Goal: Communication & Community: Answer question/provide support

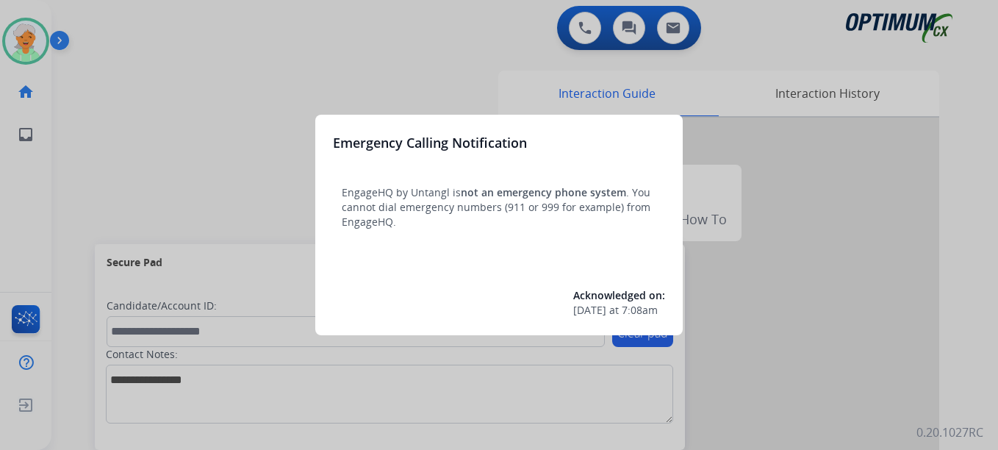
click at [29, 40] on div at bounding box center [499, 225] width 998 height 450
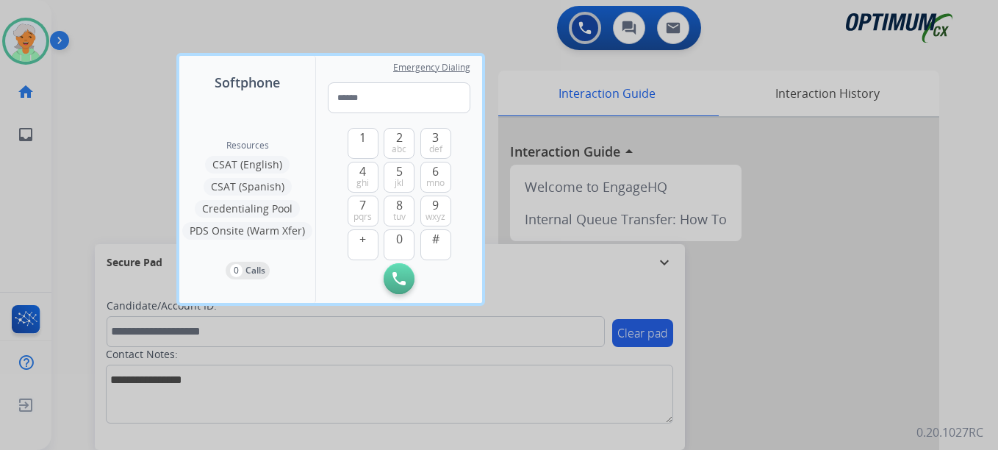
click at [29, 40] on div at bounding box center [499, 225] width 998 height 450
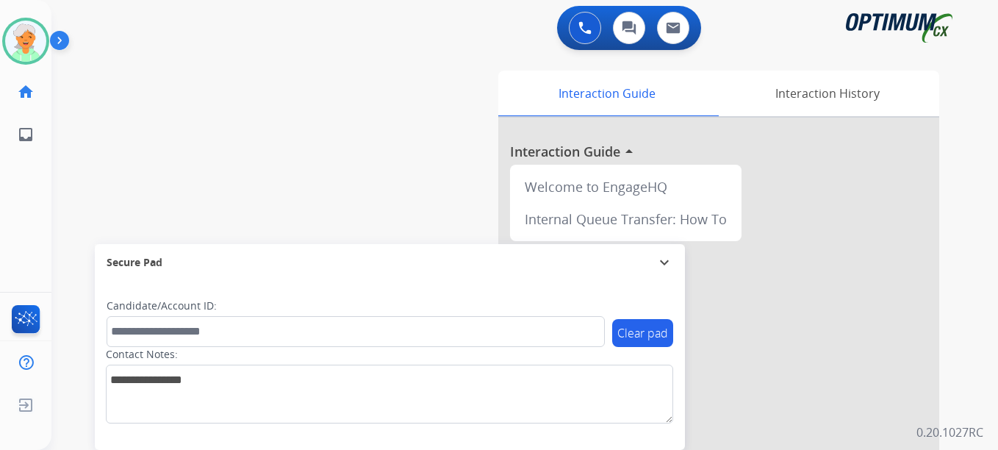
click at [29, 40] on img at bounding box center [25, 41] width 41 height 41
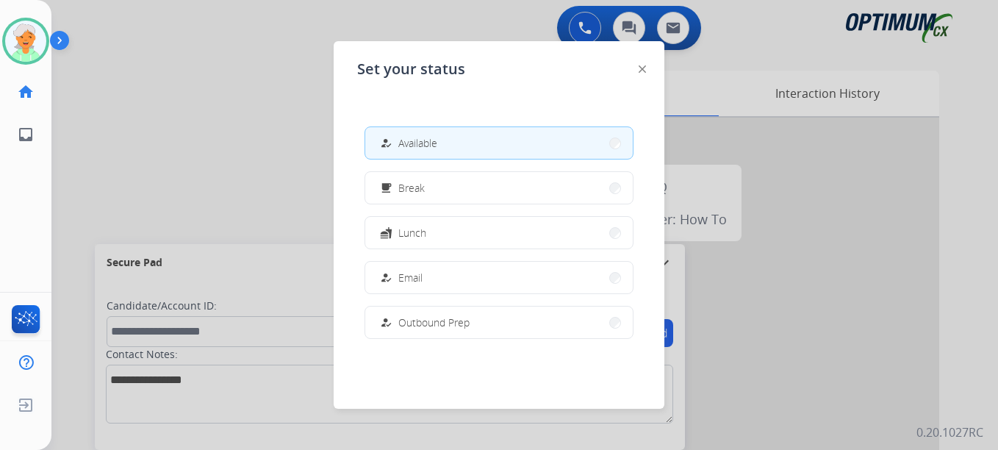
click at [141, 104] on div at bounding box center [499, 225] width 998 height 450
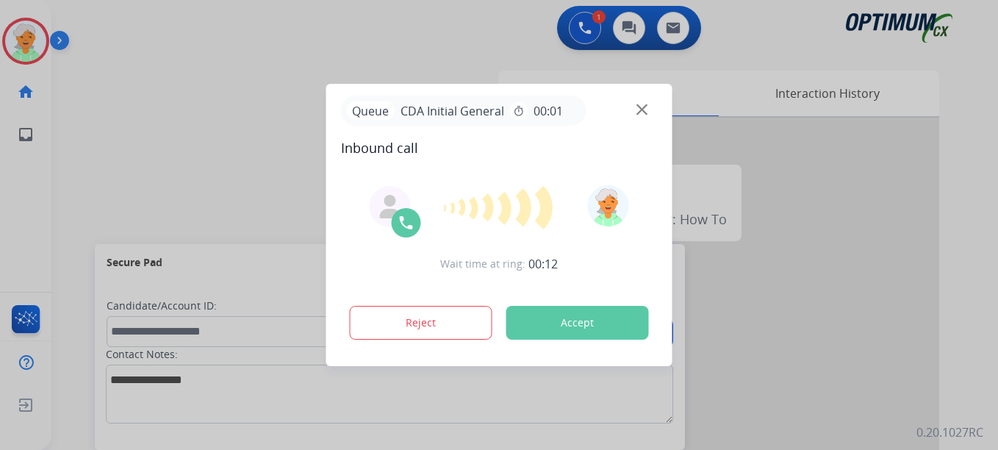
click at [544, 326] on button "Accept" at bounding box center [577, 323] width 143 height 34
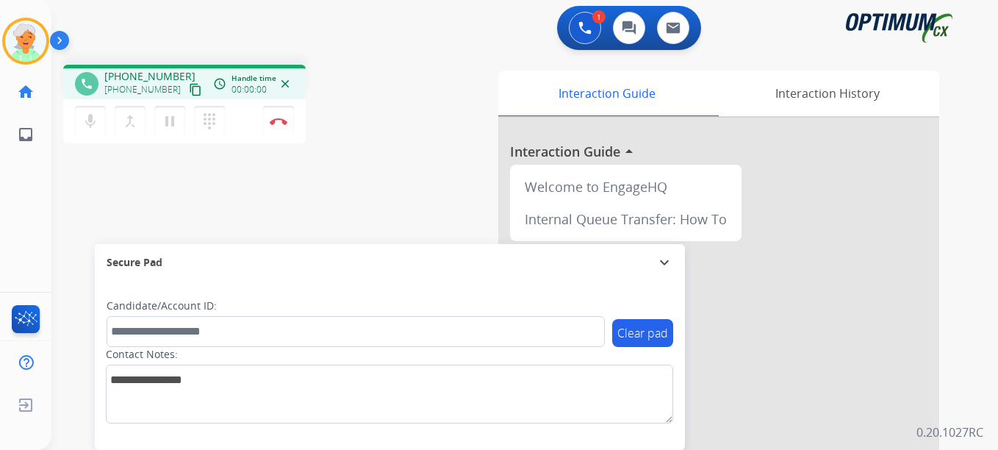
click at [189, 88] on mat-icon "content_copy" at bounding box center [195, 89] width 13 height 13
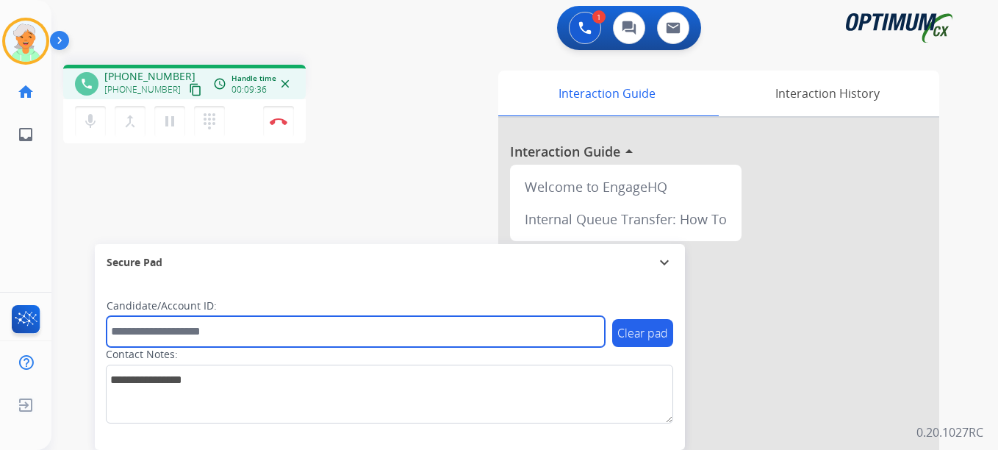
click at [170, 333] on input "text" at bounding box center [356, 331] width 498 height 31
paste input "*******"
type input "*******"
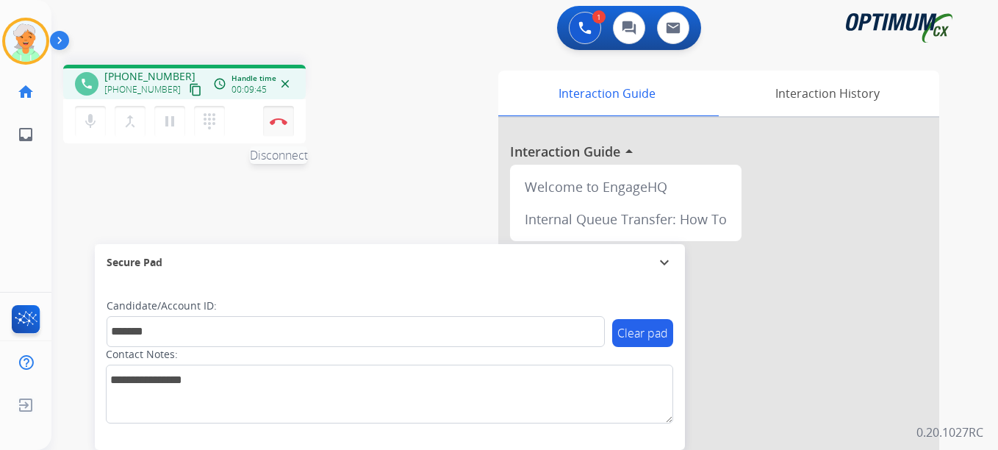
click at [280, 123] on img at bounding box center [279, 121] width 18 height 7
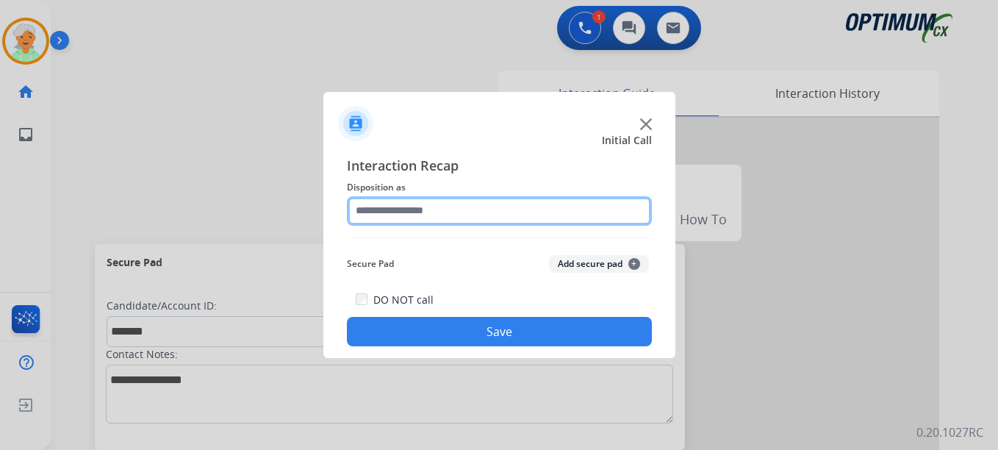
click at [410, 212] on input "text" at bounding box center [499, 210] width 305 height 29
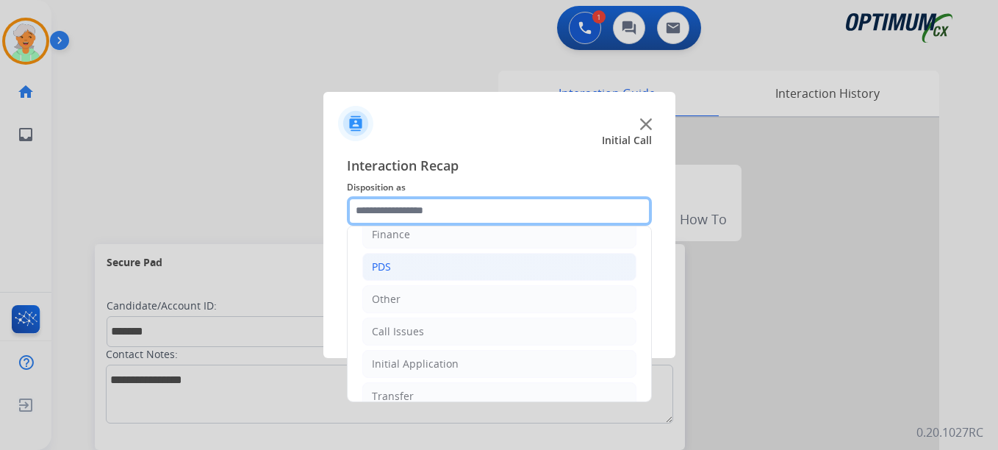
scroll to position [100, 0]
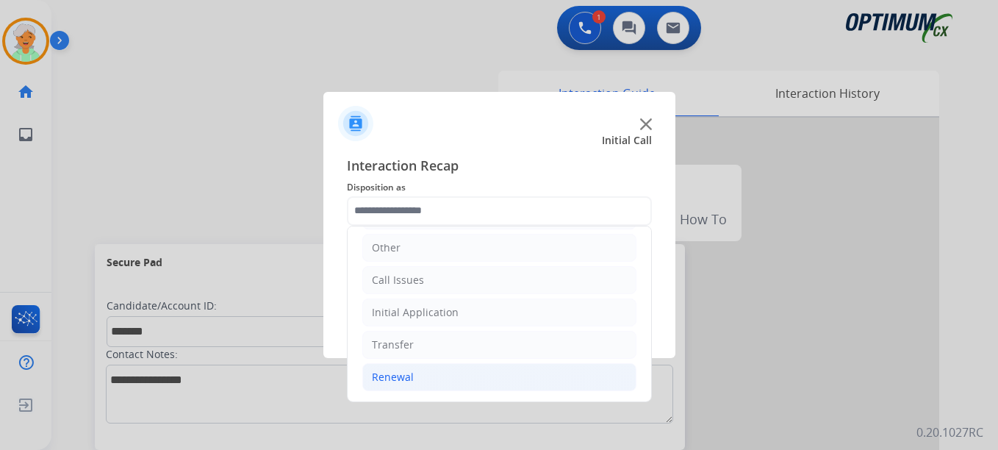
click at [416, 381] on li "Renewal" at bounding box center [499, 377] width 274 height 28
click at [400, 376] on div "Renewal" at bounding box center [393, 377] width 42 height 15
click at [402, 376] on div "Renewal" at bounding box center [393, 377] width 42 height 15
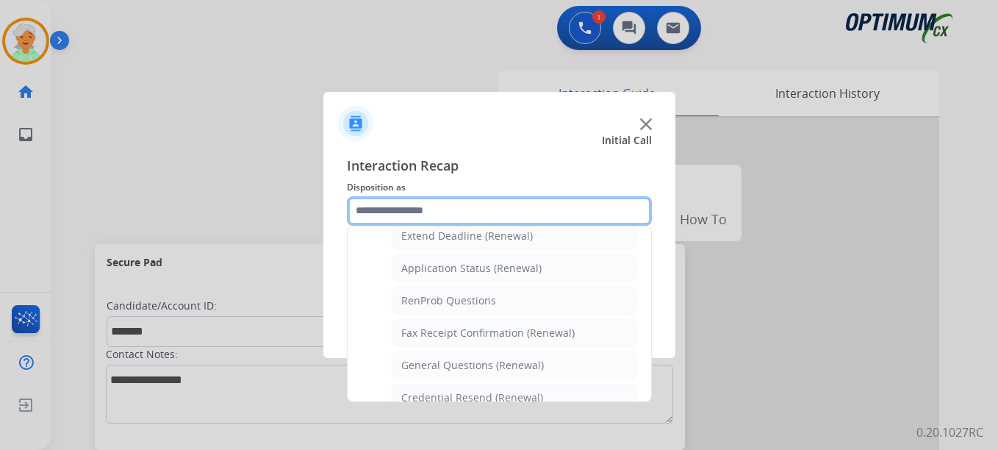
scroll to position [394, 0]
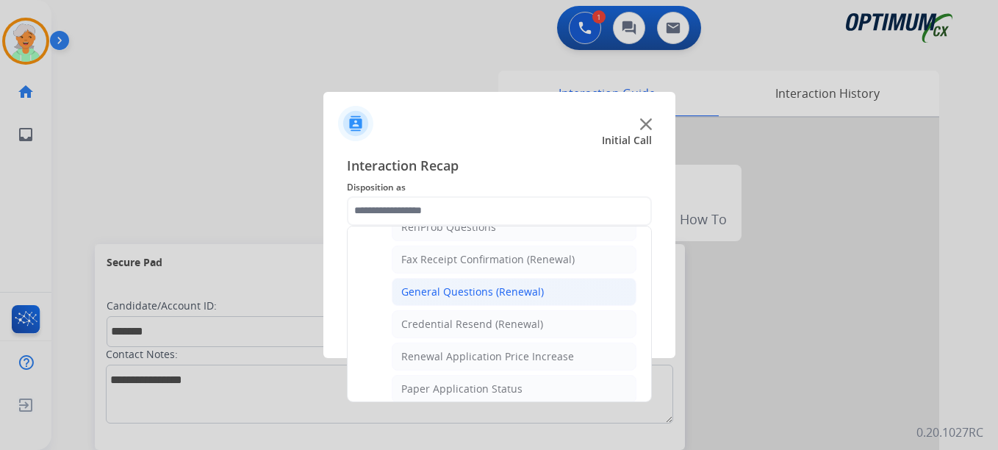
click at [462, 290] on div "General Questions (Renewal)" at bounding box center [472, 291] width 143 height 15
type input "**********"
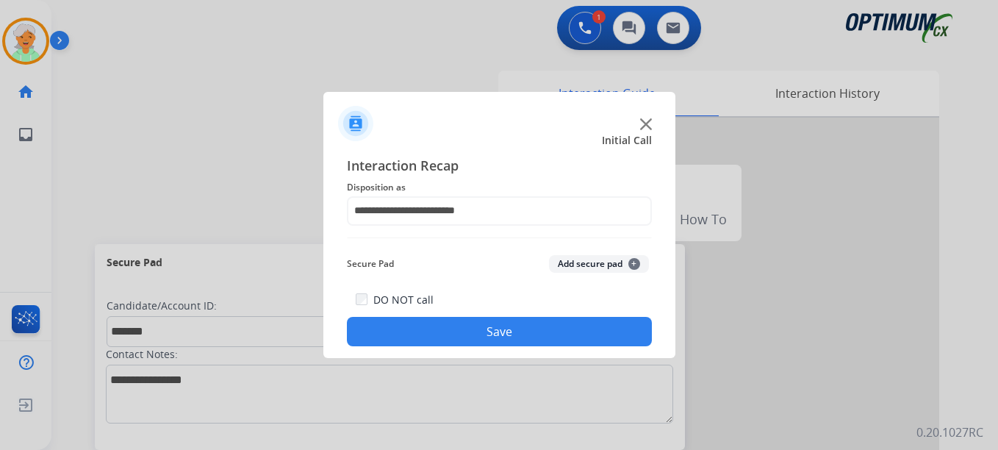
click at [496, 340] on button "Save" at bounding box center [499, 331] width 305 height 29
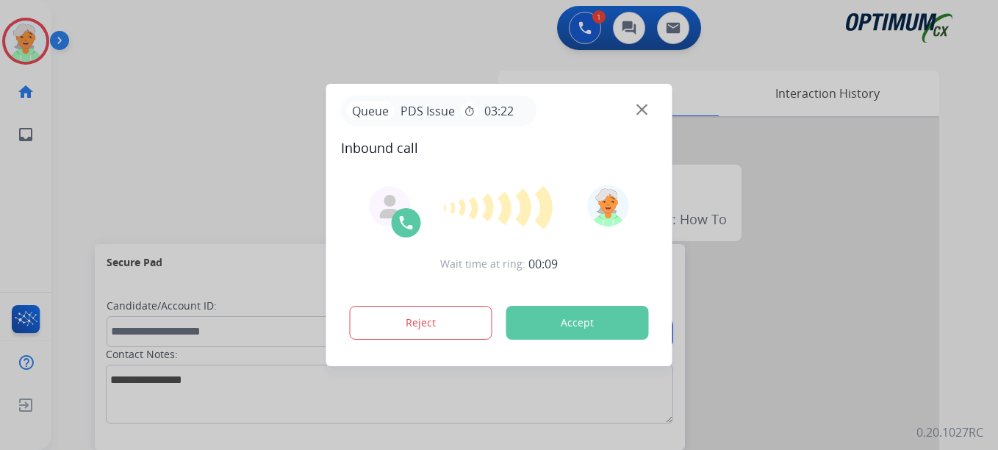
click at [543, 317] on button "Accept" at bounding box center [577, 323] width 143 height 34
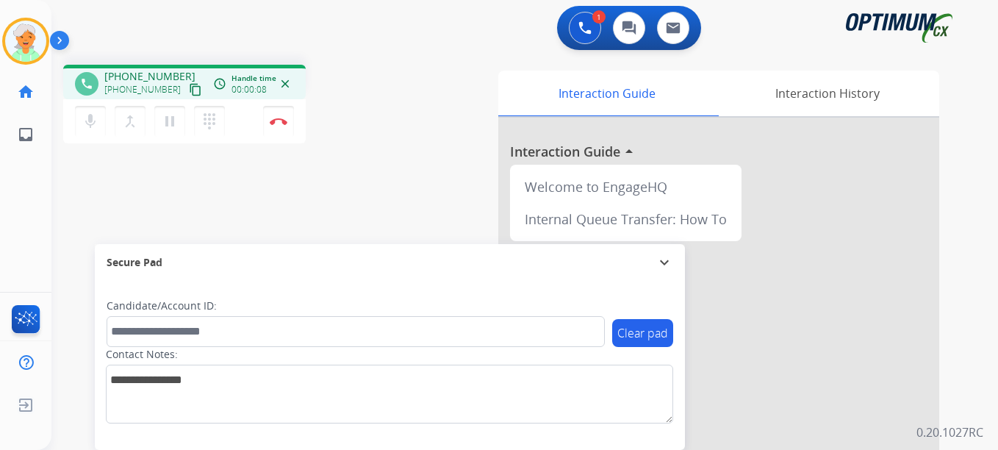
click at [189, 87] on mat-icon "content_copy" at bounding box center [195, 89] width 13 height 13
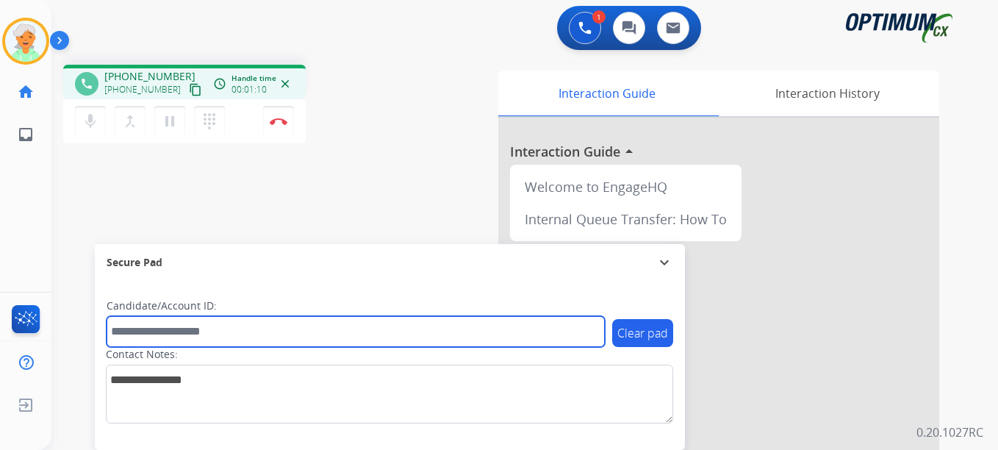
click at [171, 333] on input "text" at bounding box center [356, 331] width 498 height 31
paste input "*******"
type input "*******"
drag, startPoint x: 173, startPoint y: 338, endPoint x: 66, endPoint y: 336, distance: 107.3
click at [66, 336] on div "phone [PHONE_NUMBER] [PHONE_NUMBER] content_copy access_time Call metrics Queue…" at bounding box center [506, 359] width 911 height 613
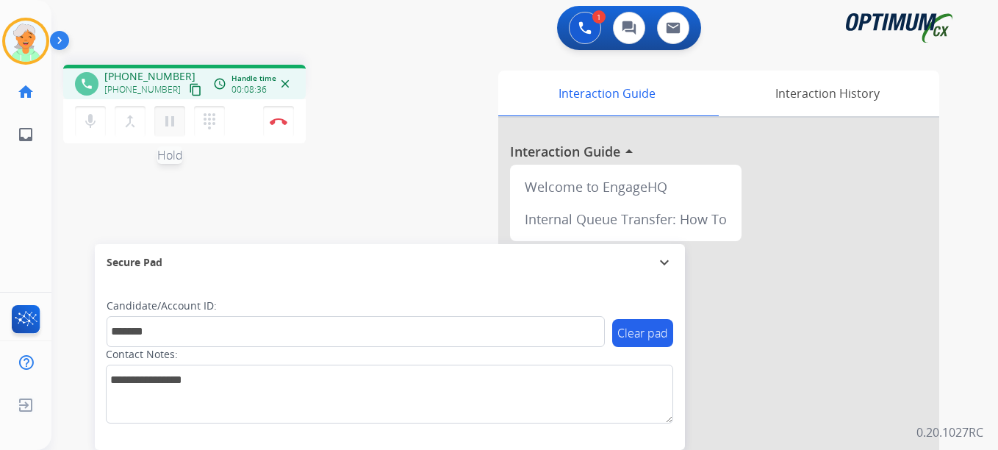
click at [165, 123] on mat-icon "pause" at bounding box center [170, 121] width 18 height 18
click at [281, 115] on button "Disconnect" at bounding box center [278, 121] width 31 height 31
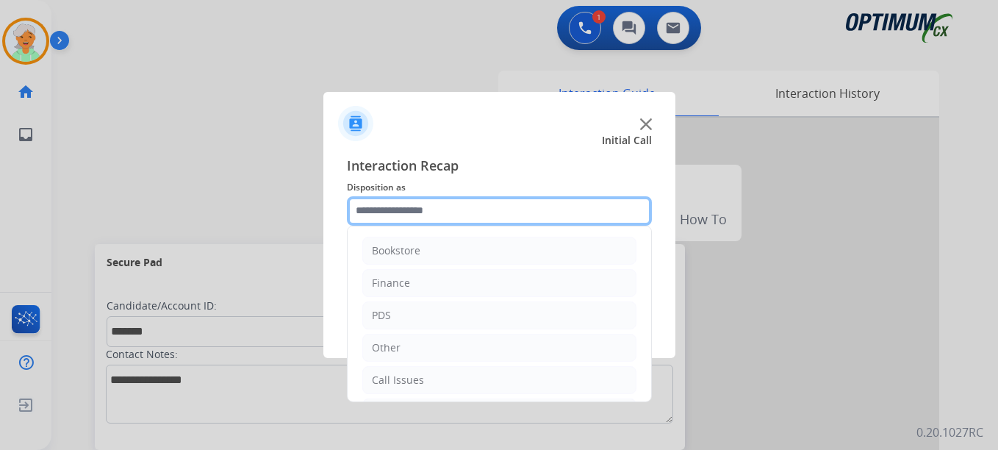
click at [398, 202] on input "text" at bounding box center [499, 210] width 305 height 29
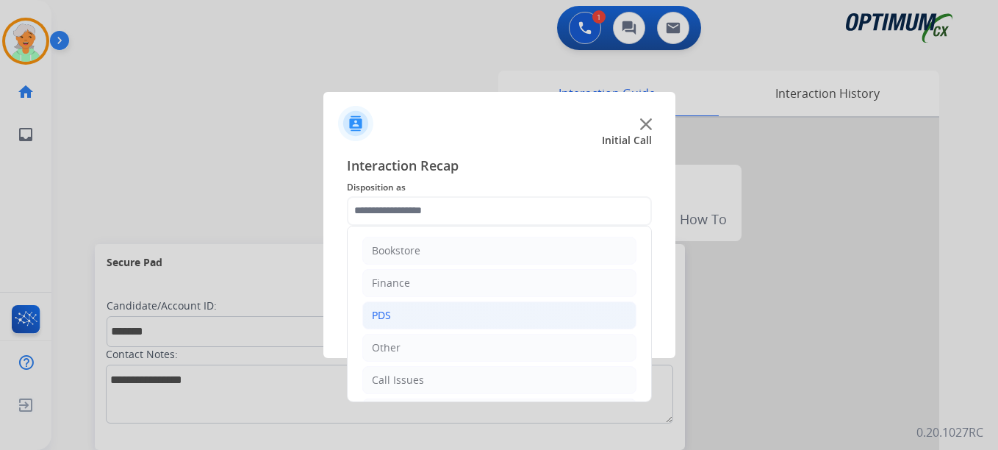
click at [426, 318] on li "PDS" at bounding box center [499, 315] width 274 height 28
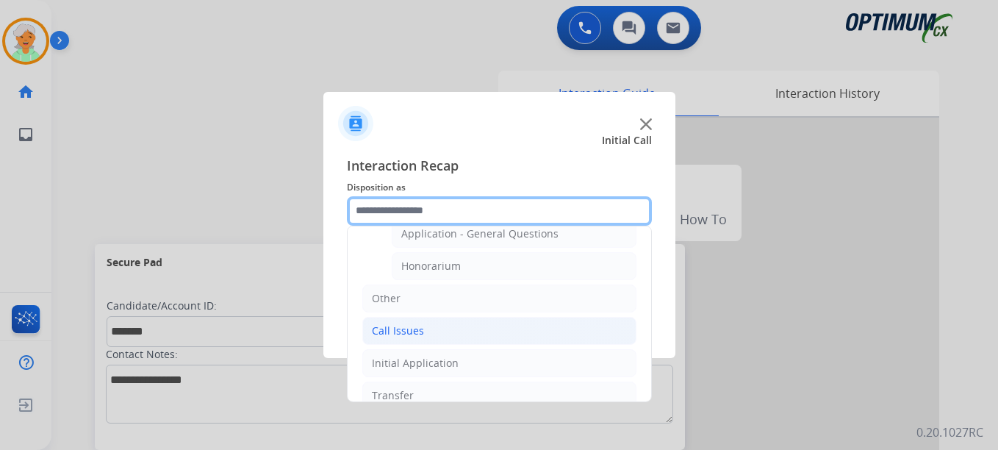
scroll to position [441, 0]
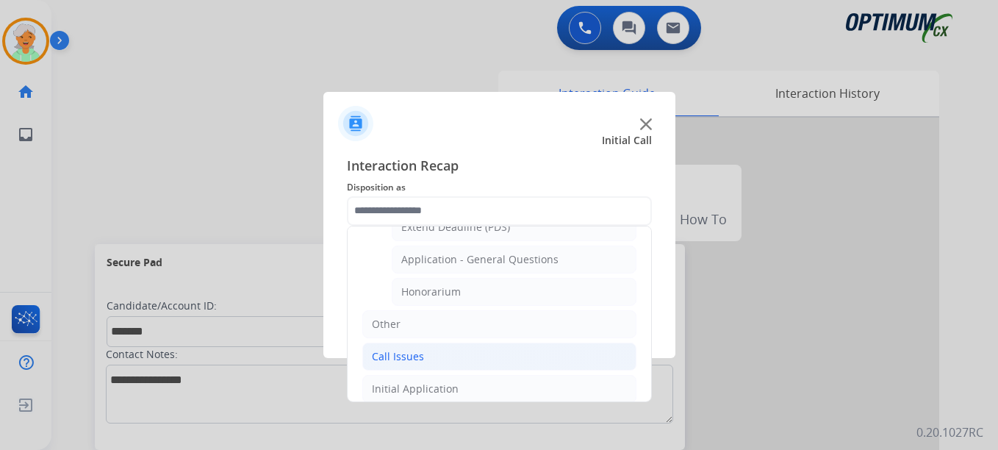
click at [425, 288] on div "Honorarium" at bounding box center [431, 291] width 60 height 15
type input "**********"
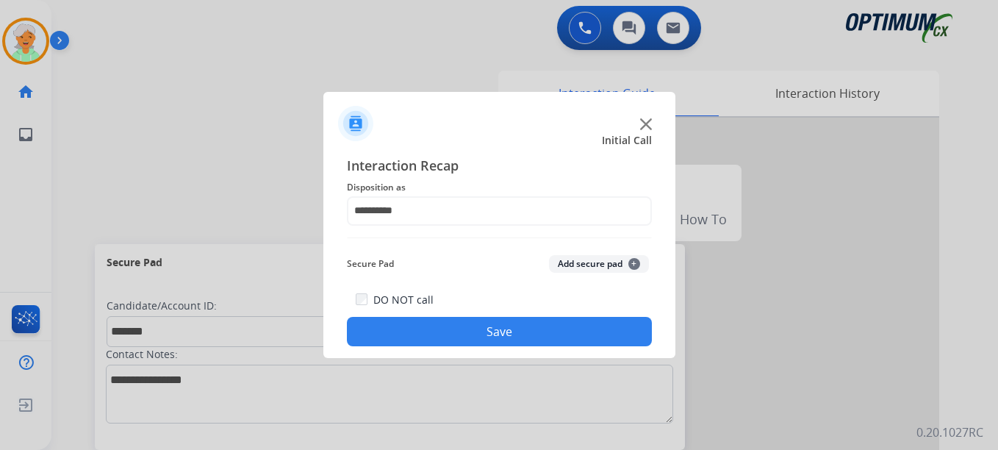
click at [447, 328] on button "Save" at bounding box center [499, 331] width 305 height 29
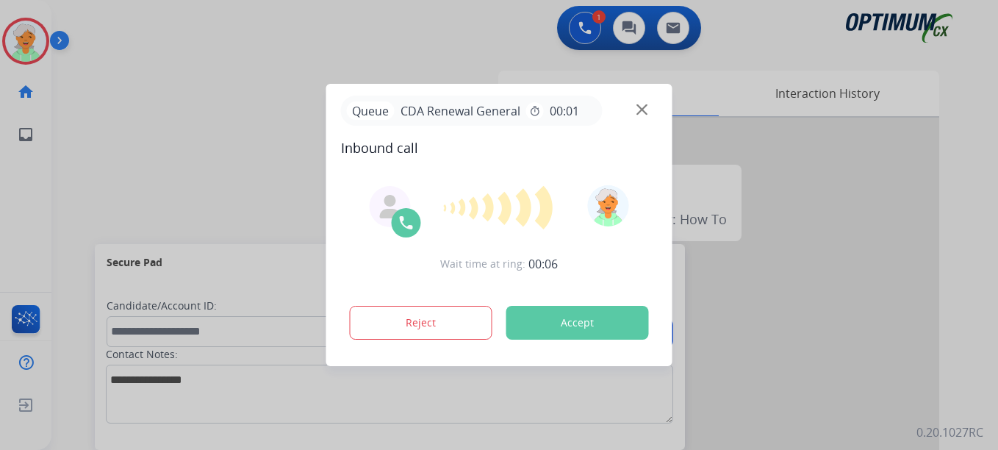
click at [594, 318] on button "Accept" at bounding box center [577, 323] width 143 height 34
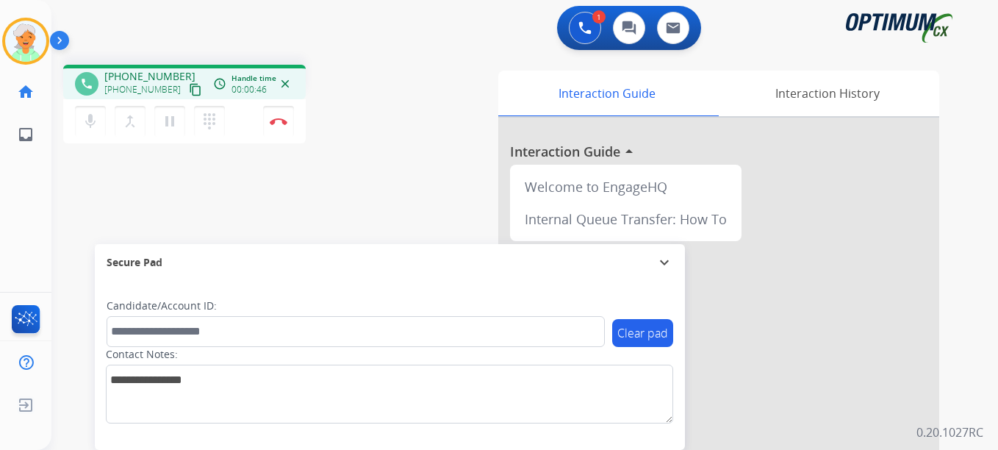
click at [189, 91] on mat-icon "content_copy" at bounding box center [195, 89] width 13 height 13
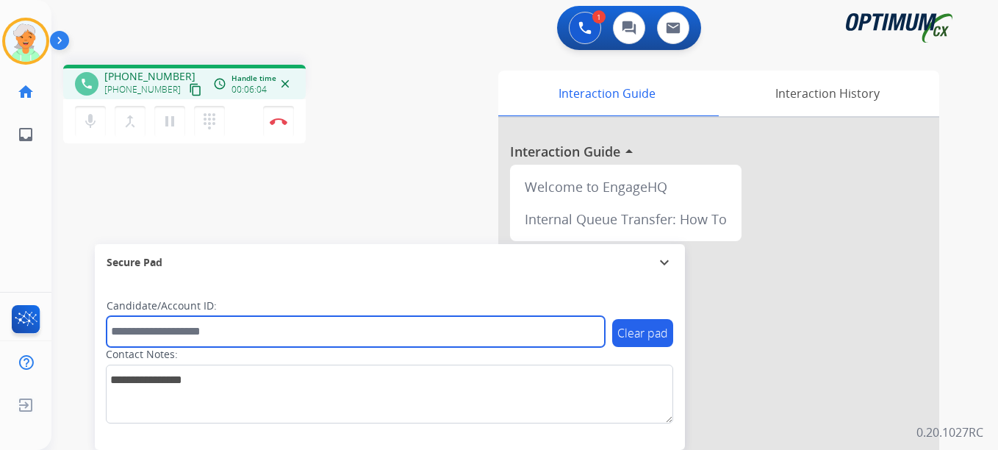
click at [128, 330] on input "text" at bounding box center [356, 331] width 498 height 31
paste input "*******"
type input "*******"
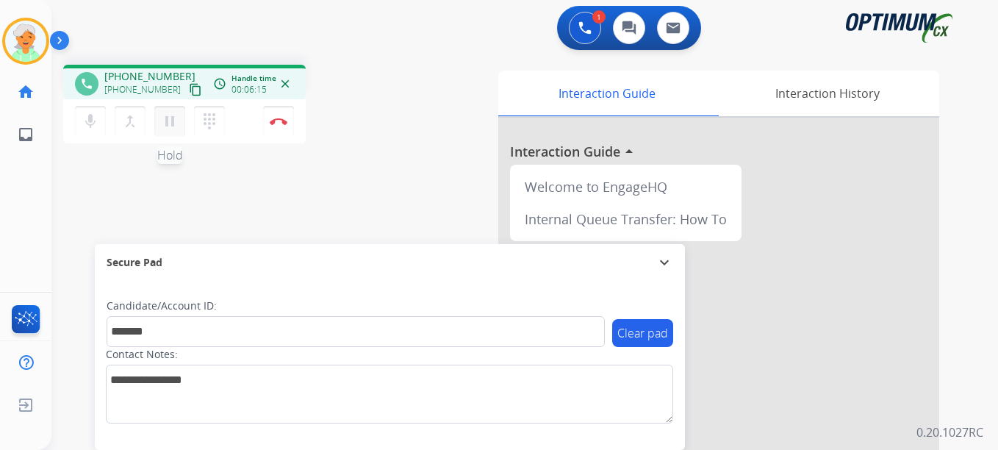
click at [164, 125] on mat-icon "pause" at bounding box center [170, 121] width 18 height 18
click at [295, 125] on div "mic Mute merge_type Bridge play_arrow Hold dialpad Dialpad Disconnect" at bounding box center [184, 121] width 242 height 44
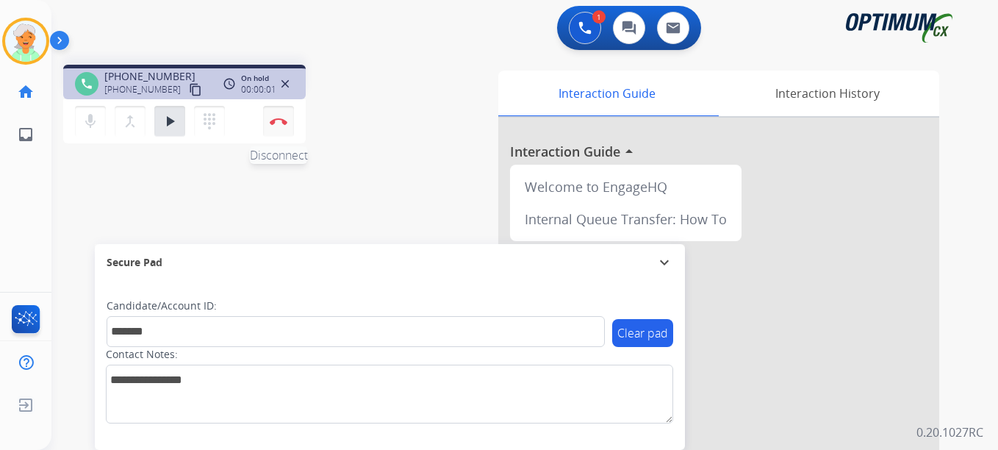
click at [287, 123] on img at bounding box center [279, 121] width 18 height 7
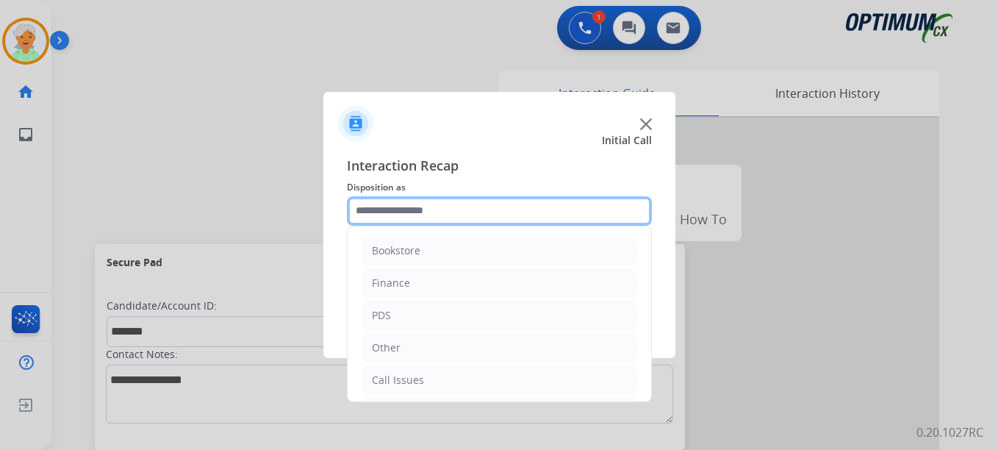
click at [417, 211] on input "text" at bounding box center [499, 210] width 305 height 29
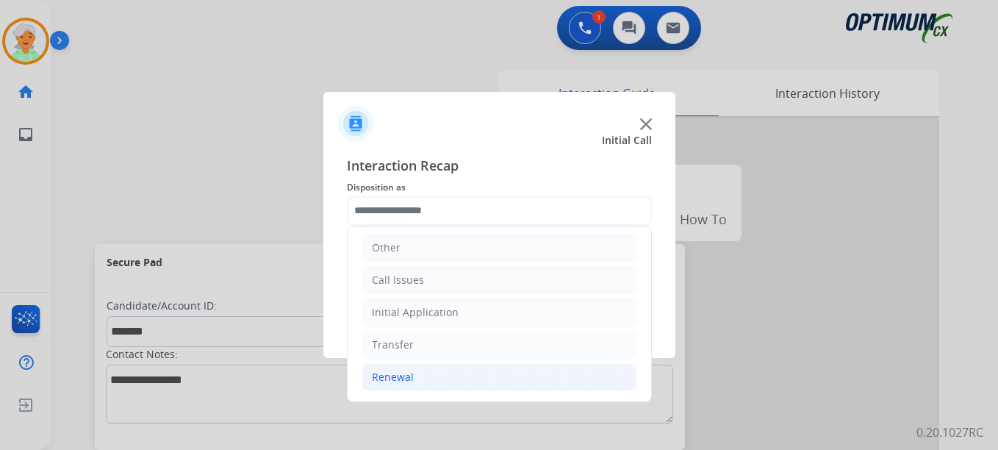
click at [415, 376] on li "Renewal" at bounding box center [499, 377] width 274 height 28
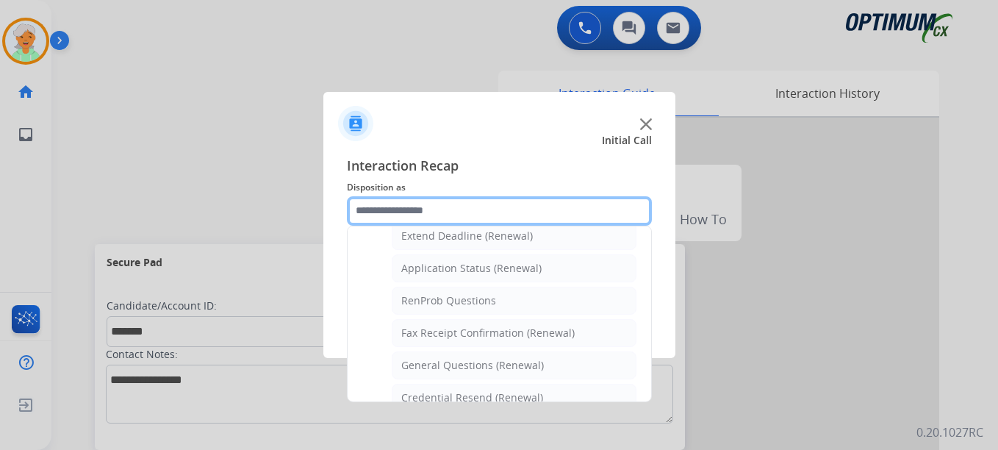
scroll to position [394, 0]
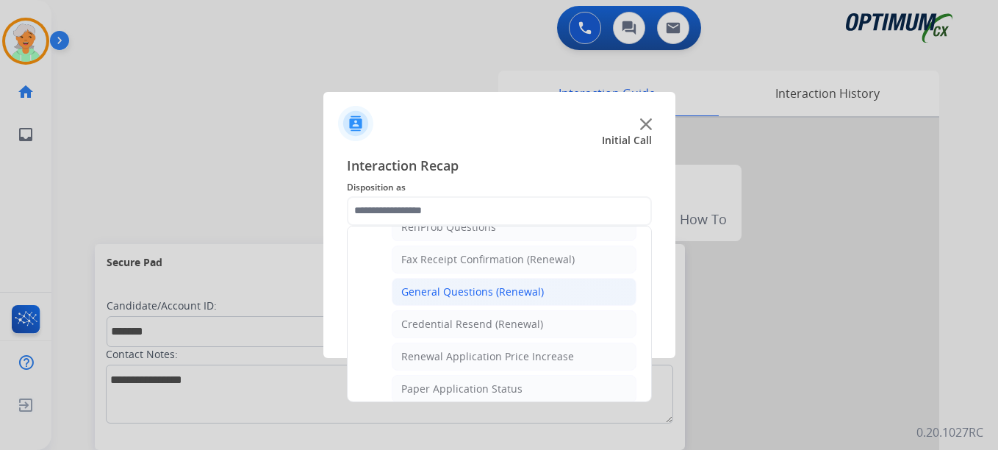
click at [447, 298] on div "General Questions (Renewal)" at bounding box center [472, 291] width 143 height 15
type input "**********"
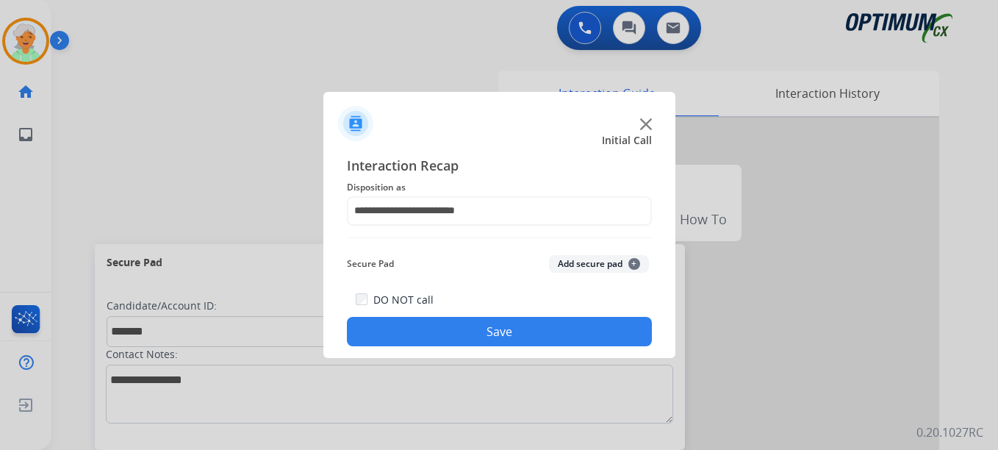
click at [450, 336] on button "Save" at bounding box center [499, 331] width 305 height 29
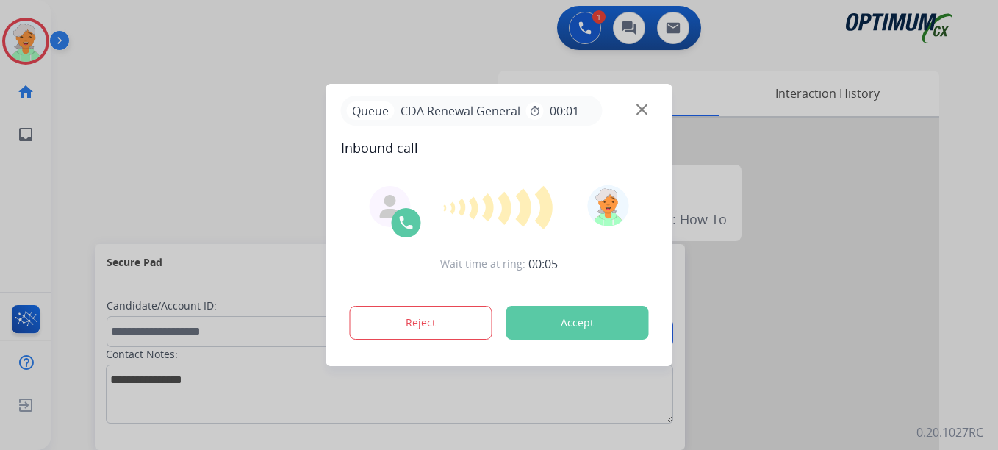
click at [555, 328] on button "Accept" at bounding box center [577, 323] width 143 height 34
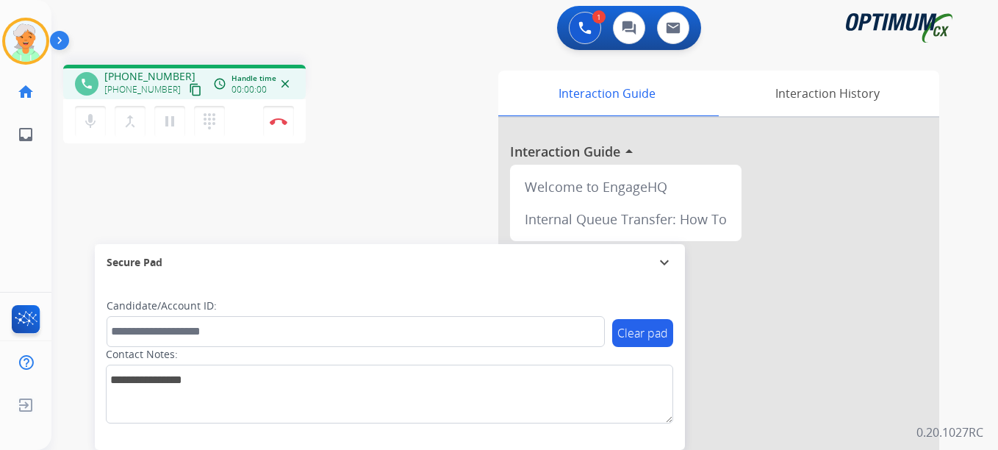
click at [189, 94] on mat-icon "content_copy" at bounding box center [195, 89] width 13 height 13
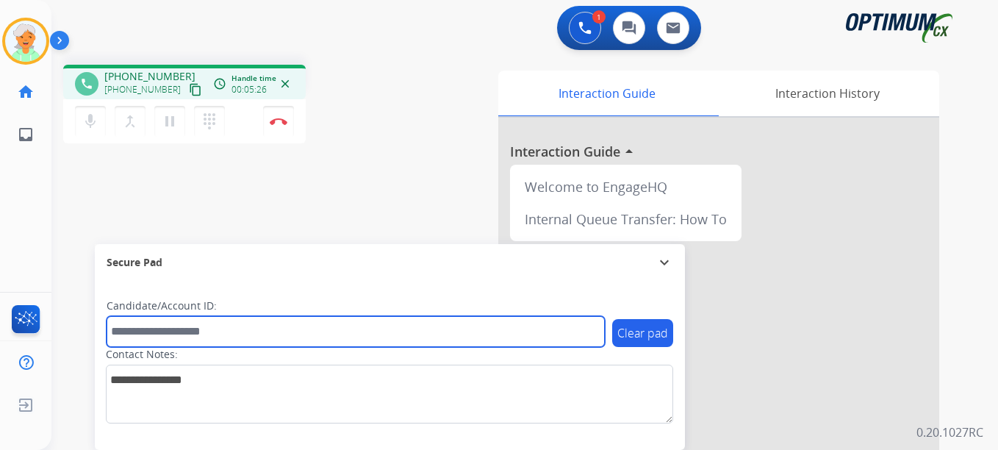
click at [179, 329] on input "text" at bounding box center [356, 331] width 498 height 31
paste input "*******"
type input "*******"
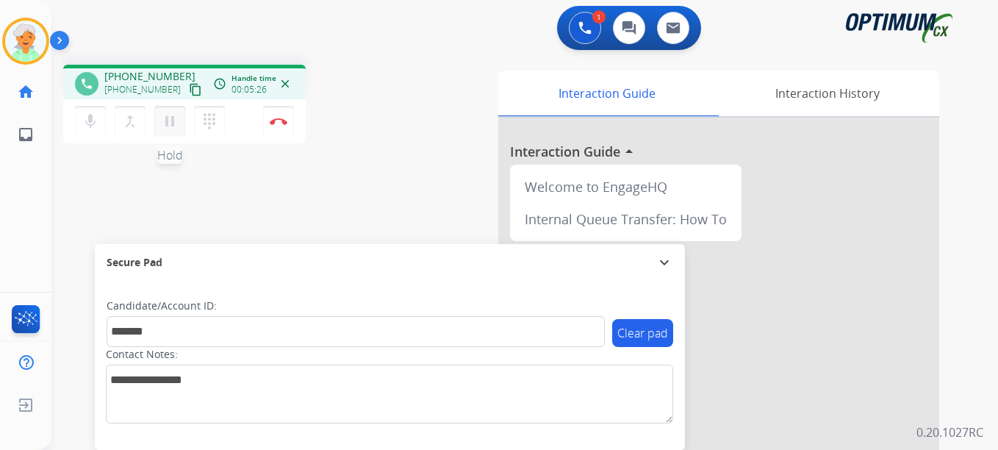
click at [173, 127] on mat-icon "pause" at bounding box center [170, 121] width 18 height 18
click at [279, 127] on button "Disconnect" at bounding box center [278, 121] width 31 height 31
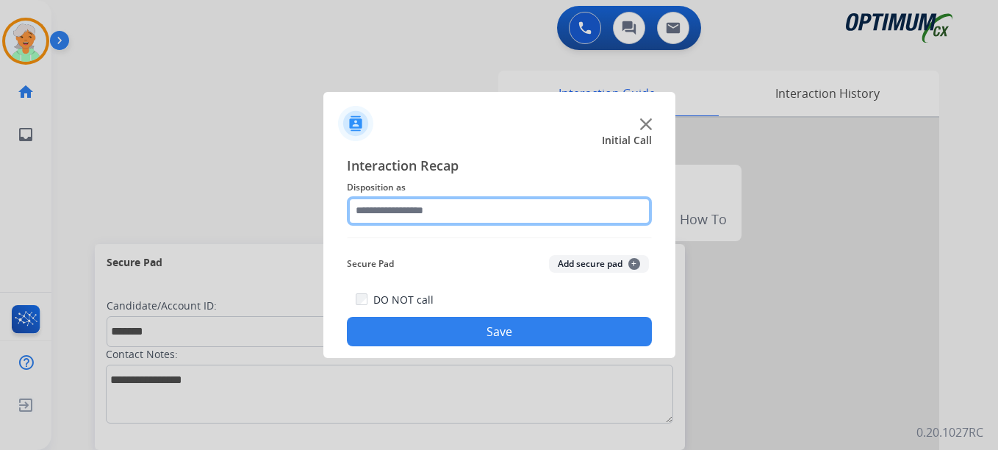
click at [417, 212] on input "text" at bounding box center [499, 210] width 305 height 29
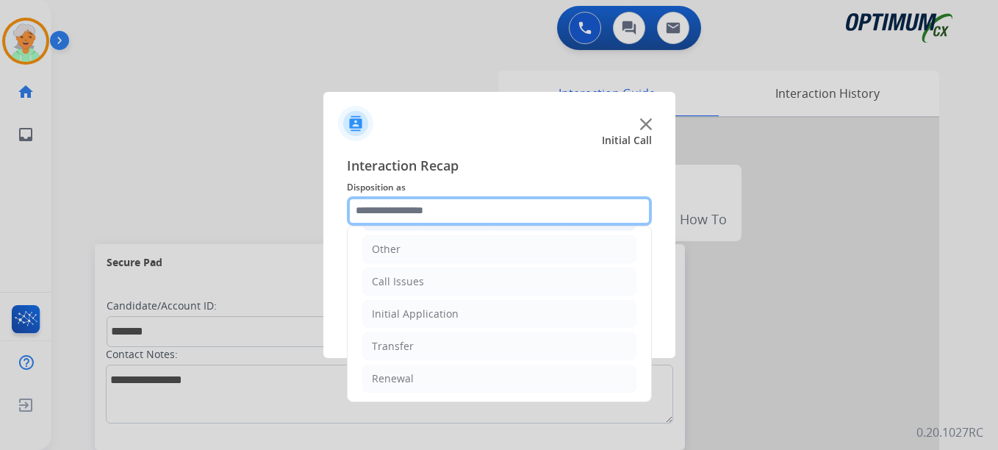
scroll to position [100, 0]
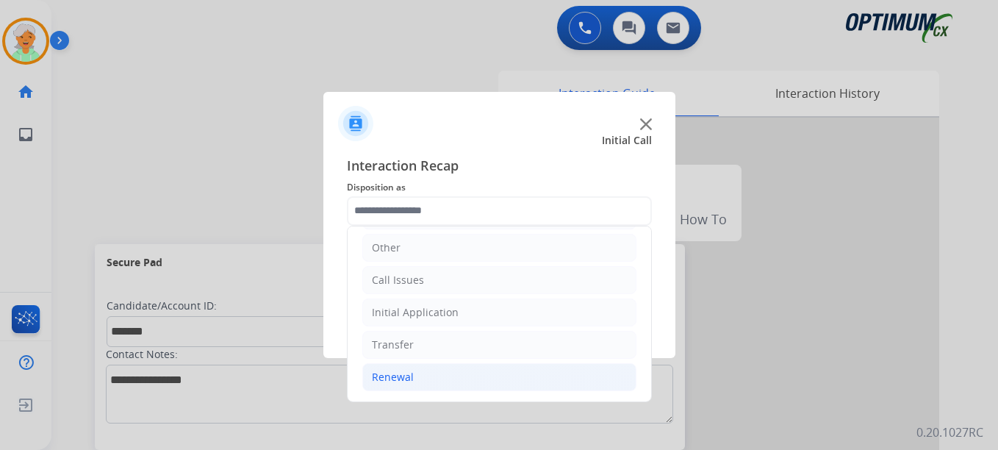
click at [424, 376] on li "Renewal" at bounding box center [499, 377] width 274 height 28
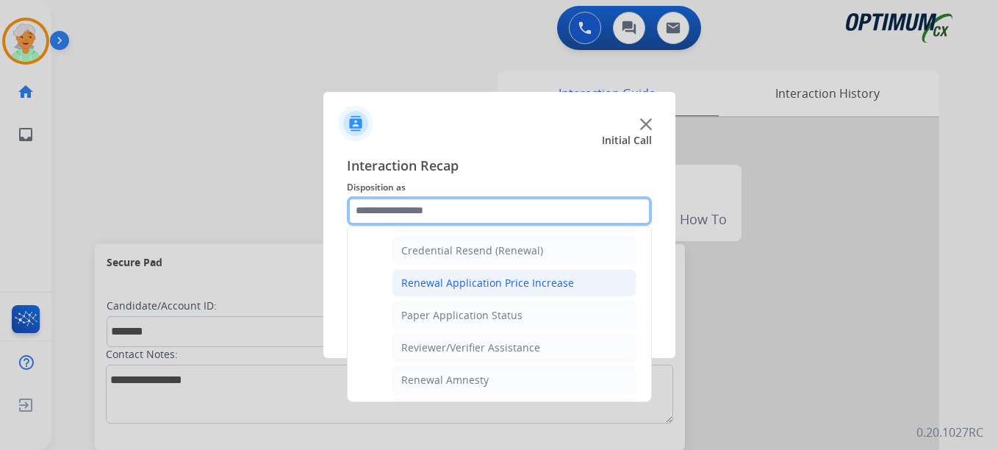
scroll to position [394, 0]
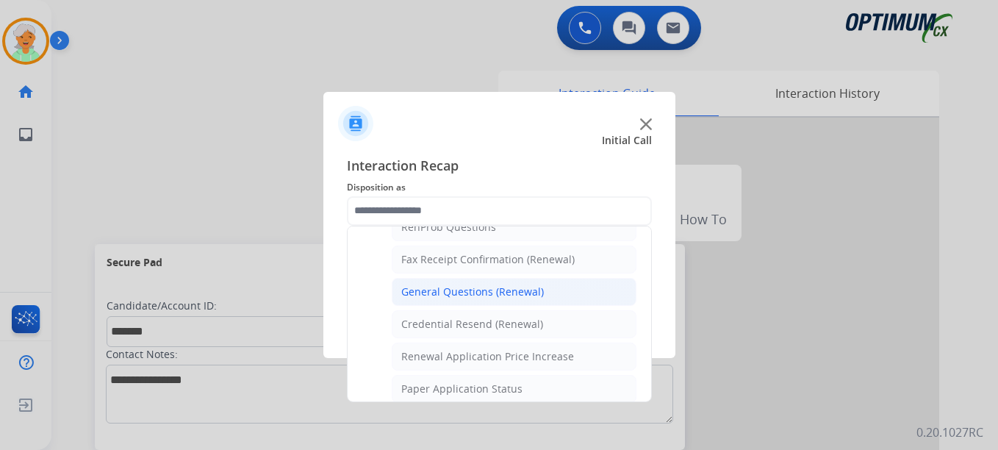
click at [467, 295] on div "General Questions (Renewal)" at bounding box center [472, 291] width 143 height 15
type input "**********"
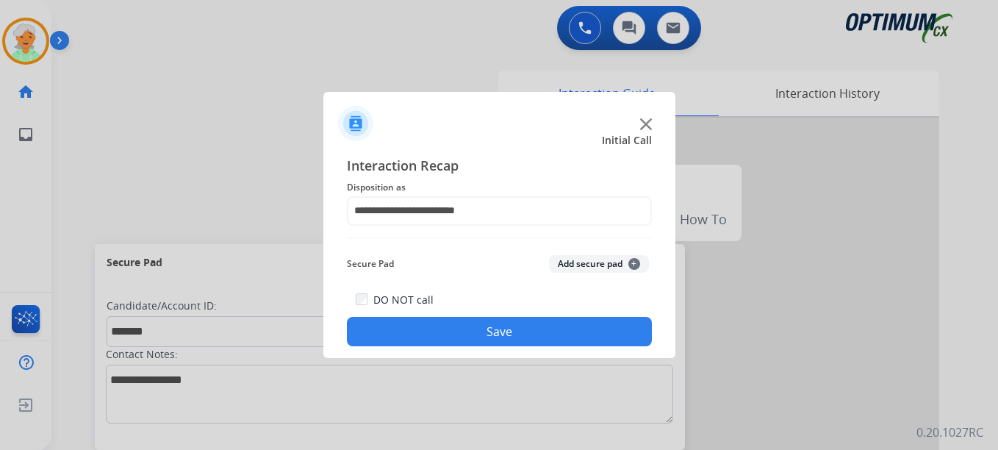
click at [454, 337] on button "Save" at bounding box center [499, 331] width 305 height 29
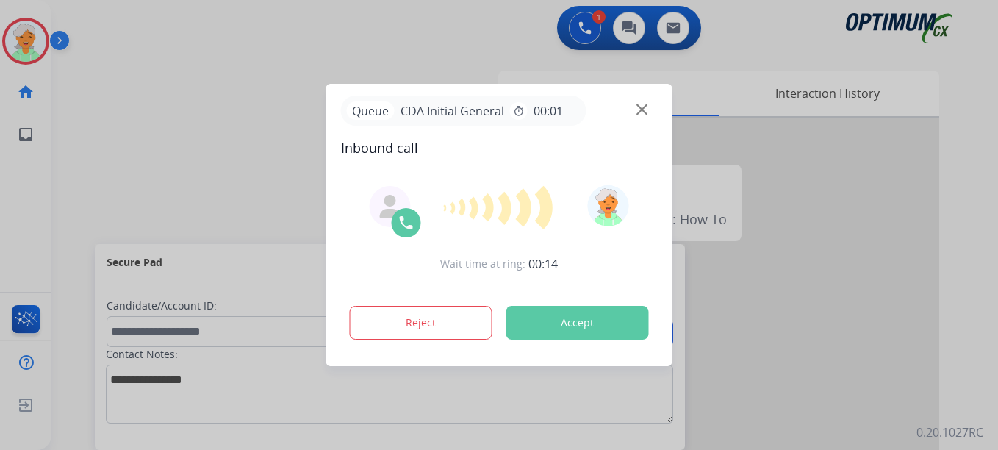
click at [564, 329] on button "Accept" at bounding box center [577, 323] width 143 height 34
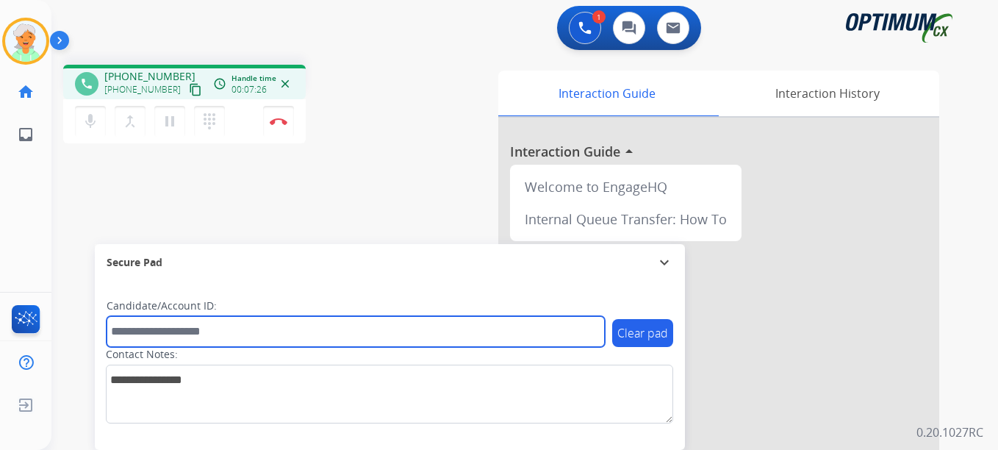
click at [181, 338] on input "text" at bounding box center [356, 331] width 498 height 31
paste input "*******"
type input "*******"
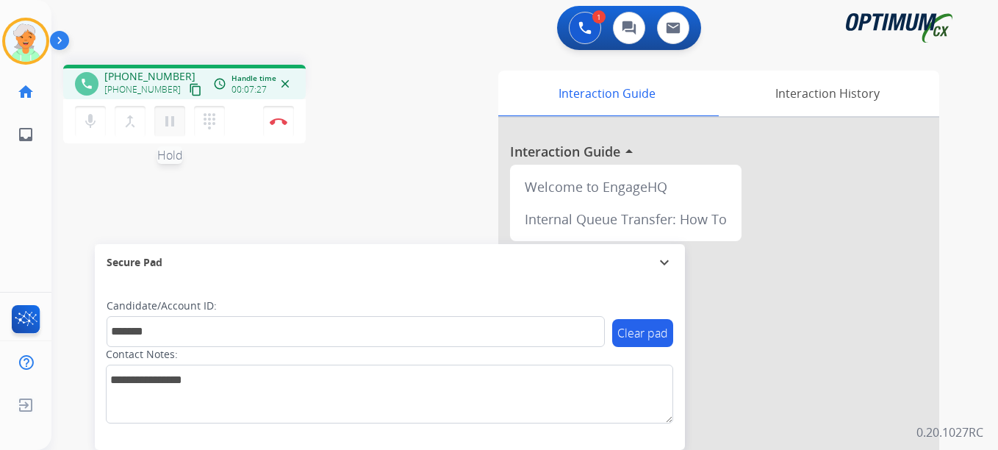
click at [158, 123] on button "pause Hold" at bounding box center [169, 121] width 31 height 31
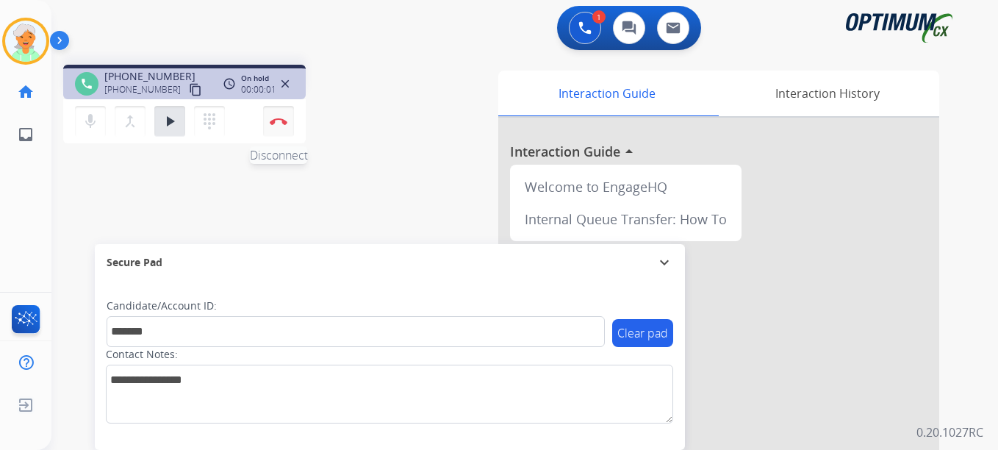
click at [278, 122] on img at bounding box center [279, 121] width 18 height 7
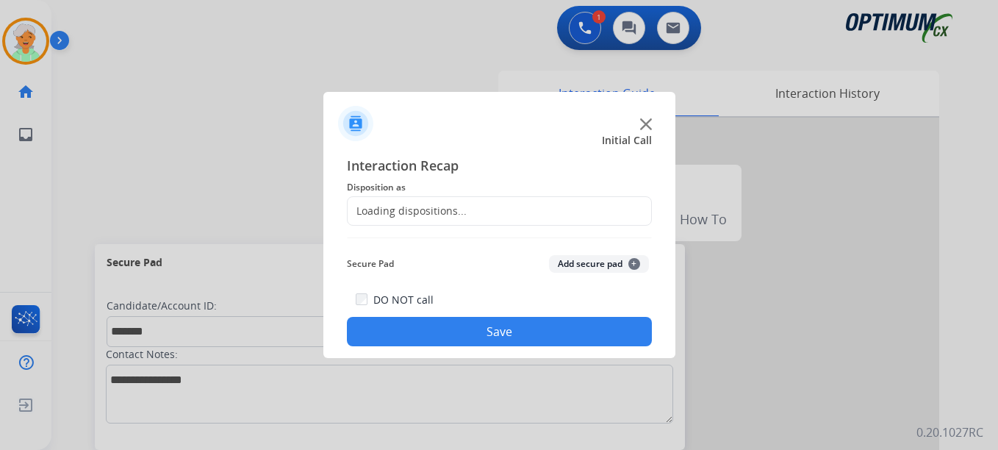
click at [478, 210] on div "Loading dispositions..." at bounding box center [499, 210] width 305 height 29
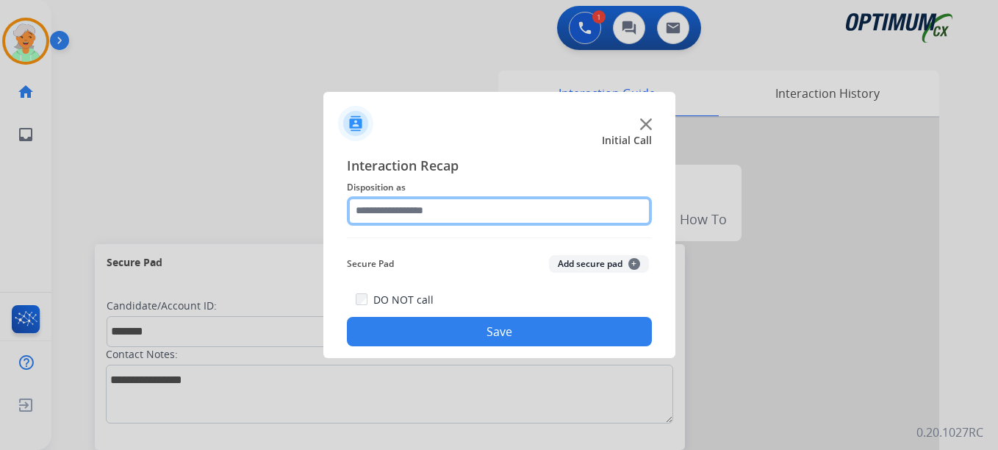
click at [439, 215] on input "text" at bounding box center [499, 210] width 305 height 29
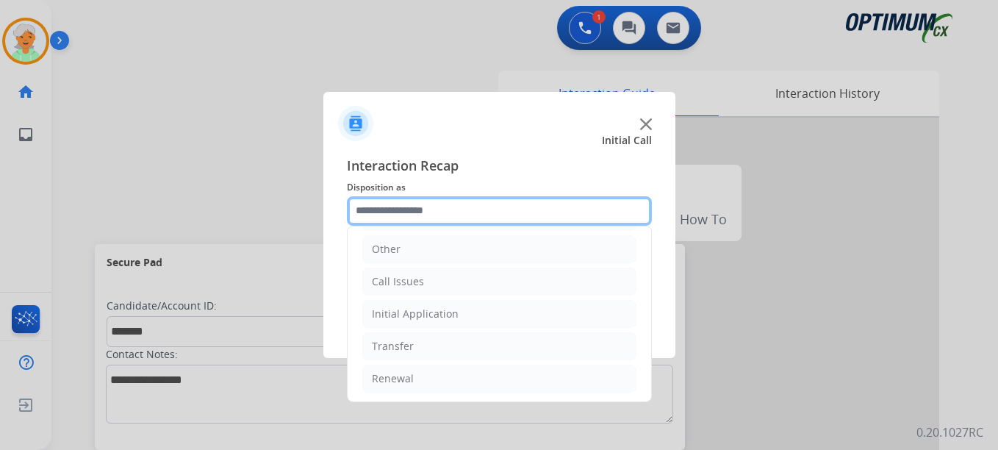
scroll to position [100, 0]
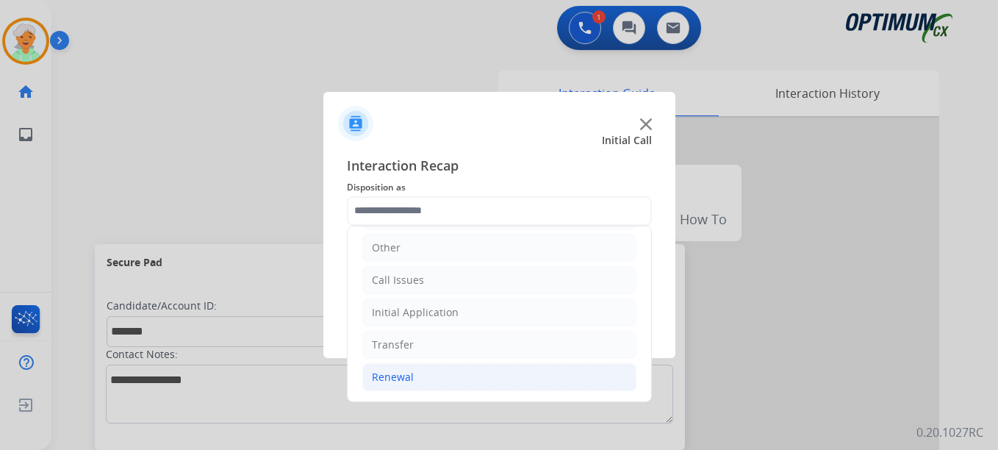
click at [444, 387] on li "Renewal" at bounding box center [499, 377] width 274 height 28
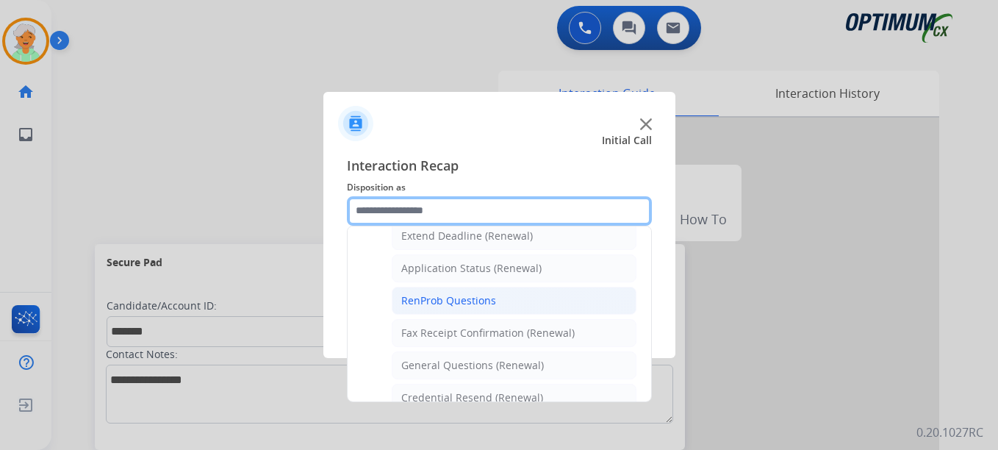
scroll to position [394, 0]
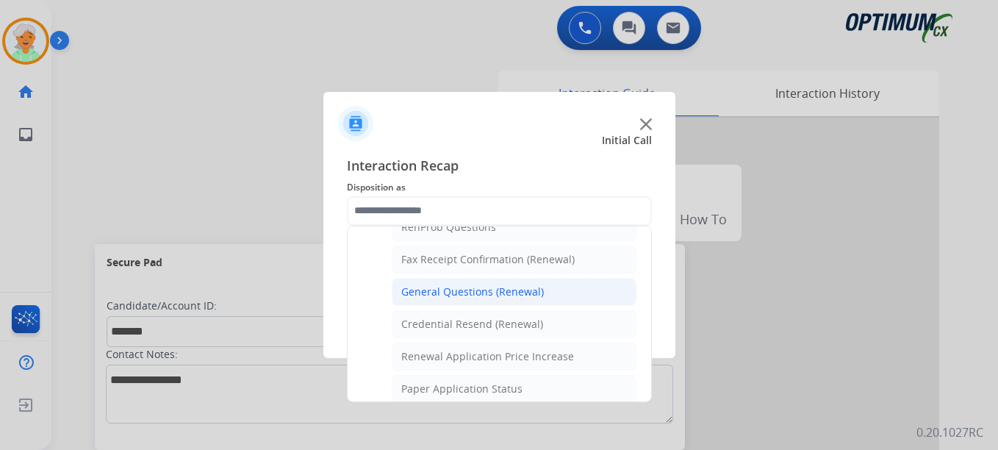
click at [459, 295] on div "General Questions (Renewal)" at bounding box center [472, 291] width 143 height 15
type input "**********"
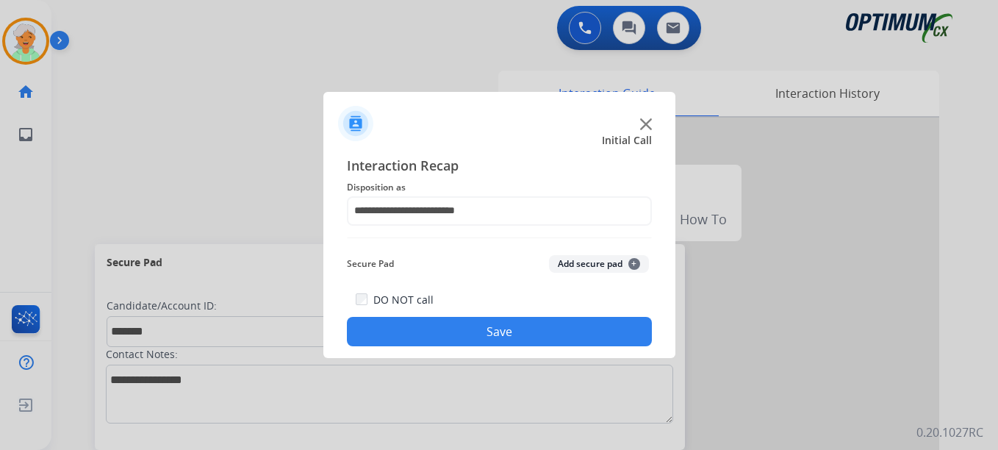
click at [470, 336] on button "Save" at bounding box center [499, 331] width 305 height 29
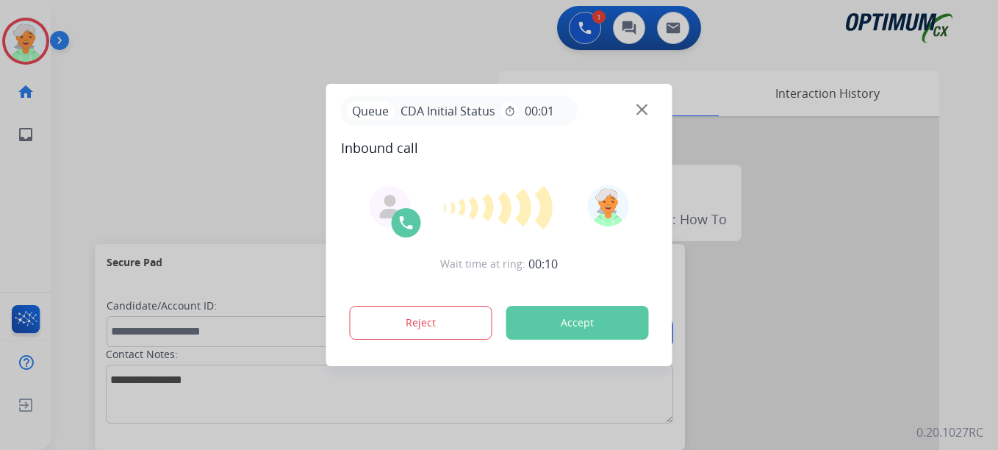
click at [552, 329] on button "Accept" at bounding box center [577, 323] width 143 height 34
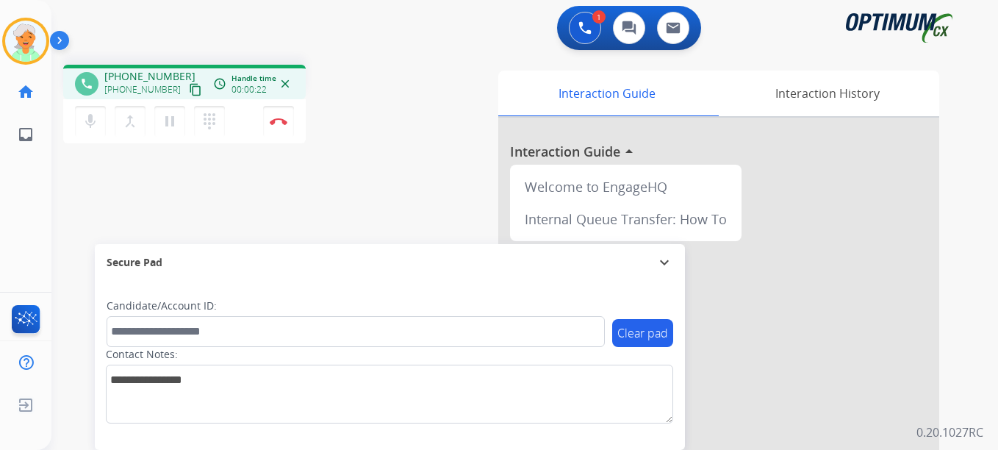
click at [189, 88] on mat-icon "content_copy" at bounding box center [195, 89] width 13 height 13
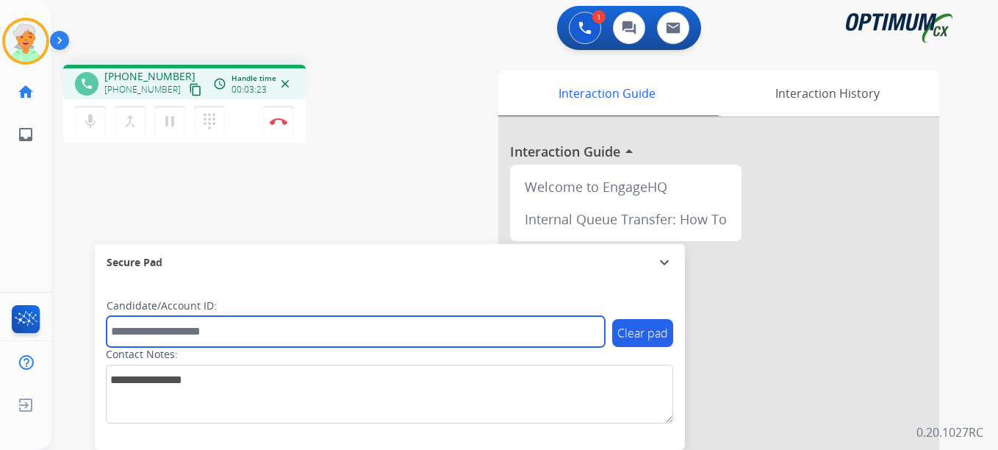
click at [178, 334] on input "text" at bounding box center [356, 331] width 498 height 31
paste input "*******"
type input "*******"
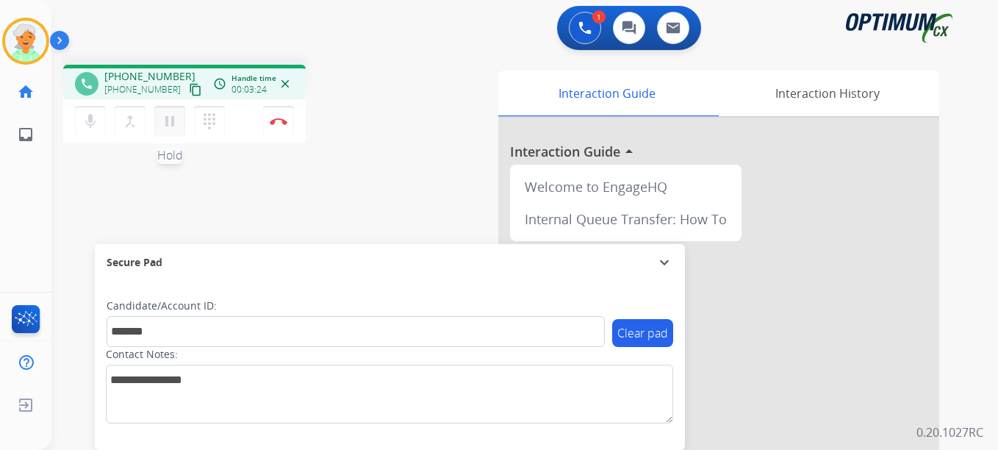
click at [180, 121] on button "pause Hold" at bounding box center [169, 121] width 31 height 31
click at [281, 121] on img at bounding box center [279, 121] width 18 height 7
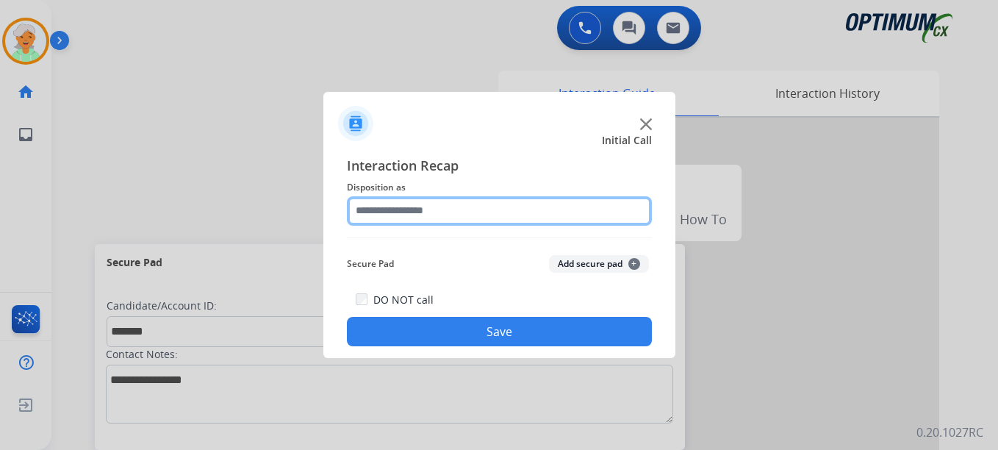
click at [510, 212] on input "text" at bounding box center [499, 210] width 305 height 29
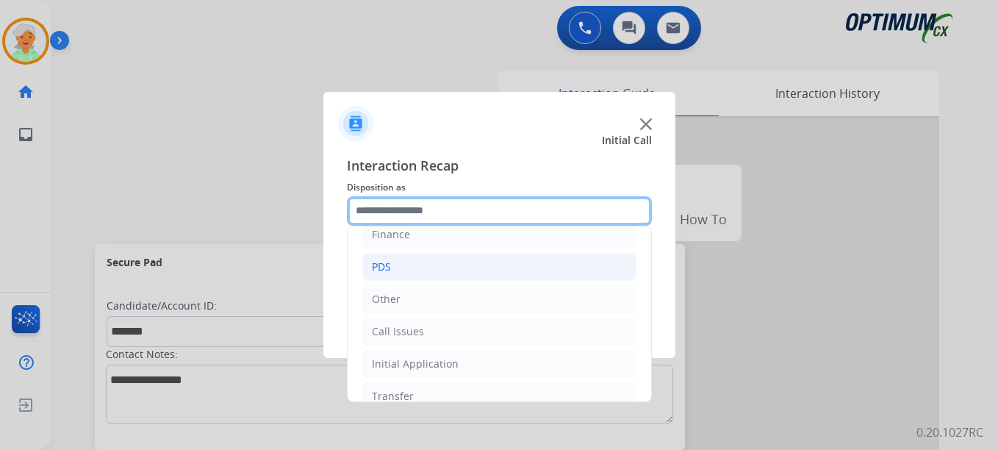
scroll to position [100, 0]
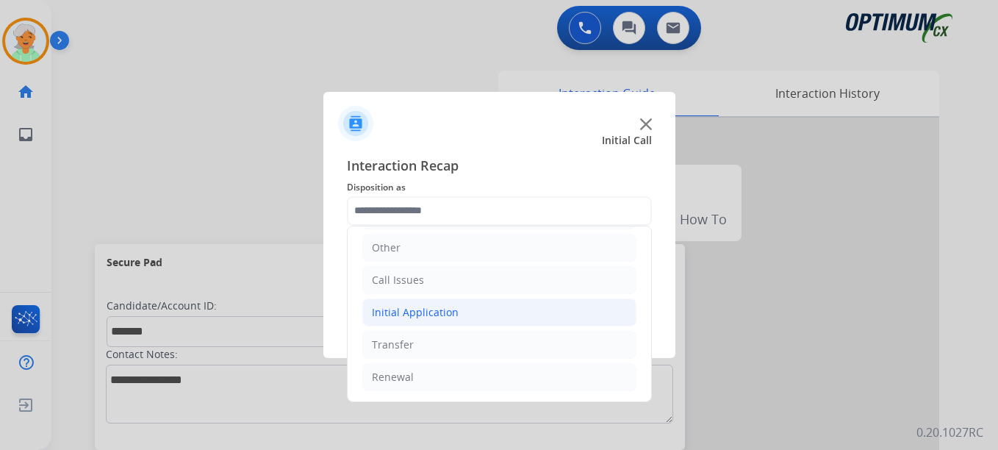
click at [409, 307] on div "Initial Application" at bounding box center [415, 312] width 87 height 15
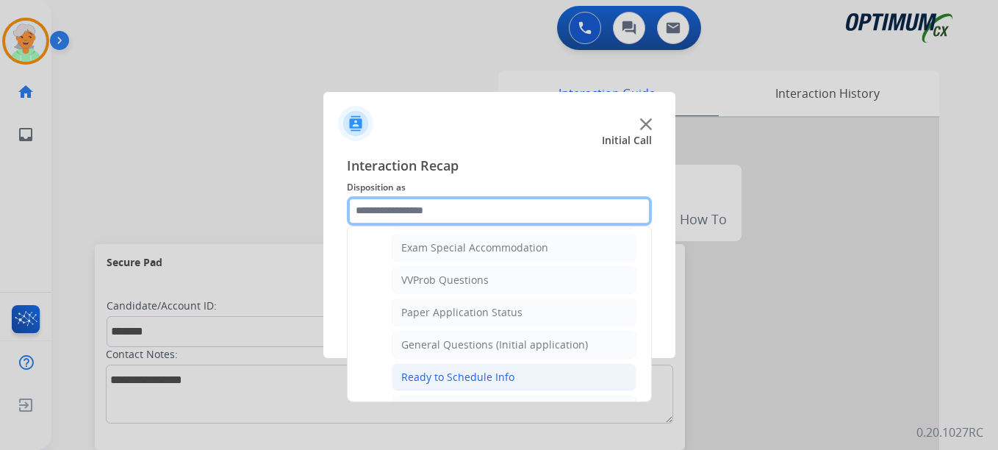
scroll to position [835, 0]
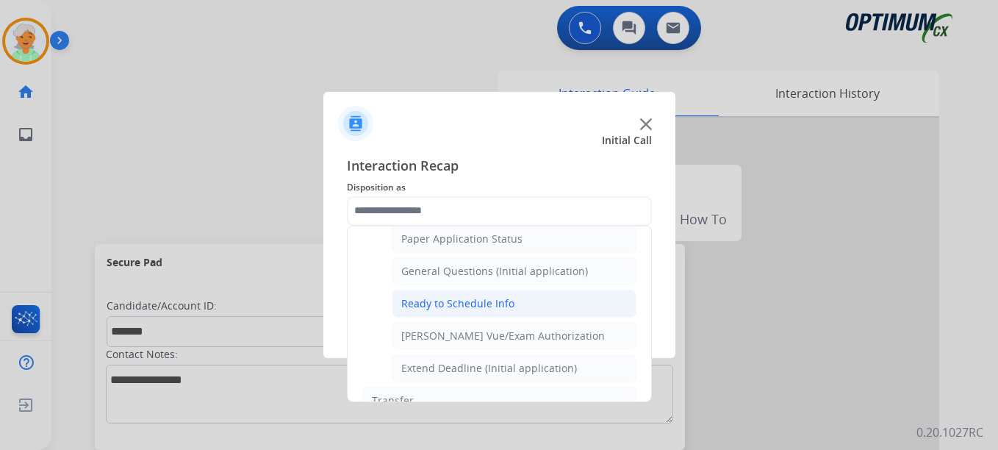
click at [425, 306] on div "Ready to Schedule Info" at bounding box center [457, 303] width 113 height 15
type input "**********"
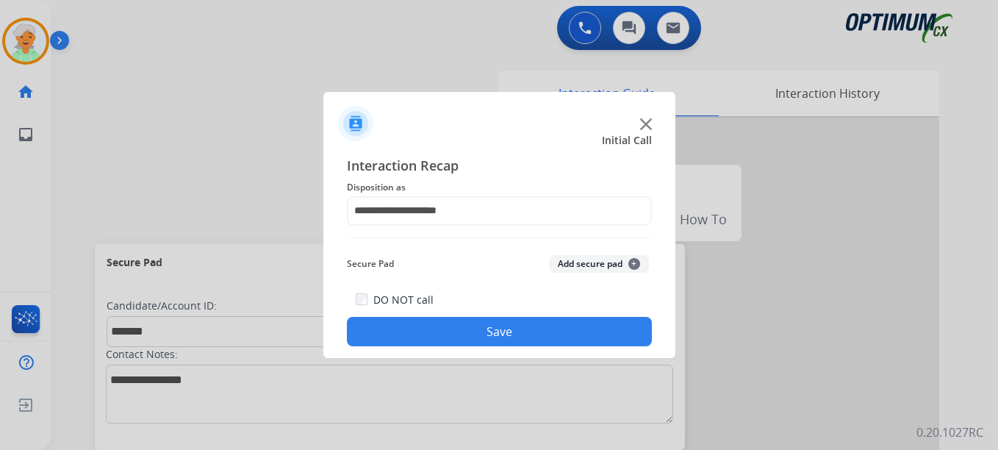
click at [456, 328] on button "Save" at bounding box center [499, 331] width 305 height 29
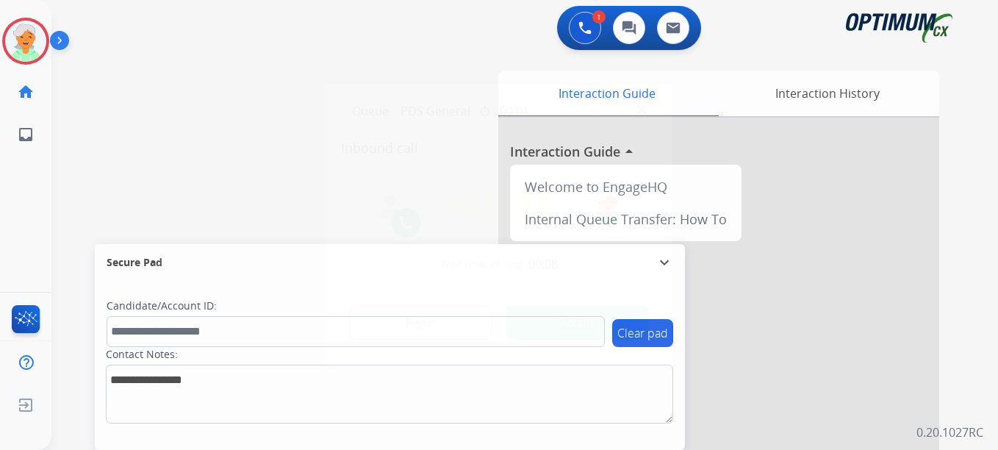
click at [528, 320] on button "Accept" at bounding box center [577, 323] width 143 height 34
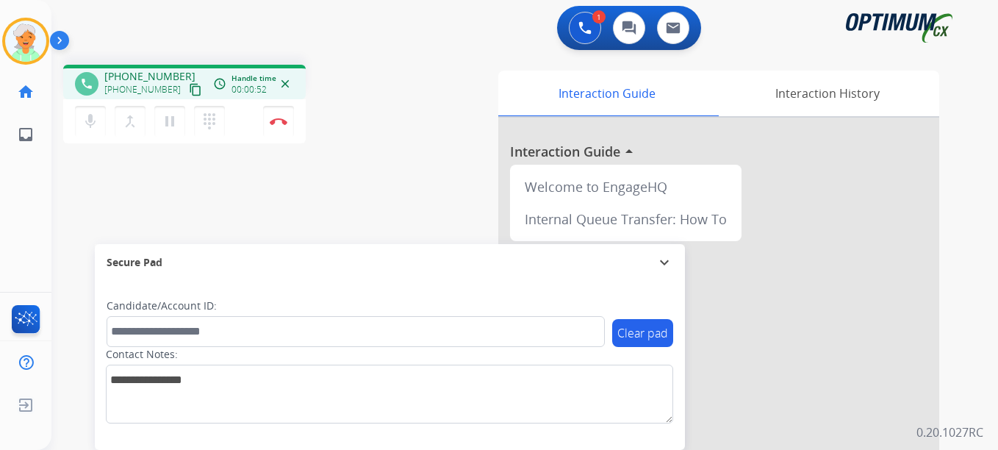
click at [189, 90] on mat-icon "content_copy" at bounding box center [195, 89] width 13 height 13
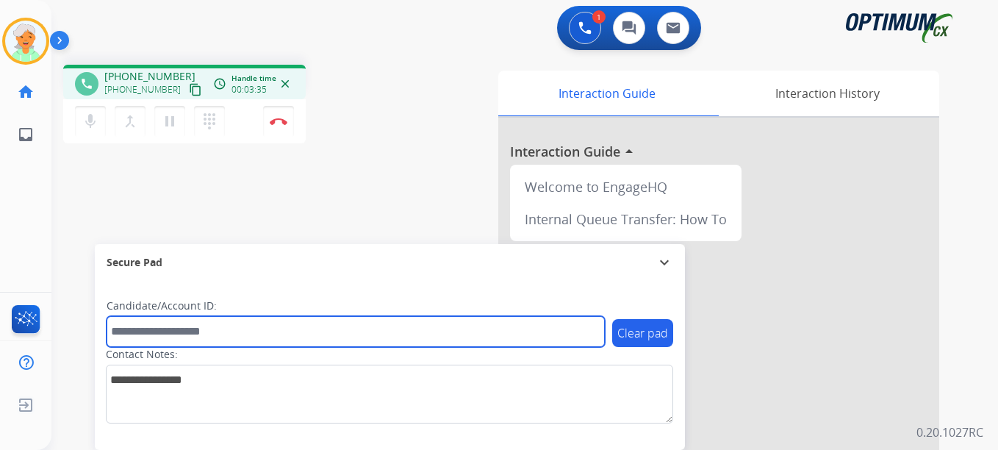
click at [146, 331] on input "text" at bounding box center [356, 331] width 498 height 31
paste input "*******"
type input "*******"
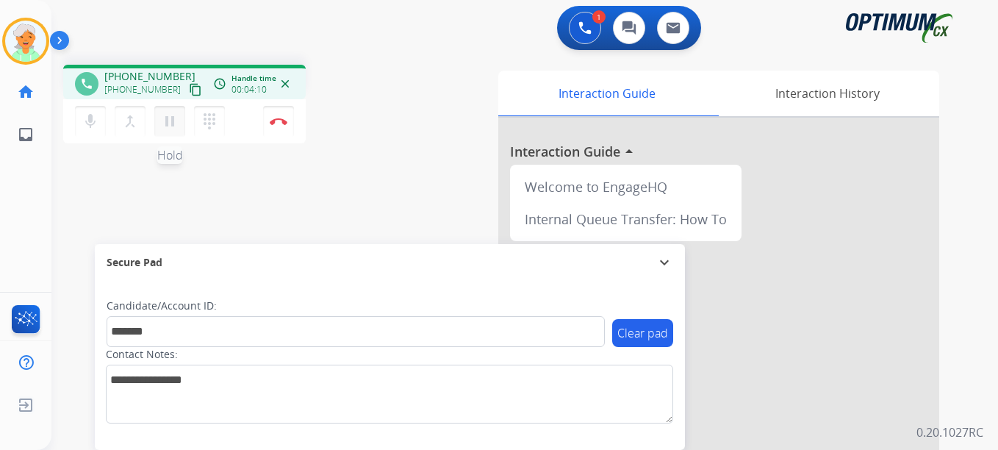
click at [170, 124] on mat-icon "pause" at bounding box center [170, 121] width 18 height 18
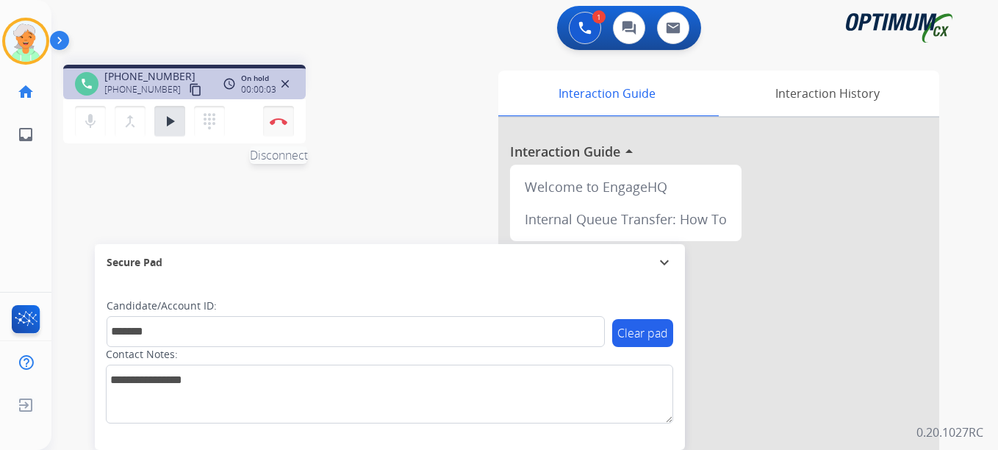
click at [279, 121] on img at bounding box center [279, 121] width 18 height 7
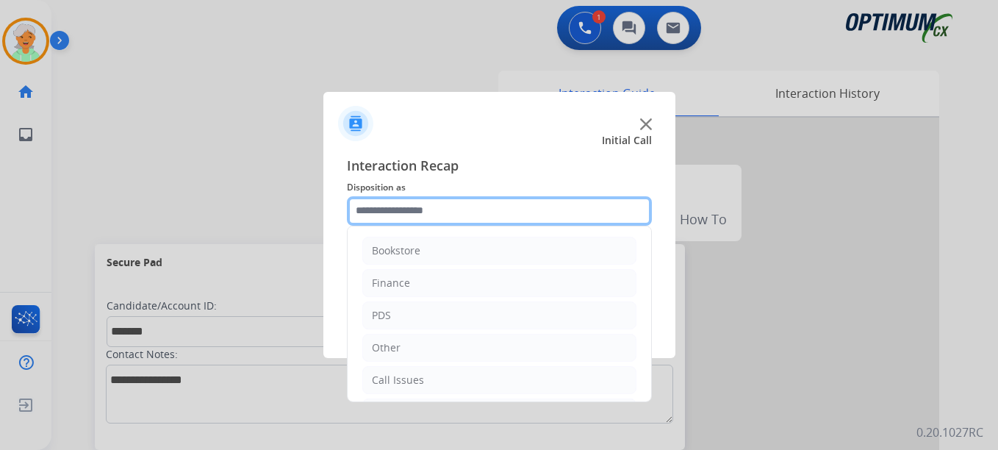
click at [427, 205] on input "text" at bounding box center [499, 210] width 305 height 29
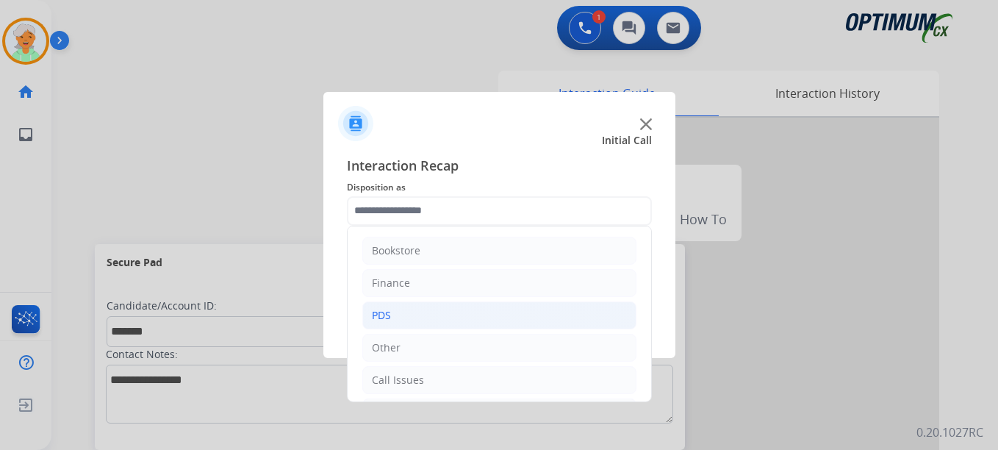
click at [406, 317] on li "PDS" at bounding box center [499, 315] width 274 height 28
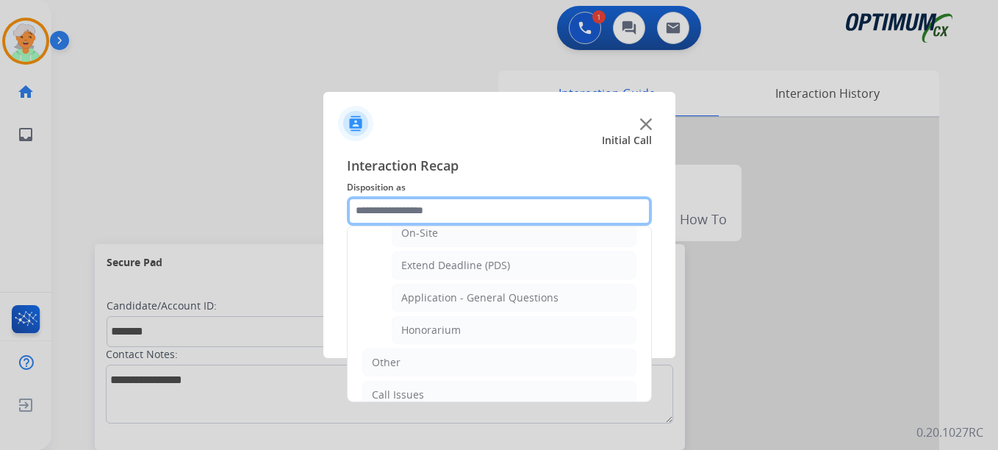
scroll to position [441, 0]
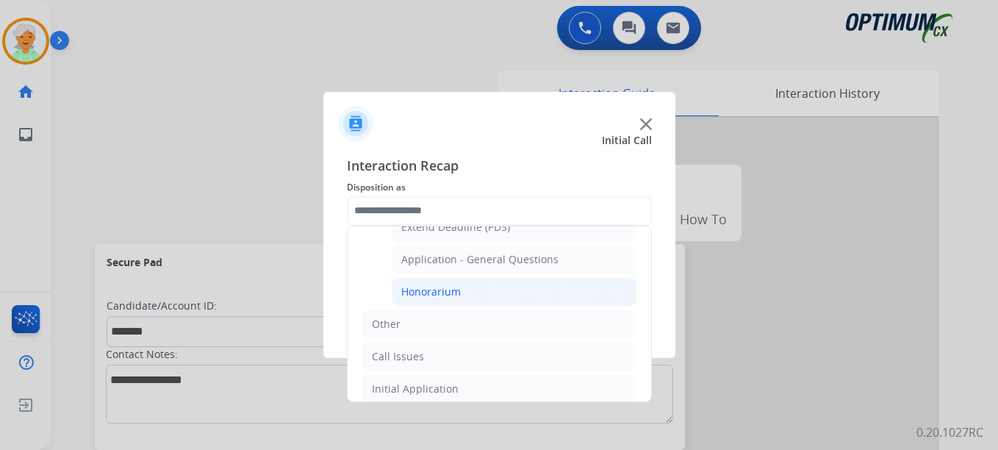
click at [449, 294] on div "Honorarium" at bounding box center [431, 291] width 60 height 15
type input "**********"
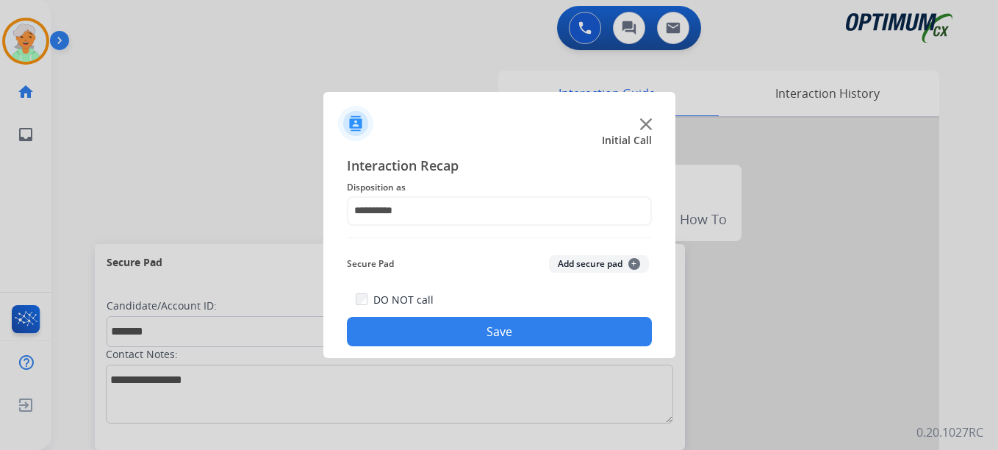
drag, startPoint x: 457, startPoint y: 323, endPoint x: 445, endPoint y: 308, distance: 18.8
click at [457, 323] on button "Save" at bounding box center [499, 331] width 305 height 29
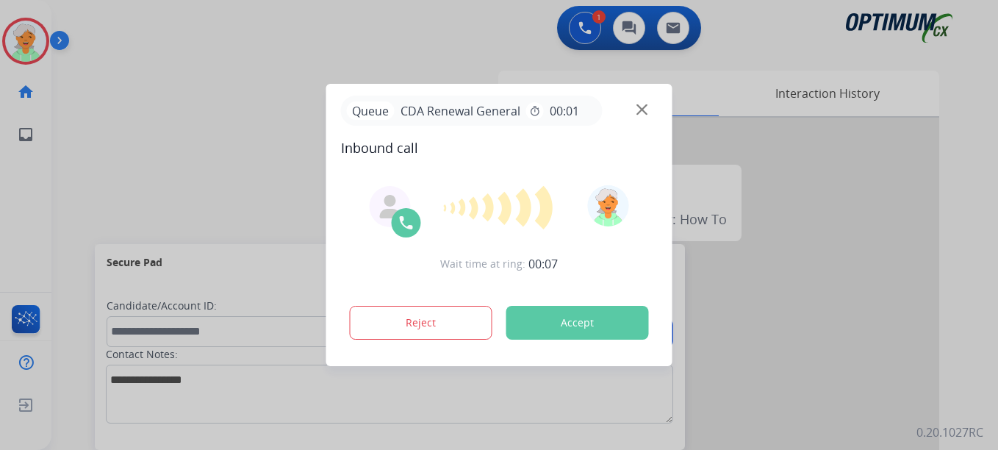
click at [537, 303] on div "Reject Accept" at bounding box center [499, 320] width 317 height 46
click at [539, 315] on button "Accept" at bounding box center [577, 323] width 143 height 34
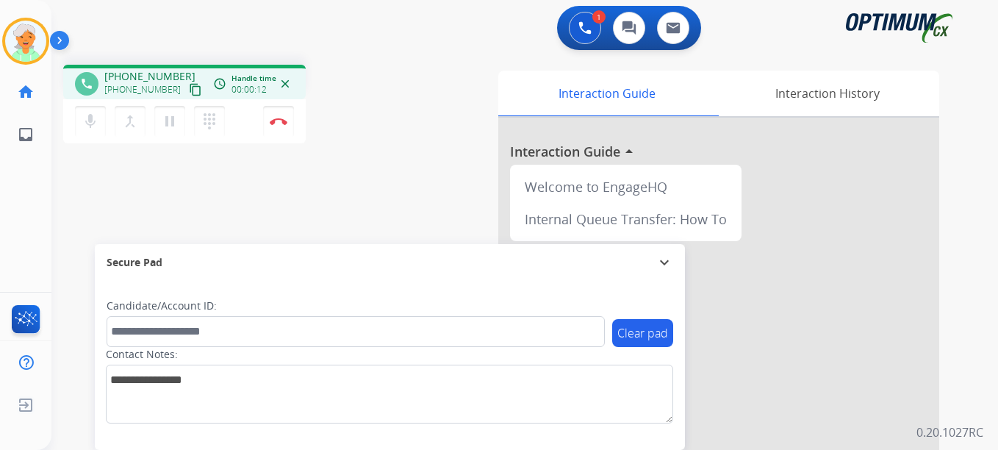
click at [189, 86] on mat-icon "content_copy" at bounding box center [195, 89] width 13 height 13
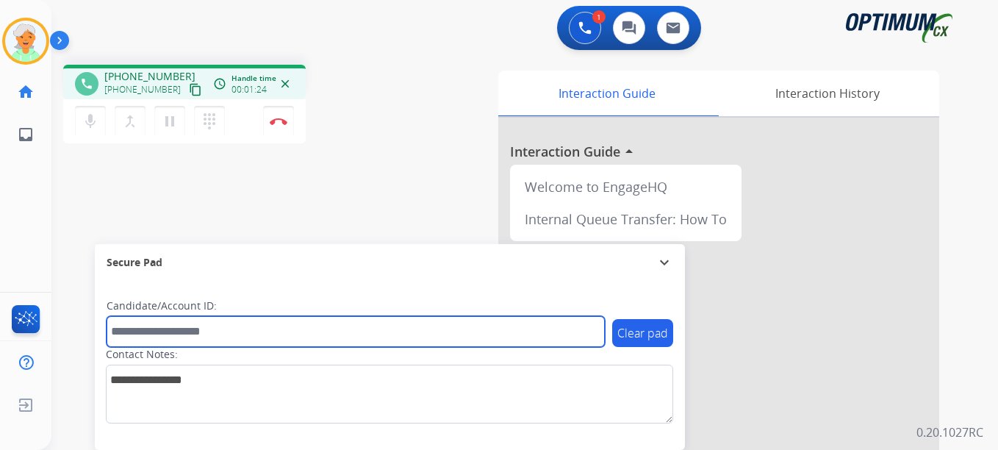
click at [128, 346] on input "text" at bounding box center [356, 331] width 498 height 31
paste input "*******"
type input "*******"
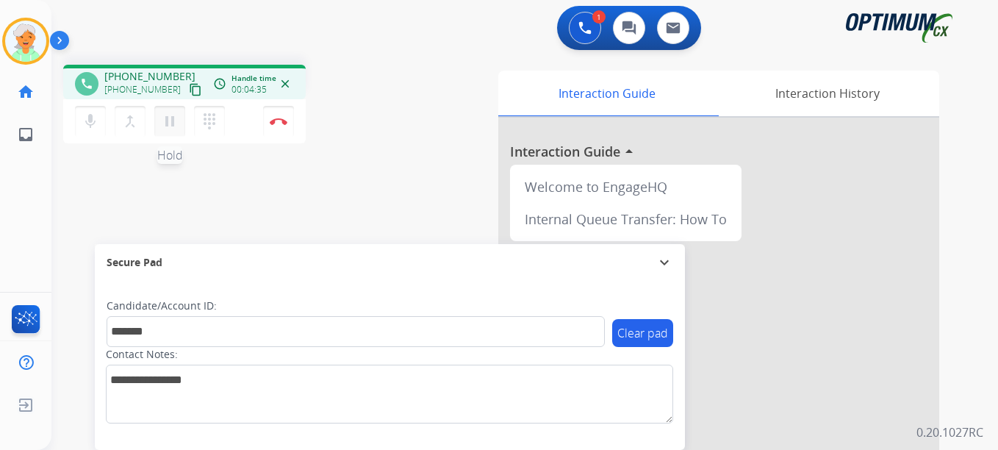
click at [163, 120] on mat-icon "pause" at bounding box center [170, 121] width 18 height 18
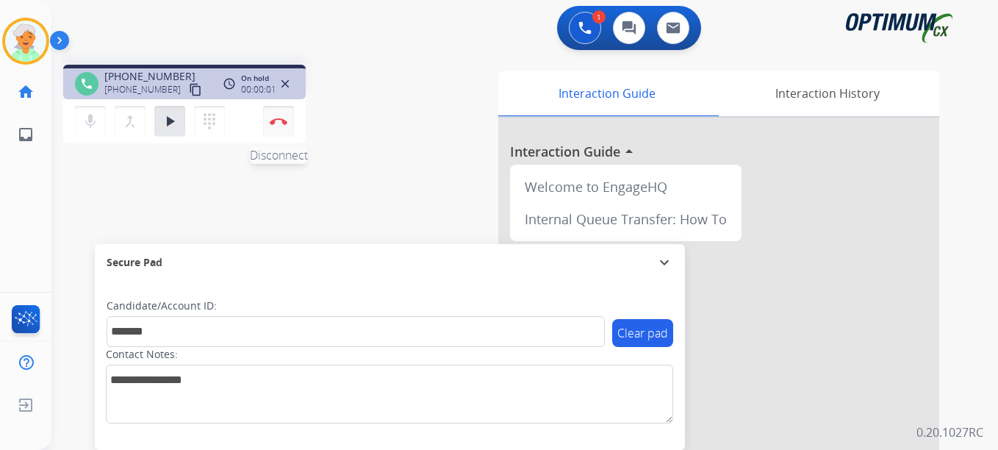
click at [275, 117] on button "Disconnect" at bounding box center [278, 121] width 31 height 31
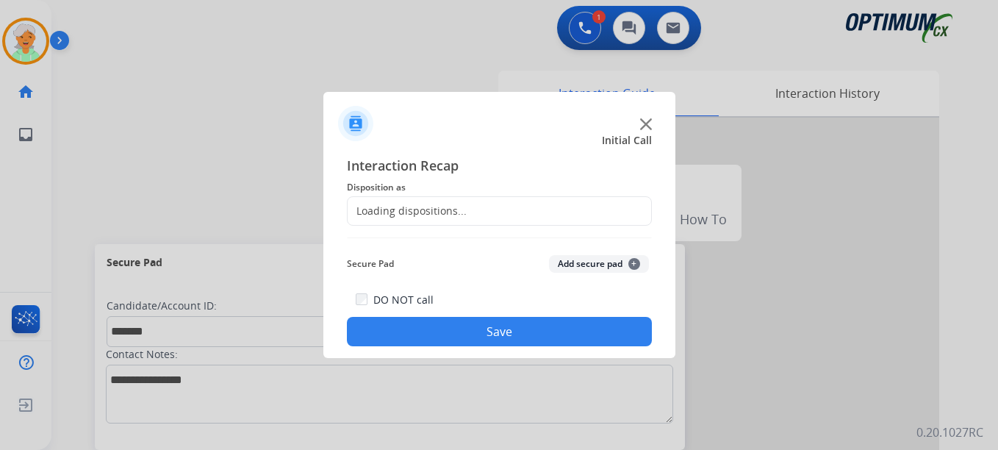
click at [420, 209] on div "Loading dispositions..." at bounding box center [407, 211] width 119 height 15
click at [422, 209] on div "Loading dispositions..." at bounding box center [407, 211] width 119 height 15
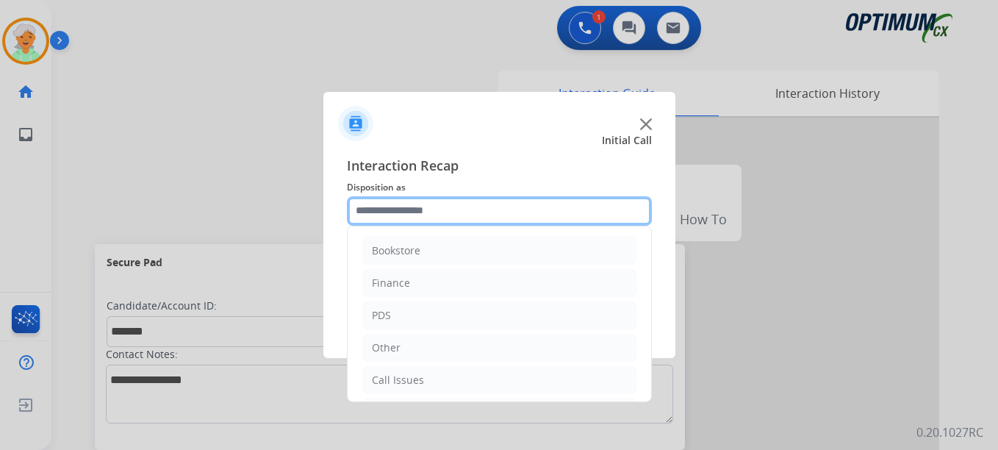
drag, startPoint x: 422, startPoint y: 209, endPoint x: 434, endPoint y: 213, distance: 12.6
click at [434, 213] on input "text" at bounding box center [499, 210] width 305 height 29
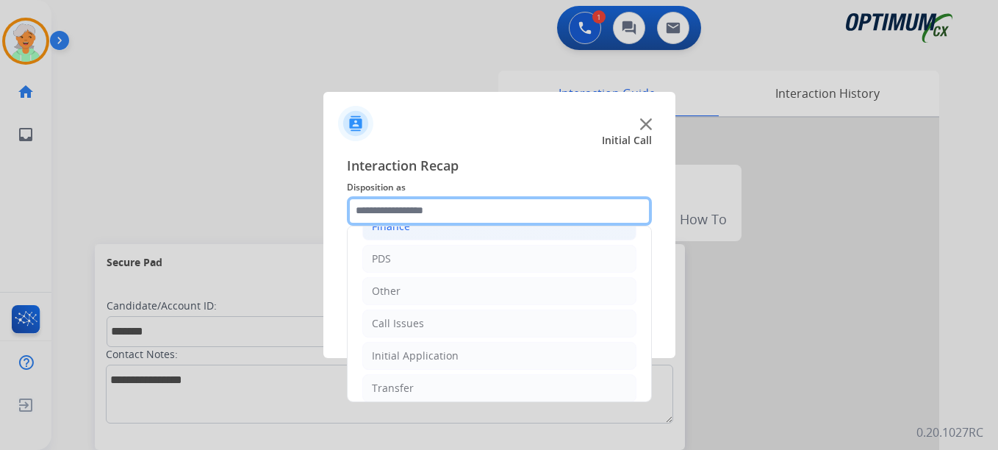
scroll to position [100, 0]
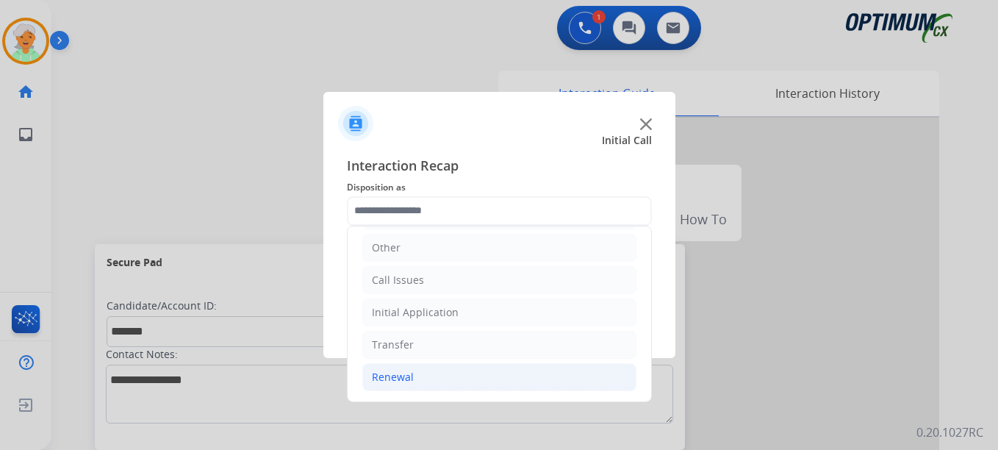
click at [422, 370] on li "Renewal" at bounding box center [499, 377] width 274 height 28
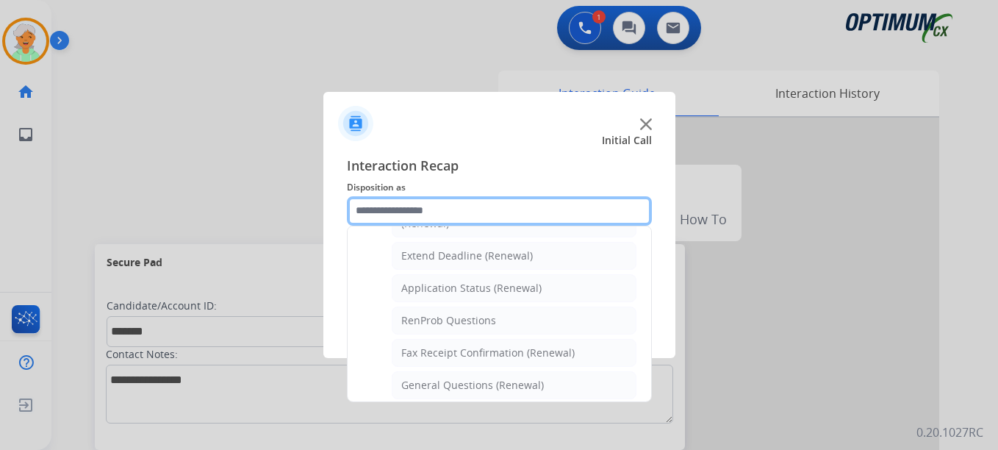
scroll to position [320, 0]
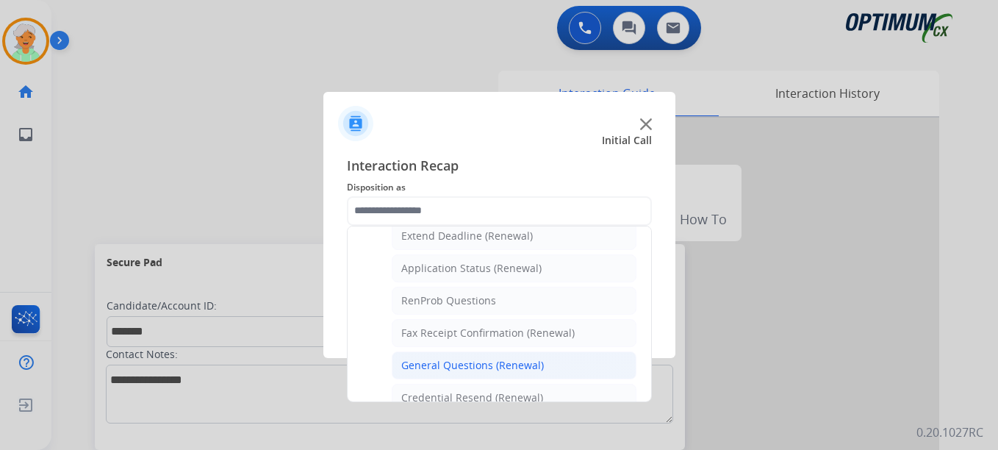
click at [477, 360] on div "General Questions (Renewal)" at bounding box center [472, 365] width 143 height 15
type input "**********"
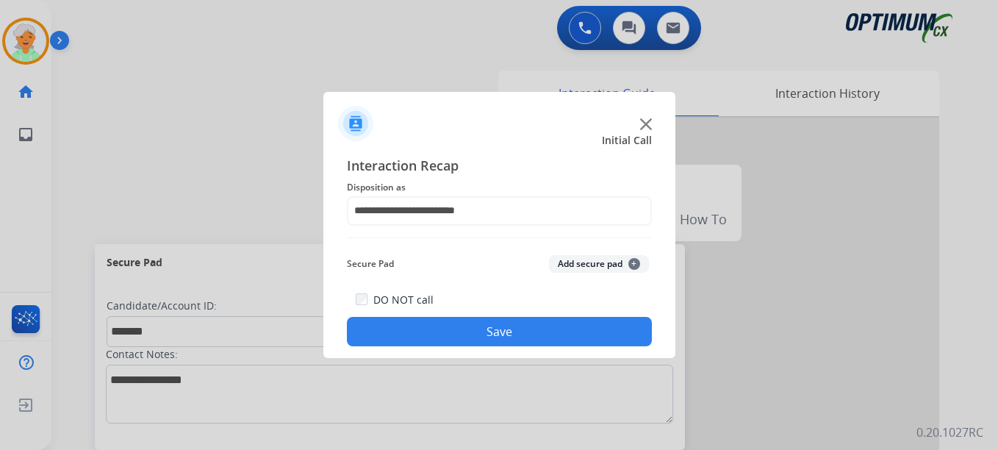
click at [484, 339] on button "Save" at bounding box center [499, 331] width 305 height 29
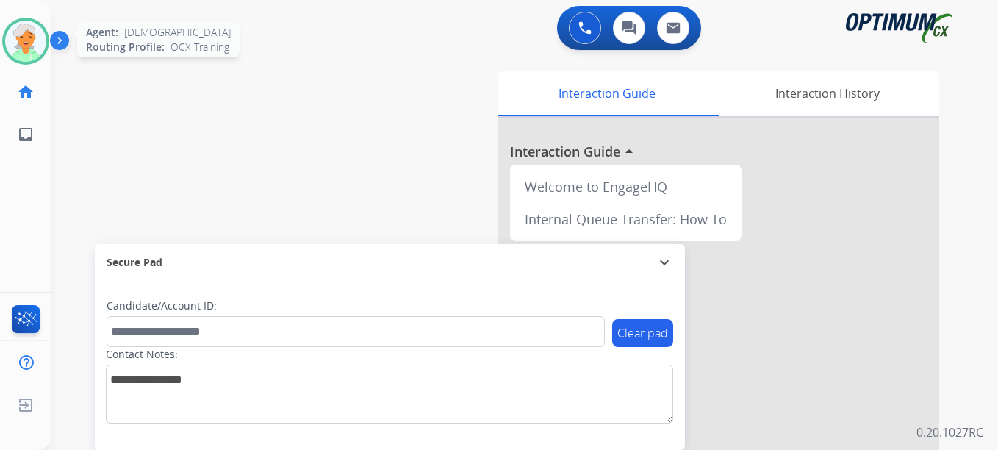
click at [22, 48] on img at bounding box center [25, 41] width 41 height 41
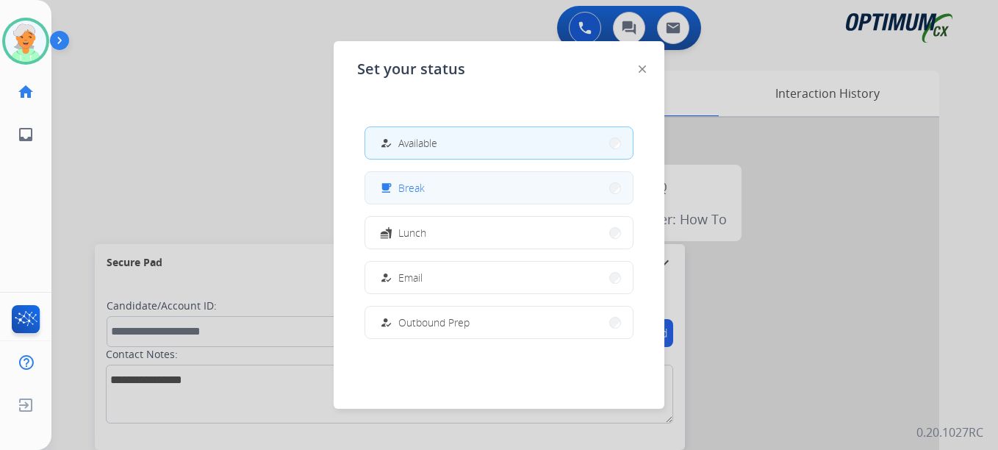
click at [417, 190] on span "Break" at bounding box center [411, 187] width 26 height 15
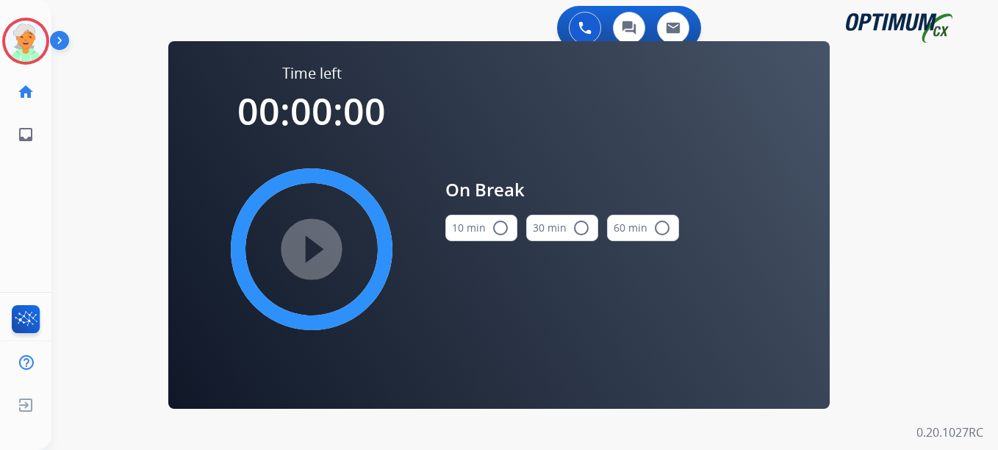
click at [493, 228] on mat-icon "radio_button_unchecked" at bounding box center [501, 228] width 18 height 18
click at [309, 248] on mat-icon "play_circle_filled" at bounding box center [312, 249] width 18 height 18
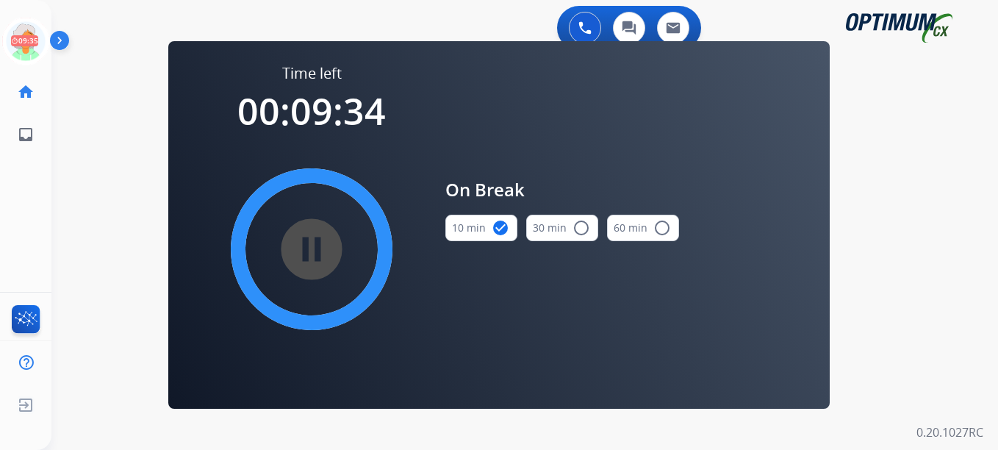
click at [307, 248] on mat-icon "pause_circle_filled" at bounding box center [312, 249] width 18 height 18
click at [307, 248] on mat-icon "play_circle_filled" at bounding box center [312, 249] width 18 height 18
click at [307, 248] on mat-icon "pause_circle_filled" at bounding box center [312, 249] width 18 height 18
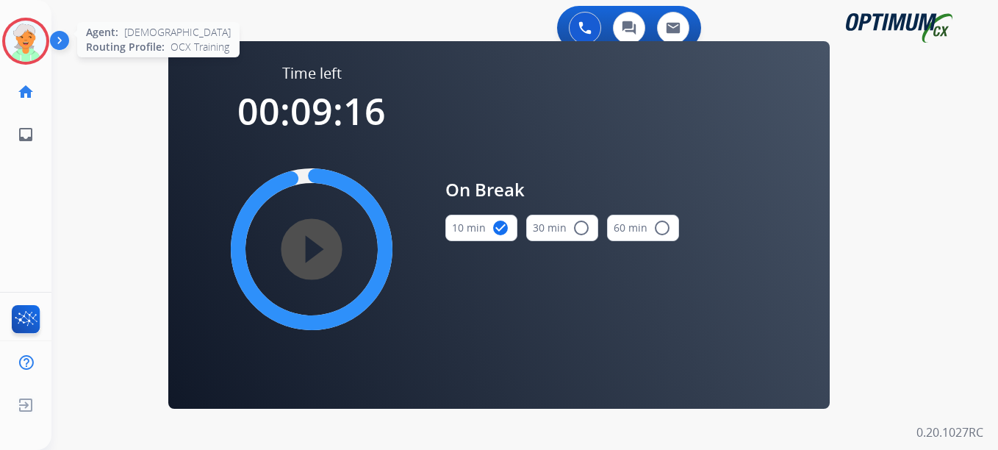
click at [38, 43] on img at bounding box center [25, 41] width 41 height 41
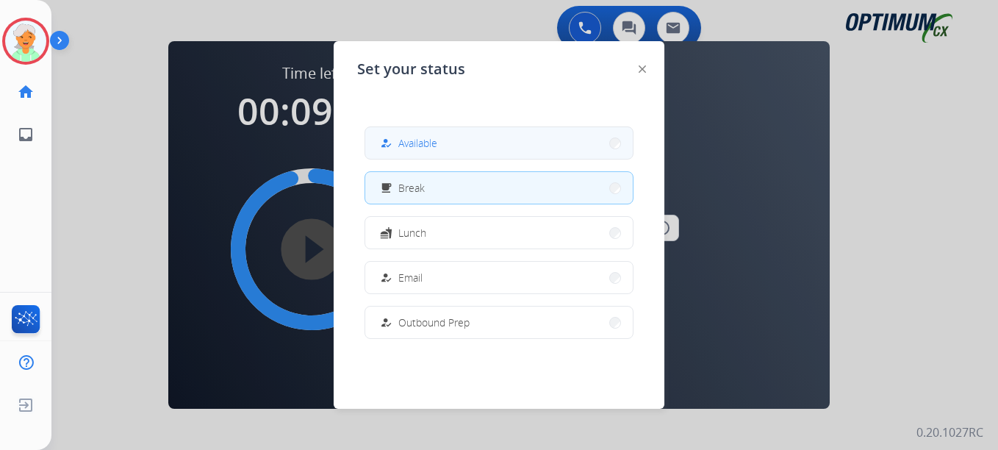
click at [429, 153] on button "how_to_reg Available" at bounding box center [498, 143] width 267 height 32
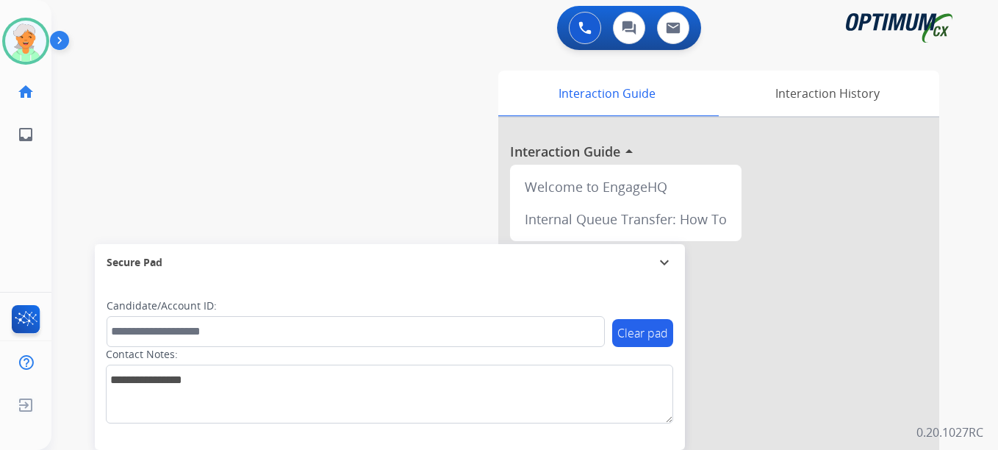
click at [208, 102] on div "swap_horiz Break voice bridge close_fullscreen Connect 3-Way Call merge_type Se…" at bounding box center [506, 359] width 911 height 613
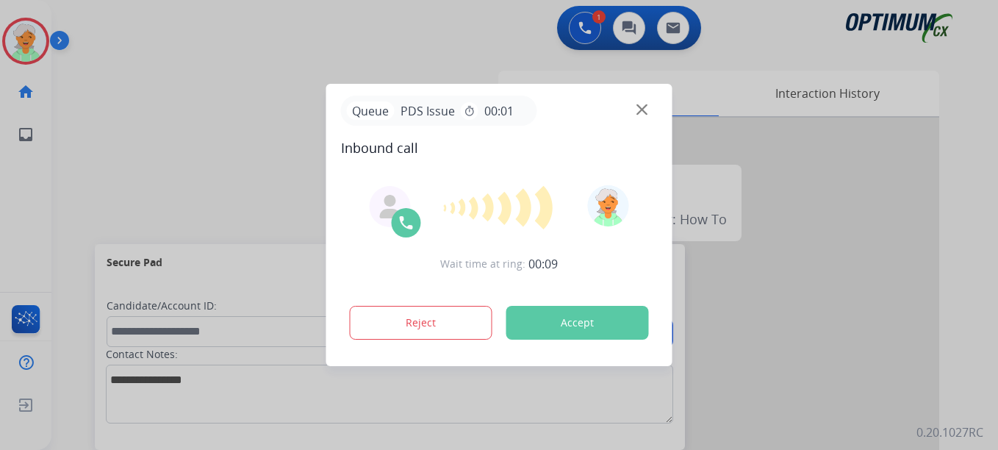
click at [554, 329] on button "Accept" at bounding box center [577, 323] width 143 height 34
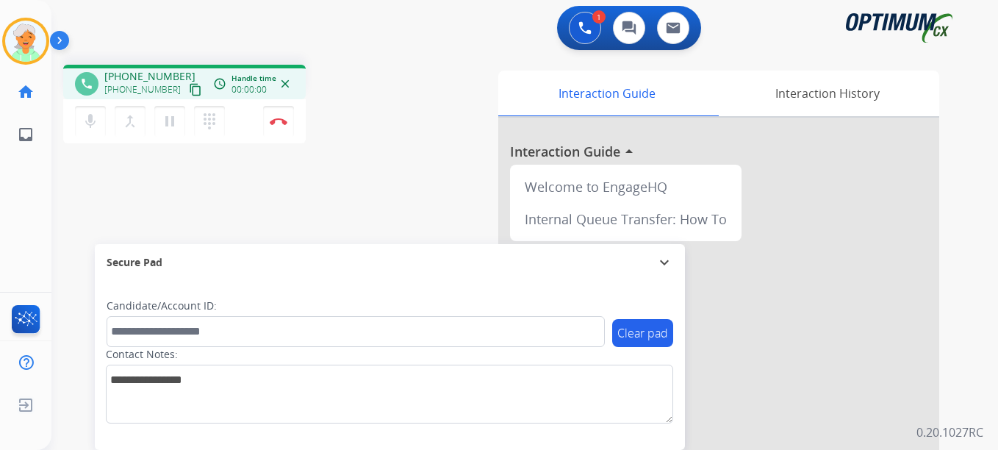
click at [189, 88] on mat-icon "content_copy" at bounding box center [195, 89] width 13 height 13
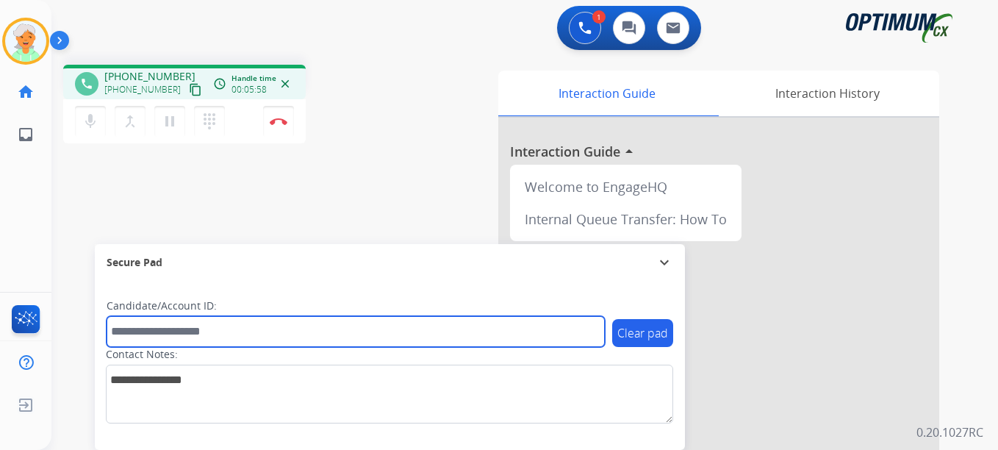
click at [159, 335] on input "text" at bounding box center [356, 331] width 498 height 31
paste input "*******"
type input "*******"
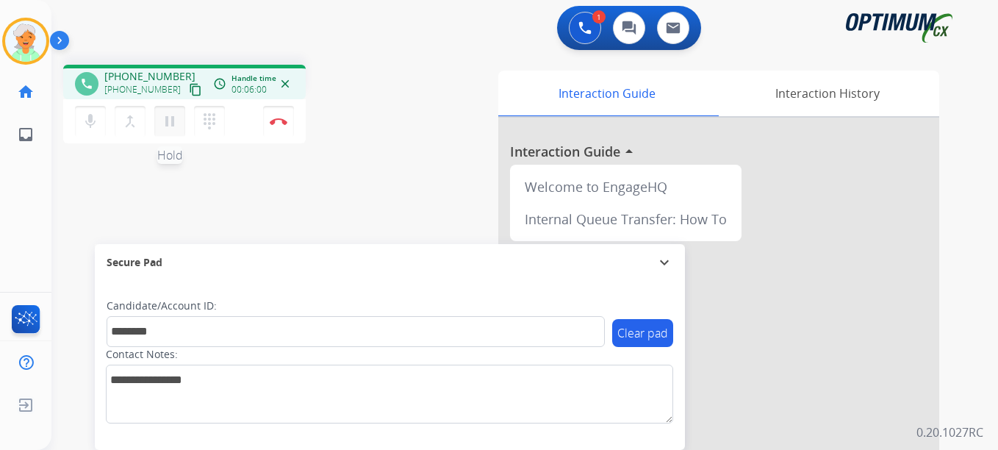
click at [166, 120] on mat-icon "pause" at bounding box center [170, 121] width 18 height 18
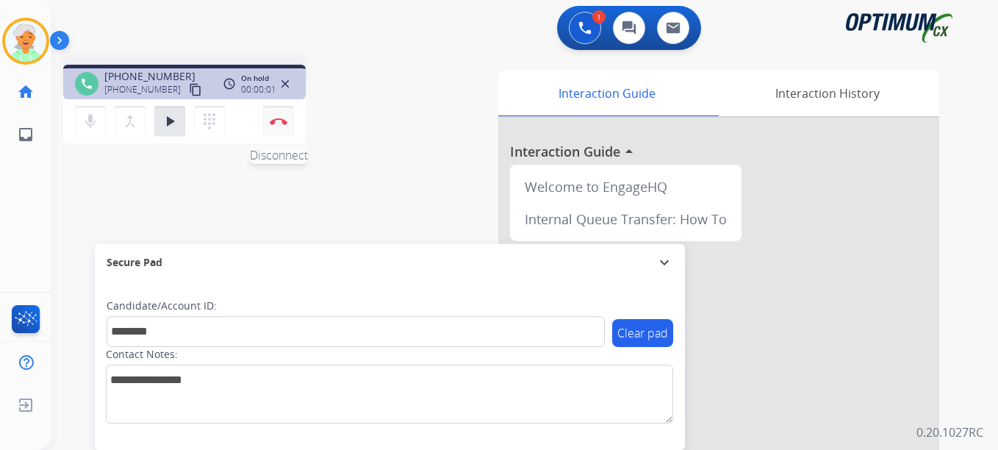
click at [284, 129] on button "Disconnect" at bounding box center [278, 121] width 31 height 31
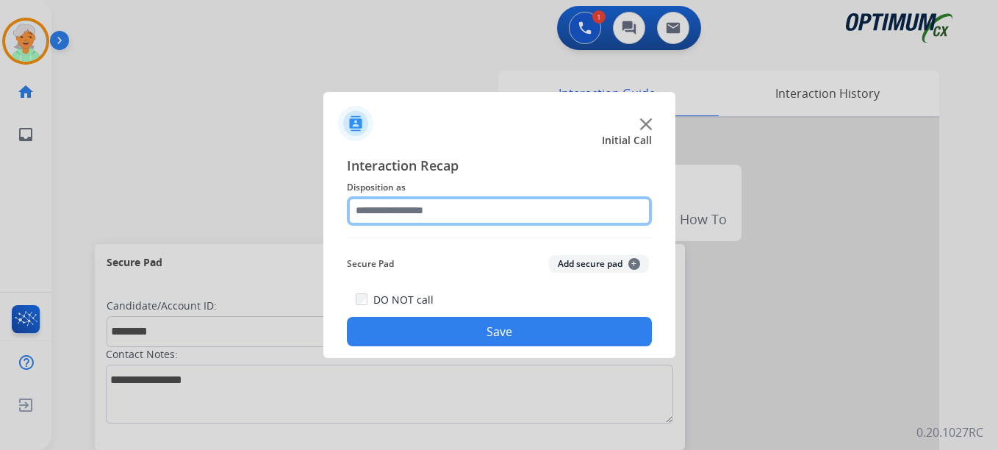
click at [430, 222] on input "text" at bounding box center [499, 210] width 305 height 29
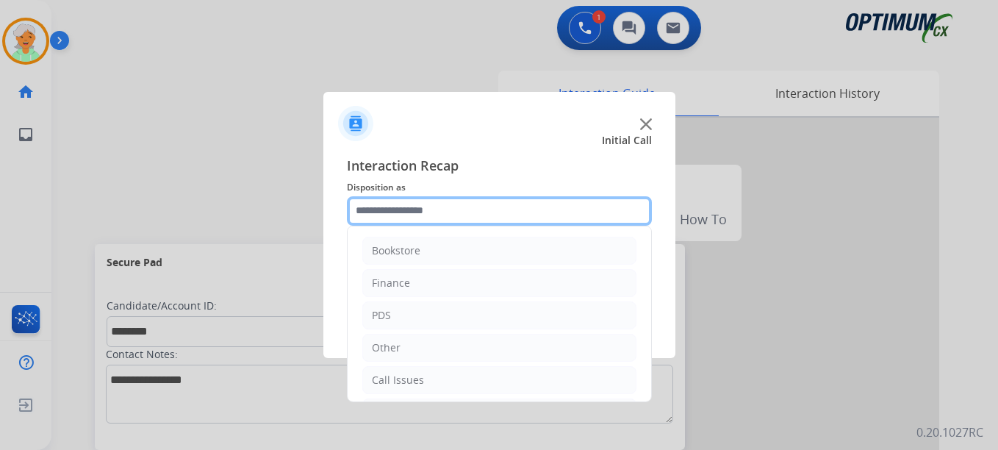
scroll to position [73, 0]
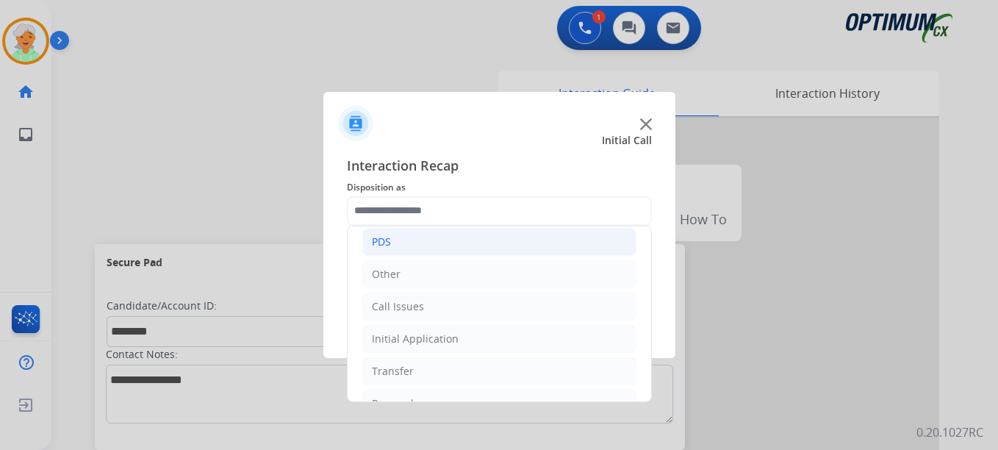
click at [421, 249] on li "PDS" at bounding box center [499, 242] width 274 height 28
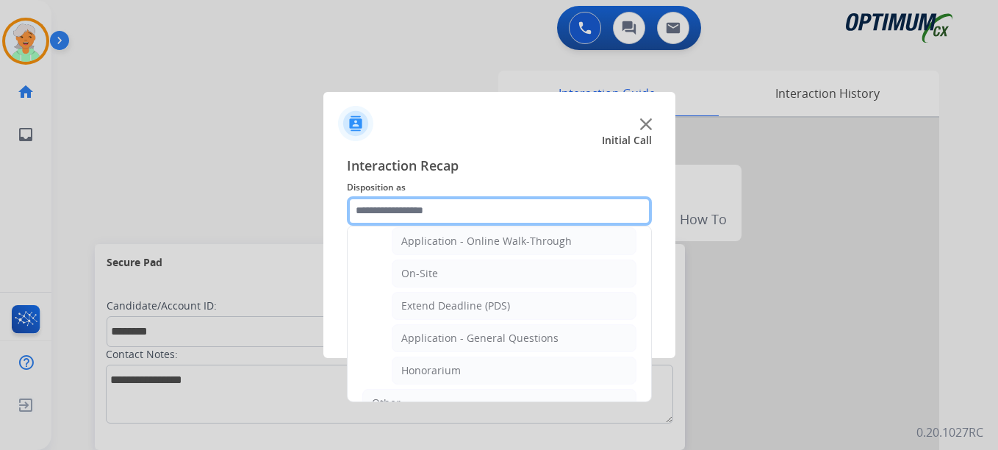
scroll to position [367, 0]
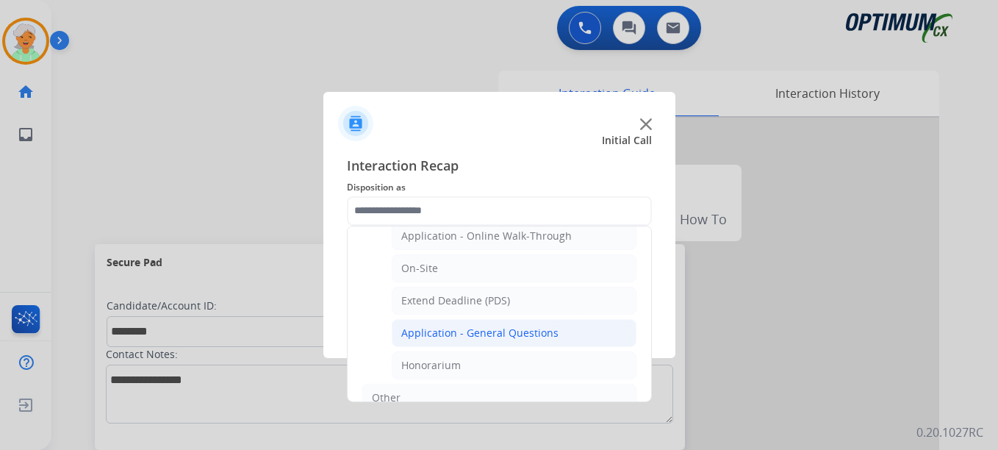
click at [464, 330] on div "Application - General Questions" at bounding box center [479, 333] width 157 height 15
type input "**********"
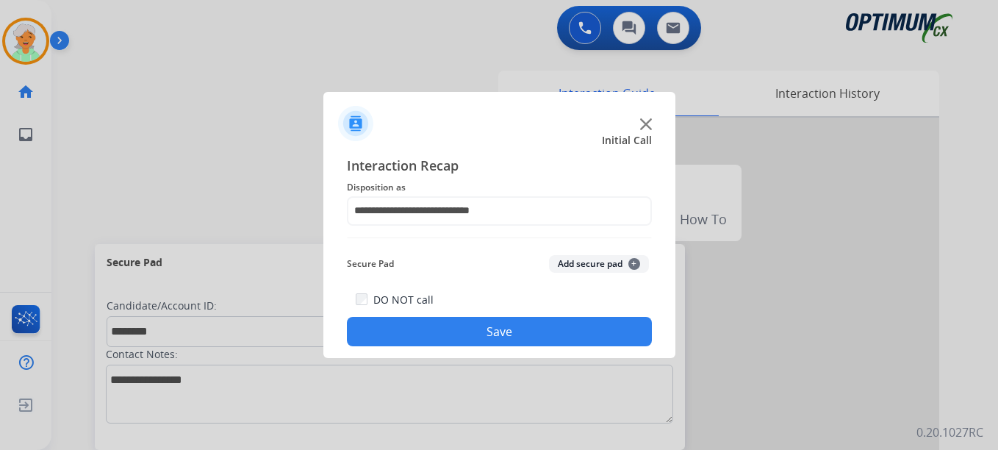
click at [464, 330] on button "Save" at bounding box center [499, 331] width 305 height 29
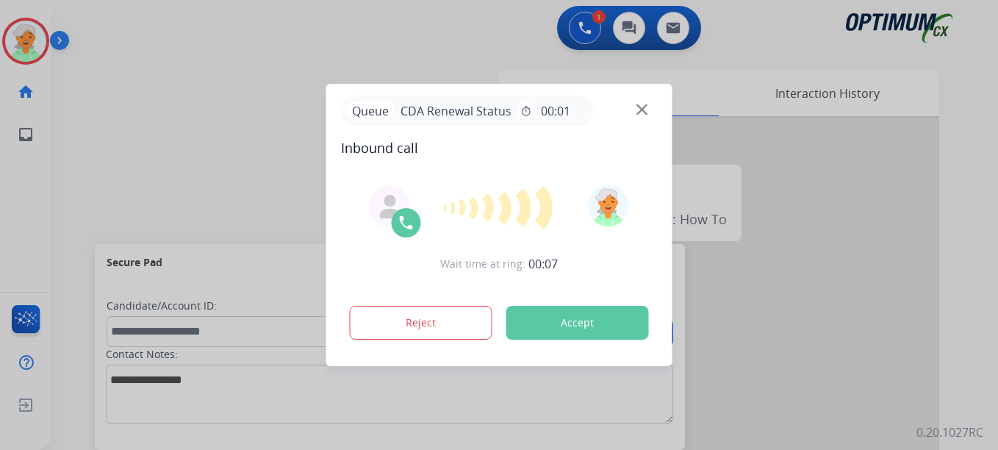
click at [600, 309] on button "Accept" at bounding box center [577, 323] width 143 height 34
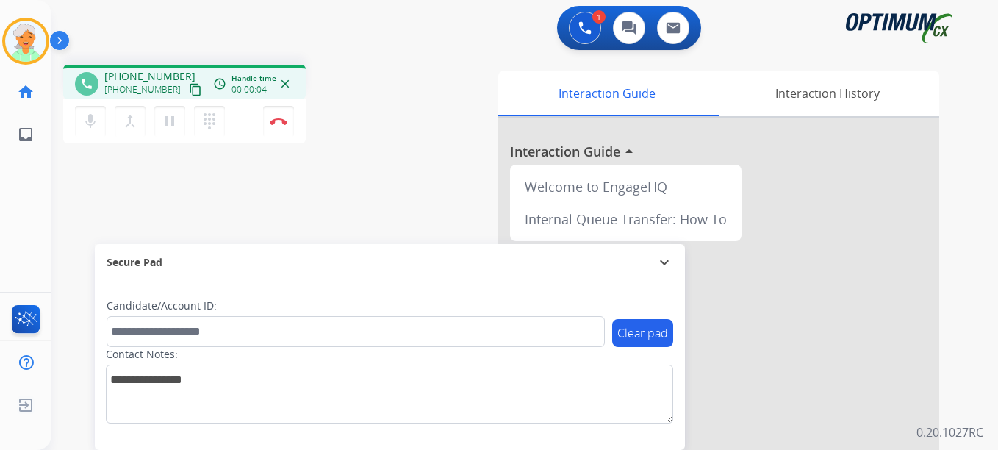
click at [187, 85] on button "content_copy" at bounding box center [196, 90] width 18 height 18
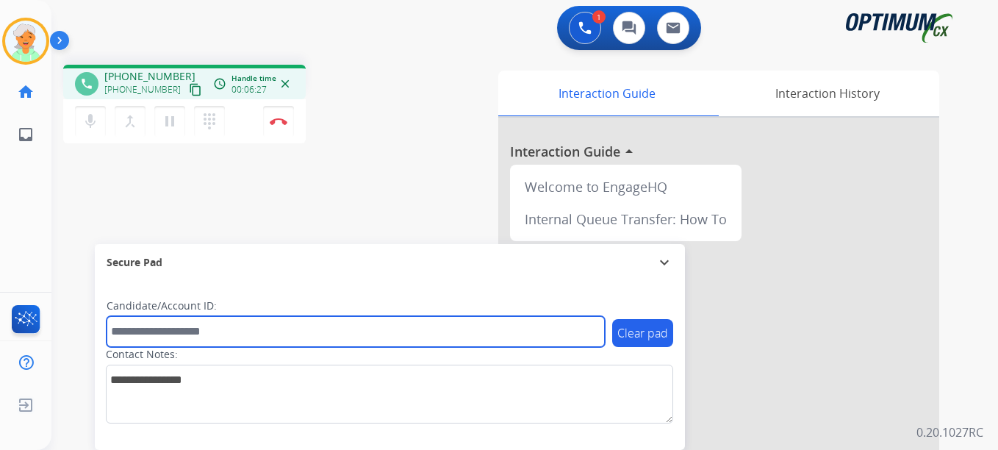
click at [160, 327] on input "text" at bounding box center [356, 331] width 498 height 31
paste input "*******"
type input "*******"
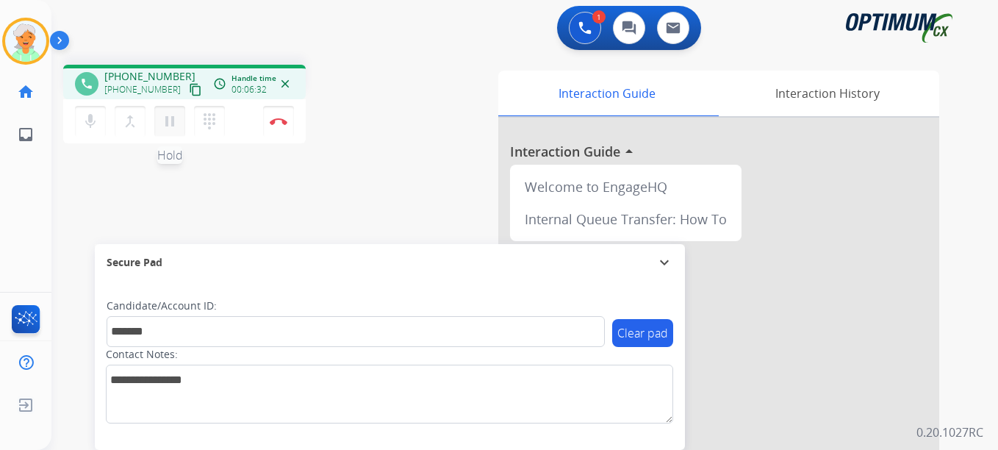
click at [173, 125] on mat-icon "pause" at bounding box center [170, 121] width 18 height 18
click at [288, 128] on button "Disconnect" at bounding box center [278, 121] width 31 height 31
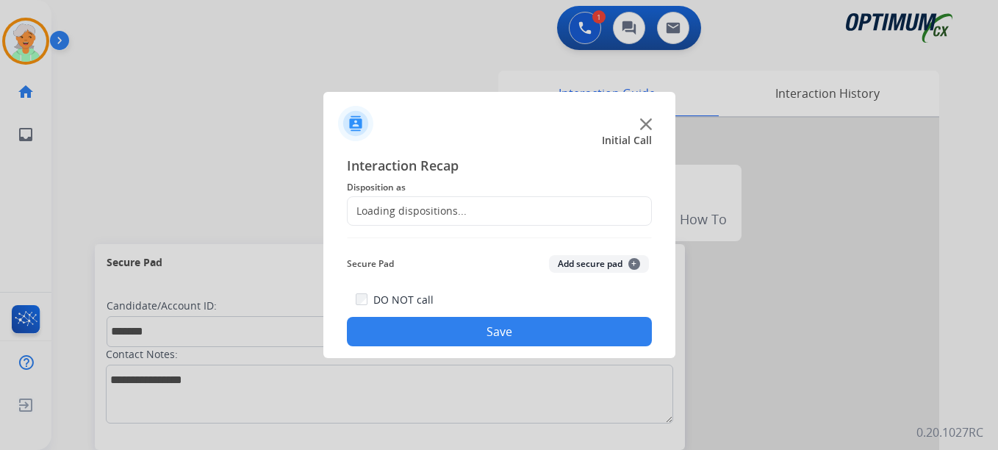
click at [373, 208] on div "Loading dispositions..." at bounding box center [407, 211] width 119 height 15
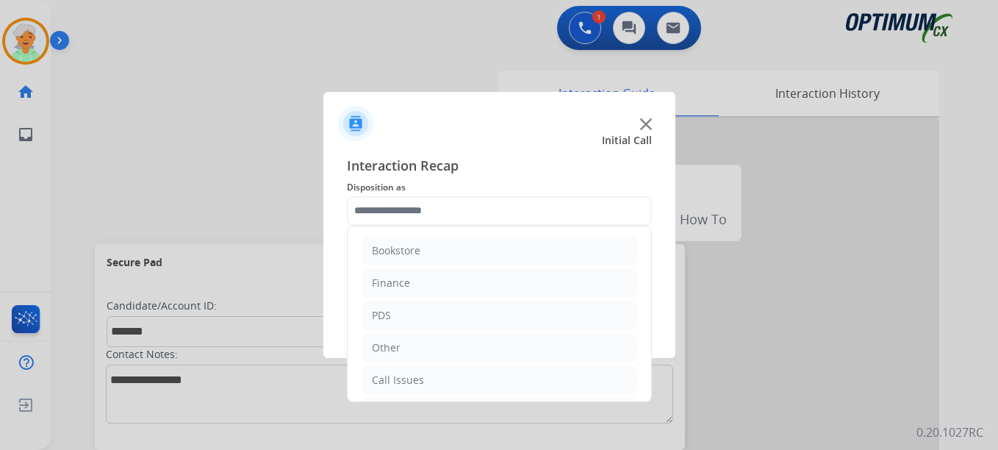
click at [409, 214] on input "text" at bounding box center [499, 210] width 305 height 29
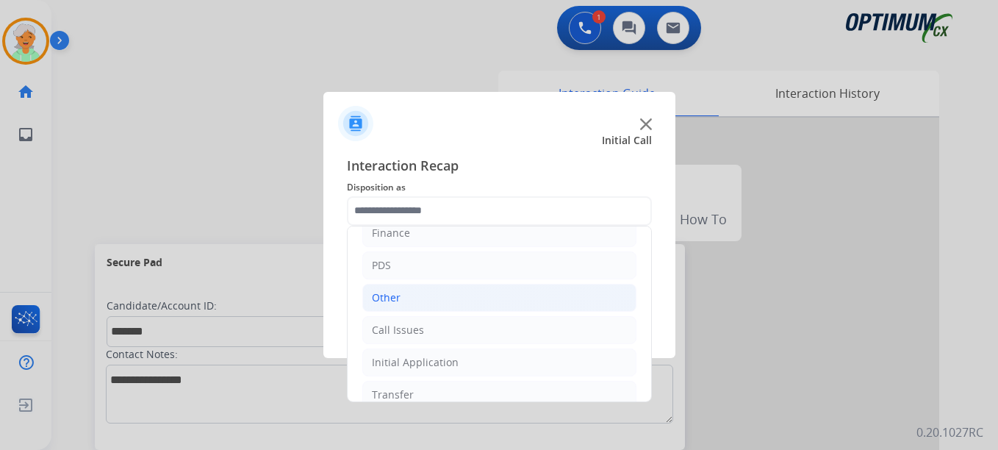
scroll to position [100, 0]
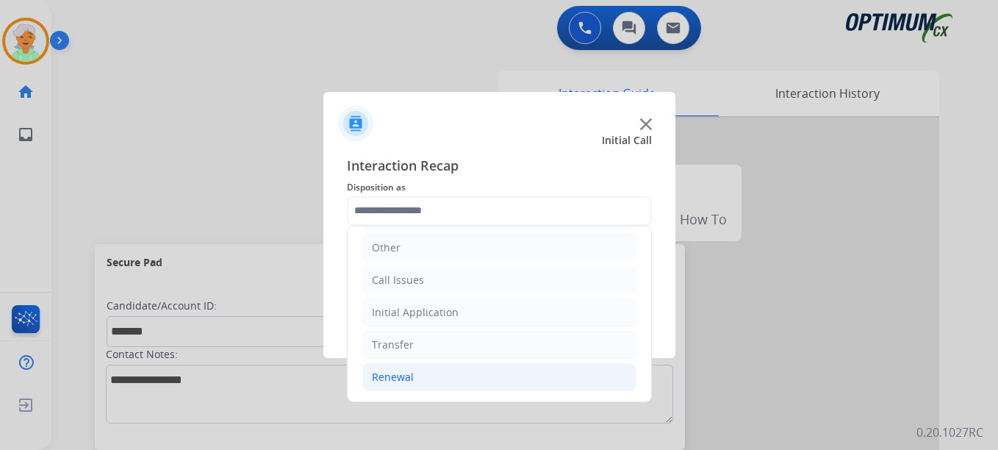
click at [412, 372] on li "Renewal" at bounding box center [499, 377] width 274 height 28
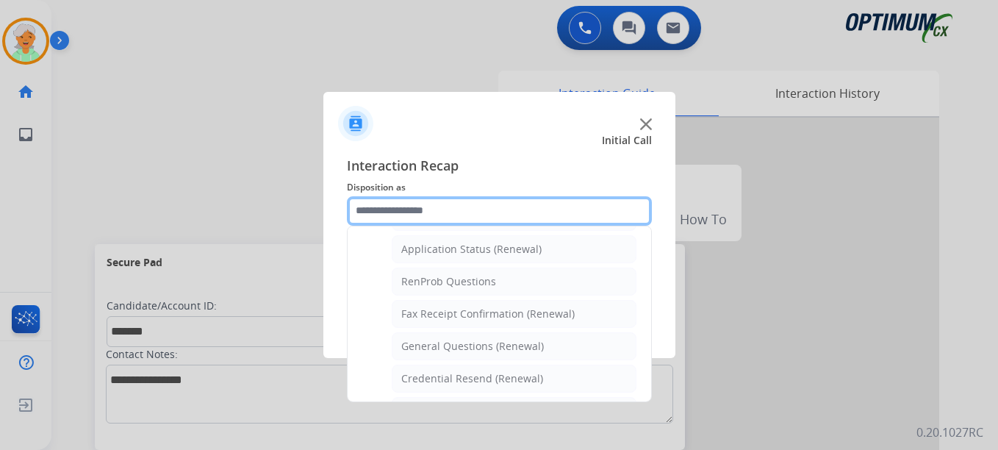
scroll to position [394, 0]
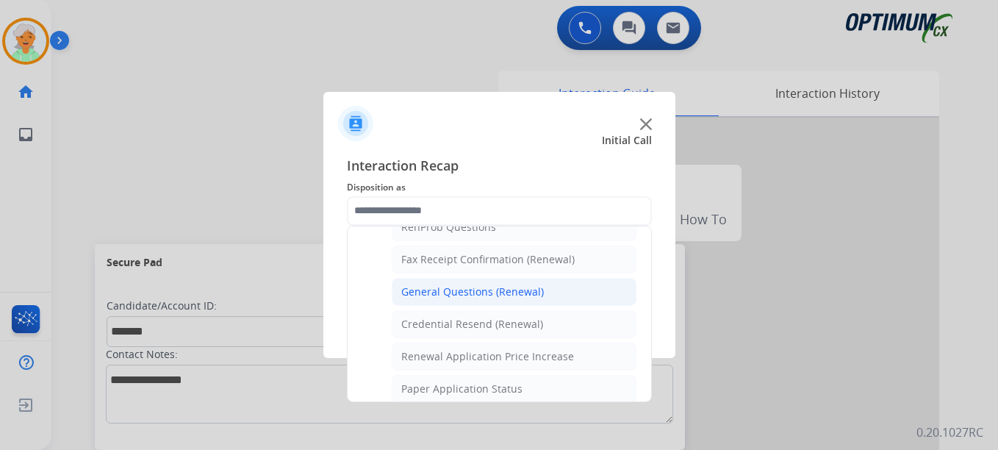
click at [471, 298] on div "General Questions (Renewal)" at bounding box center [472, 291] width 143 height 15
type input "**********"
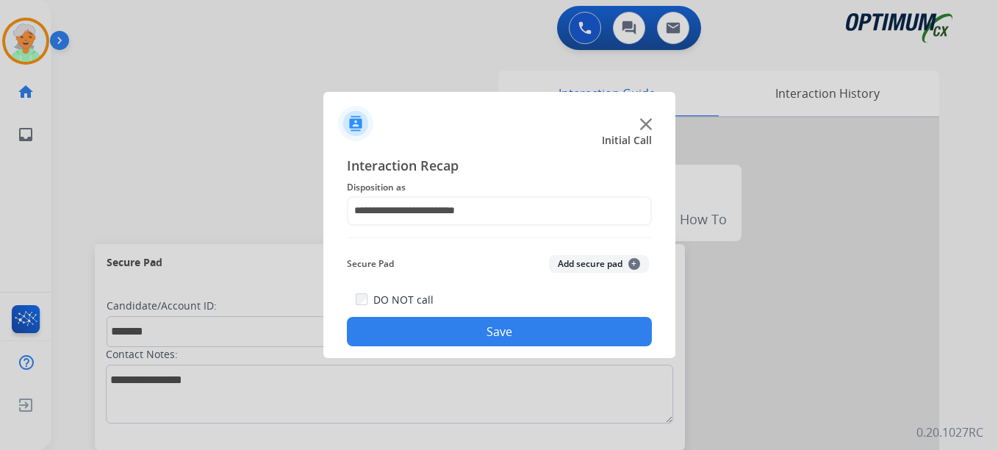
click at [465, 340] on button "Save" at bounding box center [499, 331] width 305 height 29
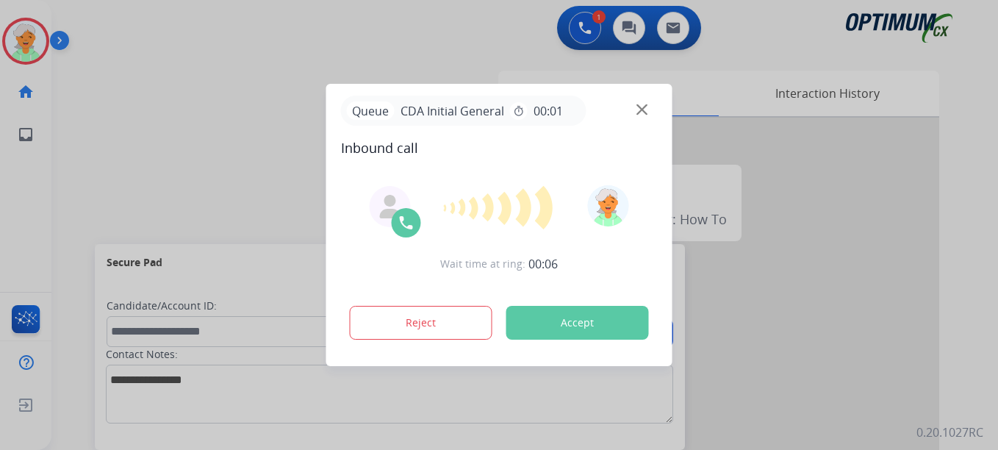
click at [541, 310] on button "Accept" at bounding box center [577, 323] width 143 height 34
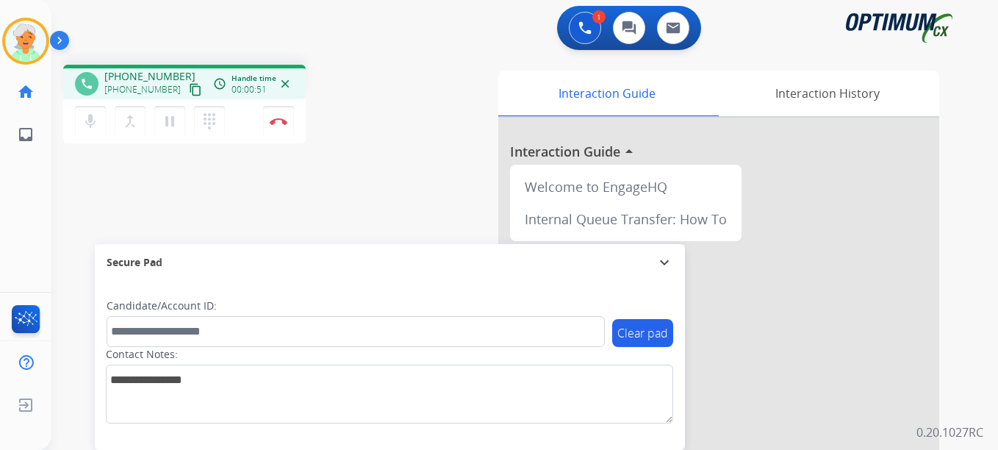
click at [189, 87] on mat-icon "content_copy" at bounding box center [195, 89] width 13 height 13
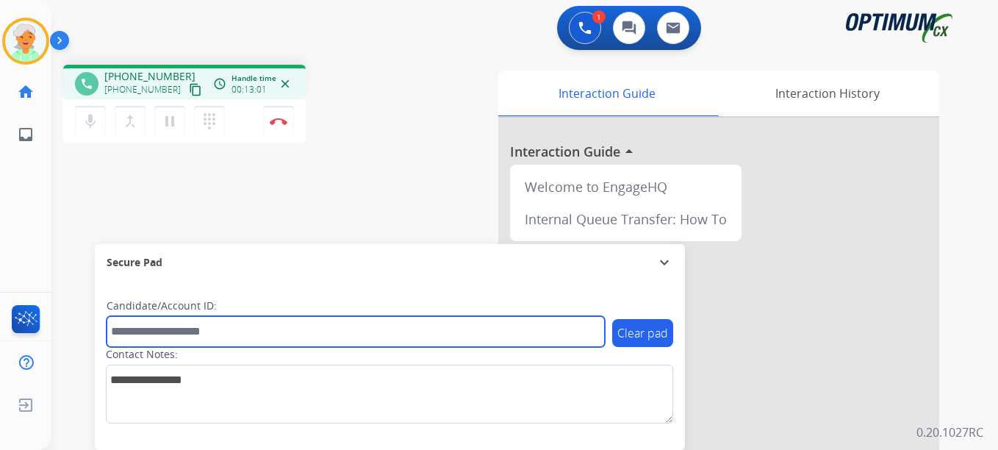
click at [181, 334] on input "text" at bounding box center [356, 331] width 498 height 31
paste input "*******"
type input "*******"
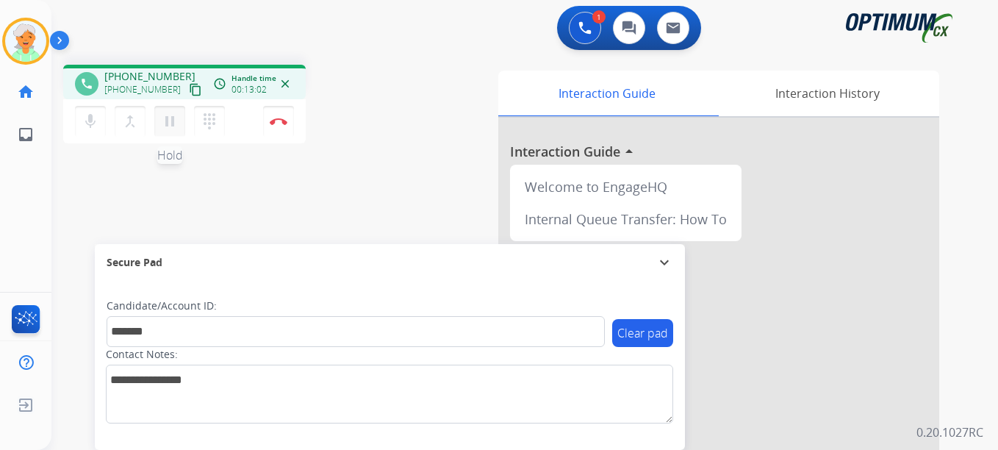
click at [175, 113] on mat-icon "pause" at bounding box center [170, 121] width 18 height 18
click at [287, 115] on button "Disconnect" at bounding box center [278, 121] width 31 height 31
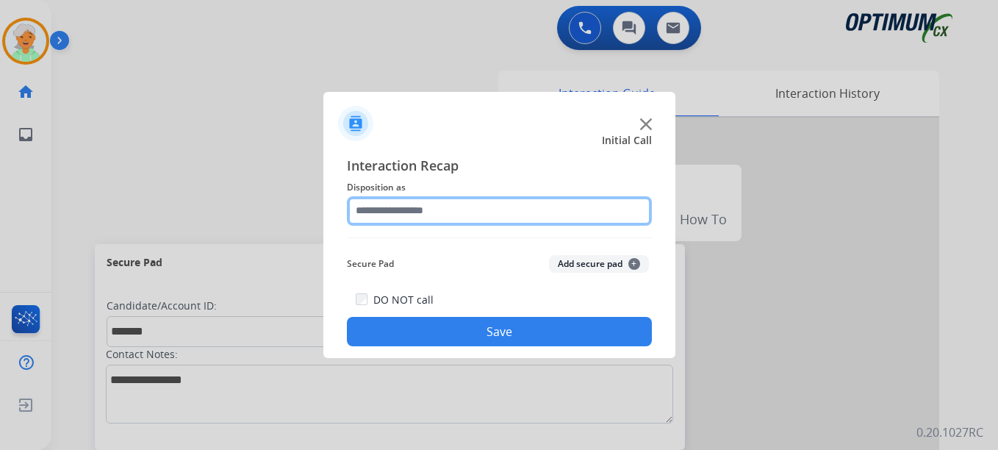
click at [447, 211] on input "text" at bounding box center [499, 210] width 305 height 29
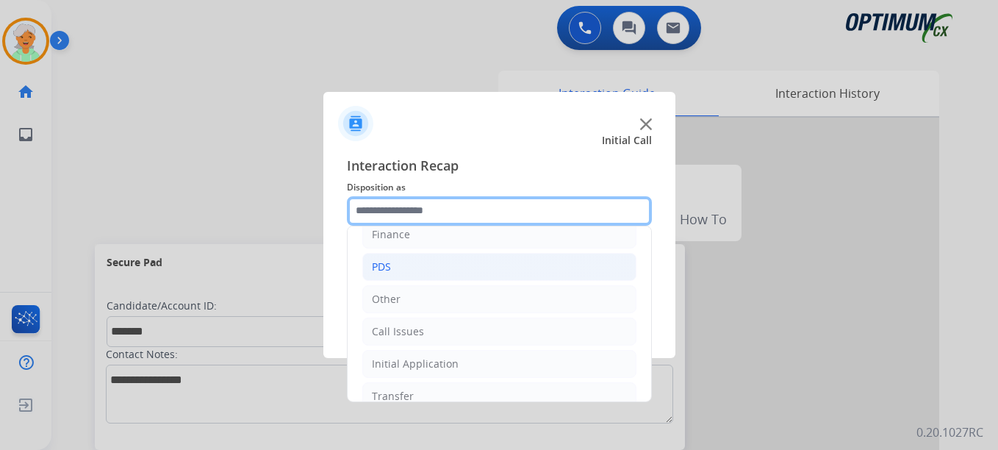
scroll to position [100, 0]
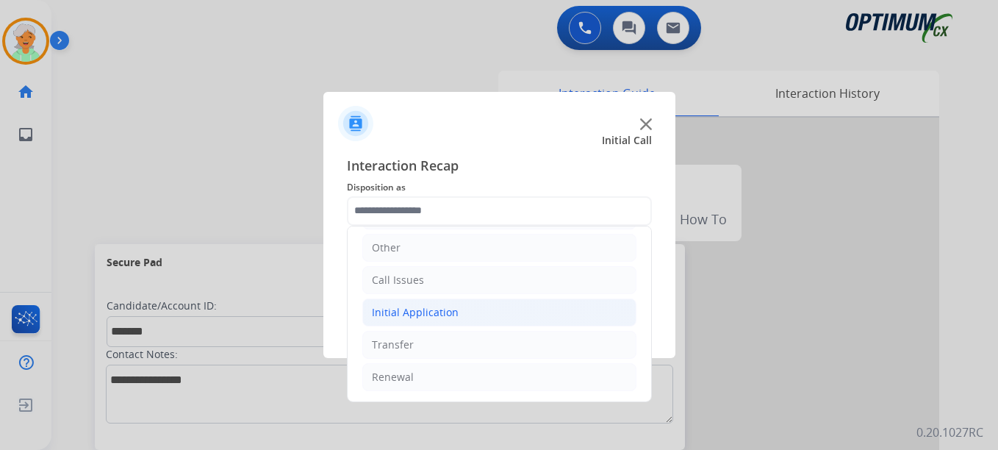
click at [429, 306] on div "Initial Application" at bounding box center [415, 312] width 87 height 15
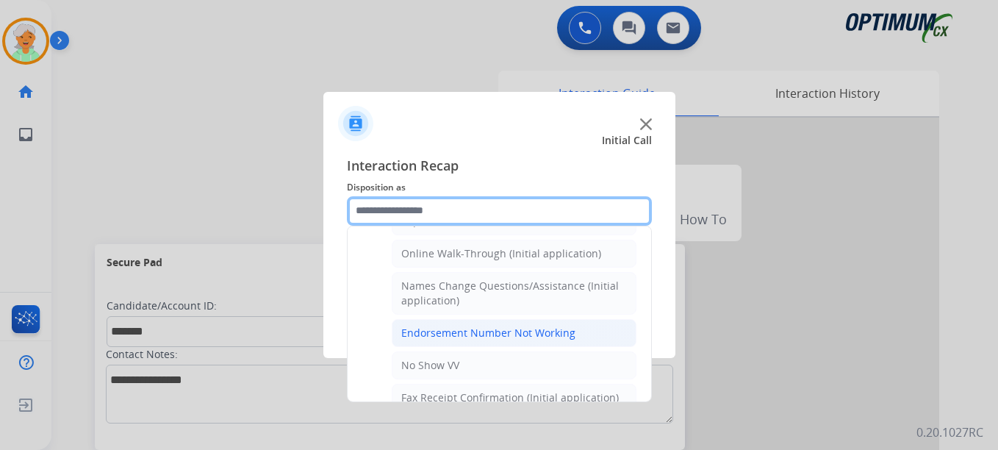
scroll to position [394, 0]
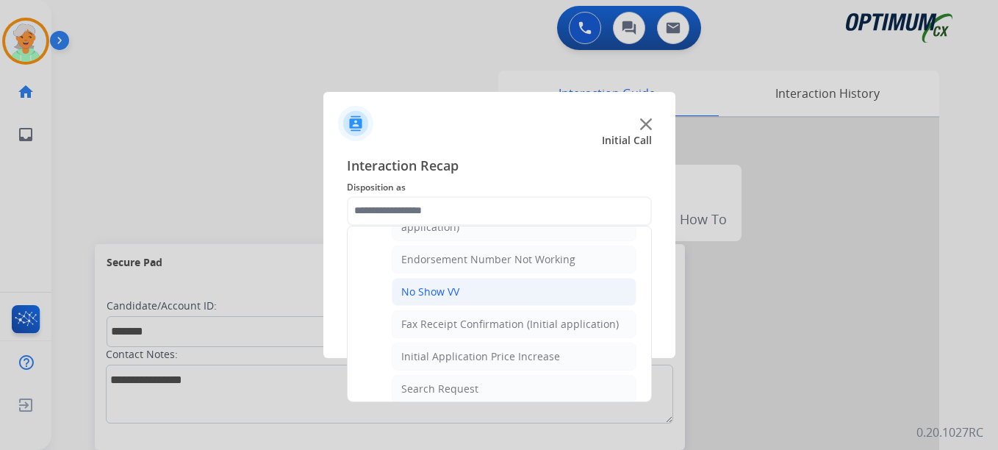
click at [439, 292] on div "No Show VV" at bounding box center [430, 291] width 58 height 15
type input "**********"
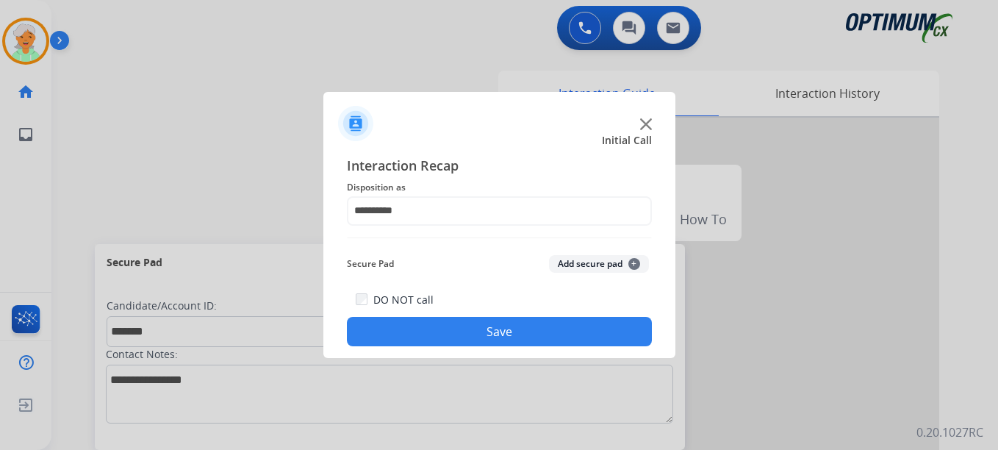
click at [450, 337] on button "Save" at bounding box center [499, 331] width 305 height 29
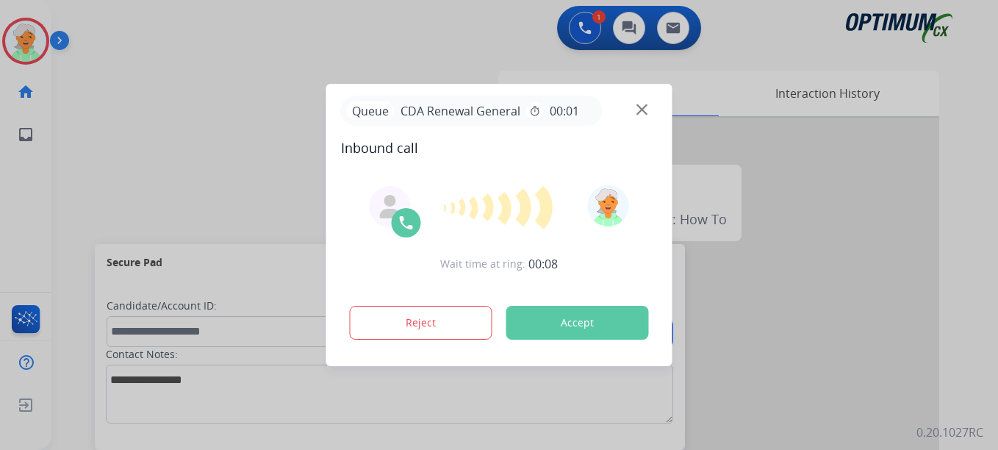
click at [533, 327] on button "Accept" at bounding box center [577, 323] width 143 height 34
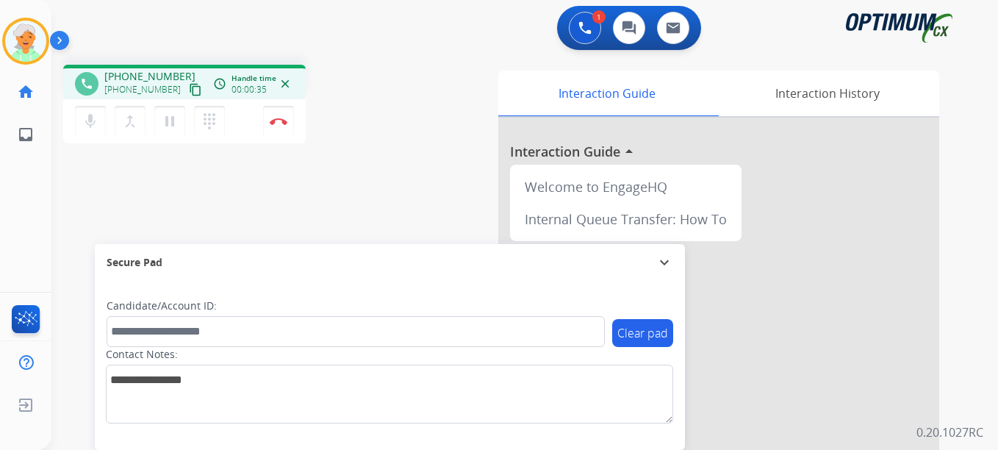
click at [189, 93] on mat-icon "content_copy" at bounding box center [195, 89] width 13 height 13
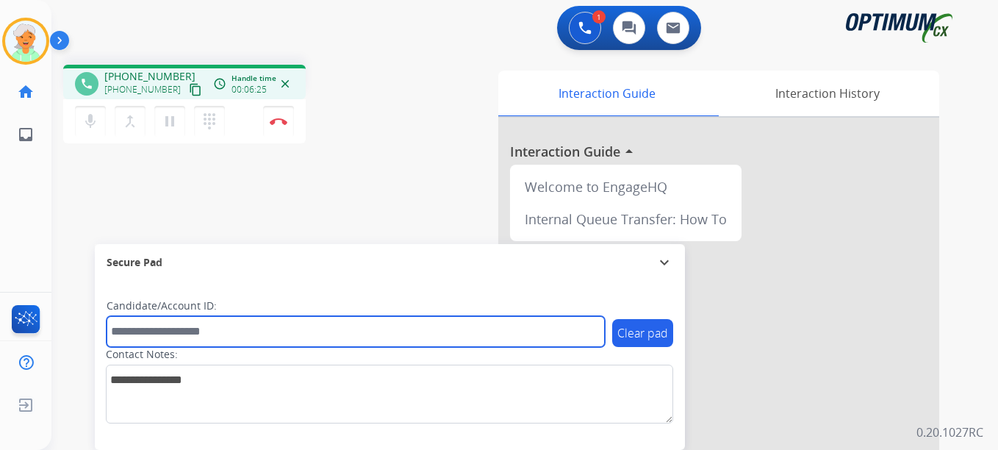
click at [154, 331] on input "text" at bounding box center [356, 331] width 498 height 31
paste input "*******"
type input "*******"
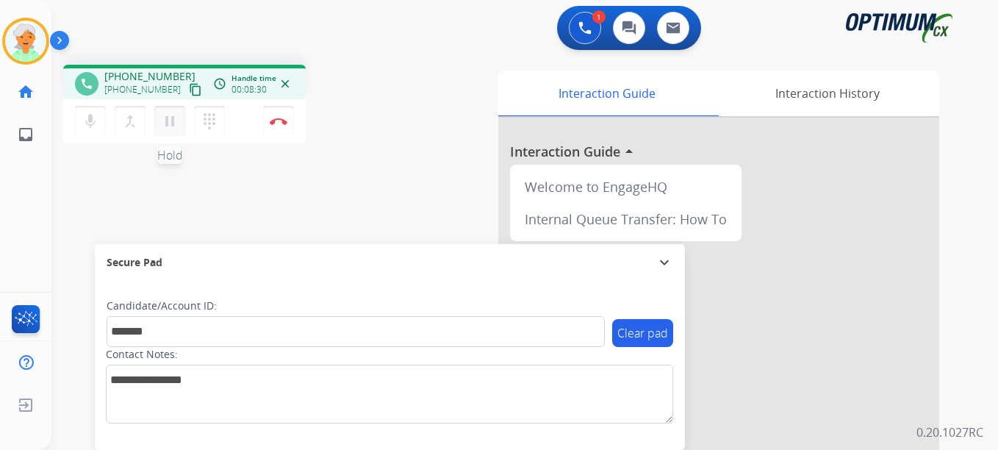
click at [164, 118] on mat-icon "pause" at bounding box center [170, 121] width 18 height 18
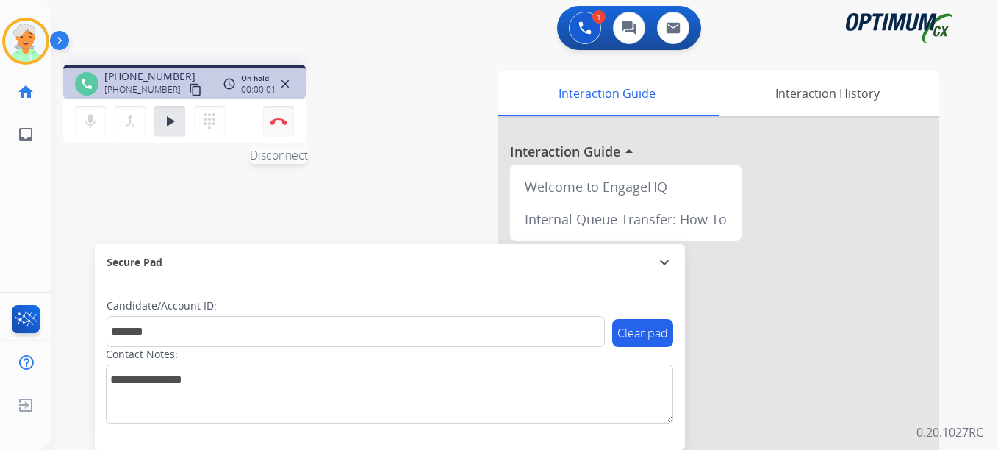
click at [284, 115] on button "Disconnect" at bounding box center [278, 121] width 31 height 31
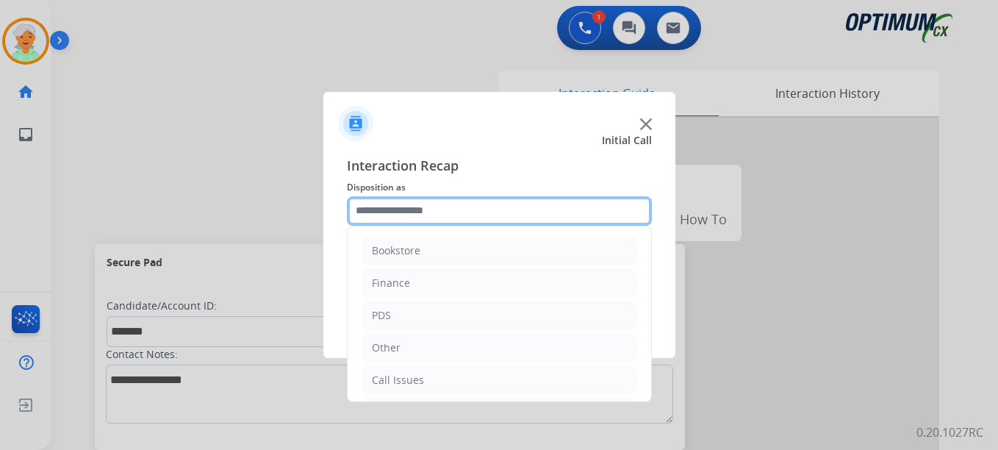
click at [463, 197] on input "text" at bounding box center [499, 210] width 305 height 29
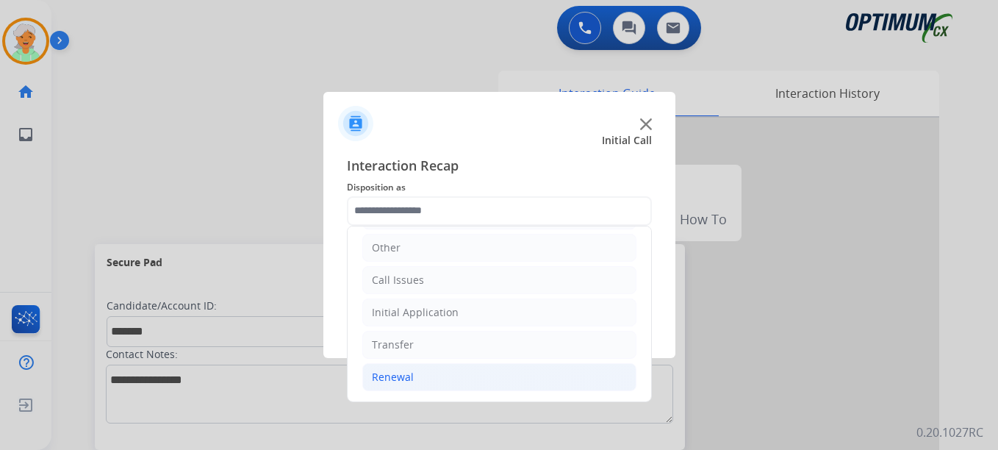
click at [416, 373] on li "Renewal" at bounding box center [499, 377] width 274 height 28
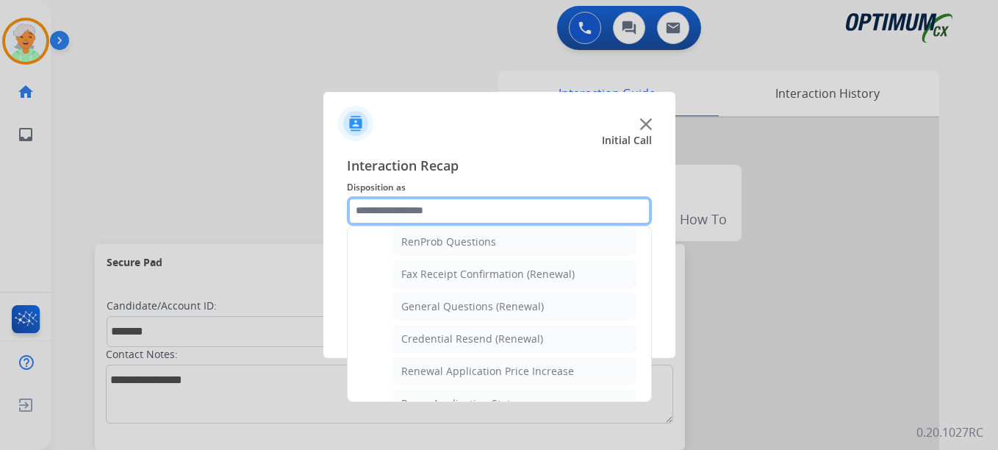
scroll to position [394, 0]
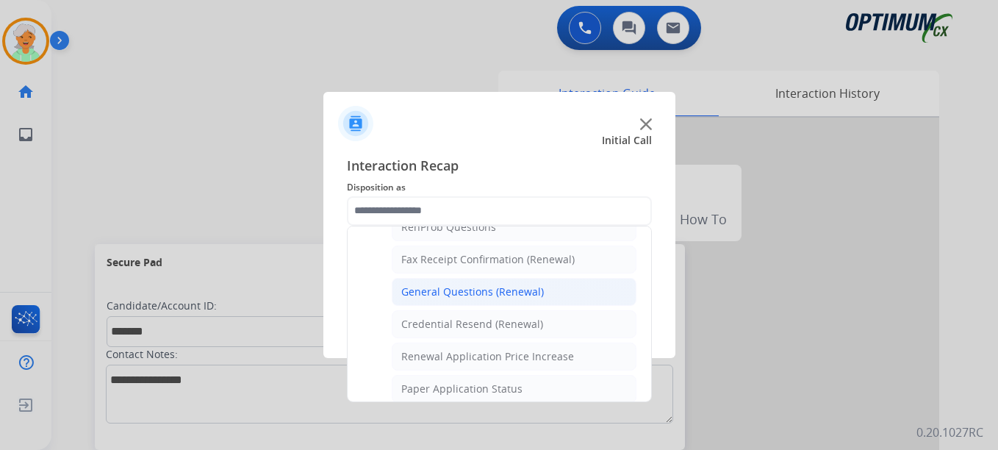
click at [470, 297] on div "General Questions (Renewal)" at bounding box center [472, 291] width 143 height 15
type input "**********"
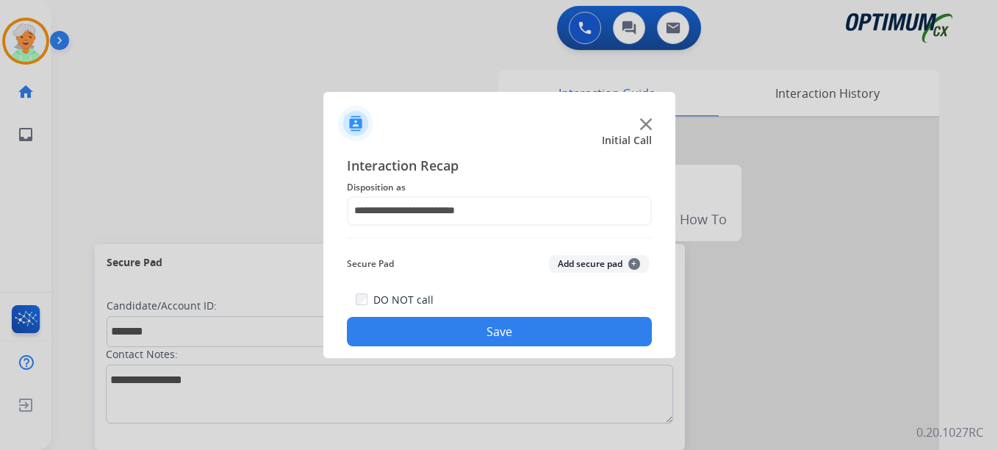
click at [475, 329] on button "Save" at bounding box center [499, 331] width 305 height 29
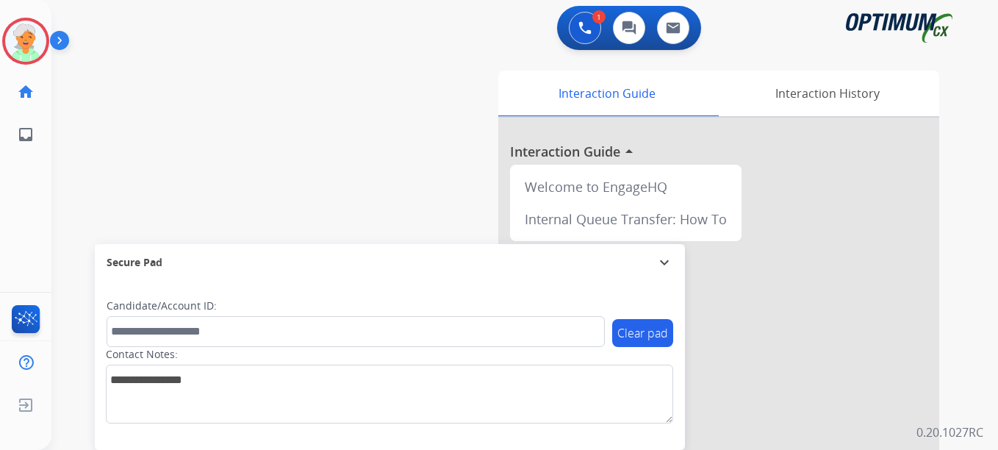
click at [574, 335] on button "Accept" at bounding box center [577, 323] width 143 height 34
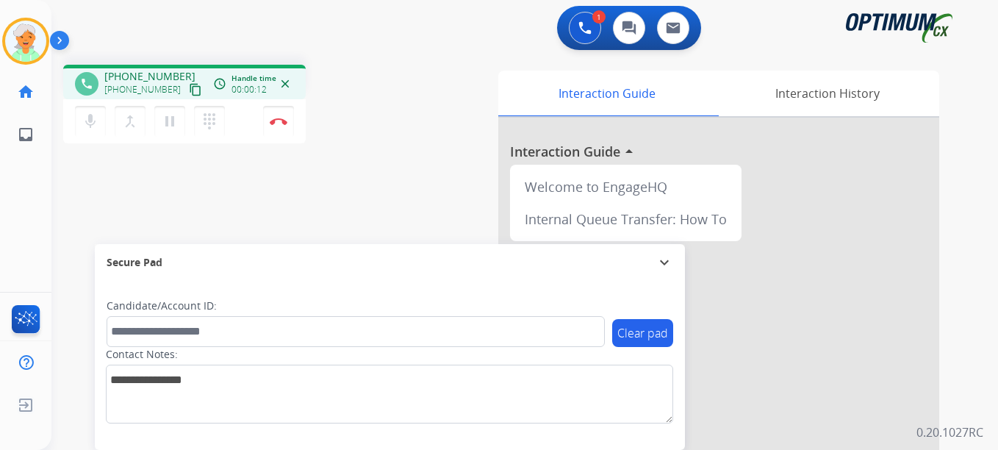
click at [189, 90] on mat-icon "content_copy" at bounding box center [195, 89] width 13 height 13
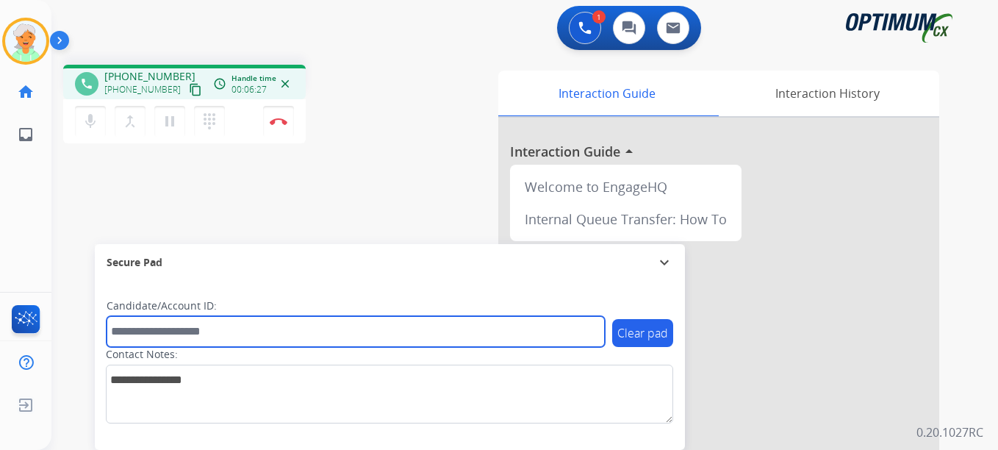
click at [150, 328] on input "text" at bounding box center [356, 331] width 498 height 31
paste input "*******"
type input "*******"
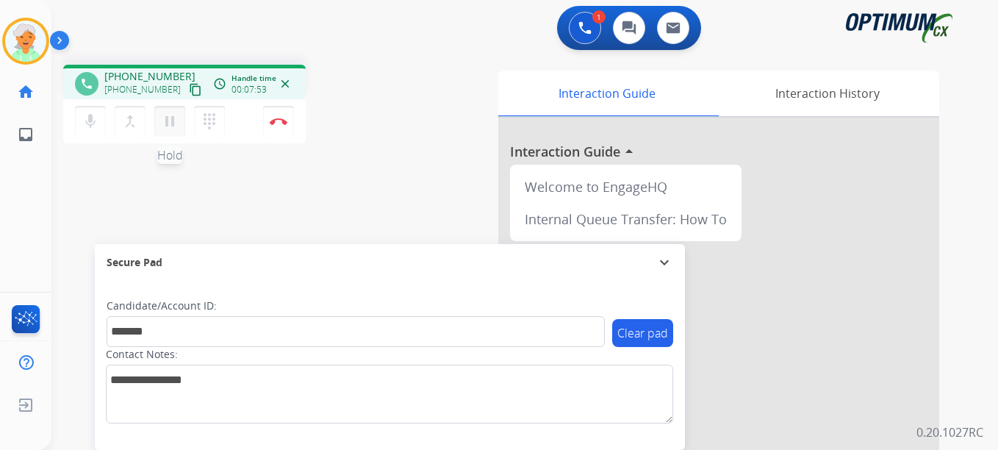
click at [169, 126] on mat-icon "pause" at bounding box center [170, 121] width 18 height 18
click at [281, 126] on button "Disconnect" at bounding box center [278, 121] width 31 height 31
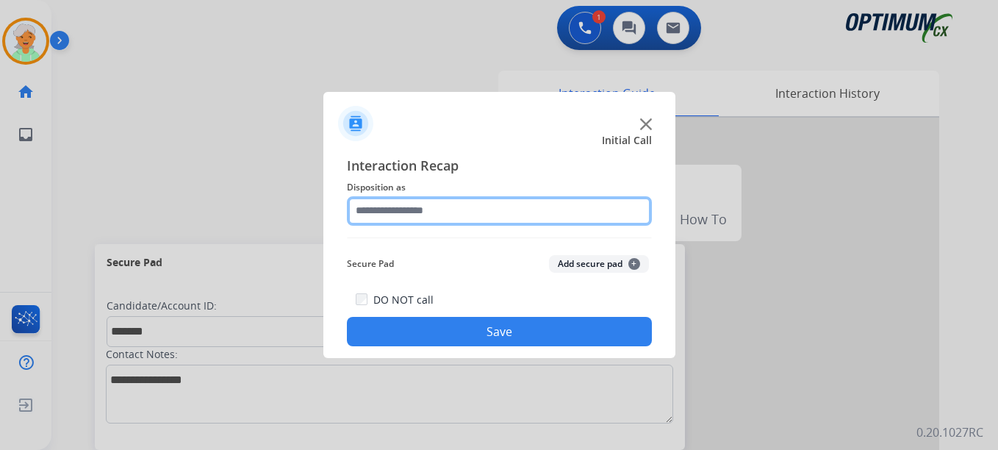
click at [416, 209] on input "text" at bounding box center [499, 210] width 305 height 29
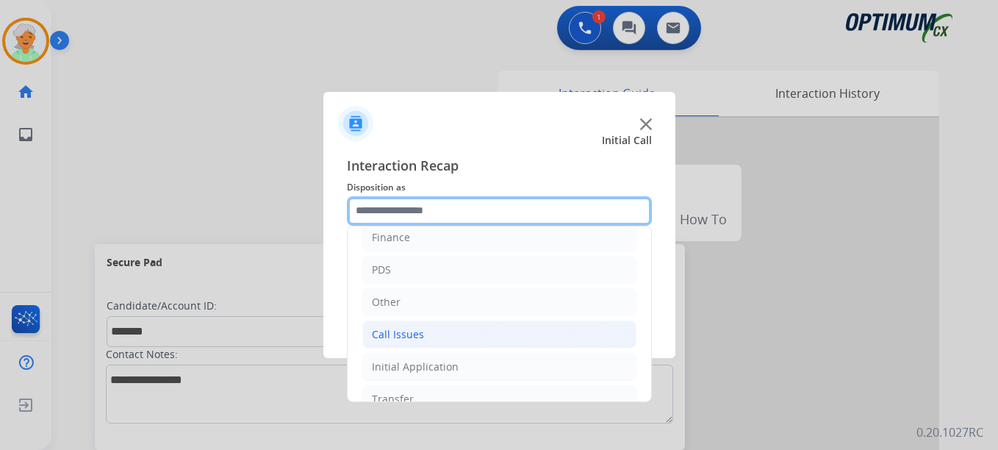
scroll to position [100, 0]
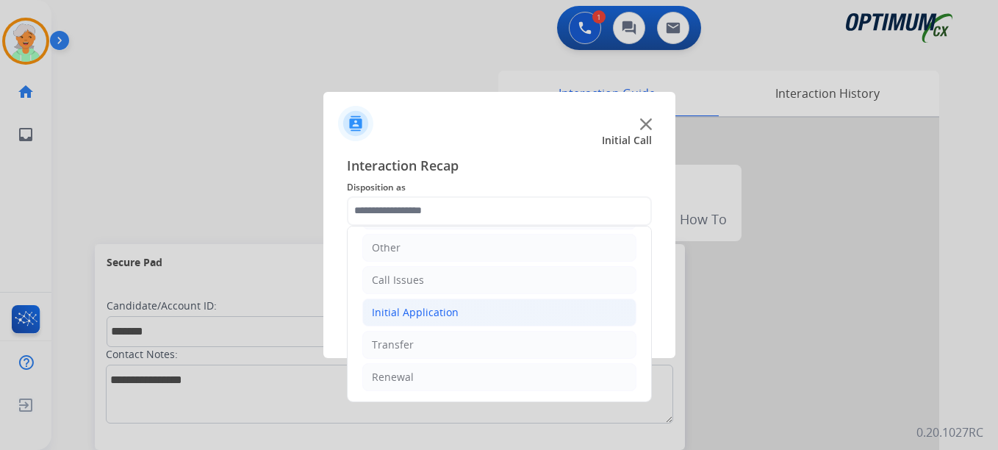
click at [410, 313] on div "Initial Application" at bounding box center [415, 312] width 87 height 15
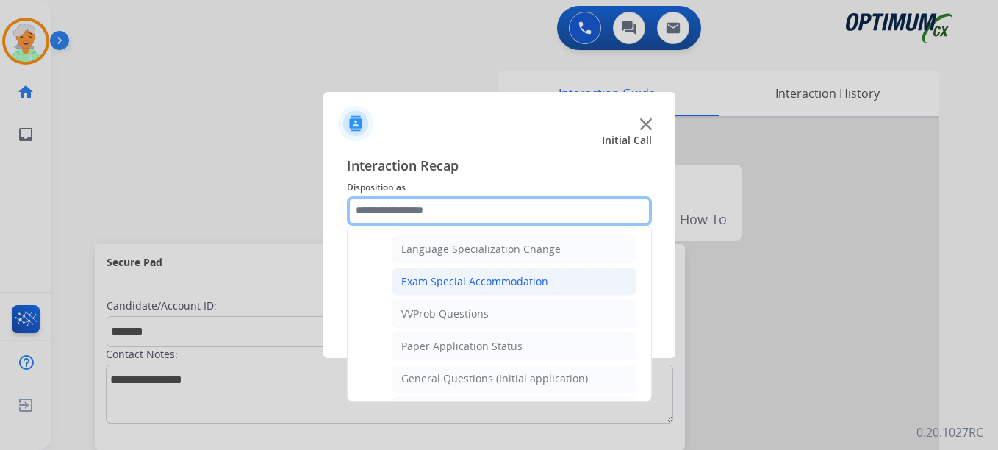
scroll to position [761, 0]
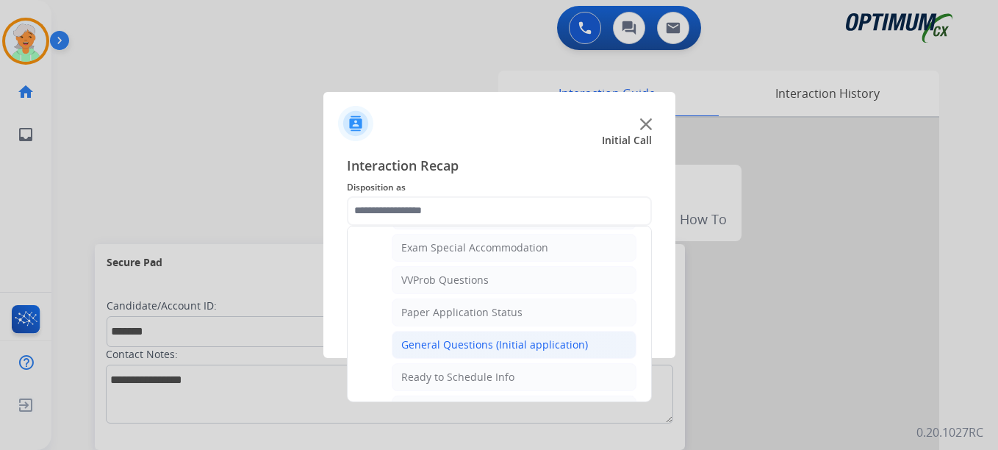
click at [442, 348] on div "General Questions (Initial application)" at bounding box center [494, 344] width 187 height 15
type input "**********"
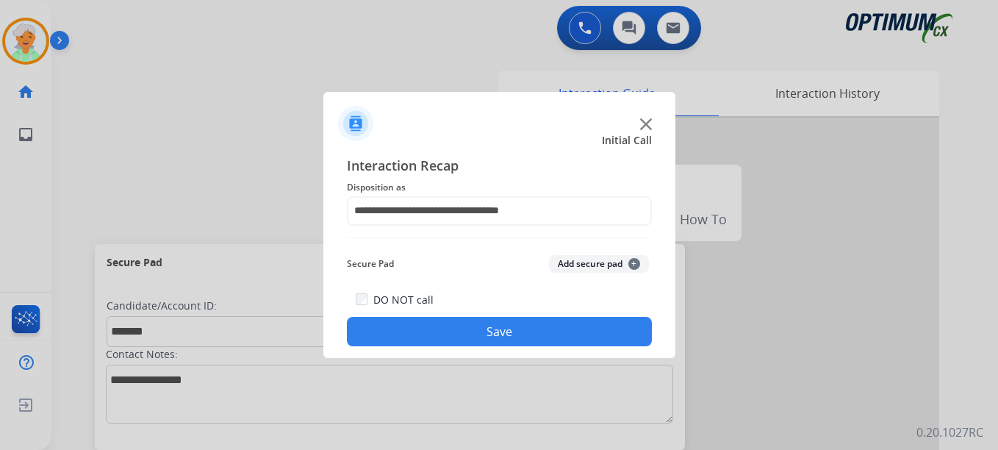
click at [451, 332] on button "Save" at bounding box center [499, 331] width 305 height 29
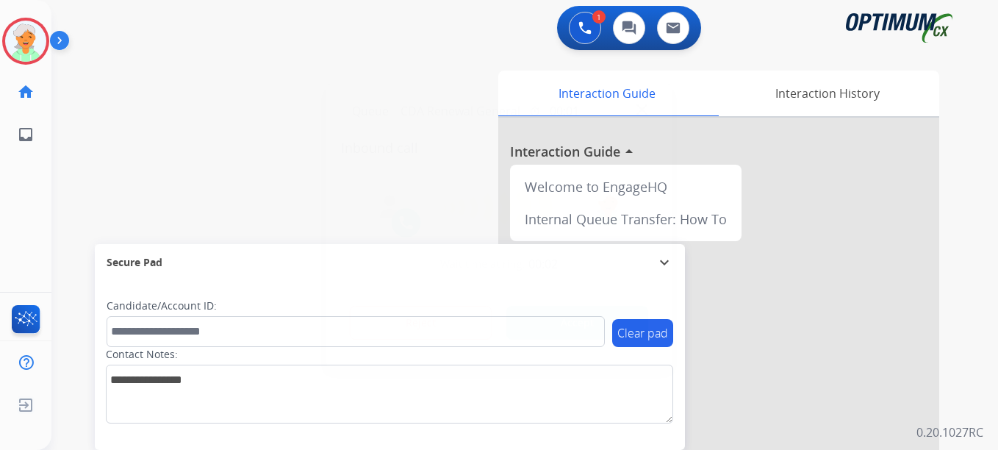
click at [569, 316] on button "Accept" at bounding box center [577, 323] width 143 height 34
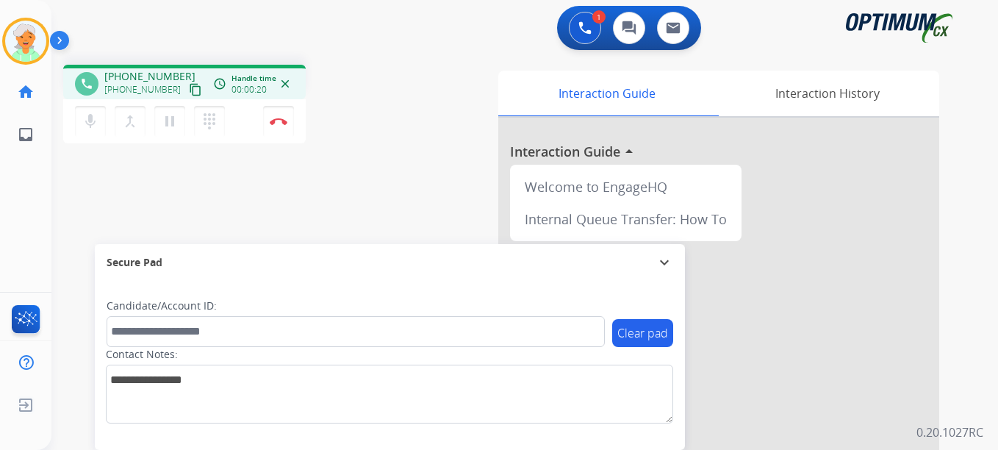
click at [195, 183] on div "phone +13466817200 +13466817200 content_copy access_time Call metrics Queue 00:…" at bounding box center [506, 359] width 911 height 613
click at [168, 121] on mat-icon "pause" at bounding box center [170, 121] width 18 height 18
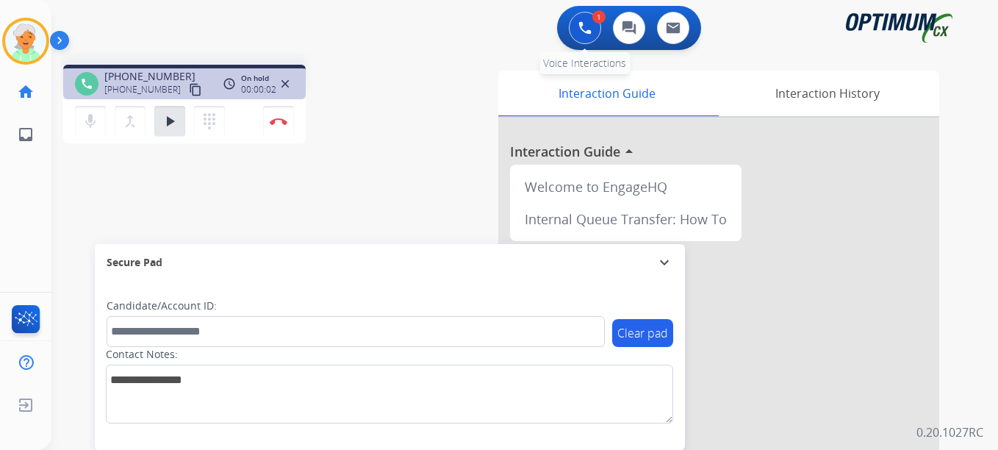
click at [572, 32] on button at bounding box center [585, 28] width 32 height 32
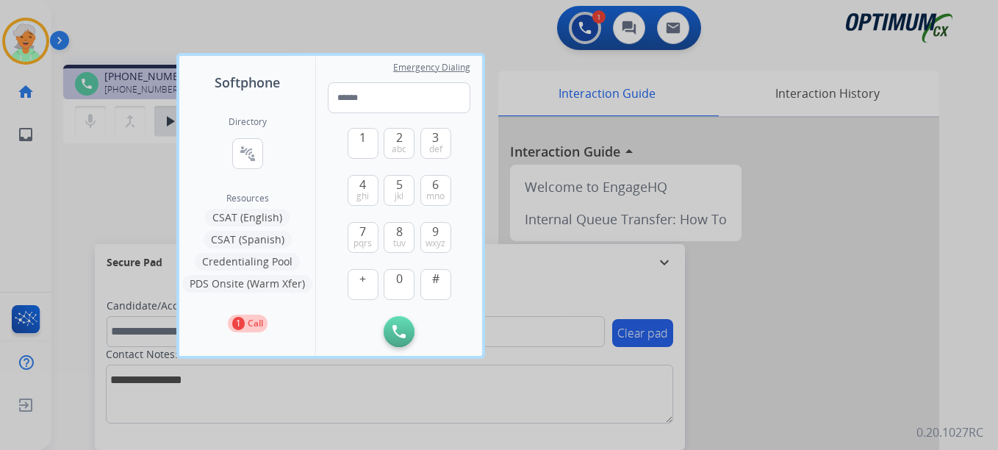
click at [240, 242] on button "CSAT (Spanish)" at bounding box center [248, 240] width 88 height 18
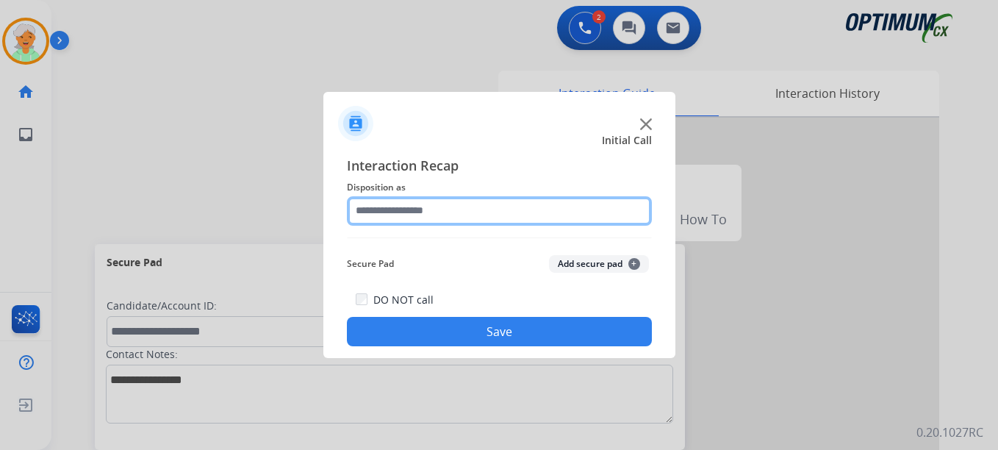
click at [433, 209] on input "text" at bounding box center [499, 210] width 305 height 29
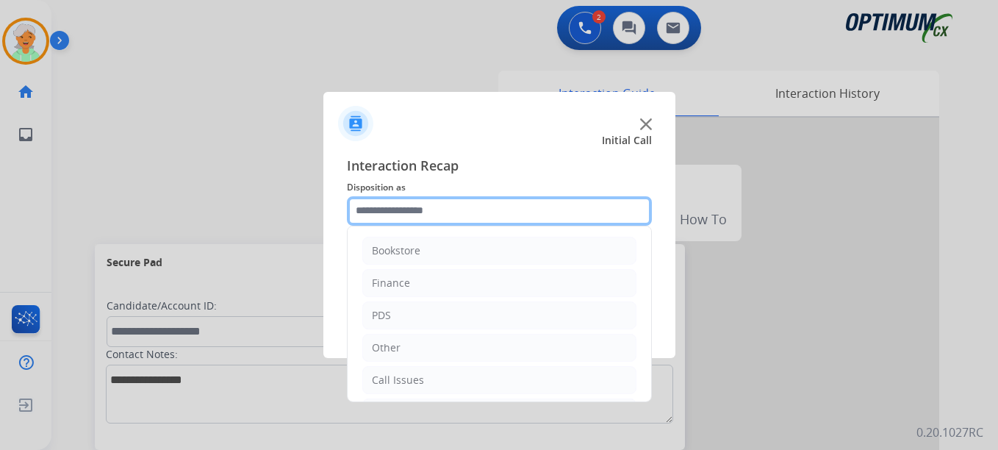
scroll to position [73, 0]
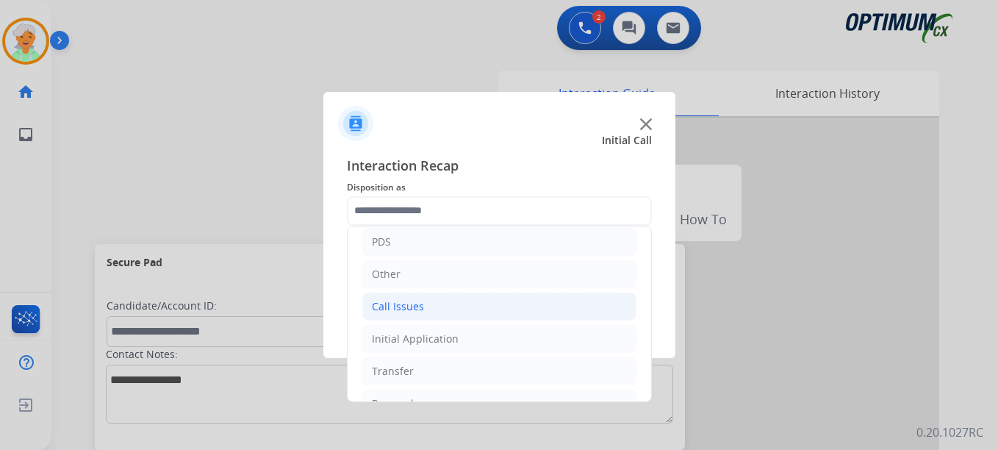
click at [412, 309] on div "Call Issues" at bounding box center [398, 306] width 52 height 15
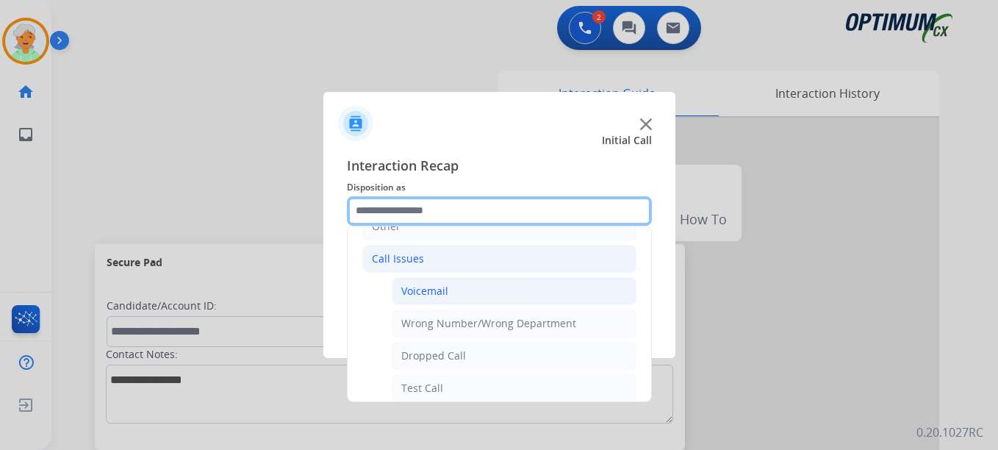
scroll to position [147, 0]
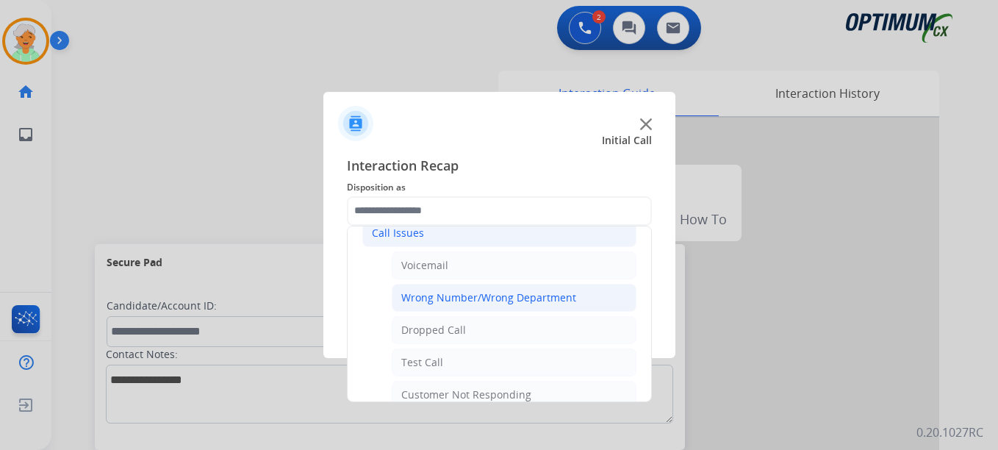
click at [446, 301] on div "Wrong Number/Wrong Department" at bounding box center [488, 297] width 175 height 15
type input "**********"
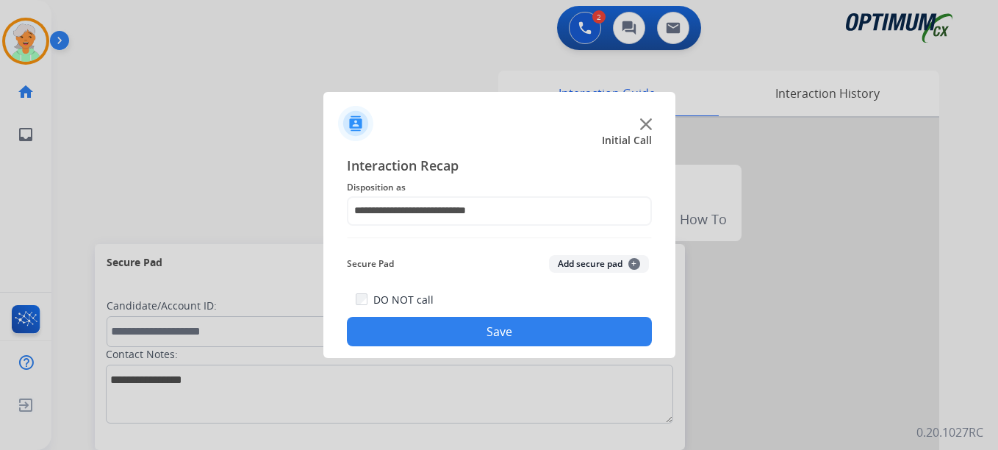
click at [452, 330] on button "Save" at bounding box center [499, 331] width 305 height 29
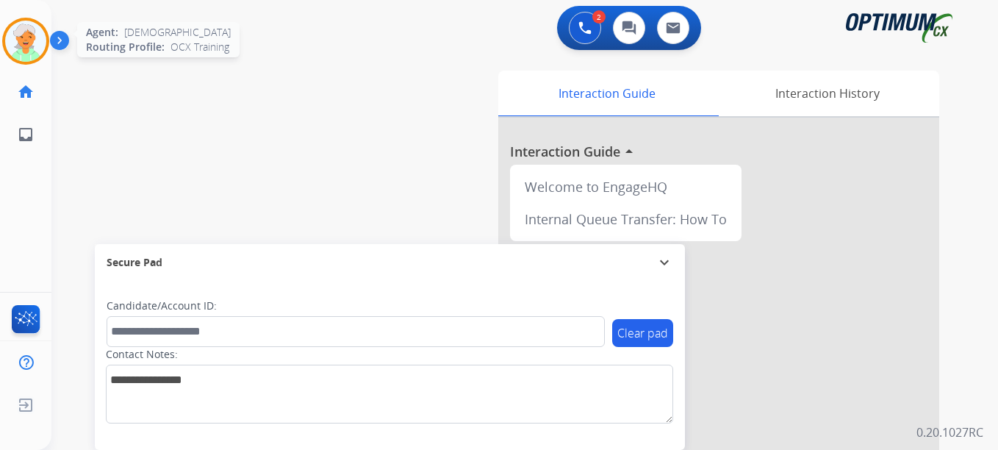
click at [27, 37] on img at bounding box center [25, 41] width 41 height 41
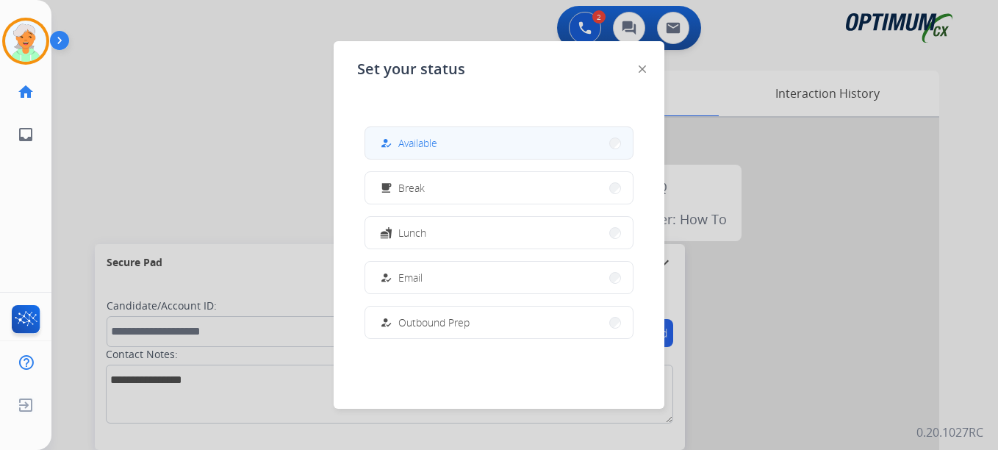
click at [411, 153] on button "how_to_reg Available" at bounding box center [498, 143] width 267 height 32
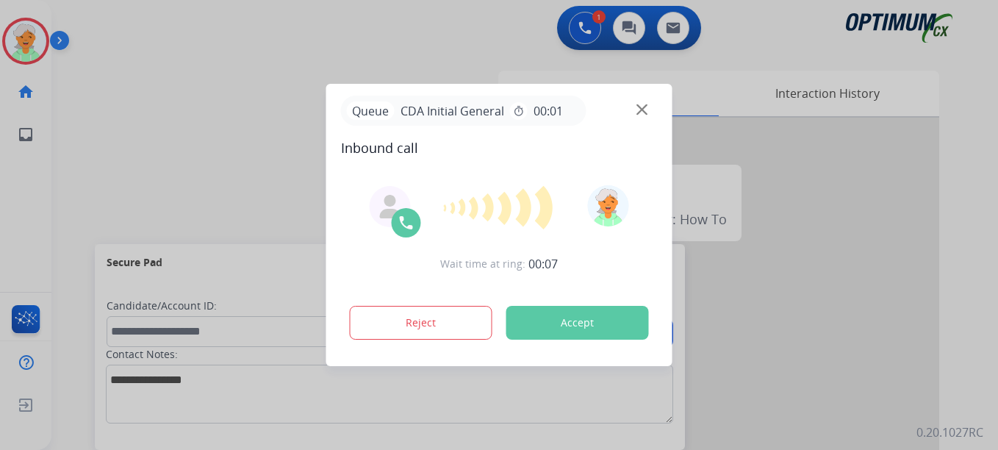
click at [576, 309] on button "Accept" at bounding box center [577, 323] width 143 height 34
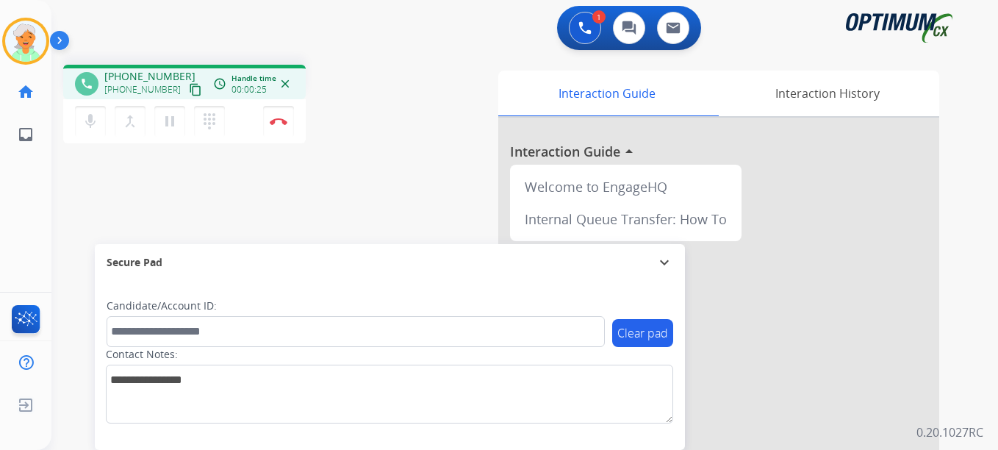
drag, startPoint x: 176, startPoint y: 89, endPoint x: 177, endPoint y: 80, distance: 8.9
click at [189, 86] on mat-icon "content_copy" at bounding box center [195, 89] width 13 height 13
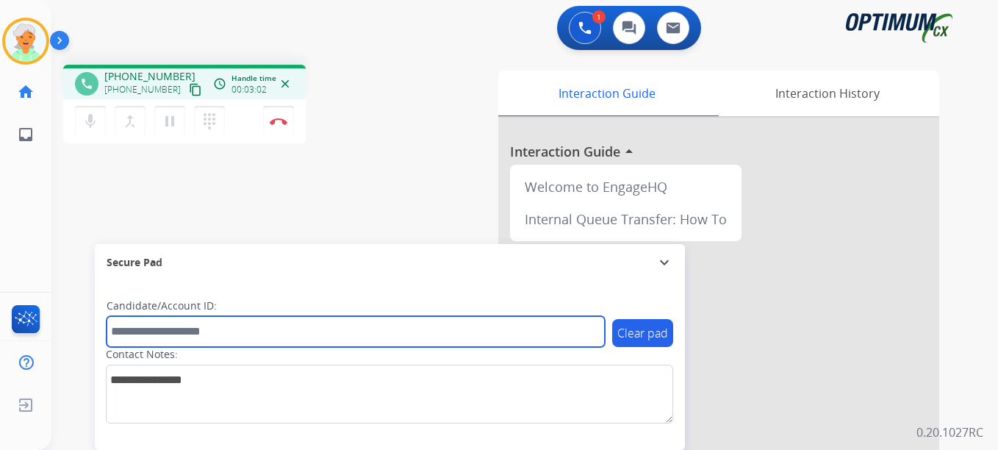
drag, startPoint x: 165, startPoint y: 335, endPoint x: 176, endPoint y: 293, distance: 43.1
click at [170, 327] on input "text" at bounding box center [356, 331] width 498 height 31
paste input "*******"
type input "*******"
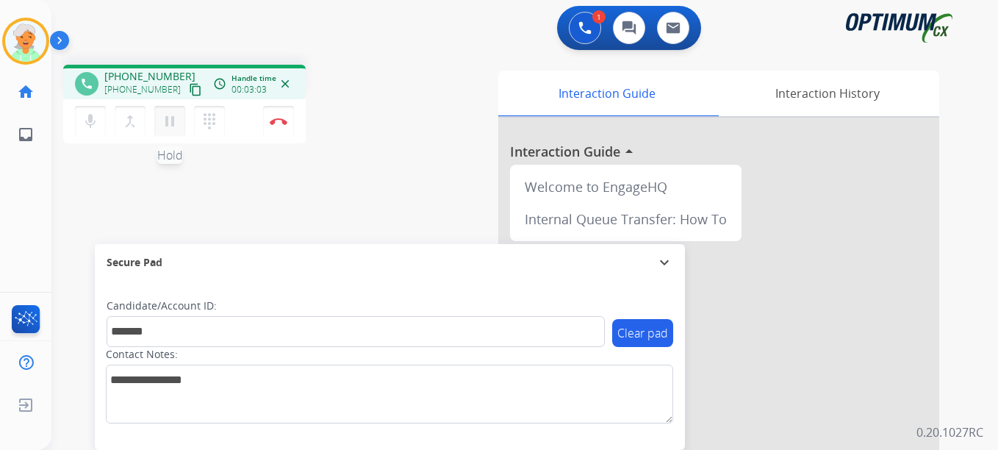
click at [167, 125] on mat-icon "pause" at bounding box center [170, 121] width 18 height 18
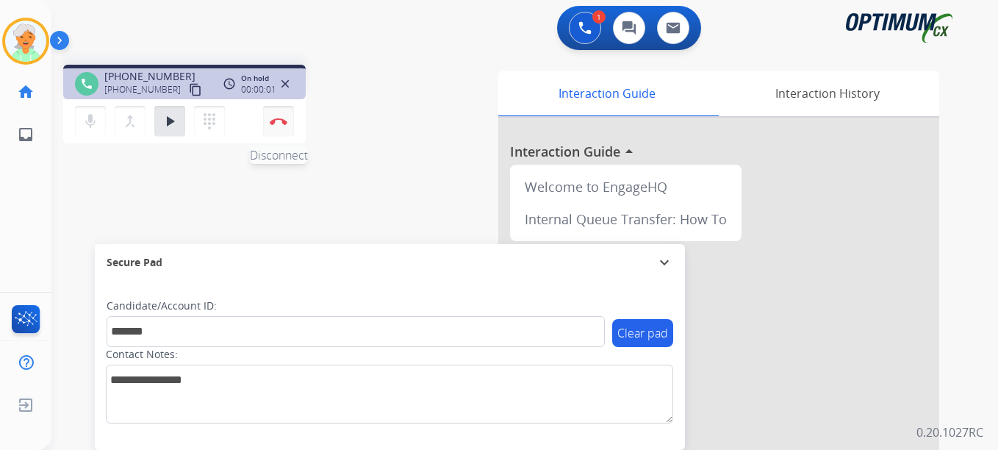
drag, startPoint x: 302, startPoint y: 115, endPoint x: 277, endPoint y: 107, distance: 26.0
click at [300, 114] on div "mic Mute merge_type Bridge play_arrow Hold dialpad Dialpad Disconnect" at bounding box center [184, 121] width 242 height 44
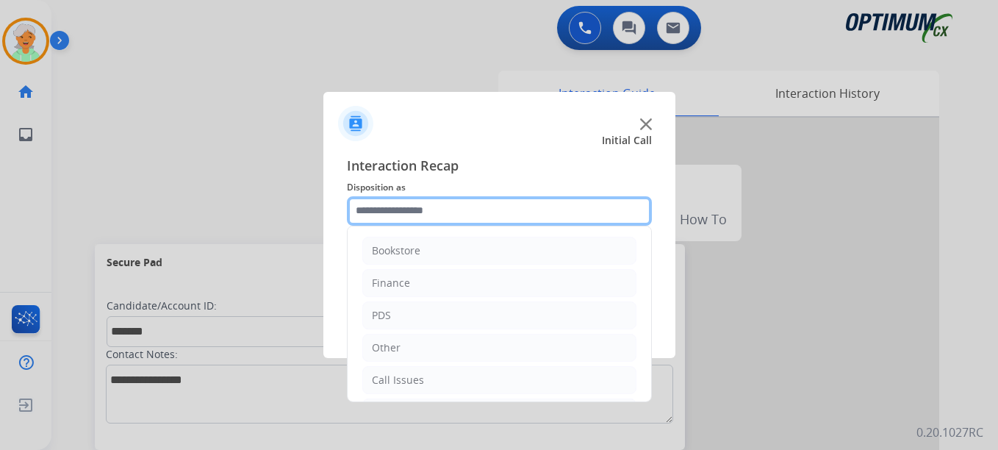
click at [403, 213] on input "text" at bounding box center [499, 210] width 305 height 29
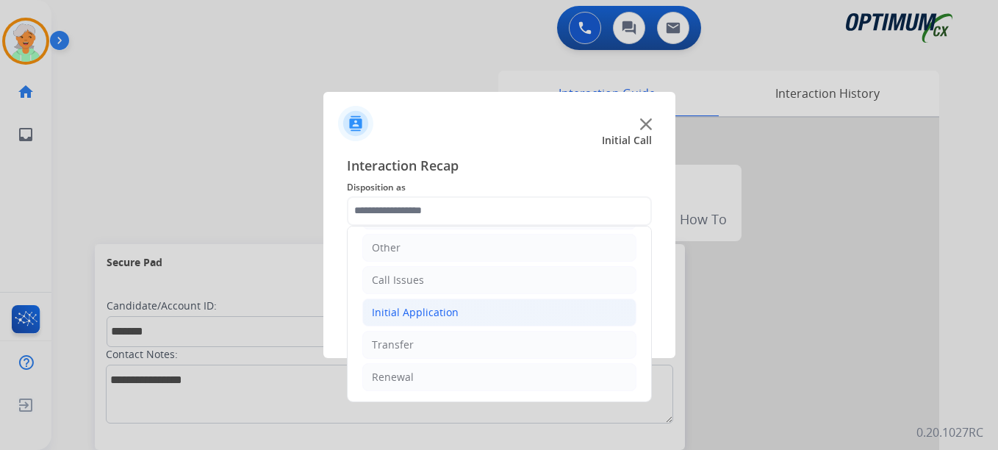
click at [450, 306] on div "Initial Application" at bounding box center [415, 312] width 87 height 15
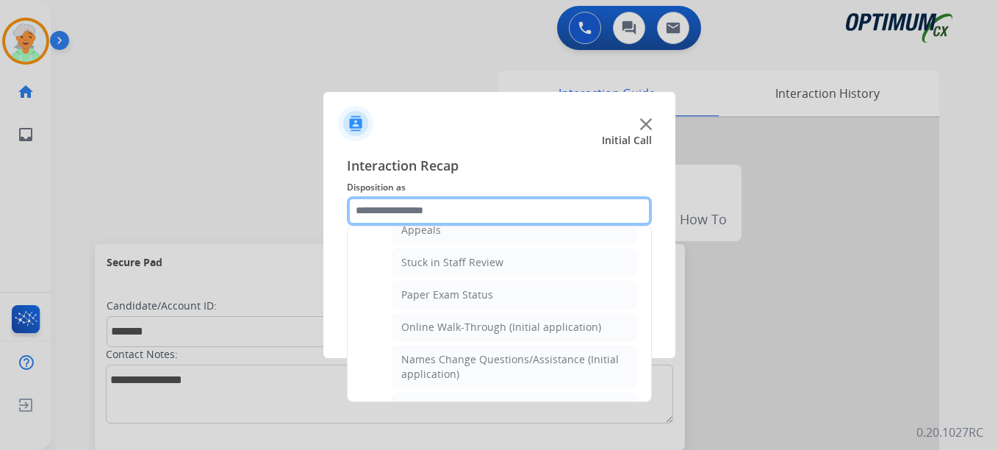
scroll to position [394, 0]
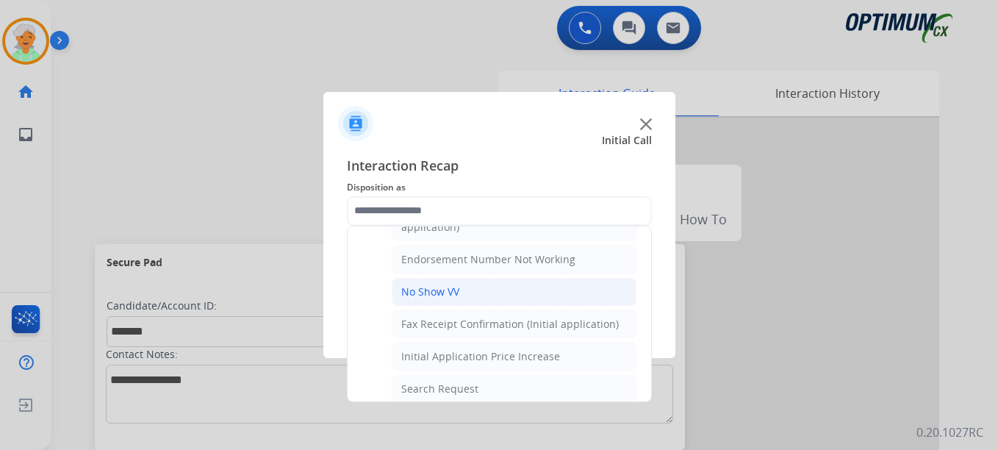
click at [449, 293] on div "No Show VV" at bounding box center [430, 291] width 58 height 15
type input "**********"
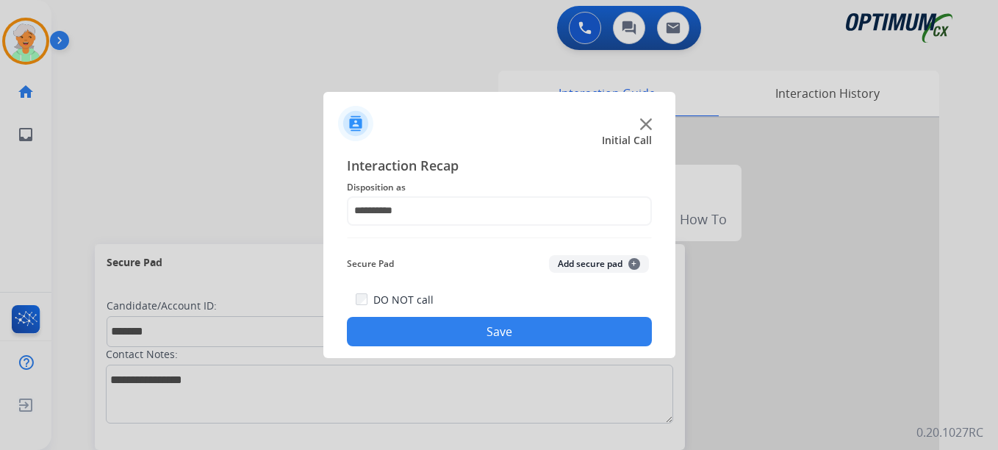
click at [464, 333] on button "Save" at bounding box center [499, 331] width 305 height 29
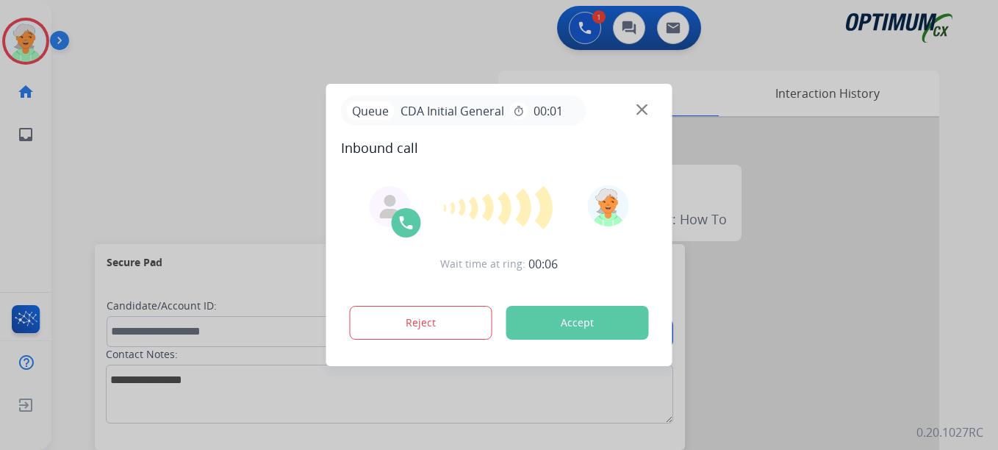
click at [540, 324] on button "Accept" at bounding box center [577, 323] width 143 height 34
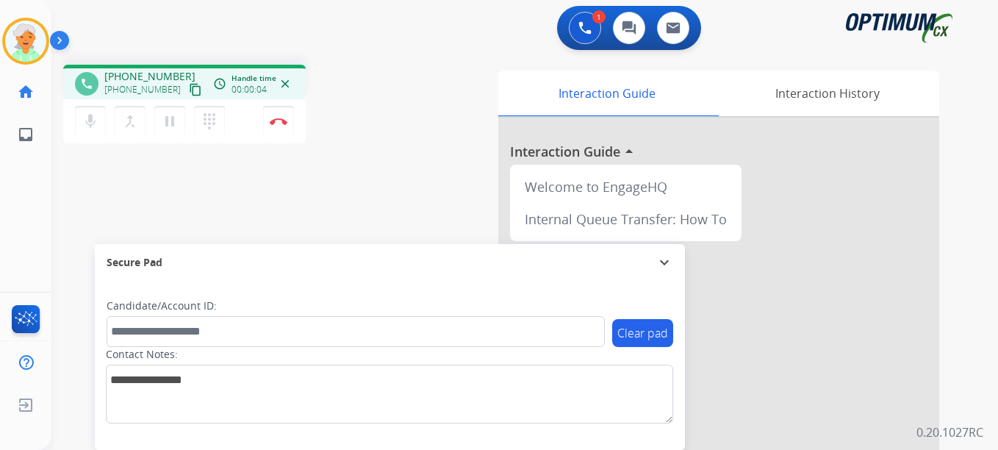
click at [189, 86] on mat-icon "content_copy" at bounding box center [195, 89] width 13 height 13
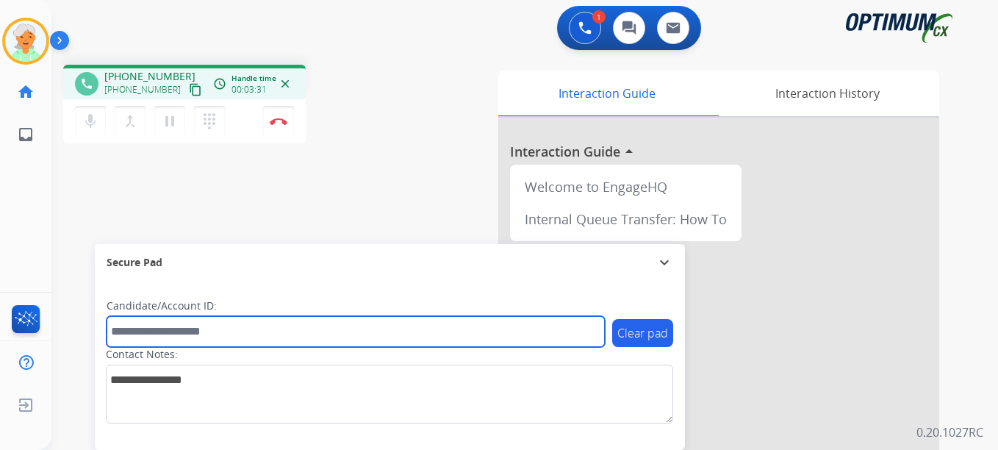
click at [201, 328] on input "text" at bounding box center [356, 331] width 498 height 31
paste input "*******"
type input "*******"
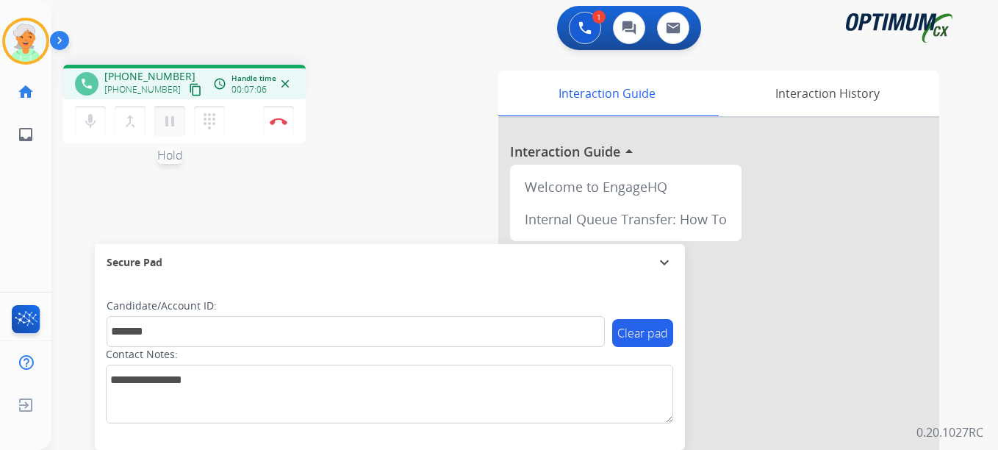
click at [169, 132] on button "pause Hold" at bounding box center [169, 121] width 31 height 31
click at [281, 126] on button "Disconnect" at bounding box center [278, 121] width 31 height 31
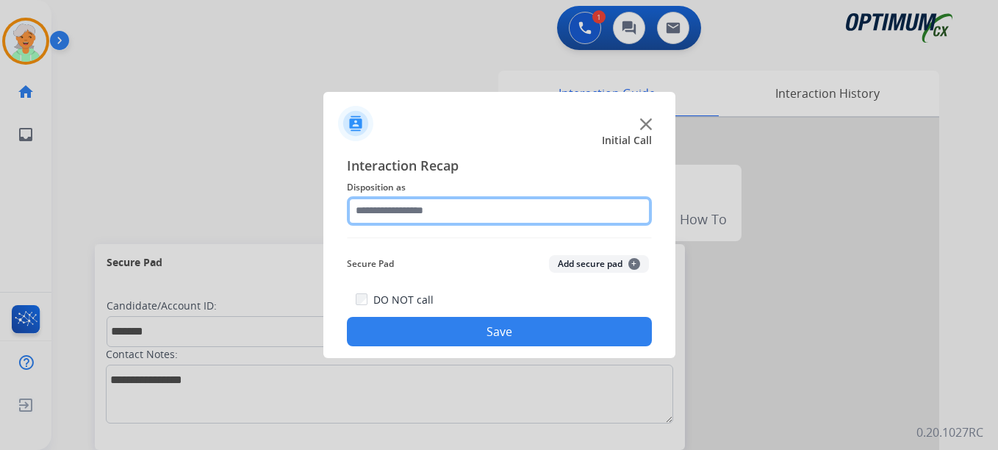
click at [409, 214] on input "text" at bounding box center [499, 210] width 305 height 29
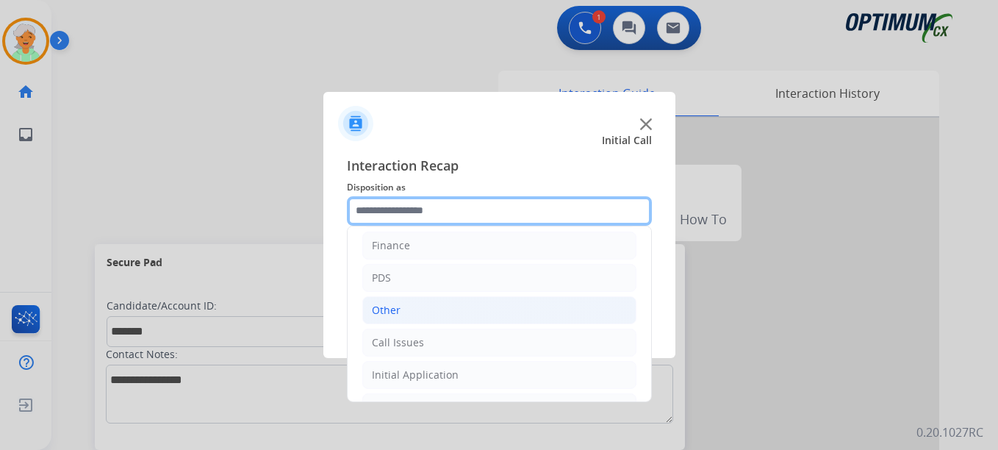
scroll to position [100, 0]
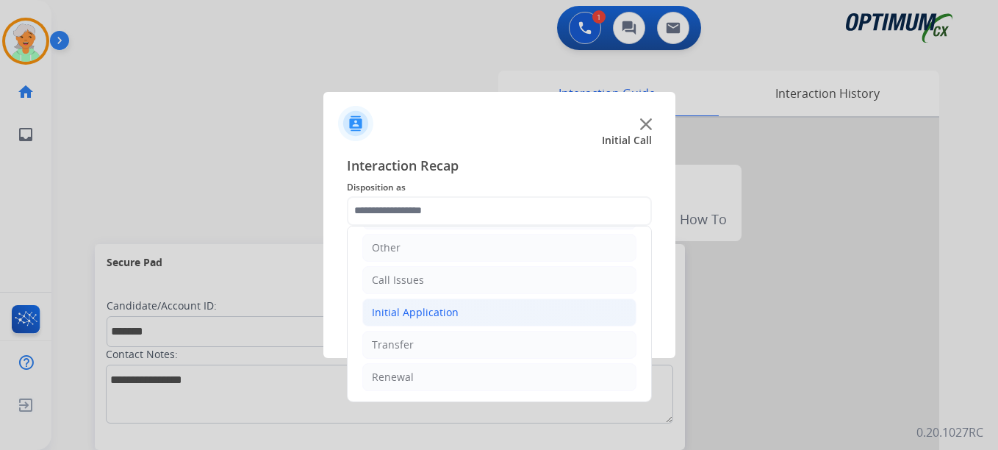
click at [415, 320] on li "Initial Application" at bounding box center [499, 312] width 274 height 28
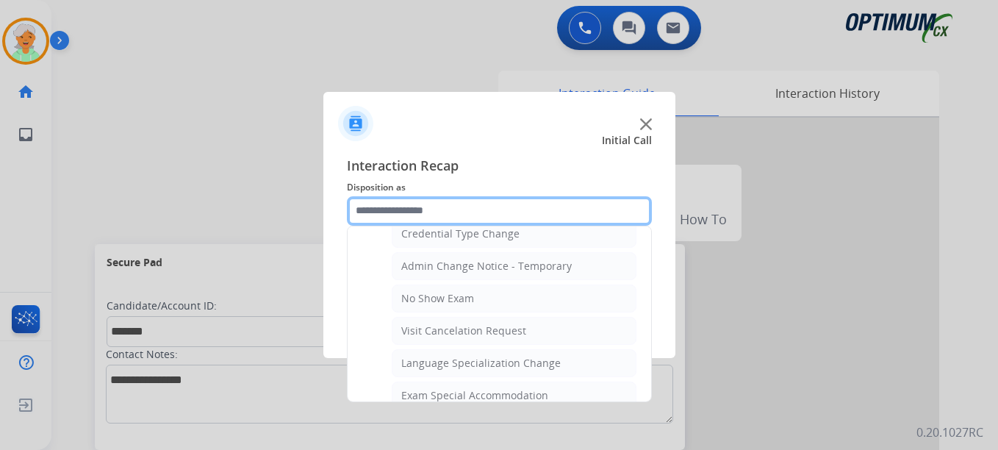
scroll to position [614, 0]
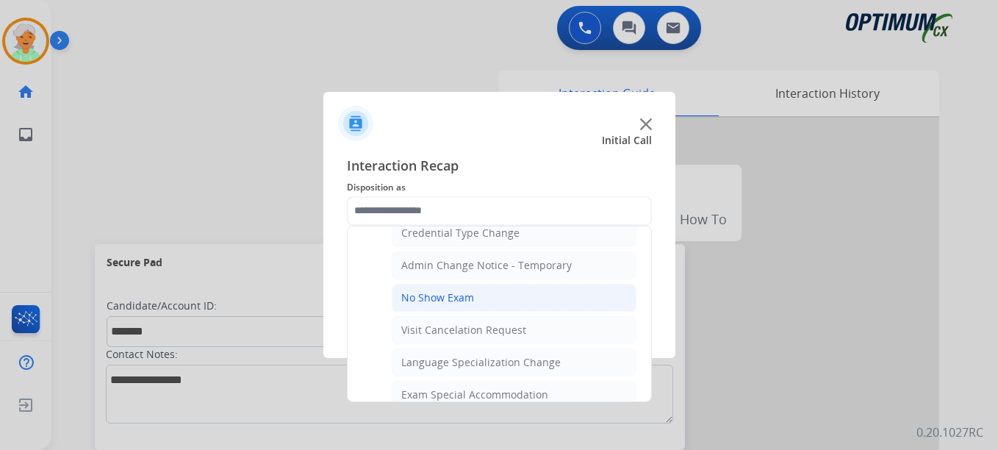
click at [455, 303] on div "No Show Exam" at bounding box center [437, 297] width 73 height 15
type input "**********"
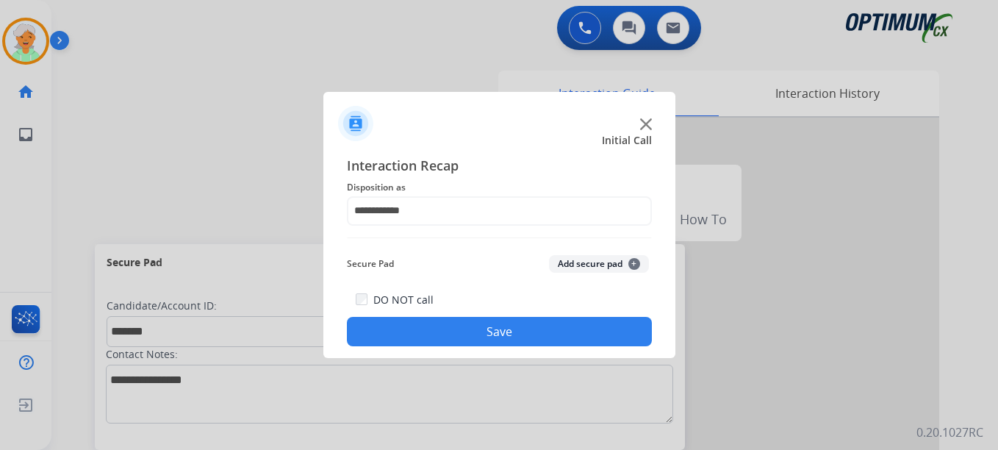
click at [455, 334] on button "Save" at bounding box center [499, 331] width 305 height 29
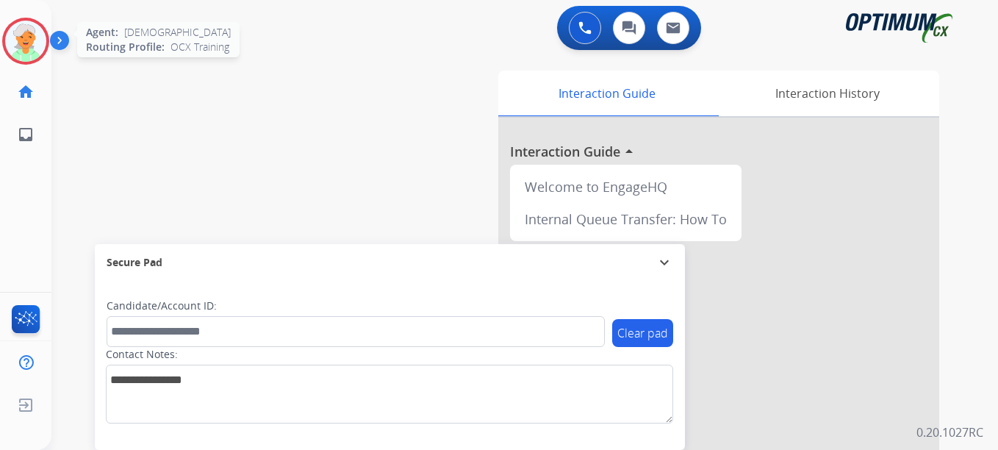
click at [26, 48] on img at bounding box center [25, 41] width 41 height 41
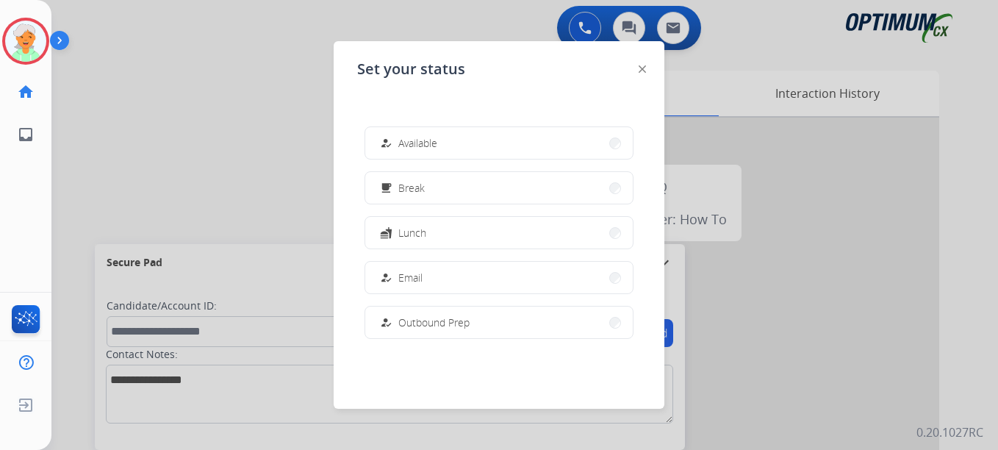
click at [433, 149] on span "Available" at bounding box center [417, 142] width 39 height 15
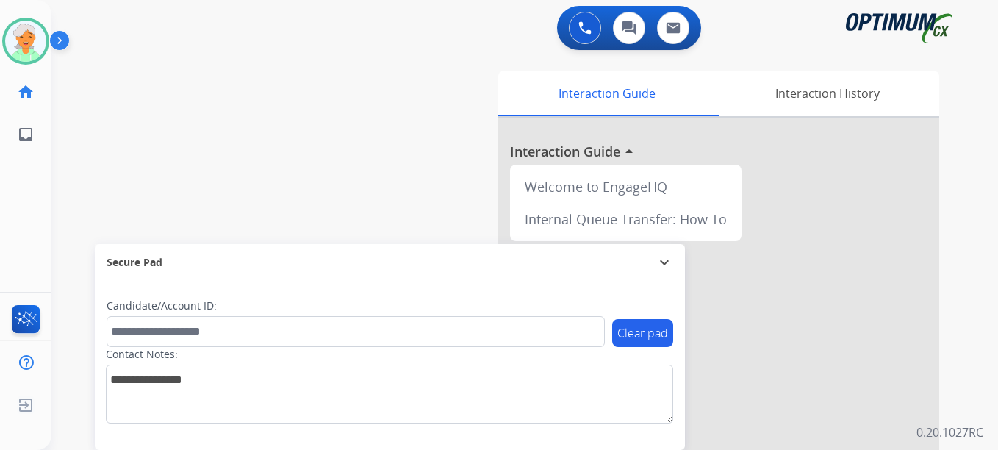
click at [12, 195] on div "Christi Available Edit Avatar Agent: Christi Routing Profile: OCX Training home…" at bounding box center [25, 225] width 51 height 450
click at [16, 37] on img at bounding box center [25, 41] width 41 height 41
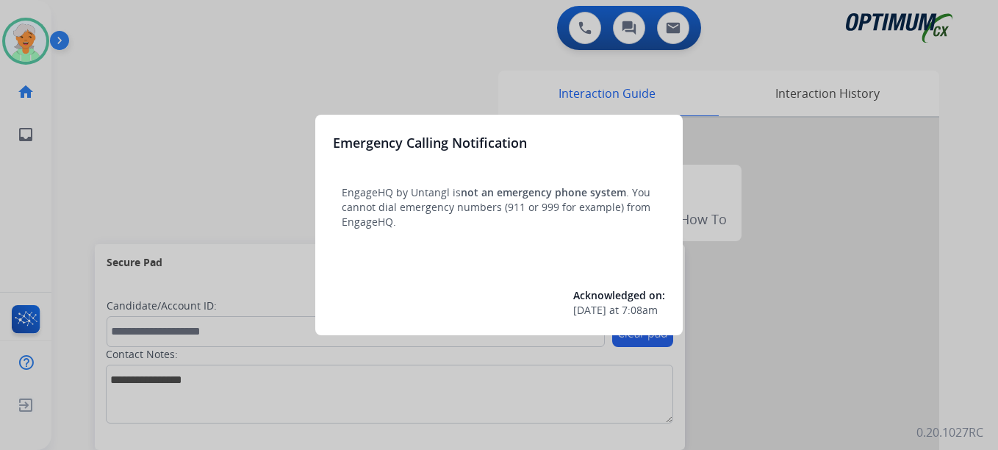
click at [32, 42] on div at bounding box center [499, 225] width 998 height 450
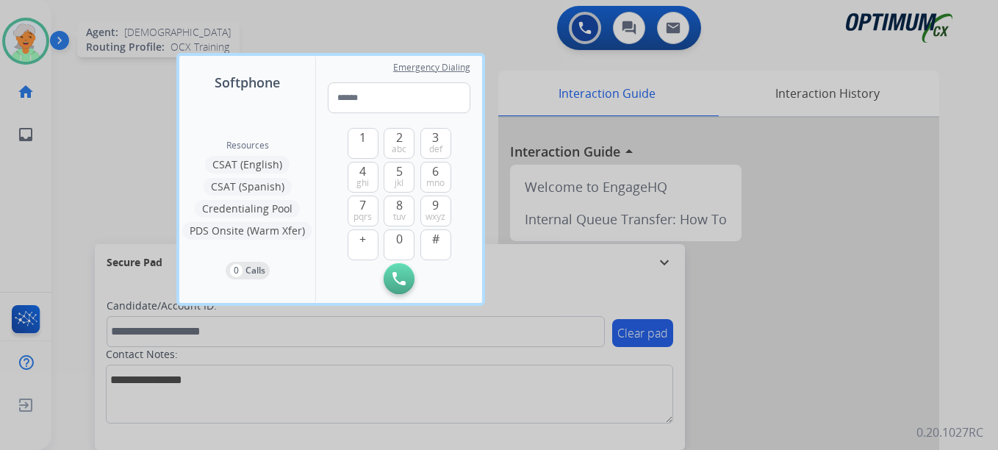
click at [12, 56] on div at bounding box center [499, 225] width 998 height 450
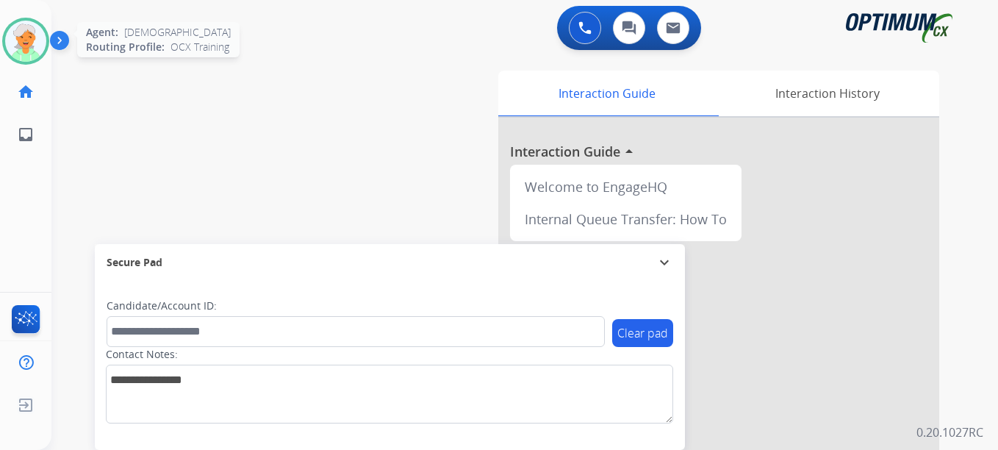
click at [32, 35] on img at bounding box center [25, 41] width 41 height 41
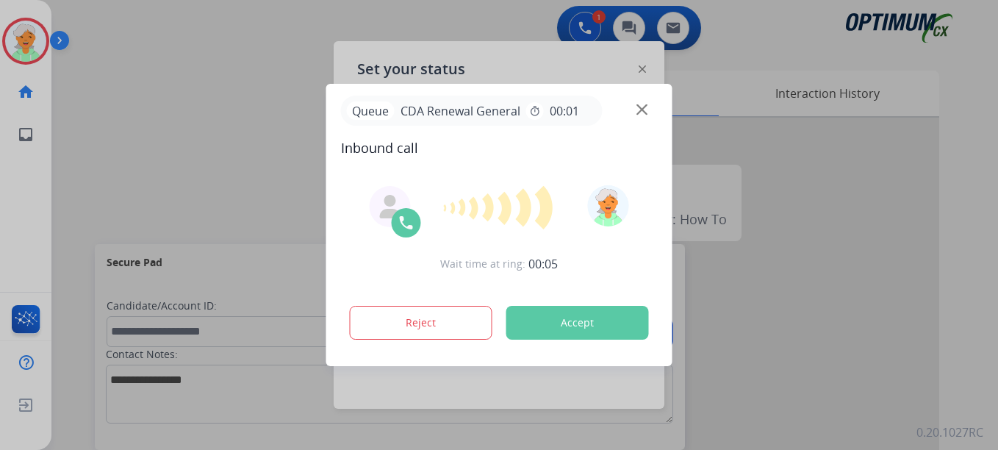
click at [63, 234] on div at bounding box center [499, 225] width 998 height 450
click at [518, 322] on button "Accept" at bounding box center [577, 323] width 143 height 34
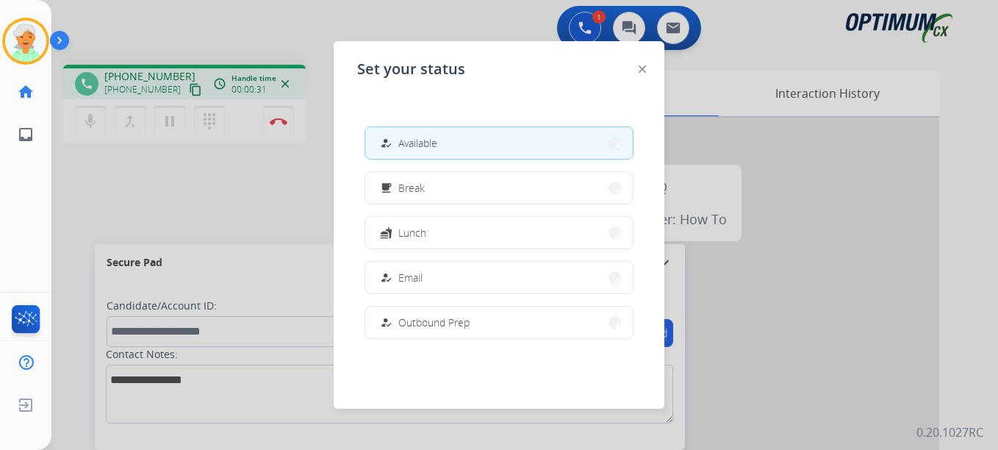
click at [180, 88] on div at bounding box center [499, 225] width 998 height 450
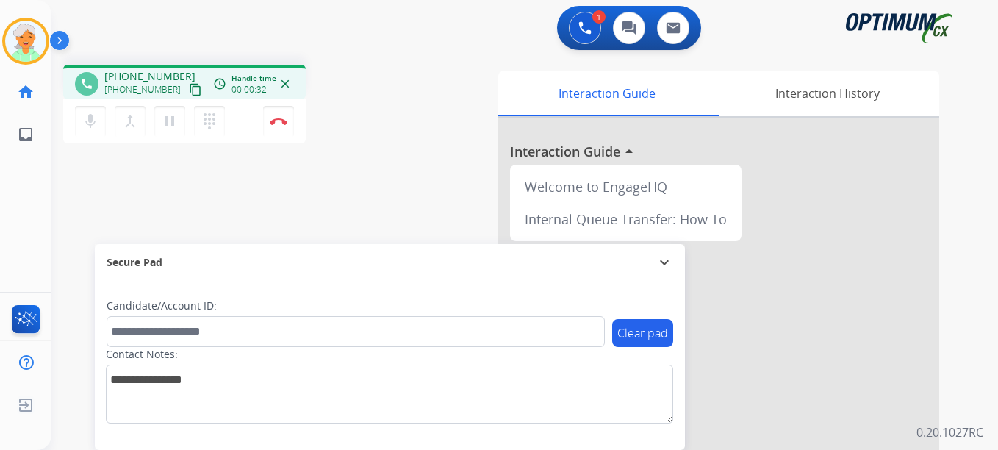
click at [189, 87] on mat-icon "content_copy" at bounding box center [195, 89] width 13 height 13
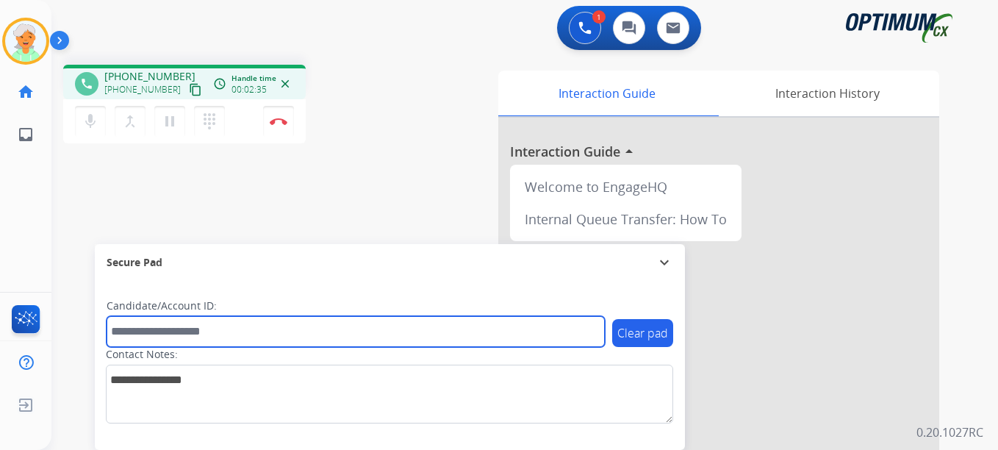
click at [153, 330] on input "text" at bounding box center [356, 331] width 498 height 31
paste input "*******"
type input "*******"
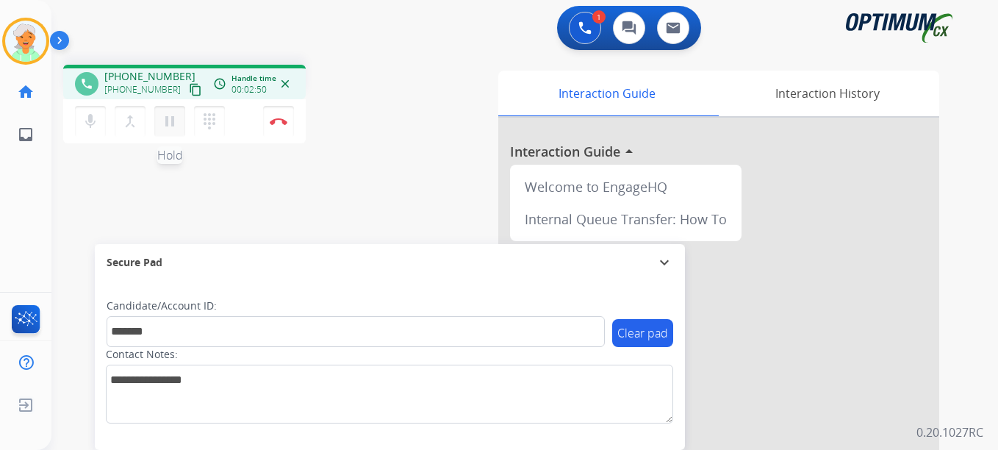
click at [163, 121] on mat-icon "pause" at bounding box center [170, 121] width 18 height 18
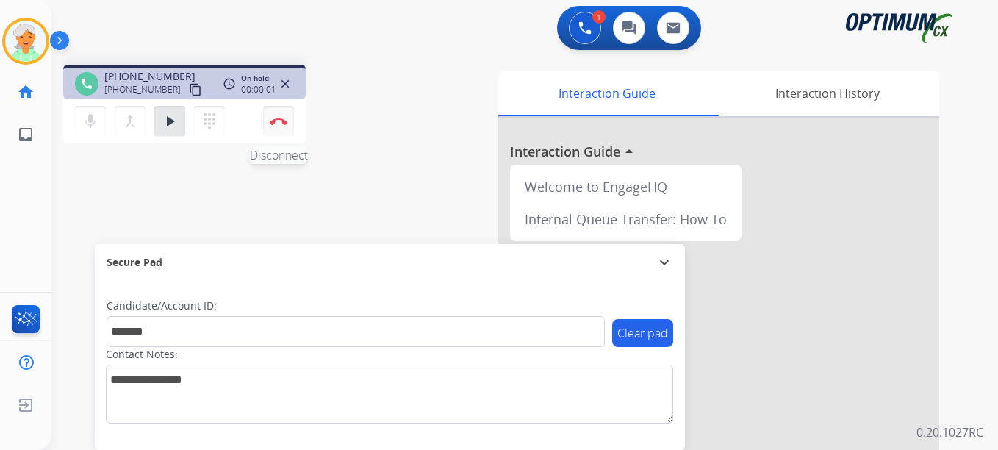
click at [267, 126] on button "Disconnect" at bounding box center [278, 121] width 31 height 31
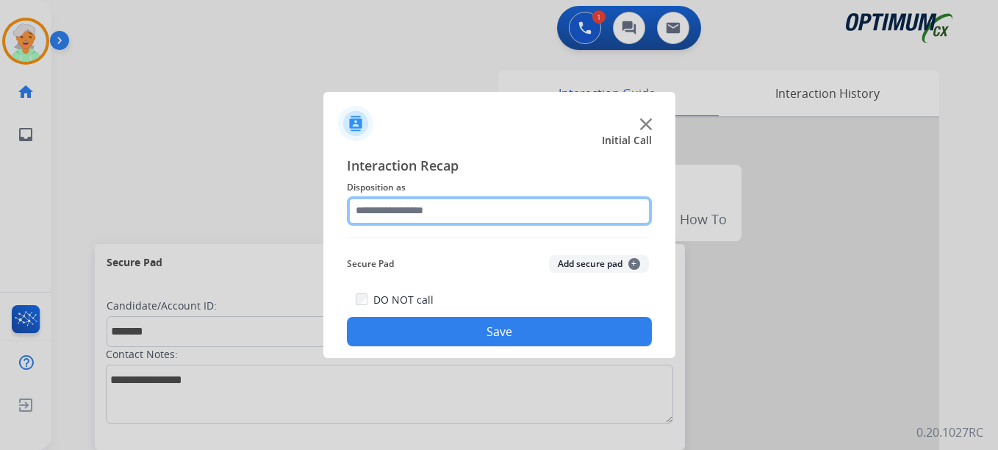
click at [409, 213] on input "text" at bounding box center [499, 210] width 305 height 29
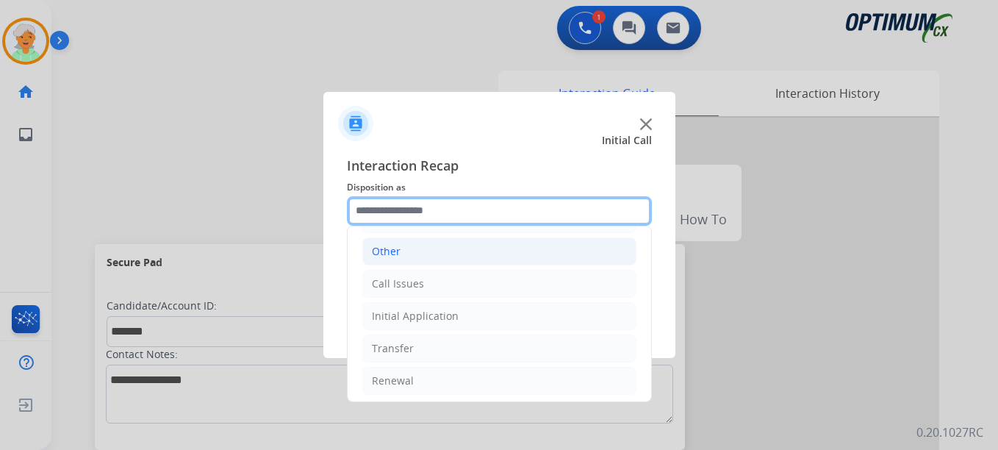
scroll to position [100, 0]
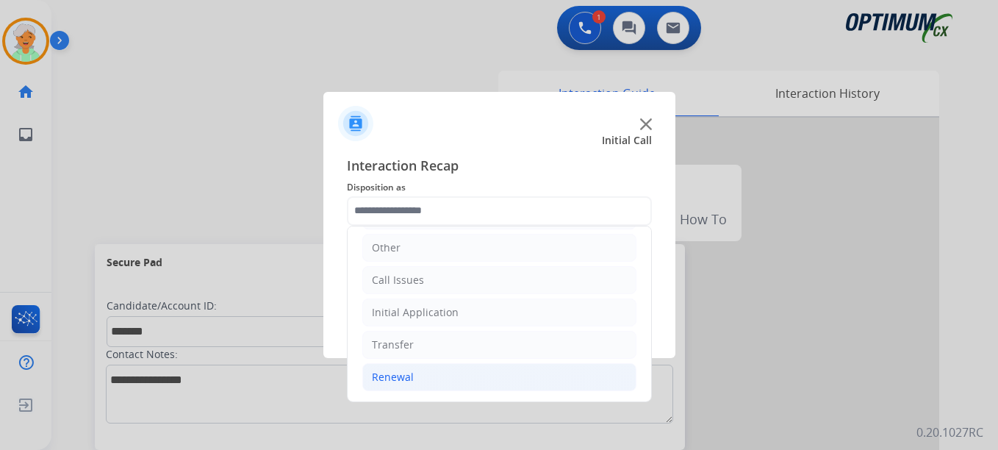
click at [416, 375] on li "Renewal" at bounding box center [499, 377] width 274 height 28
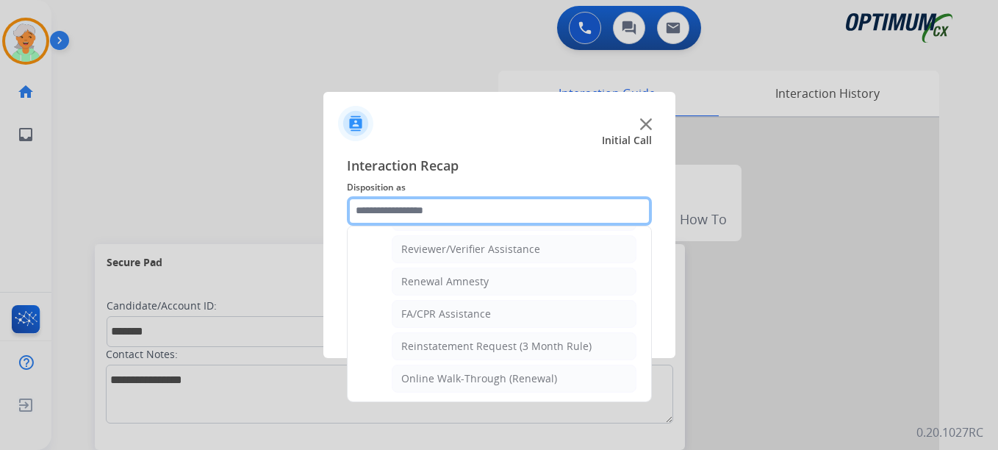
scroll to position [567, 0]
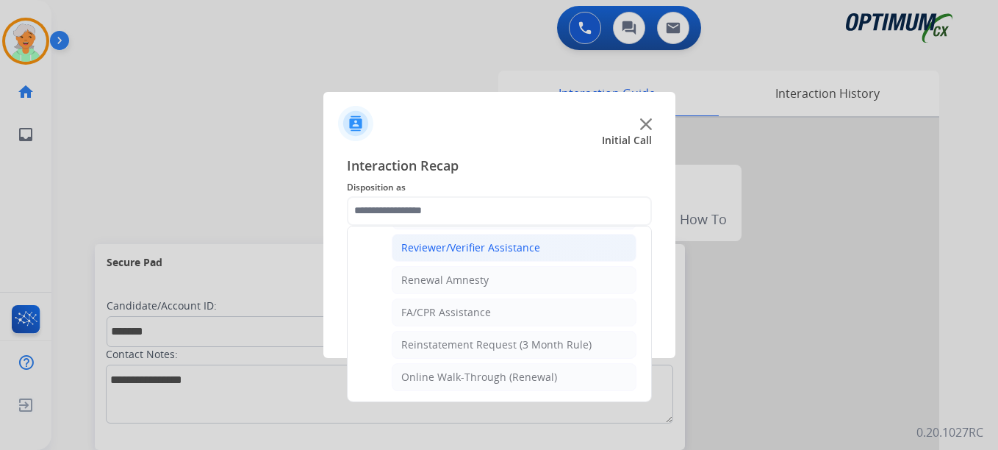
click at [453, 255] on li "Reviewer/Verifier Assistance" at bounding box center [514, 248] width 245 height 28
type input "**********"
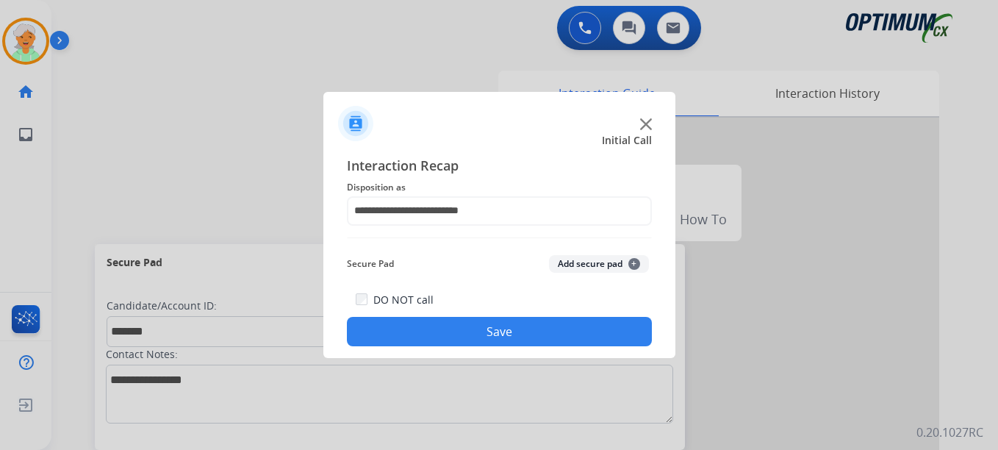
click at [441, 330] on button "Save" at bounding box center [499, 331] width 305 height 29
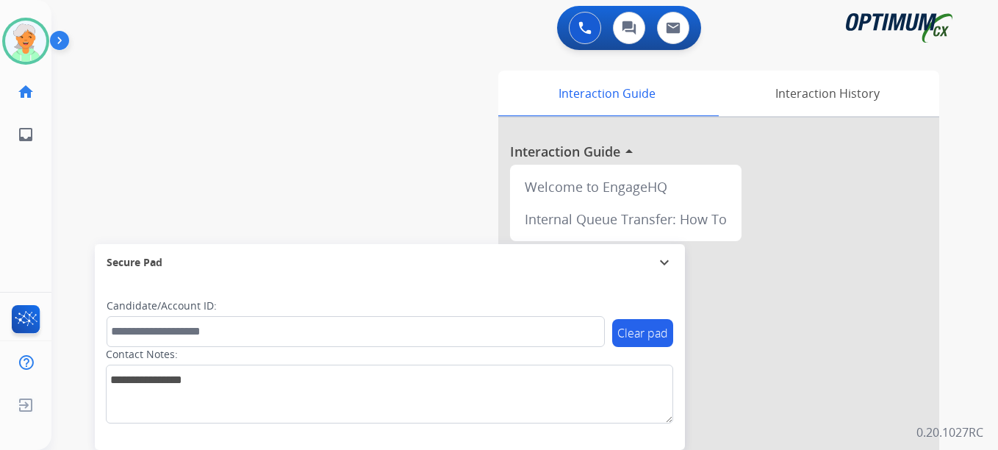
click at [48, 215] on div "Christi Available Edit Avatar Agent: [PERSON_NAME] Profile: OCX Training home H…" at bounding box center [25, 225] width 51 height 450
click at [22, 49] on img at bounding box center [25, 41] width 41 height 41
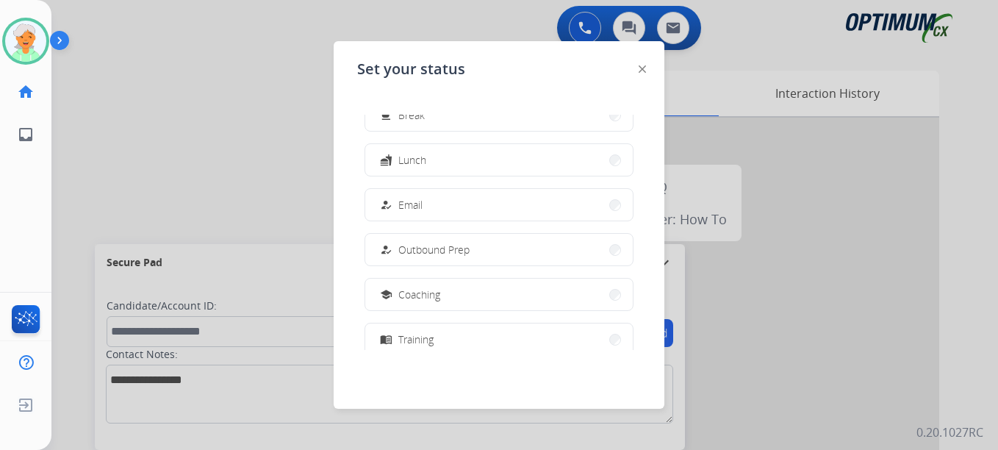
scroll to position [73, 0]
click at [442, 163] on button "fastfood Lunch" at bounding box center [498, 159] width 267 height 32
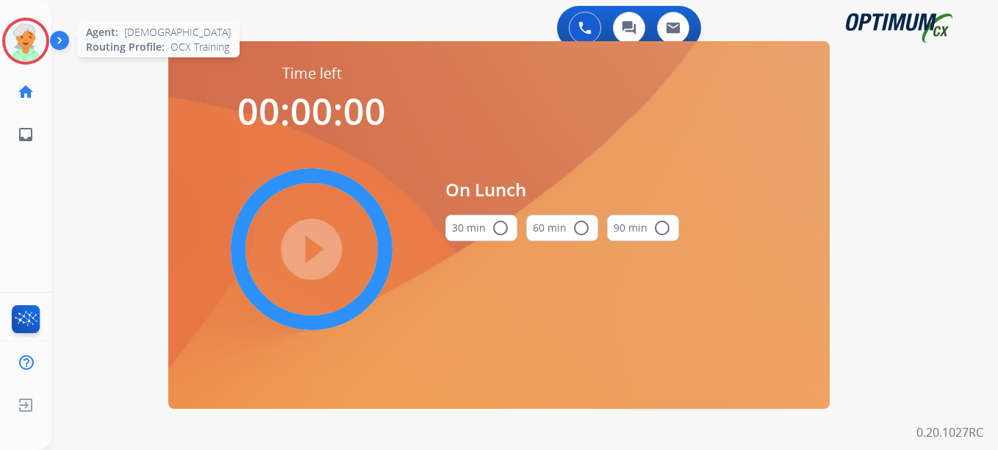
click at [10, 46] on img at bounding box center [25, 41] width 41 height 41
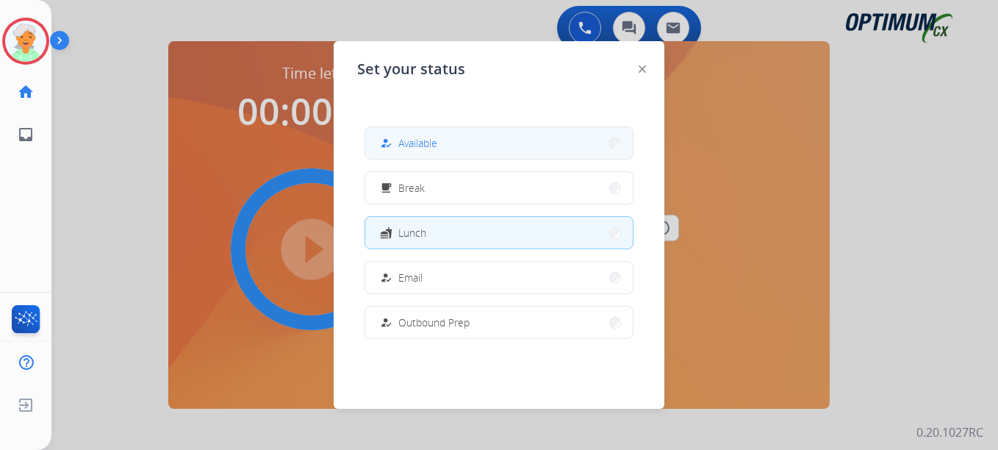
click at [492, 135] on button "how_to_reg Available" at bounding box center [498, 143] width 267 height 32
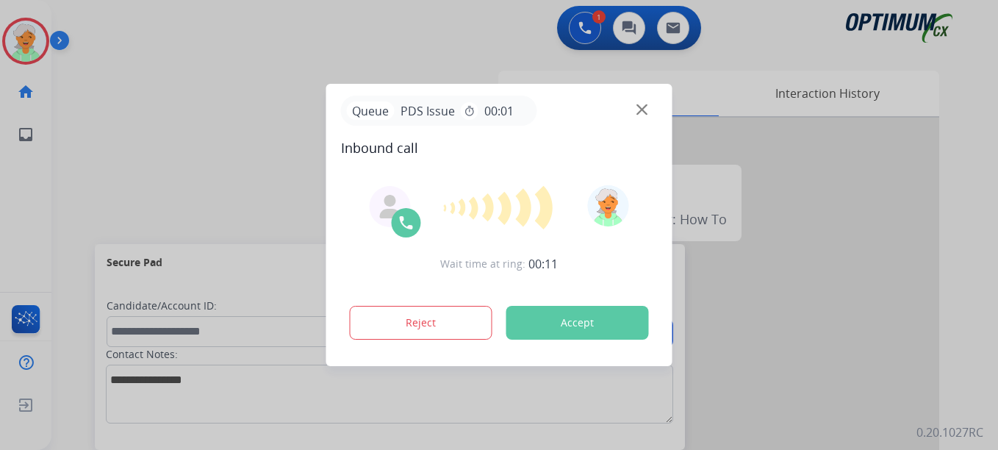
click at [536, 313] on button "Accept" at bounding box center [577, 323] width 143 height 34
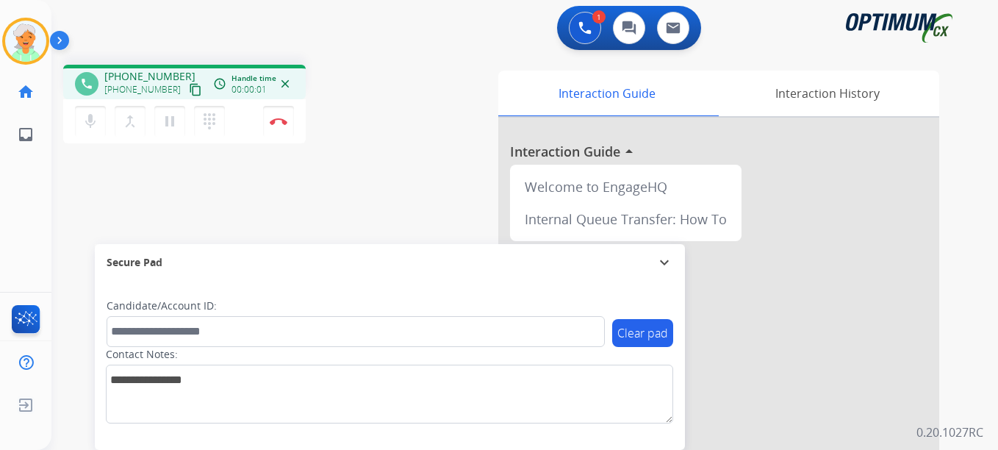
click at [189, 91] on mat-icon "content_copy" at bounding box center [195, 89] width 13 height 13
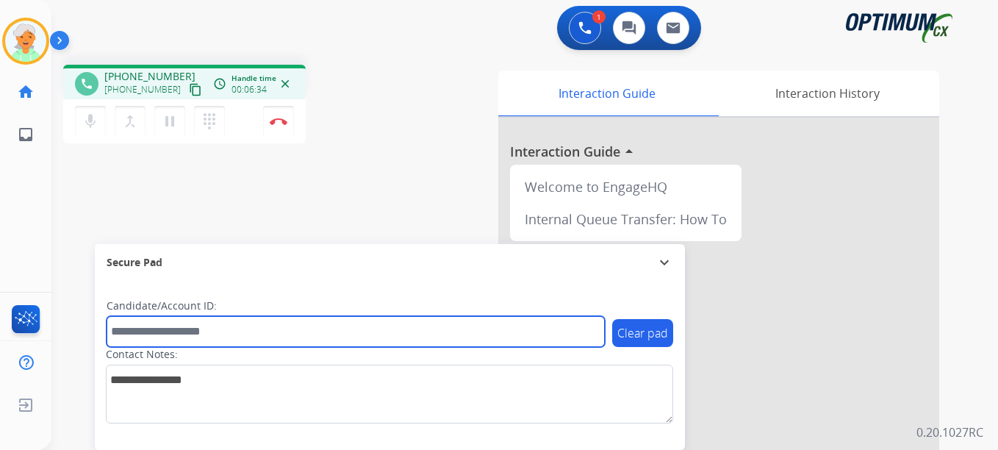
click at [129, 331] on input "text" at bounding box center [356, 331] width 498 height 31
paste input "*******"
type input "*******"
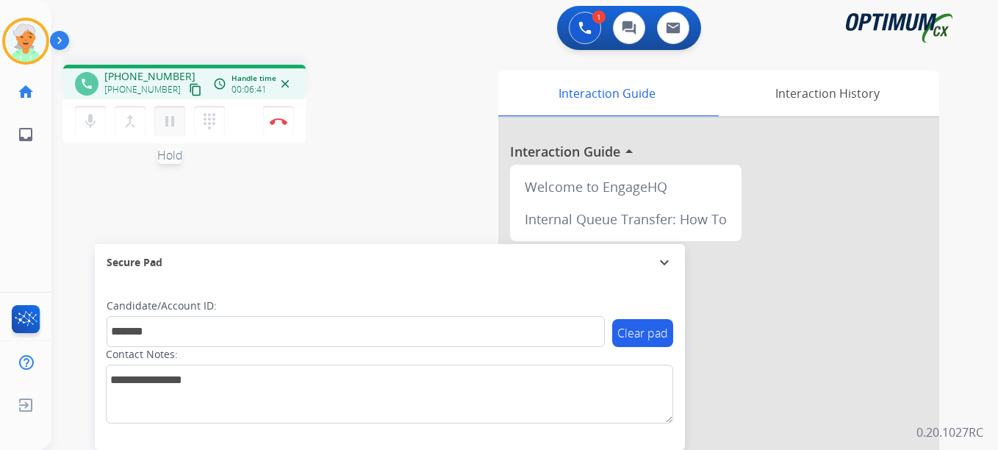
click at [173, 126] on mat-icon "pause" at bounding box center [170, 121] width 18 height 18
click at [282, 112] on button "Disconnect" at bounding box center [278, 121] width 31 height 31
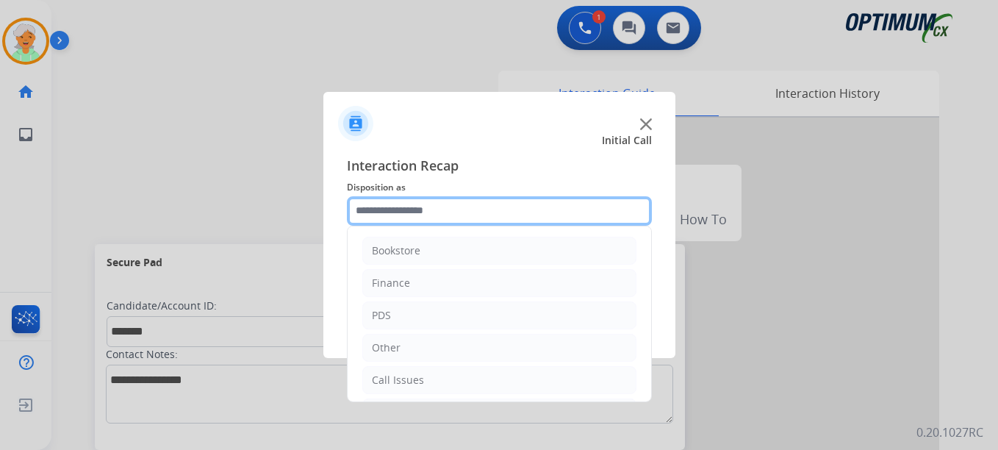
click at [423, 217] on input "text" at bounding box center [499, 210] width 305 height 29
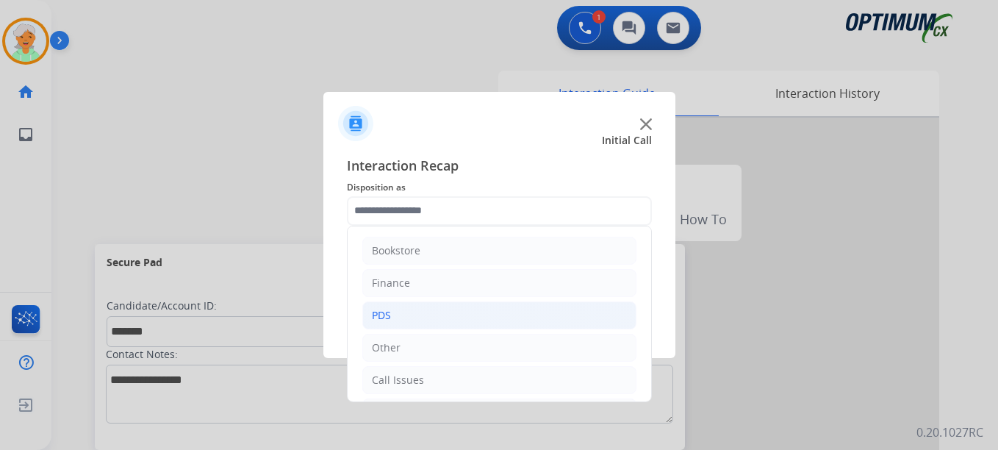
click at [402, 310] on li "PDS" at bounding box center [499, 315] width 274 height 28
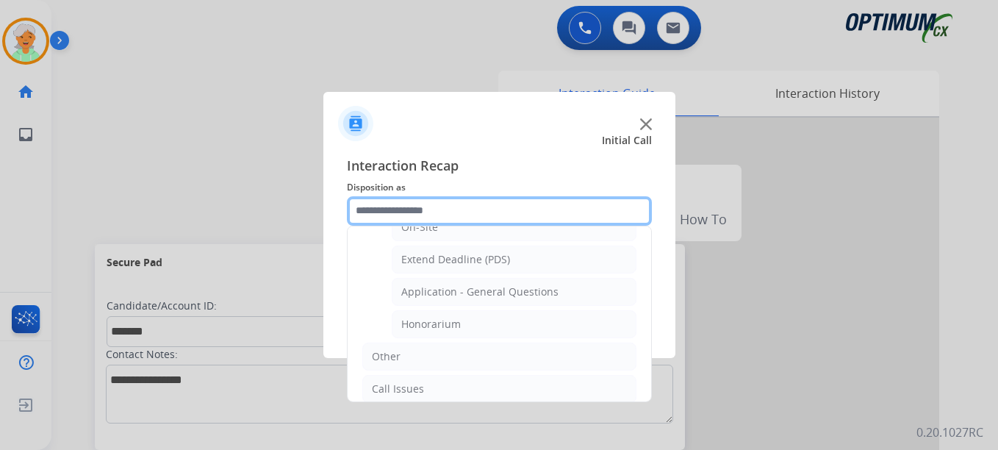
scroll to position [441, 0]
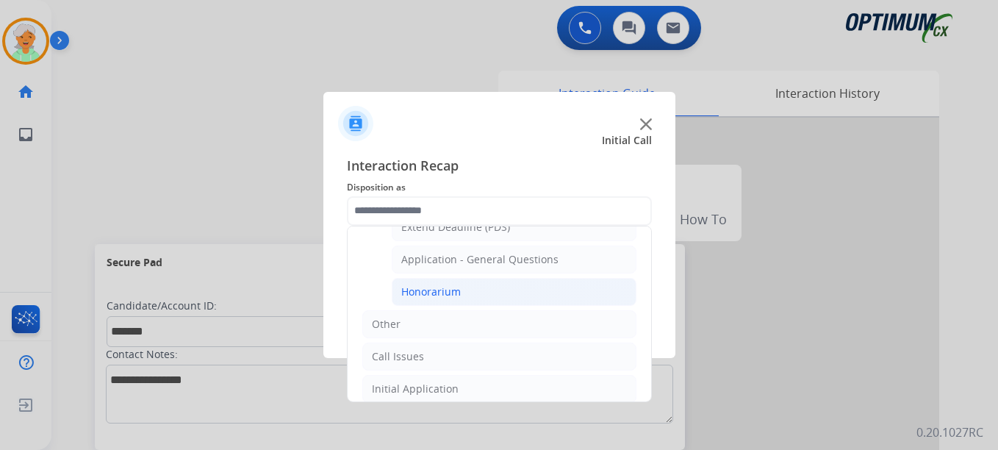
click at [450, 292] on div "Honorarium" at bounding box center [431, 291] width 60 height 15
type input "**********"
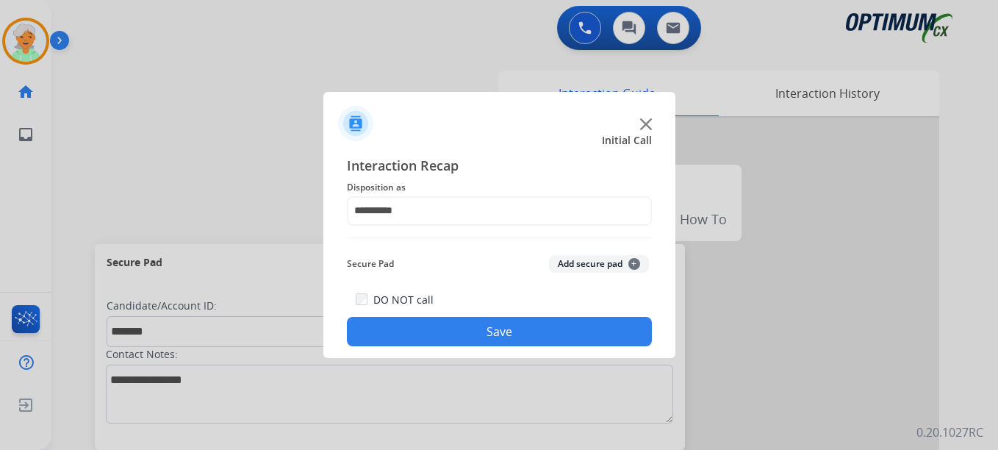
drag, startPoint x: 454, startPoint y: 330, endPoint x: 439, endPoint y: 292, distance: 41.2
click at [453, 331] on button "Save" at bounding box center [499, 331] width 305 height 29
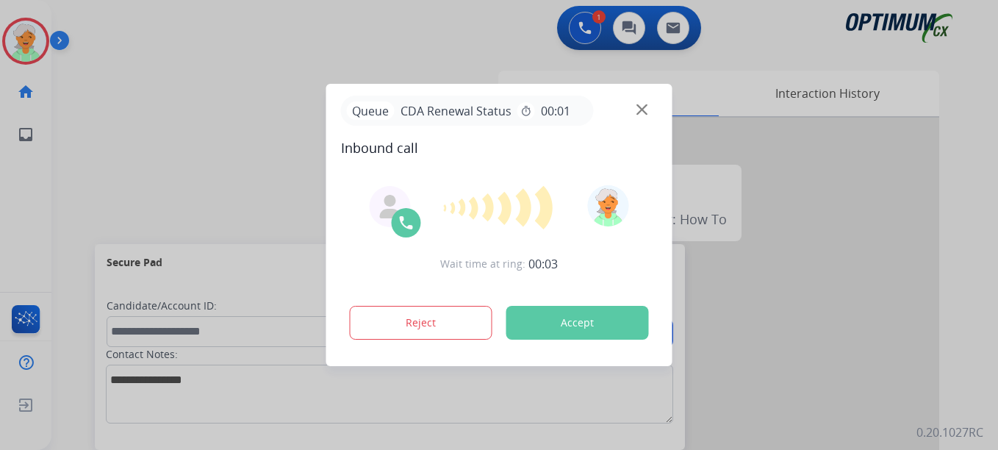
click at [572, 325] on button "Accept" at bounding box center [577, 323] width 143 height 34
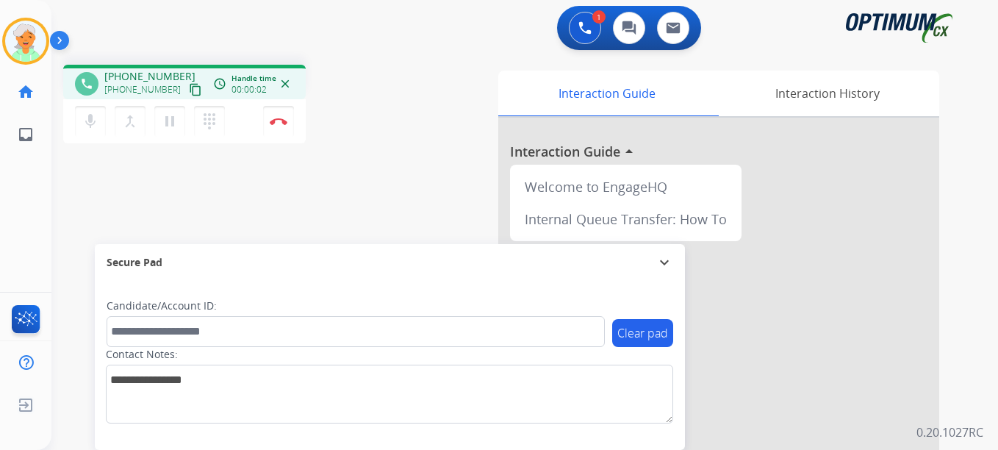
click at [189, 90] on mat-icon "content_copy" at bounding box center [195, 89] width 13 height 13
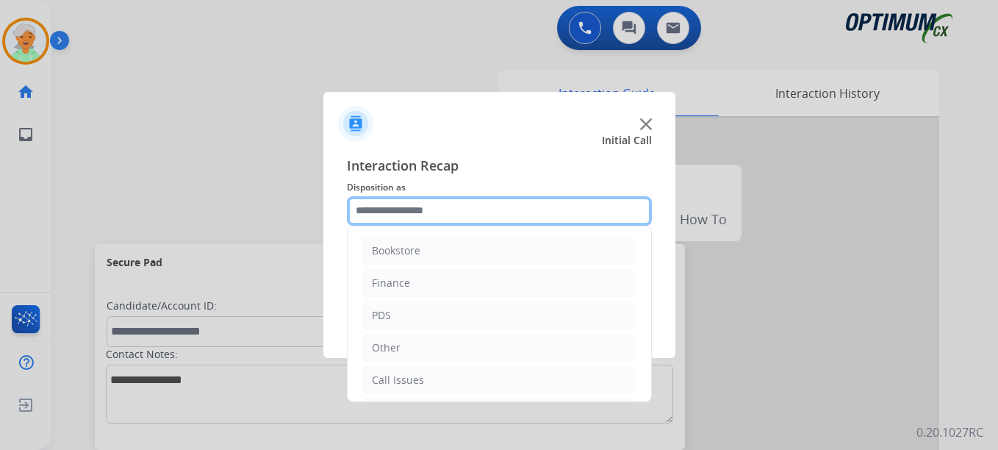
click at [411, 211] on input "text" at bounding box center [499, 210] width 305 height 29
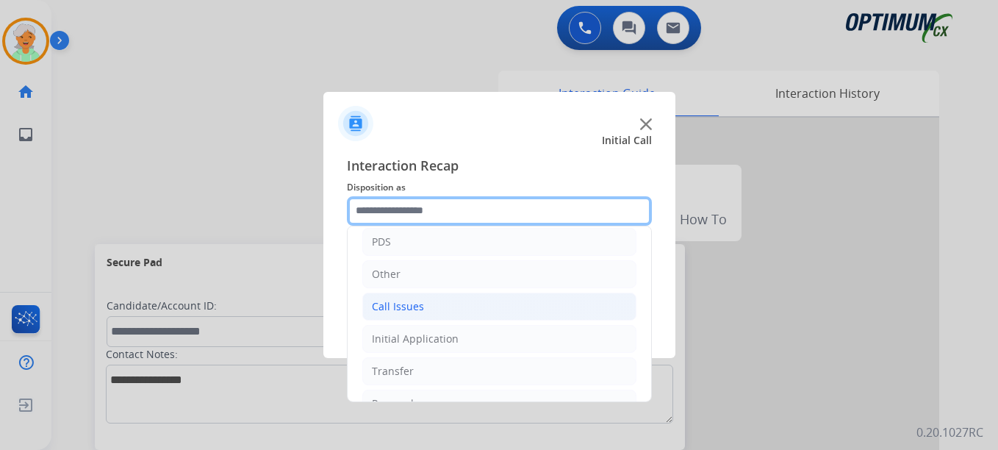
scroll to position [100, 0]
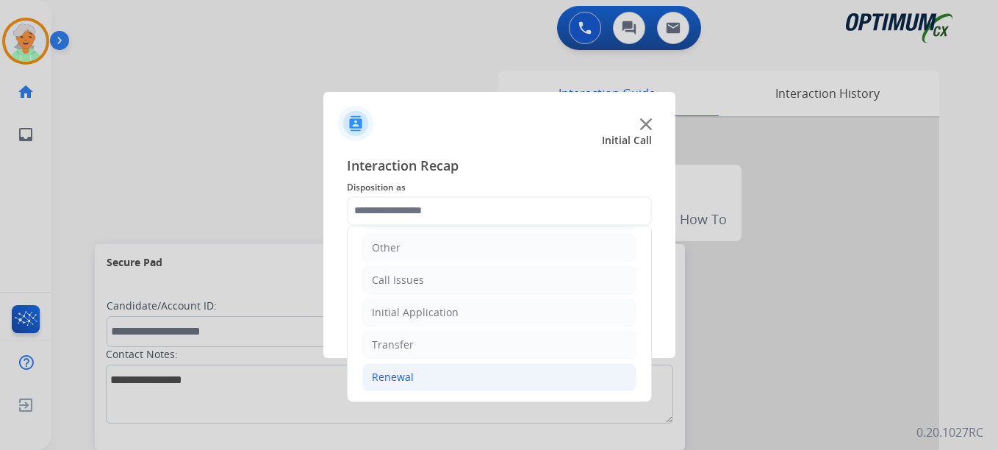
click at [420, 375] on li "Renewal" at bounding box center [499, 377] width 274 height 28
click at [432, 285] on li "Call Issues" at bounding box center [499, 280] width 274 height 28
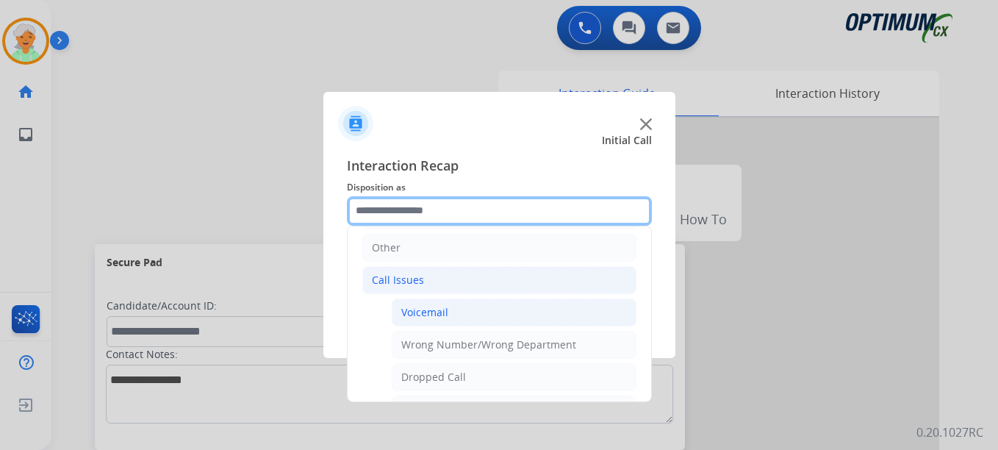
scroll to position [173, 0]
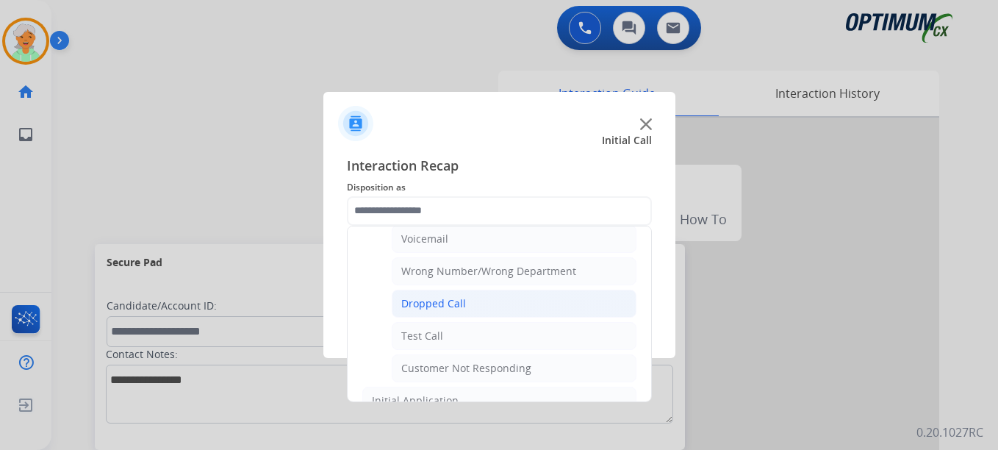
click at [438, 305] on div "Dropped Call" at bounding box center [433, 303] width 65 height 15
type input "**********"
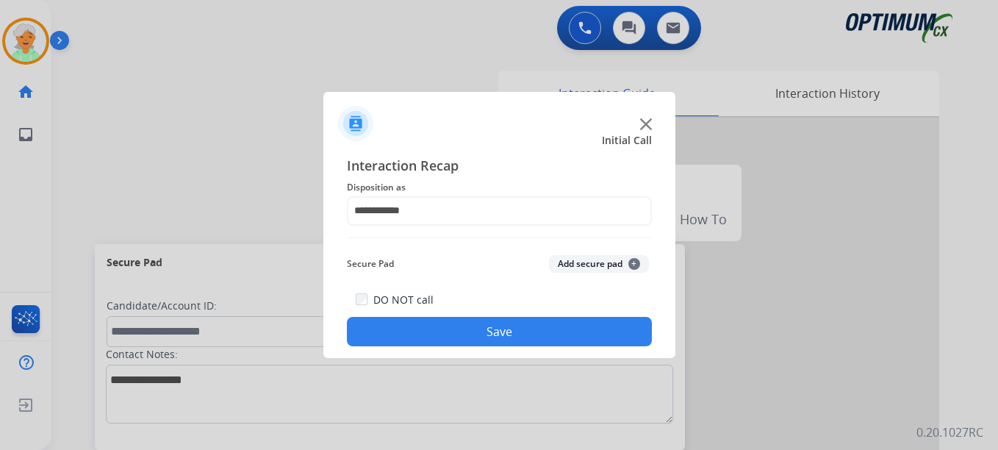
click at [440, 335] on button "Save" at bounding box center [499, 331] width 305 height 29
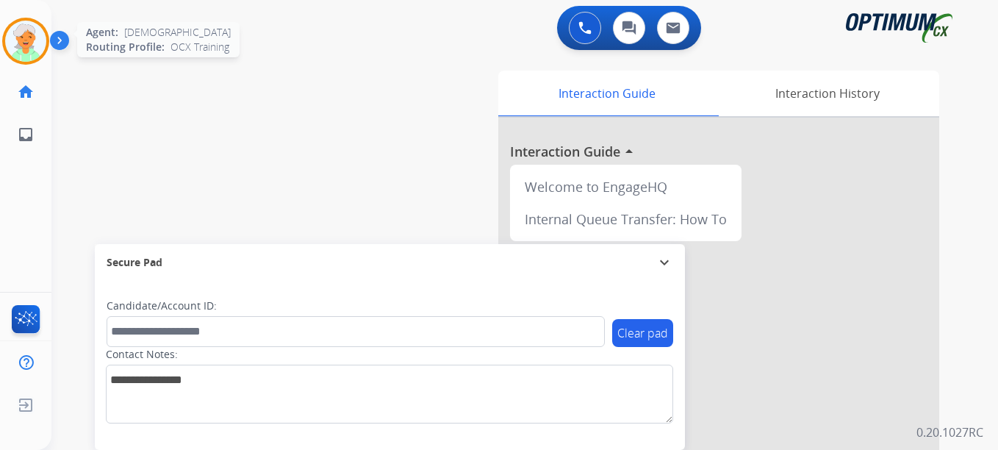
click at [32, 40] on img at bounding box center [25, 41] width 41 height 41
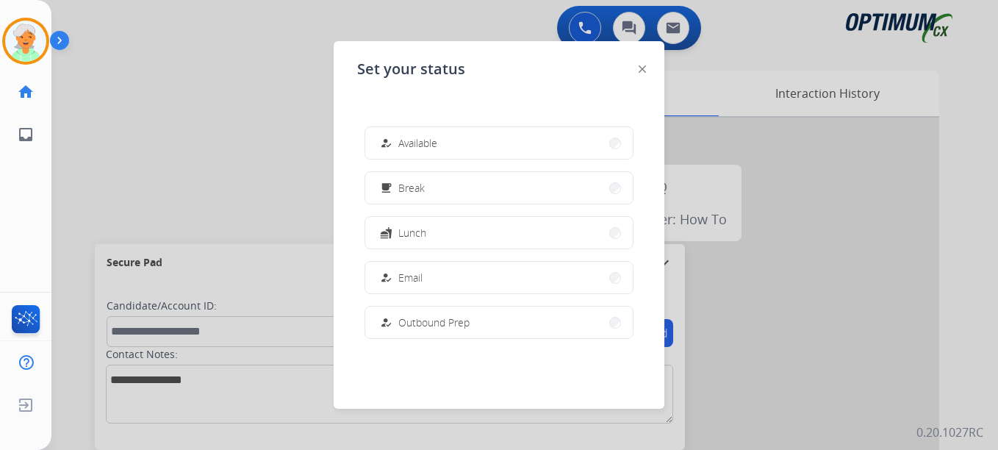
click at [440, 150] on button "how_to_reg Available" at bounding box center [498, 143] width 267 height 32
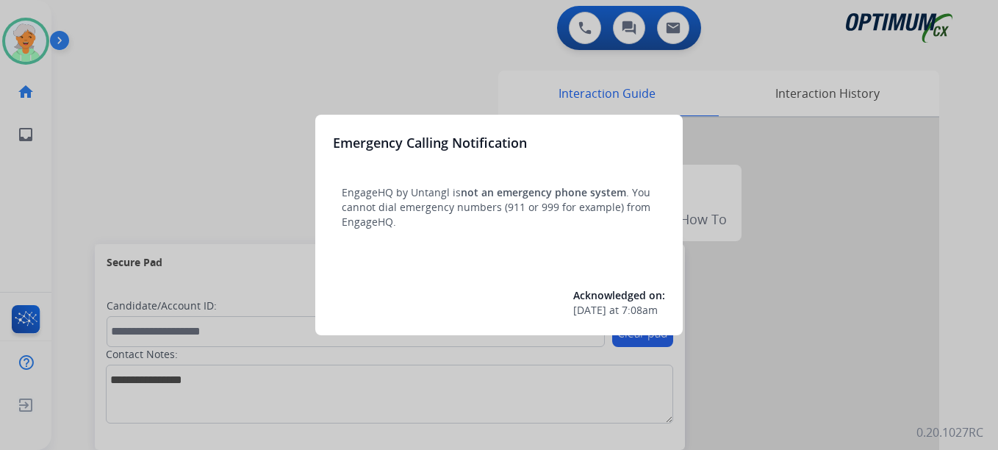
click at [24, 46] on div at bounding box center [499, 225] width 998 height 450
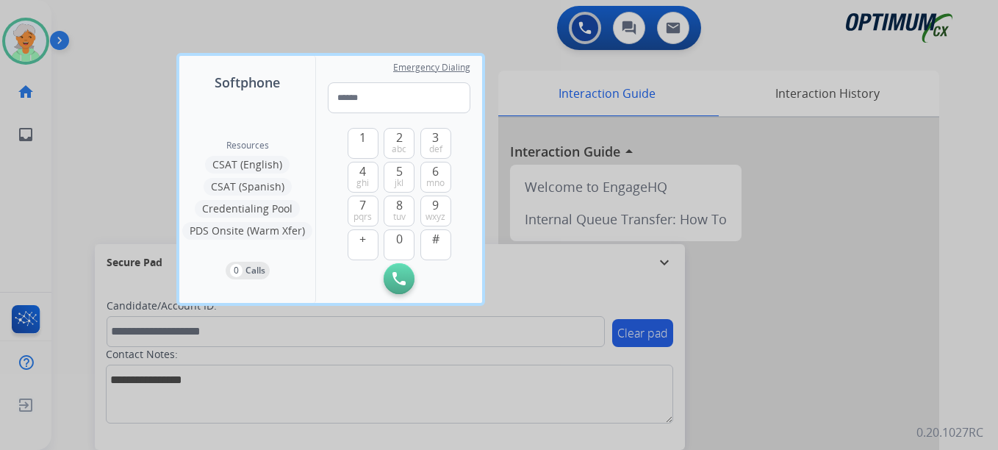
click at [24, 46] on div at bounding box center [499, 225] width 998 height 450
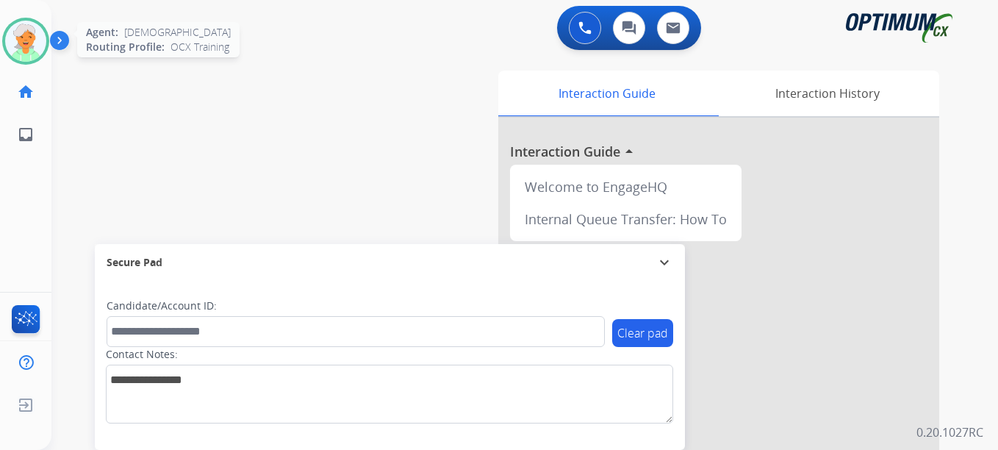
click at [15, 43] on img at bounding box center [25, 41] width 41 height 41
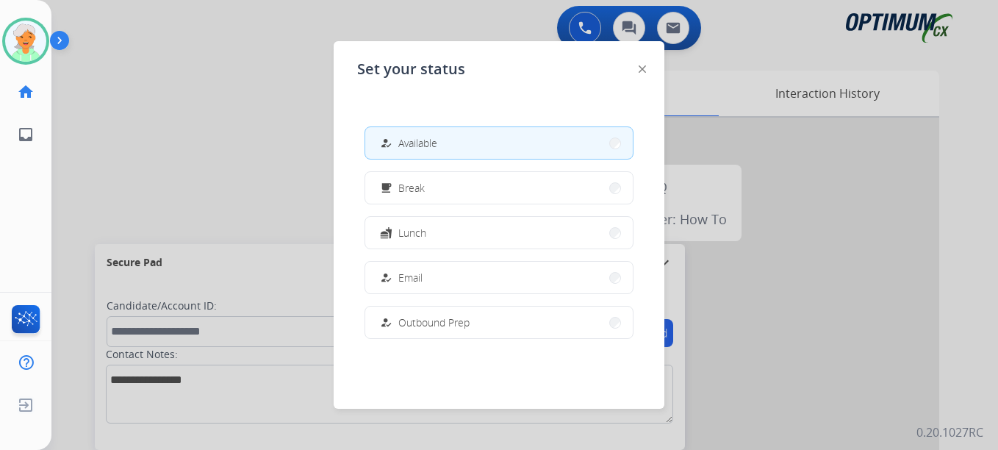
click at [404, 141] on span "Available" at bounding box center [417, 142] width 39 height 15
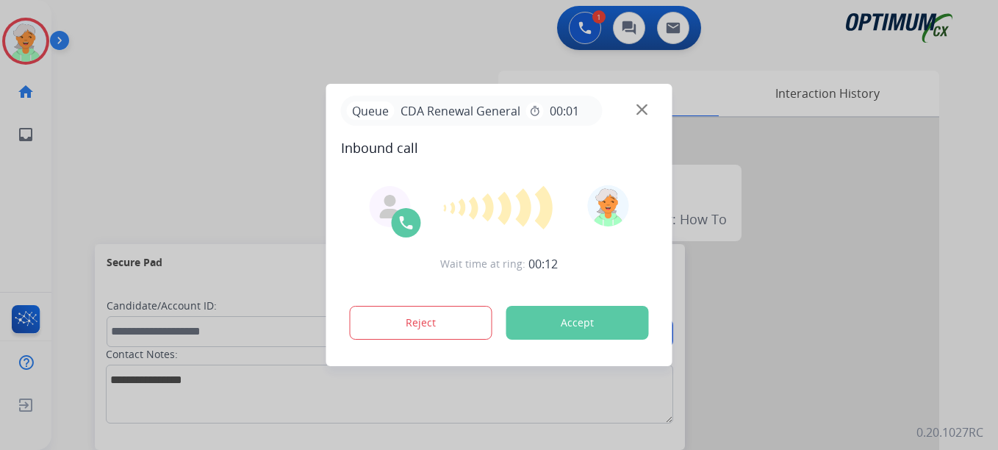
click at [522, 312] on button "Accept" at bounding box center [577, 323] width 143 height 34
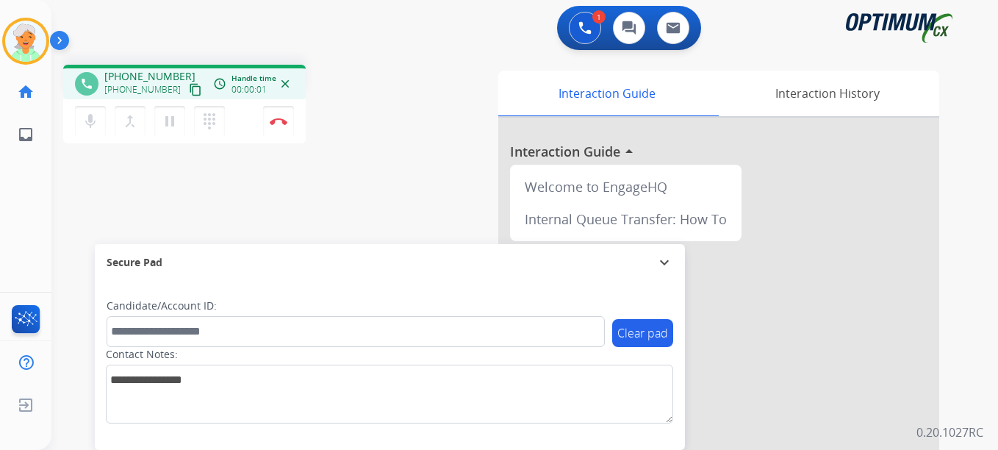
click at [189, 89] on mat-icon "content_copy" at bounding box center [195, 89] width 13 height 13
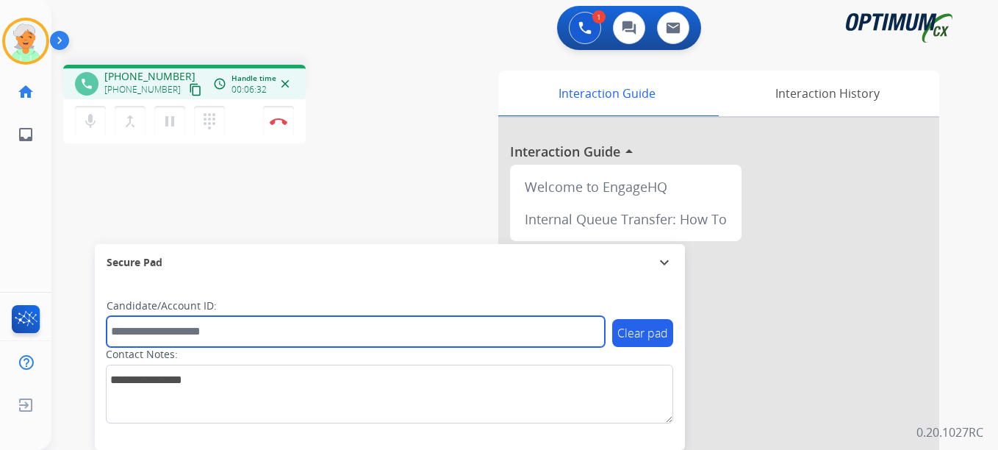
click at [145, 327] on input "text" at bounding box center [356, 331] width 498 height 31
paste input "*******"
type input "*******"
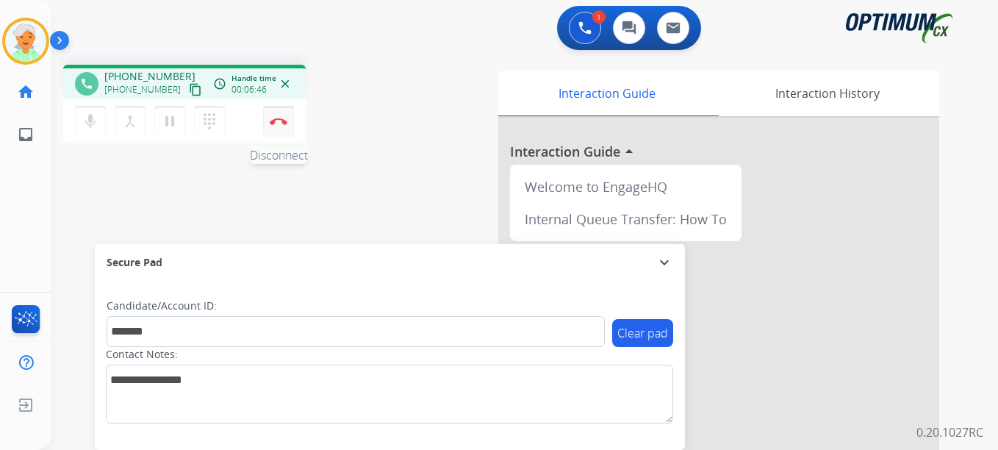
click at [273, 123] on img at bounding box center [279, 121] width 18 height 7
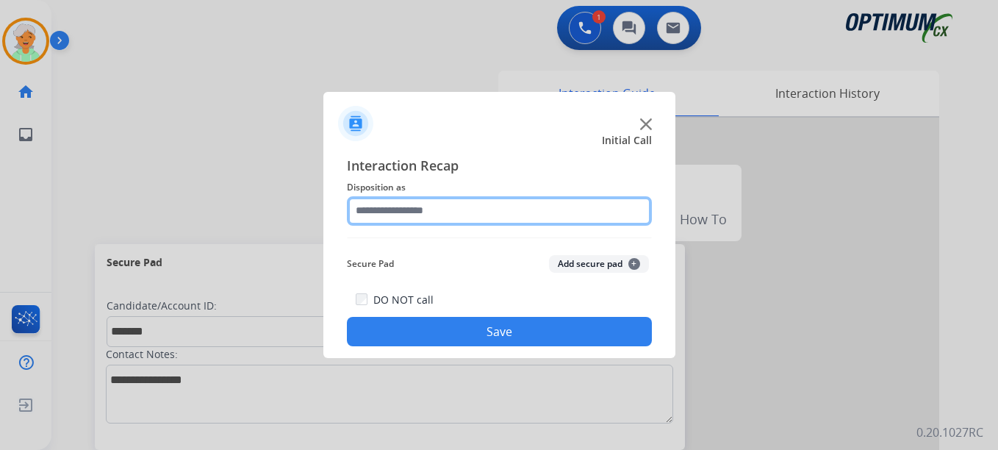
click at [388, 217] on input "text" at bounding box center [499, 210] width 305 height 29
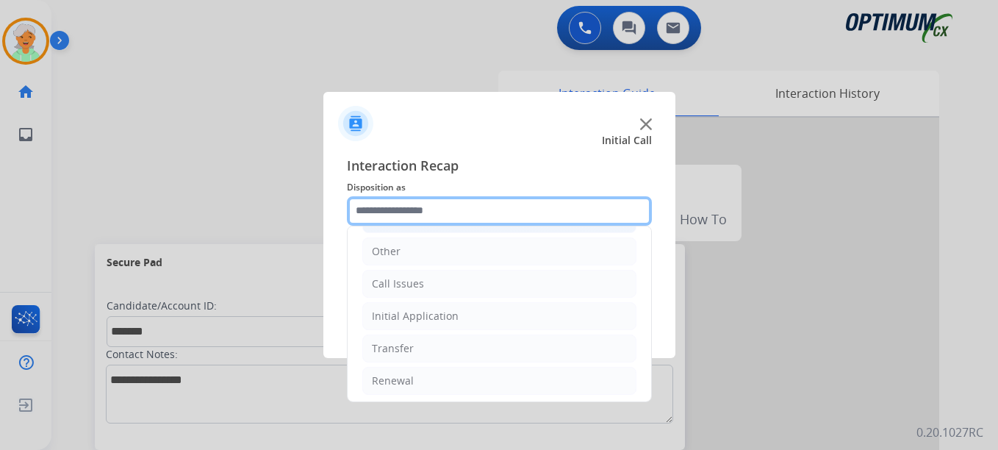
scroll to position [100, 0]
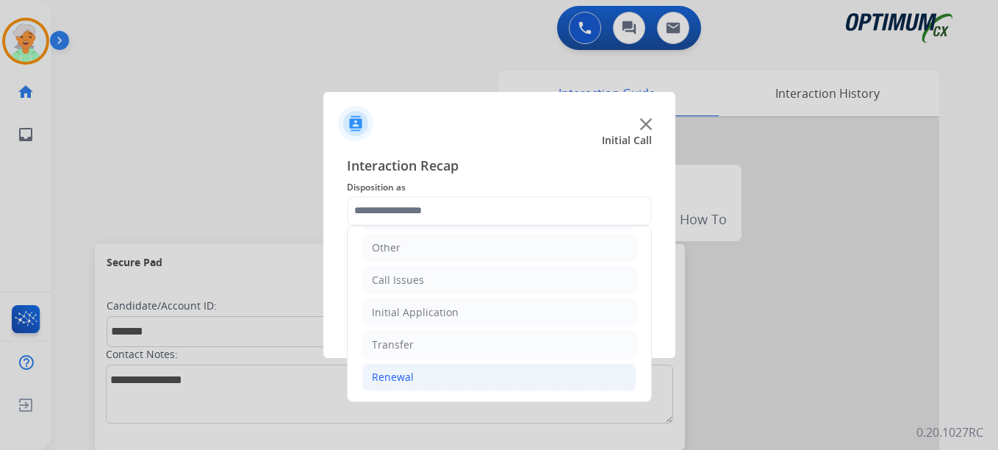
click at [417, 369] on li "Renewal" at bounding box center [499, 377] width 274 height 28
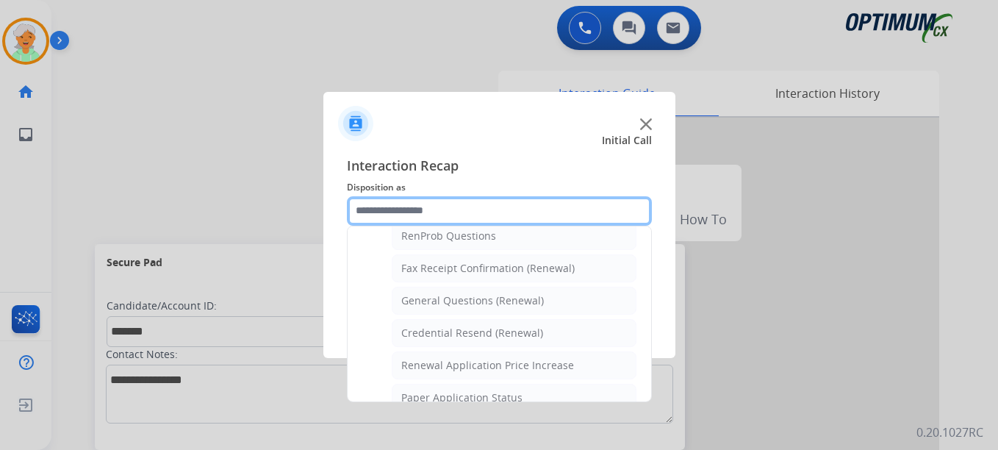
scroll to position [394, 0]
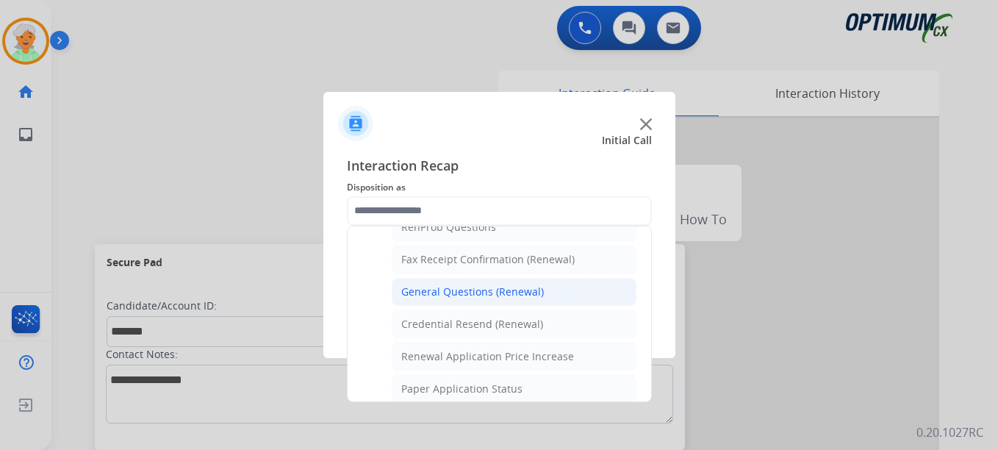
click at [449, 295] on div "General Questions (Renewal)" at bounding box center [472, 291] width 143 height 15
type input "**********"
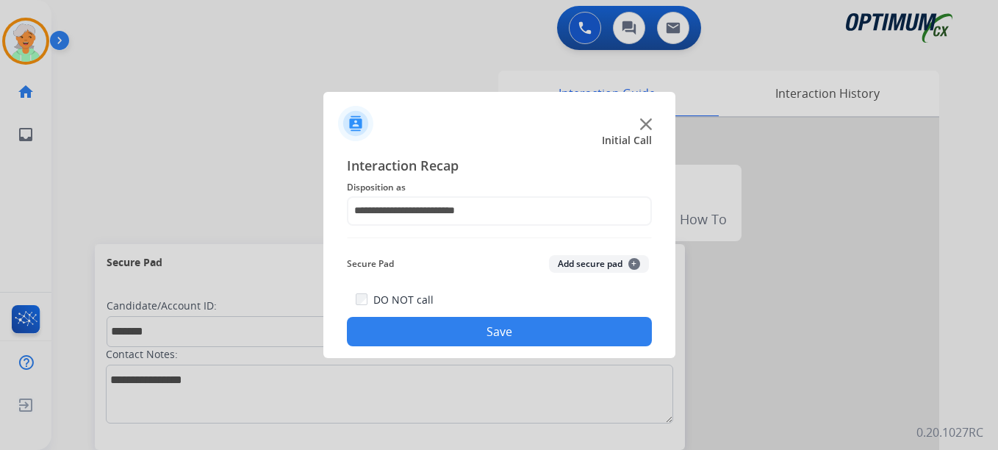
click at [464, 337] on button "Save" at bounding box center [499, 331] width 305 height 29
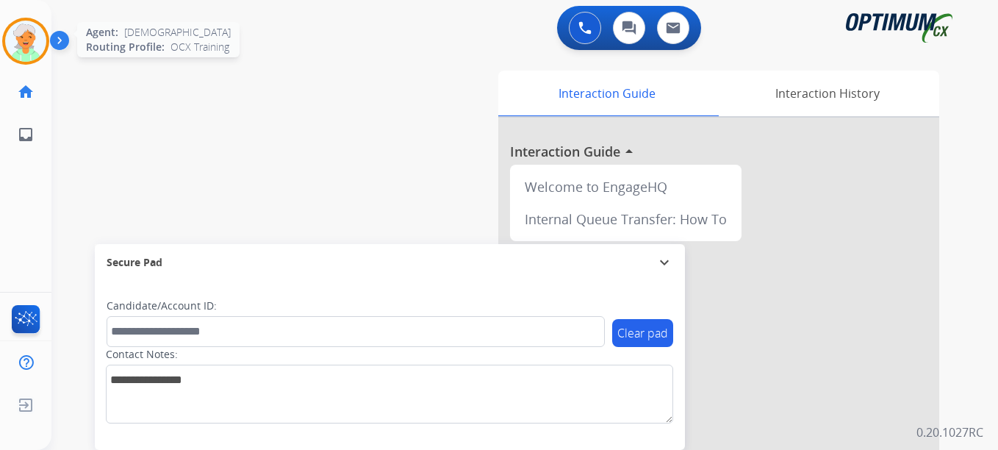
click at [26, 50] on img at bounding box center [25, 41] width 41 height 41
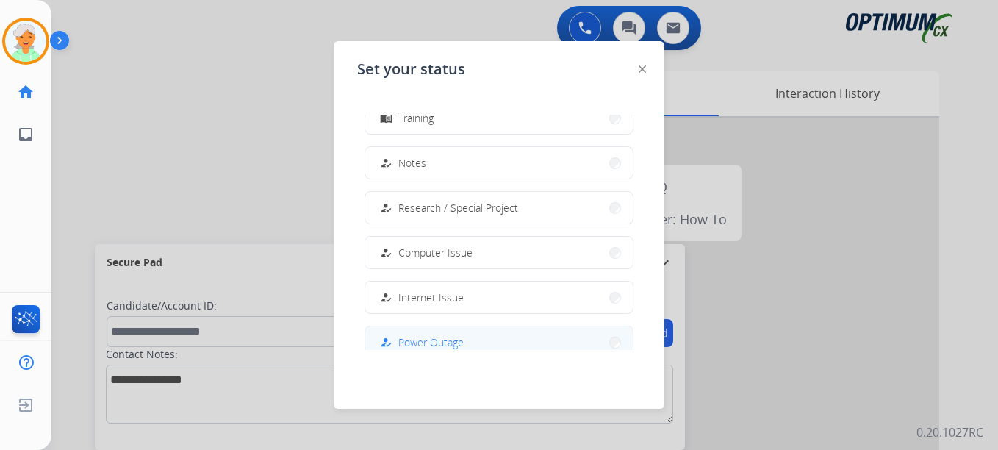
scroll to position [367, 0]
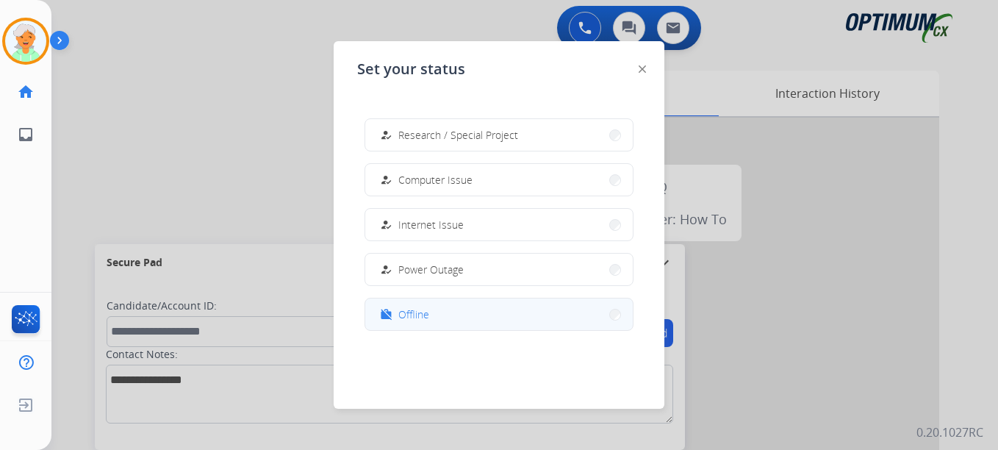
click at [431, 313] on button "work_off Offline" at bounding box center [498, 314] width 267 height 32
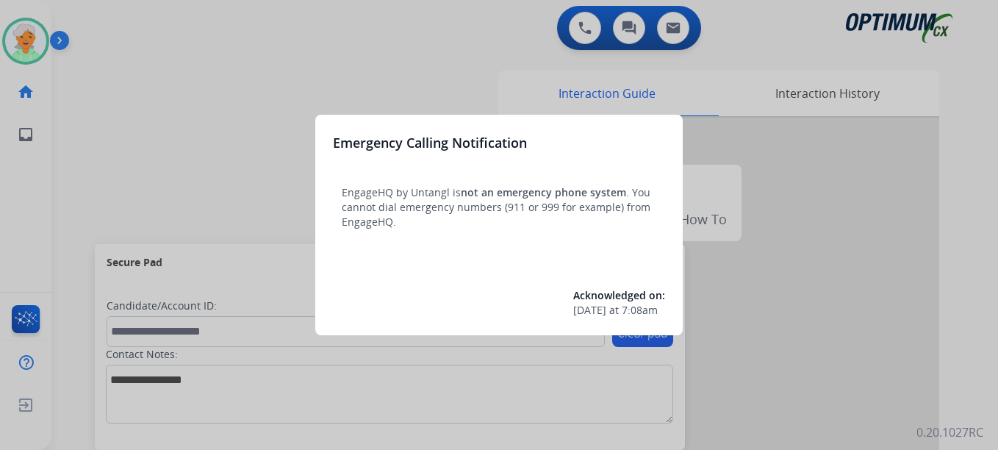
click at [32, 52] on div at bounding box center [499, 225] width 998 height 450
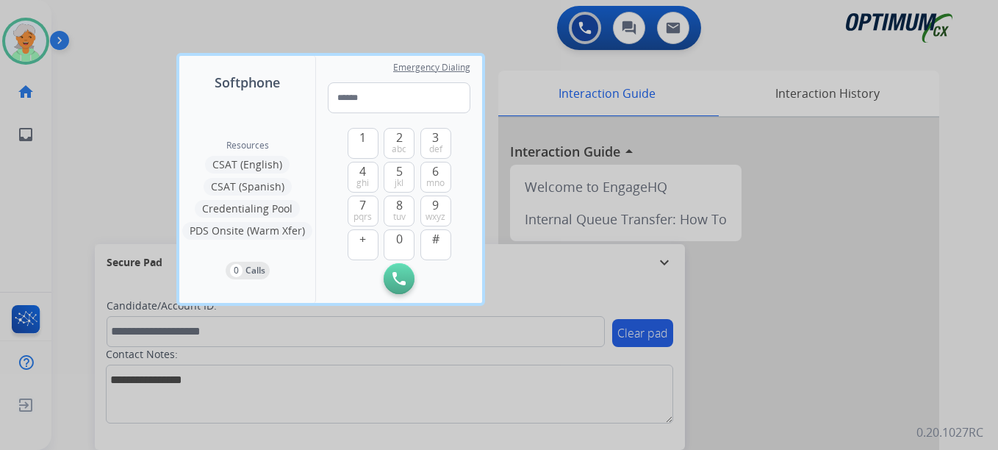
click at [32, 52] on div at bounding box center [499, 225] width 998 height 450
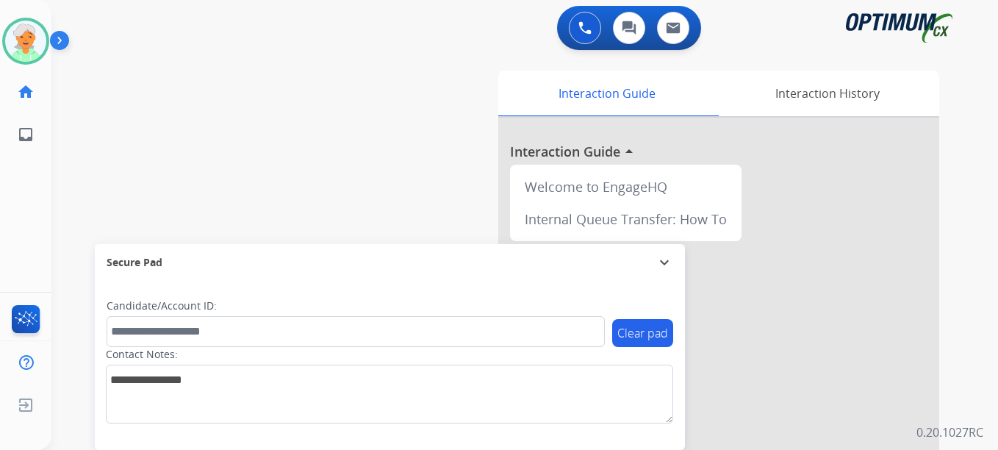
click at [32, 52] on img at bounding box center [25, 41] width 41 height 41
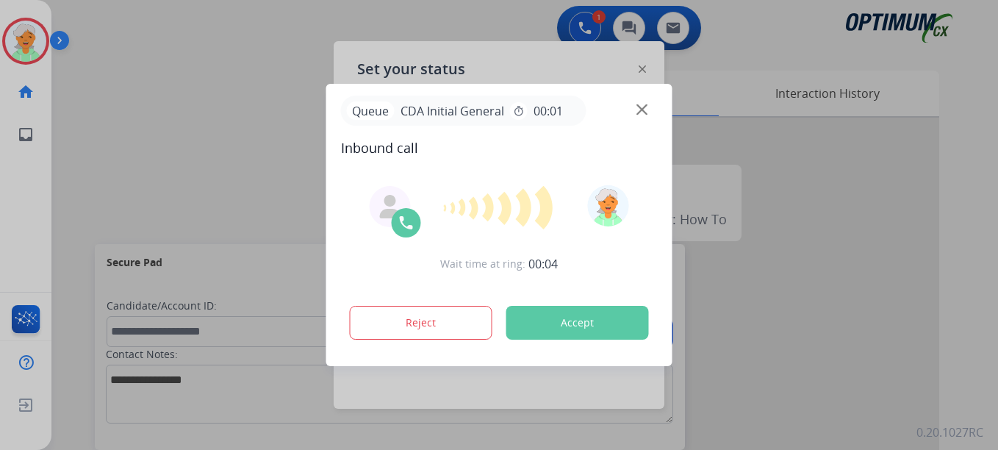
click at [596, 313] on button "Accept" at bounding box center [577, 323] width 143 height 34
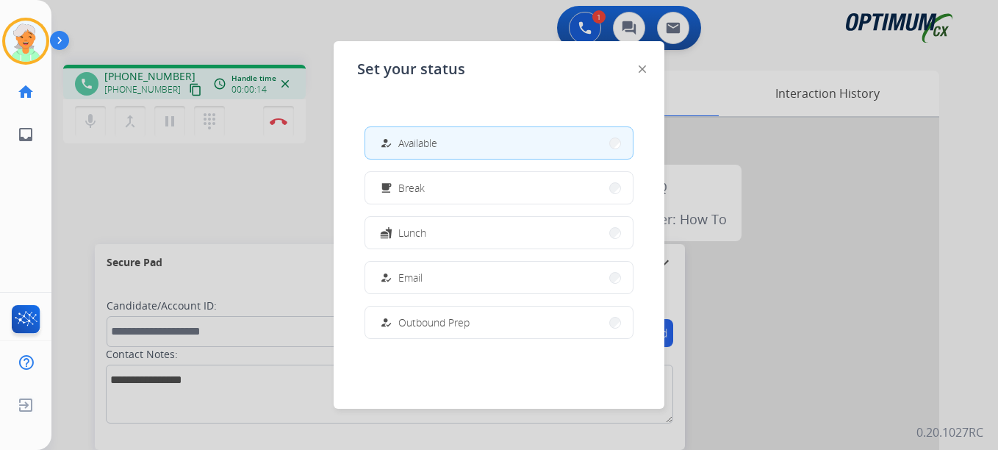
click at [201, 206] on div at bounding box center [499, 225] width 998 height 450
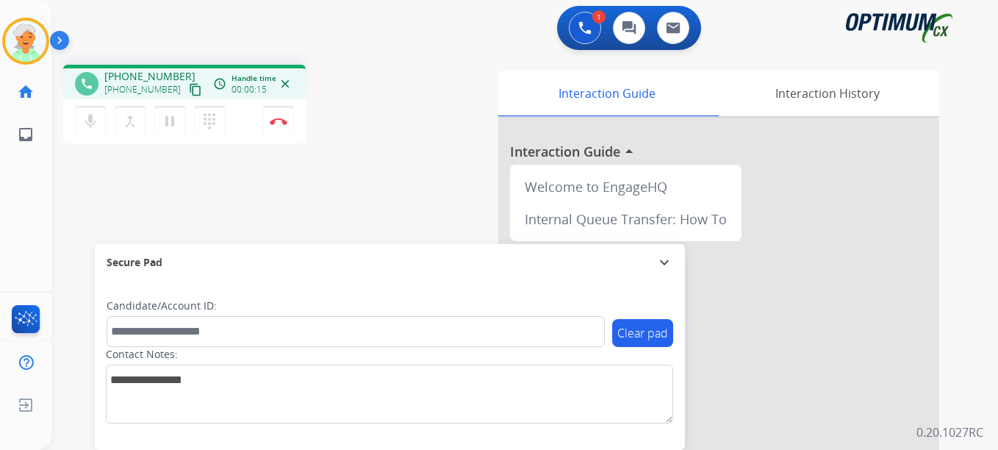
click at [189, 91] on mat-icon "content_copy" at bounding box center [195, 89] width 13 height 13
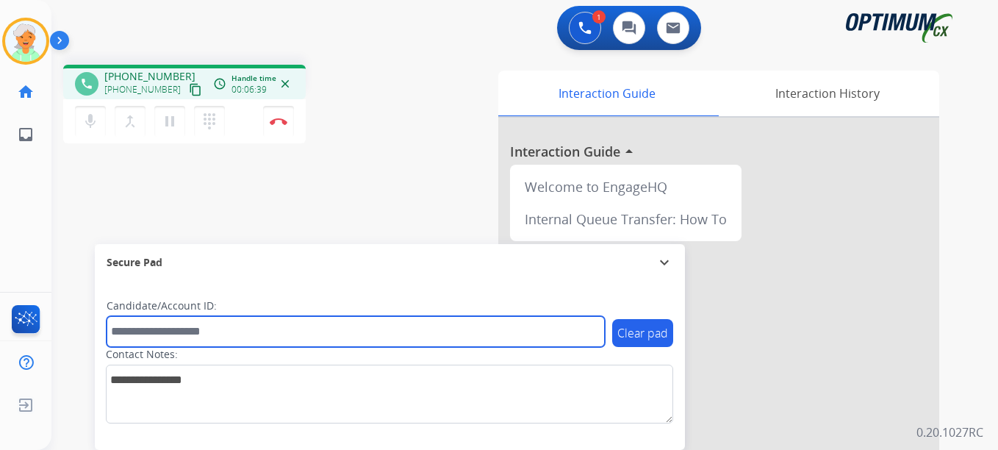
click at [148, 330] on input "text" at bounding box center [356, 331] width 498 height 31
paste input "*******"
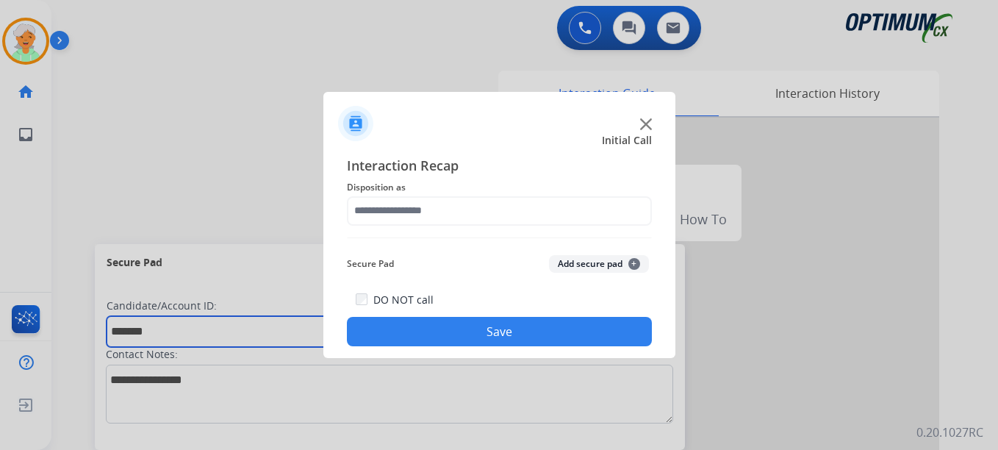
type input "*******"
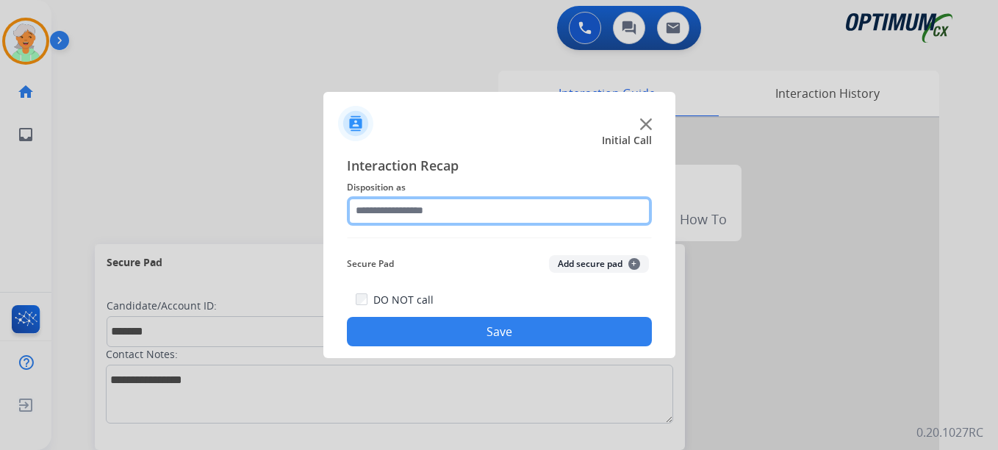
click at [434, 206] on input "text" at bounding box center [499, 210] width 305 height 29
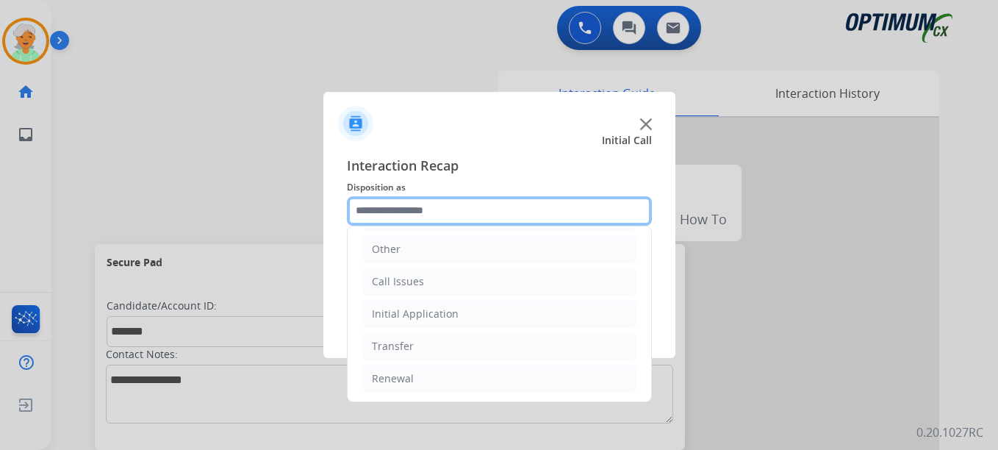
scroll to position [100, 0]
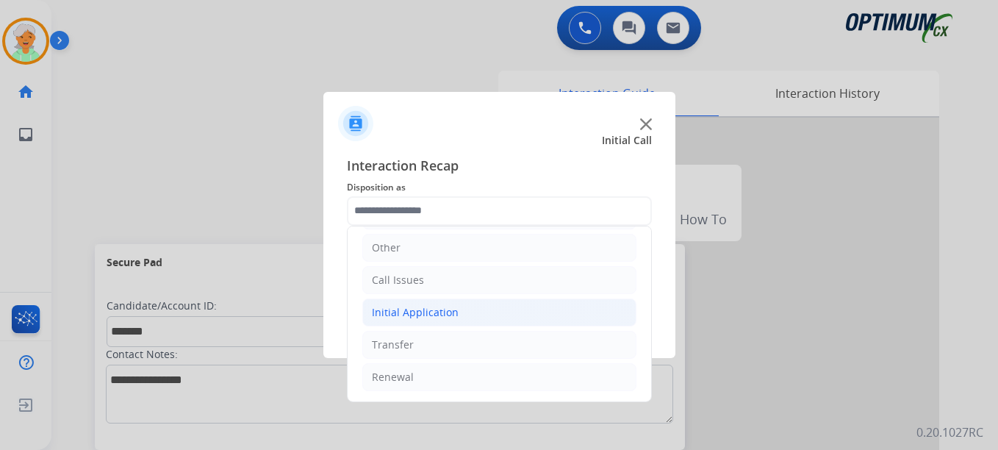
click at [426, 312] on div "Initial Application" at bounding box center [415, 312] width 87 height 15
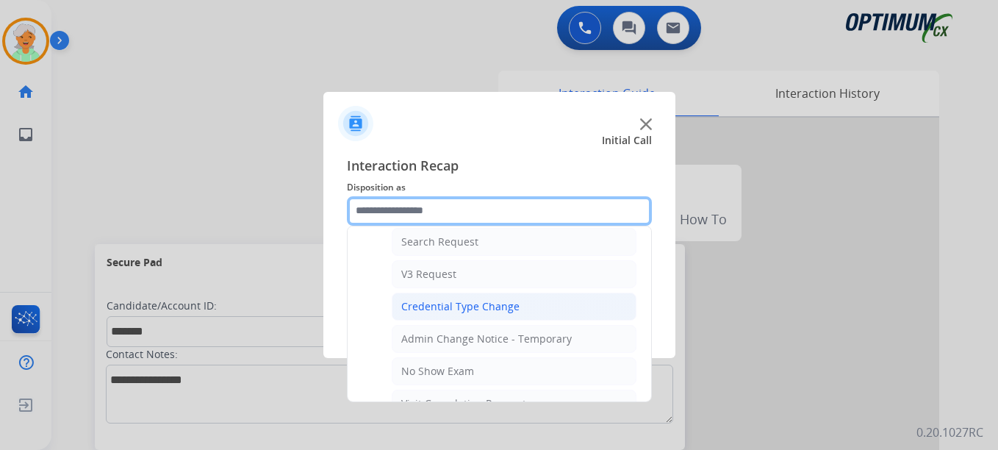
scroll to position [614, 0]
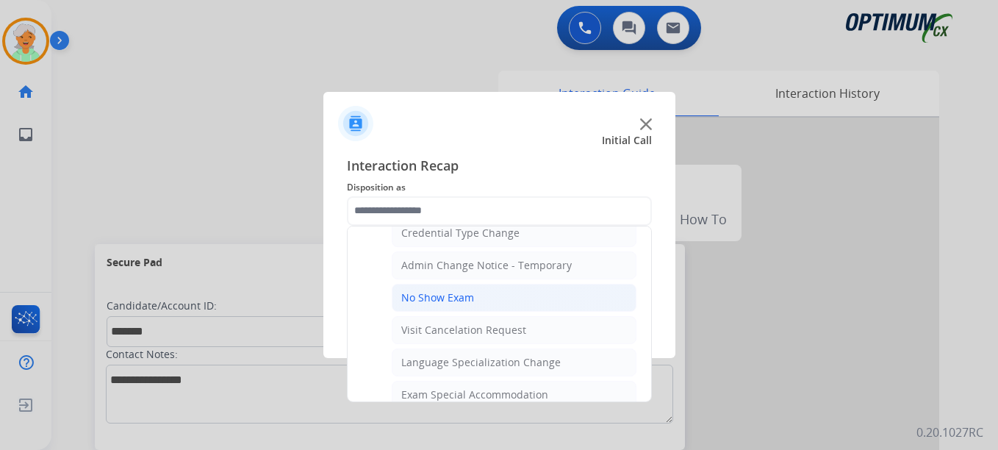
click at [443, 300] on div "No Show Exam" at bounding box center [437, 297] width 73 height 15
type input "**********"
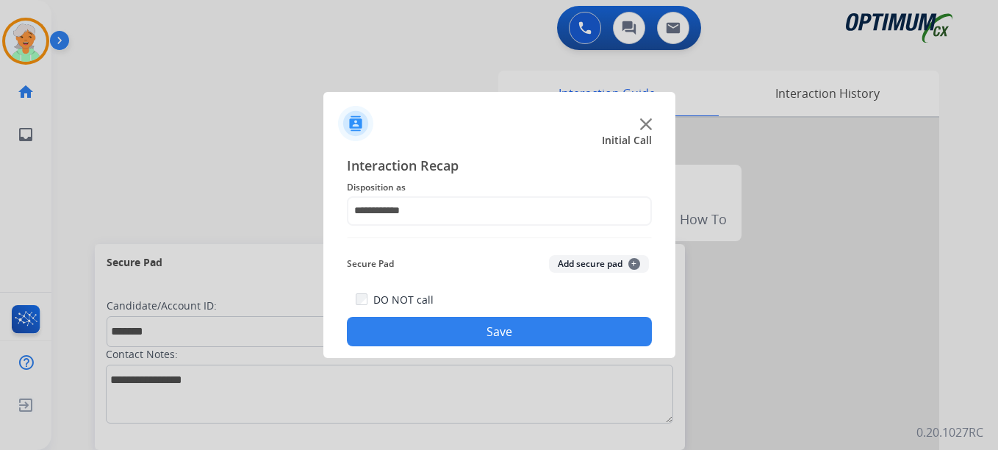
click at [463, 333] on button "Save" at bounding box center [499, 331] width 305 height 29
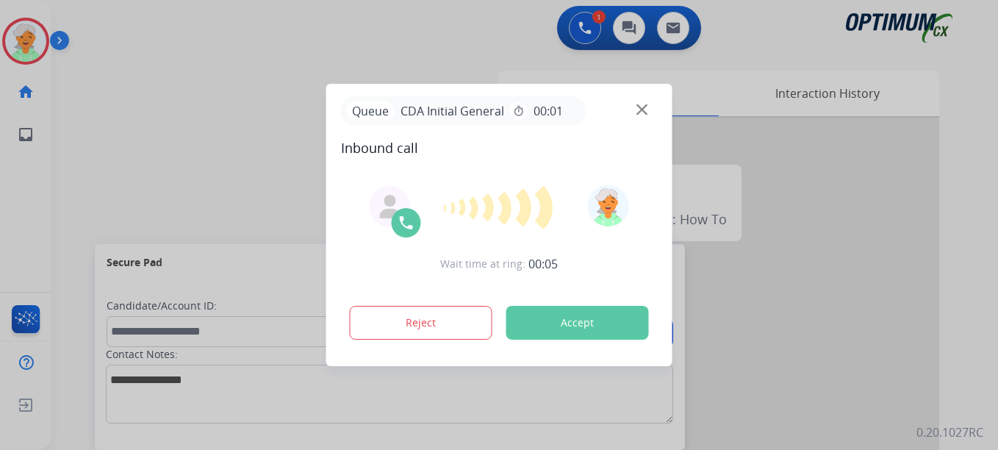
click at [552, 328] on button "Accept" at bounding box center [577, 323] width 143 height 34
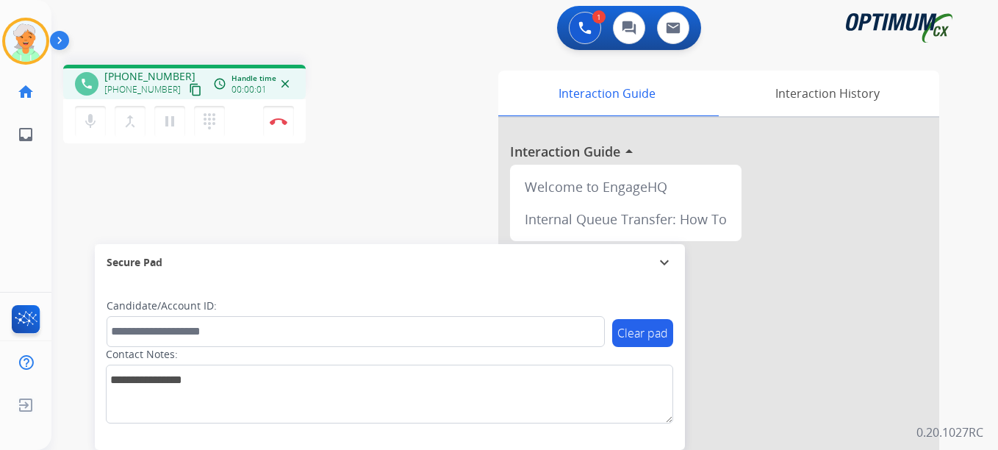
click at [189, 90] on mat-icon "content_copy" at bounding box center [195, 89] width 13 height 13
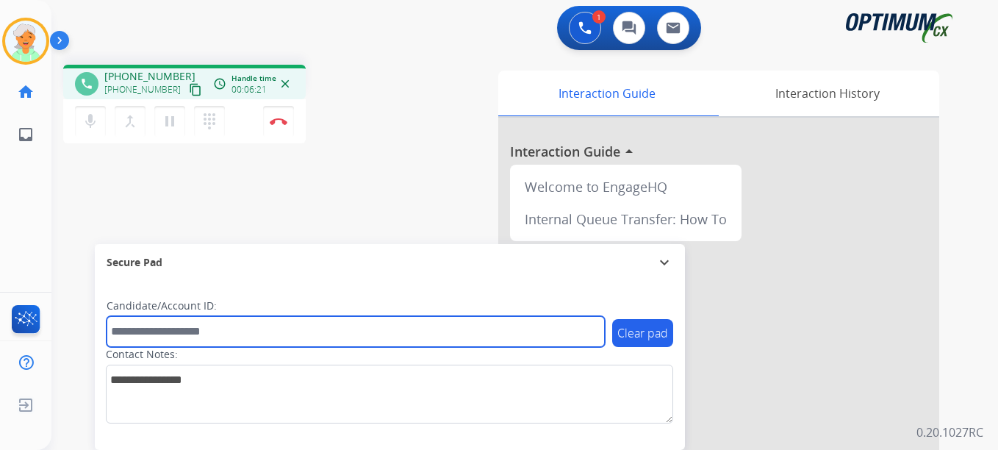
click at [133, 339] on input "text" at bounding box center [356, 331] width 498 height 31
paste input "*******"
type input "*******"
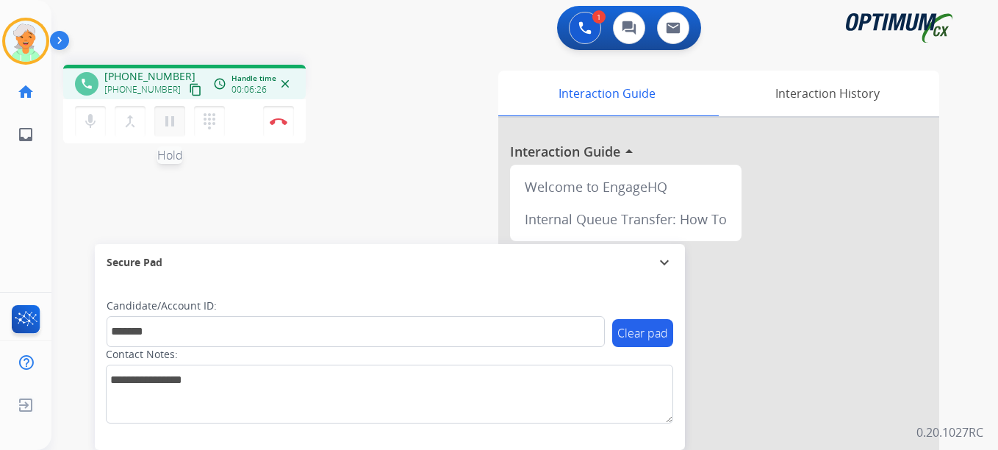
click at [176, 130] on button "pause Hold" at bounding box center [169, 121] width 31 height 31
click at [287, 118] on img at bounding box center [279, 121] width 18 height 7
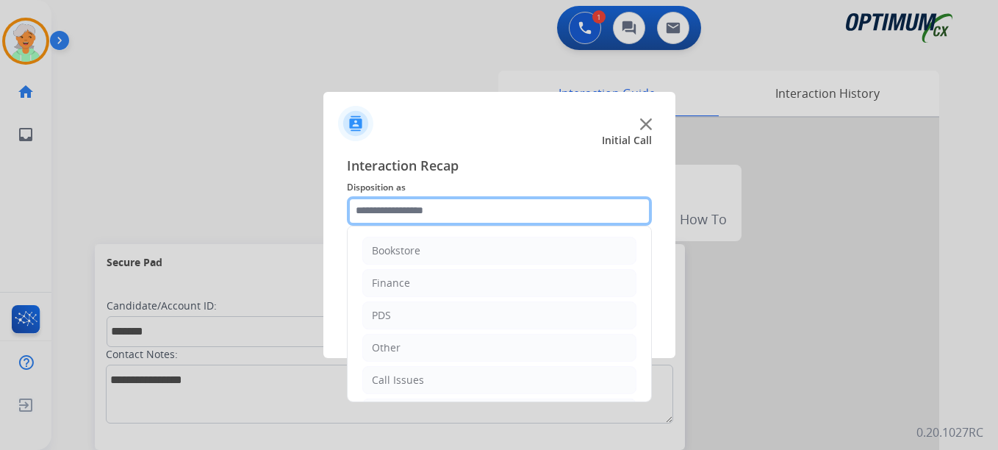
click at [409, 206] on input "text" at bounding box center [499, 210] width 305 height 29
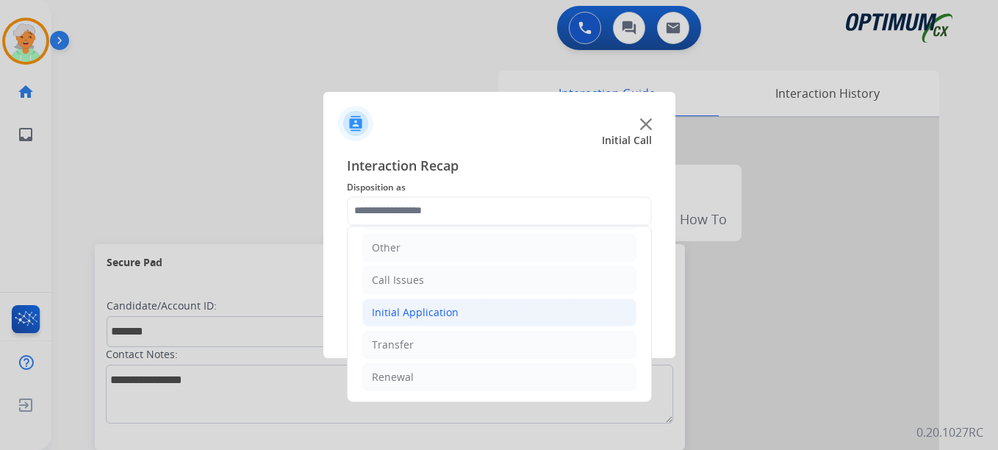
click at [430, 317] on div "Initial Application" at bounding box center [415, 312] width 87 height 15
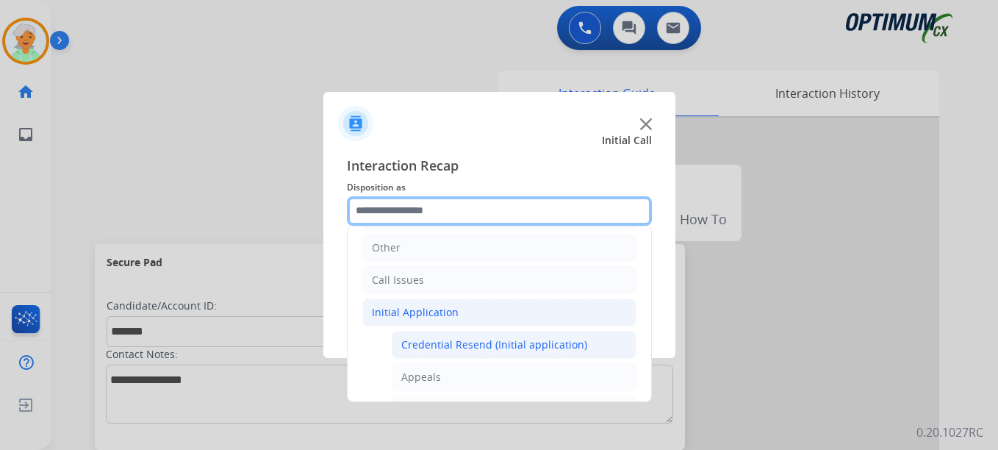
scroll to position [173, 0]
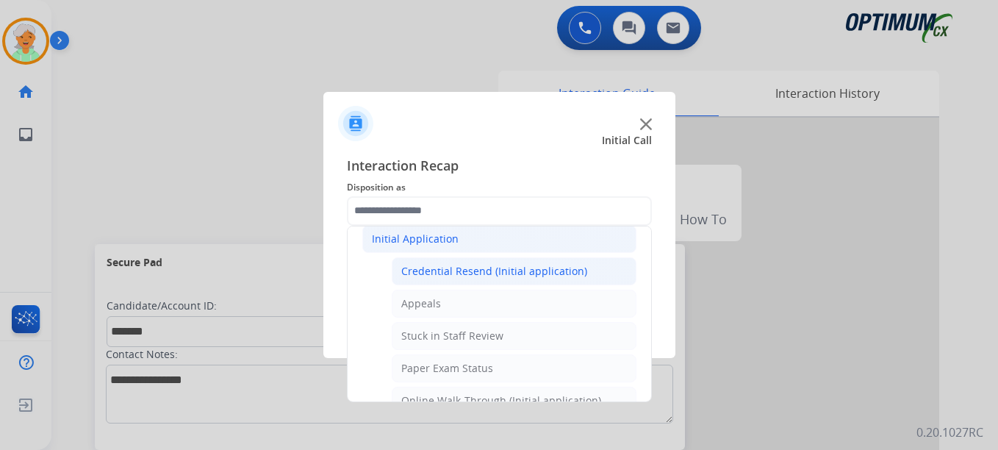
click at [447, 283] on li "Credential Resend (Initial application)" at bounding box center [514, 271] width 245 height 28
type input "**********"
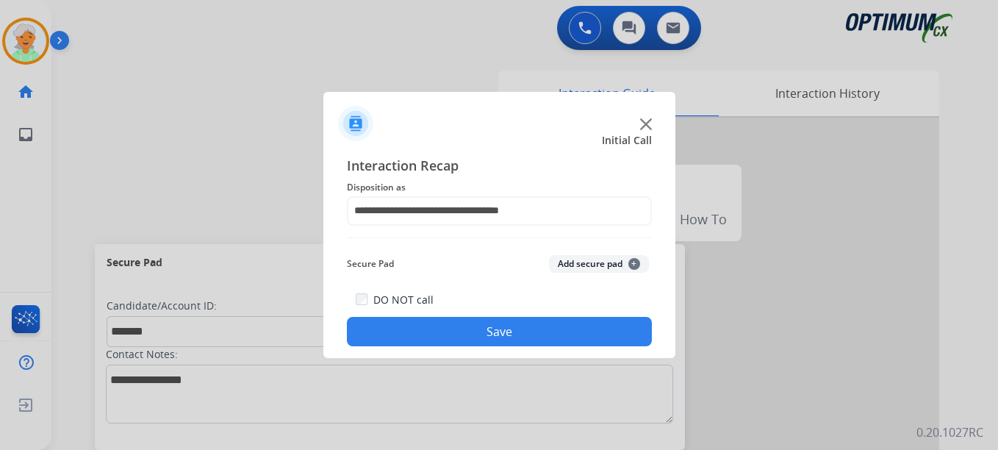
click at [469, 326] on button "Save" at bounding box center [499, 331] width 305 height 29
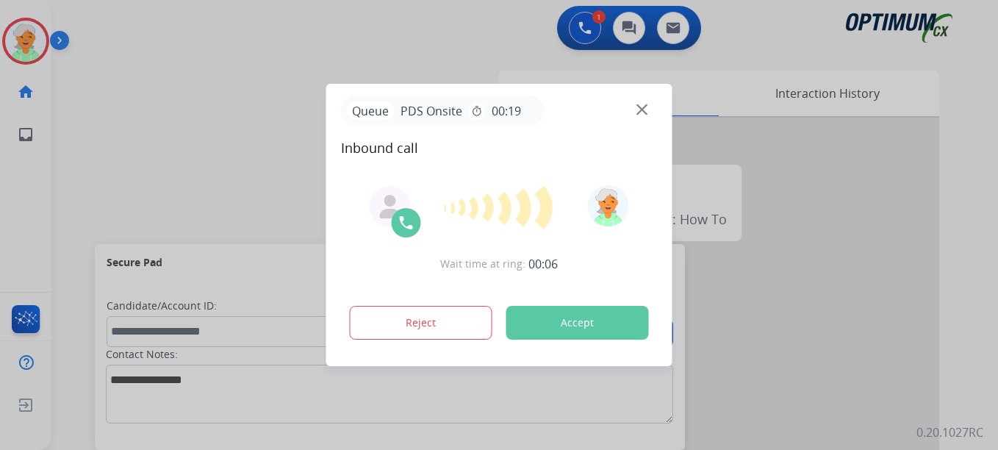
click at [557, 325] on button "Accept" at bounding box center [577, 323] width 143 height 34
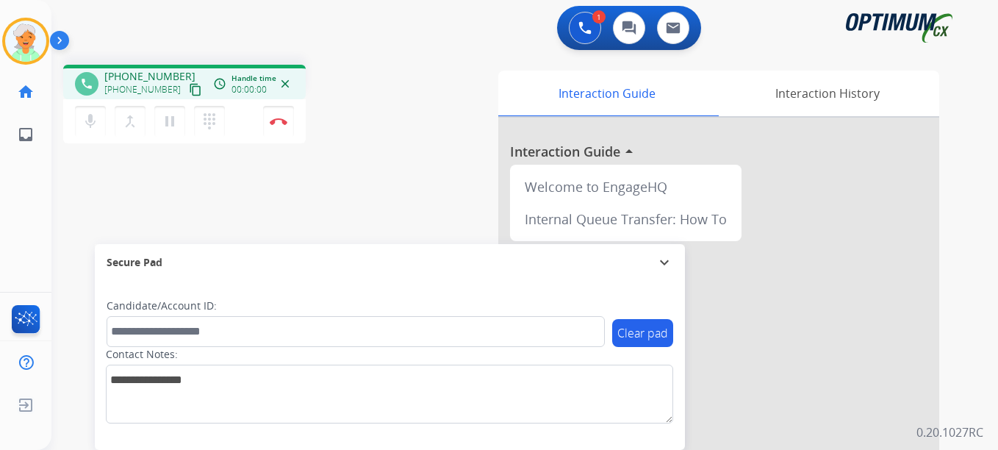
click at [189, 93] on mat-icon "content_copy" at bounding box center [195, 89] width 13 height 13
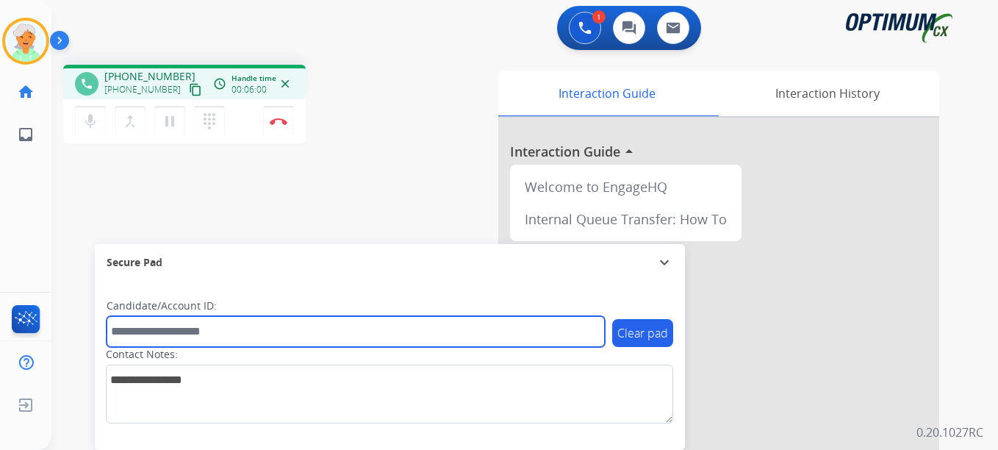
click at [156, 333] on input "text" at bounding box center [356, 331] width 498 height 31
paste input "*********"
type input "*********"
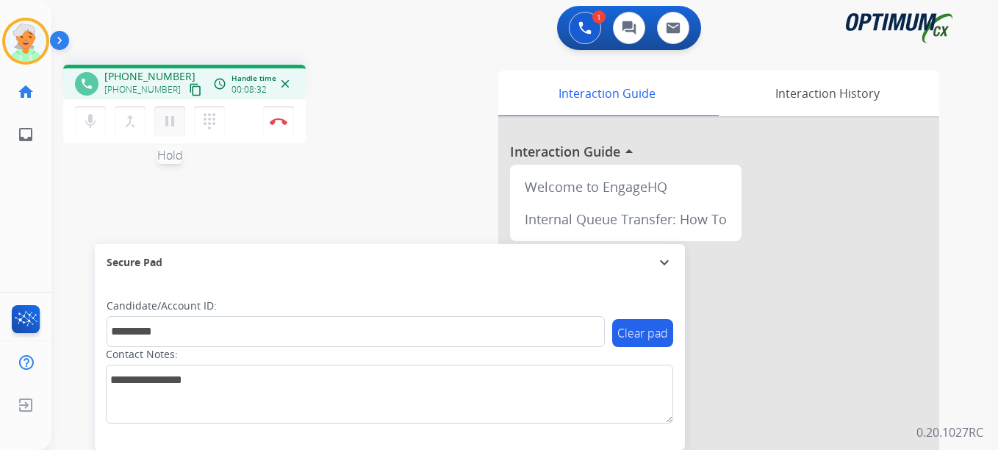
click at [173, 123] on mat-icon "pause" at bounding box center [170, 121] width 18 height 18
click at [284, 134] on button "Disconnect" at bounding box center [278, 121] width 31 height 31
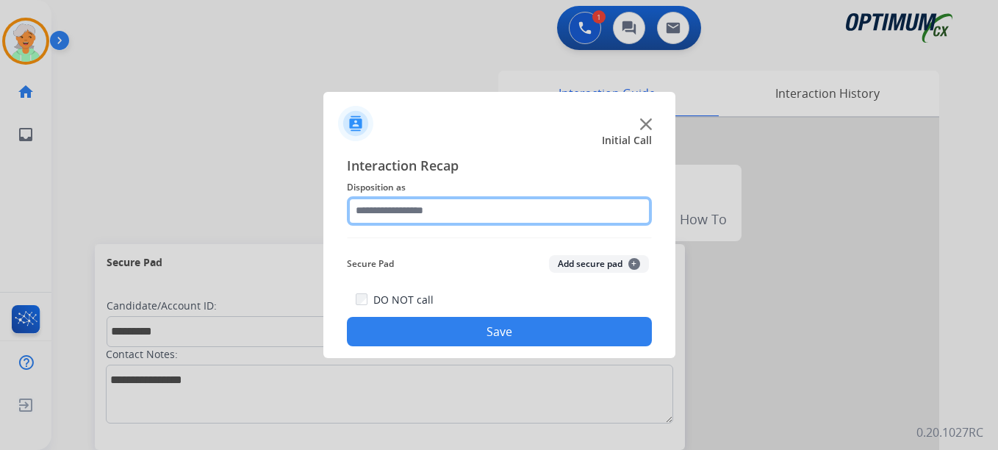
click at [410, 204] on input "text" at bounding box center [499, 210] width 305 height 29
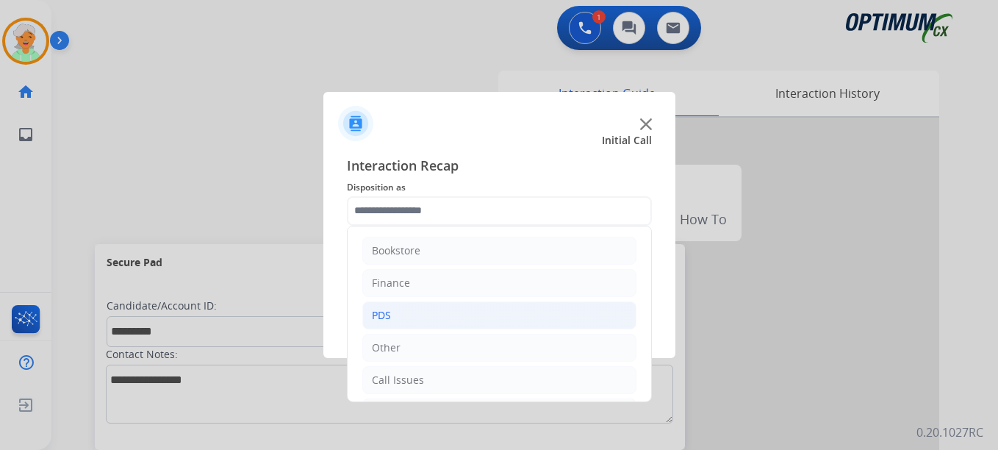
click at [417, 306] on li "PDS" at bounding box center [499, 315] width 274 height 28
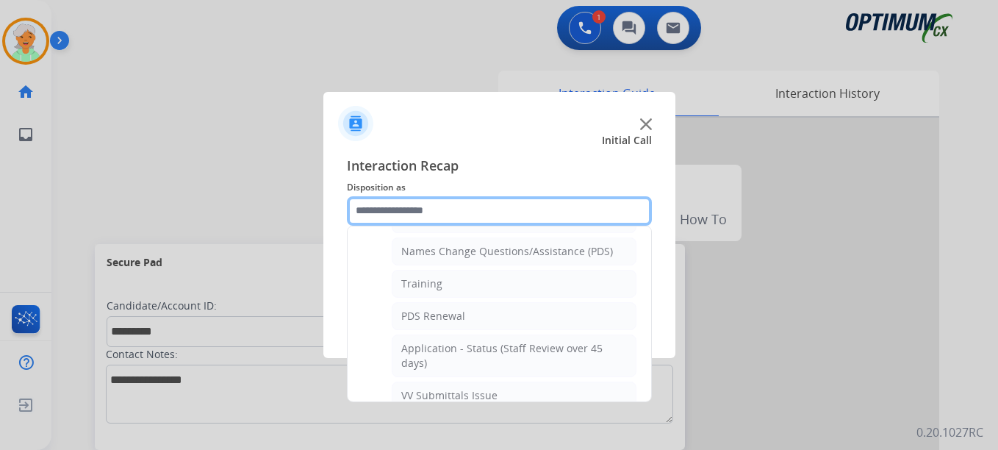
scroll to position [147, 0]
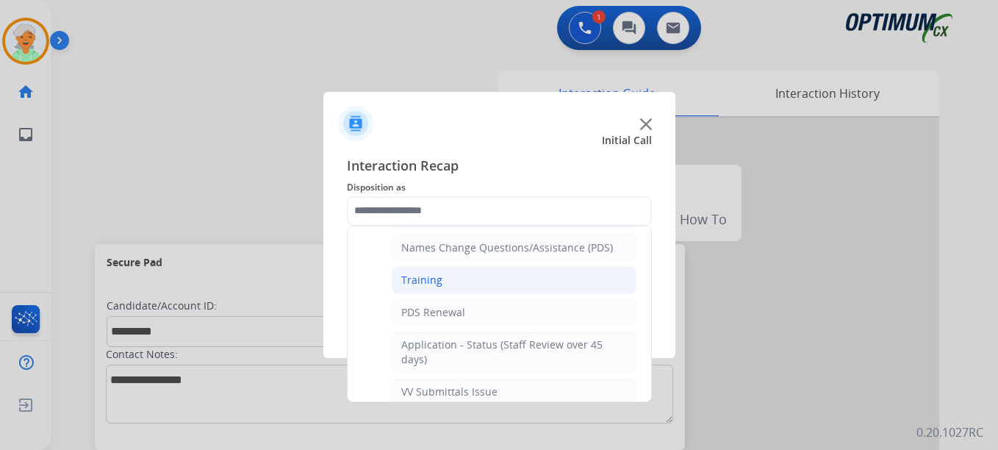
click at [424, 286] on div "Training" at bounding box center [421, 280] width 41 height 15
type input "********"
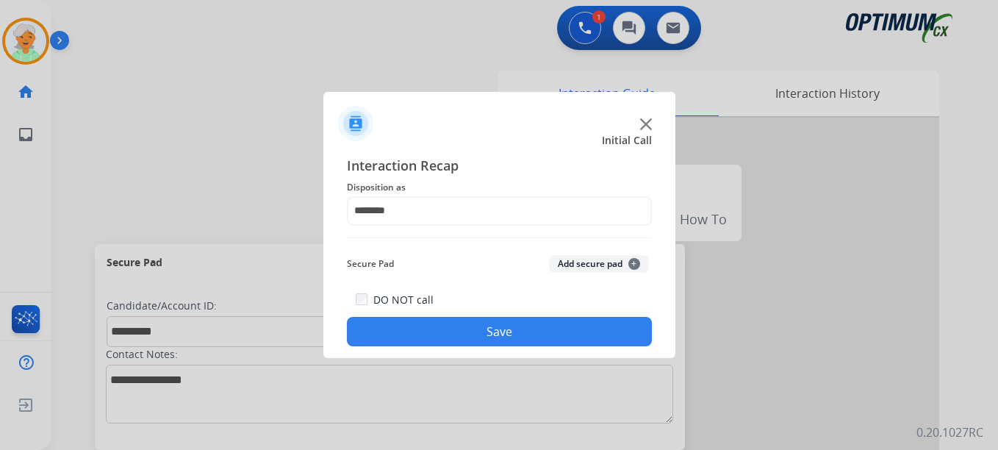
click at [445, 320] on button "Save" at bounding box center [499, 331] width 305 height 29
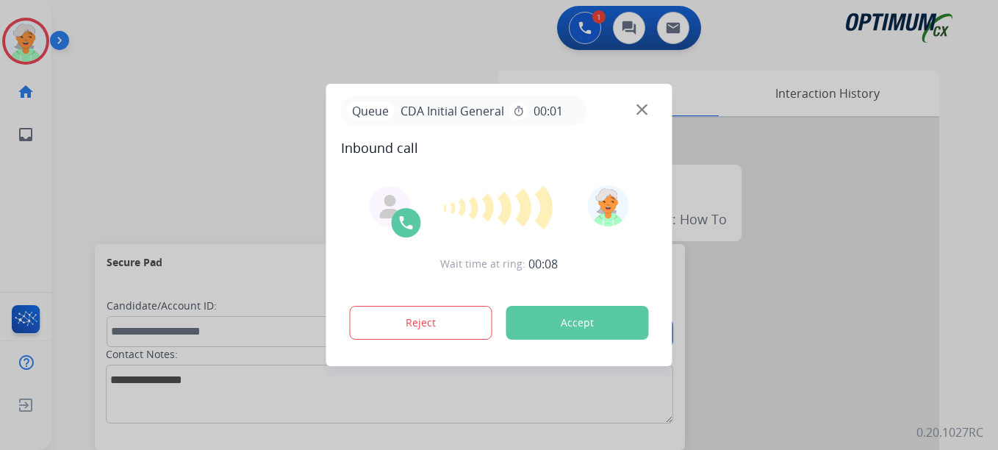
click at [597, 331] on button "Accept" at bounding box center [577, 323] width 143 height 34
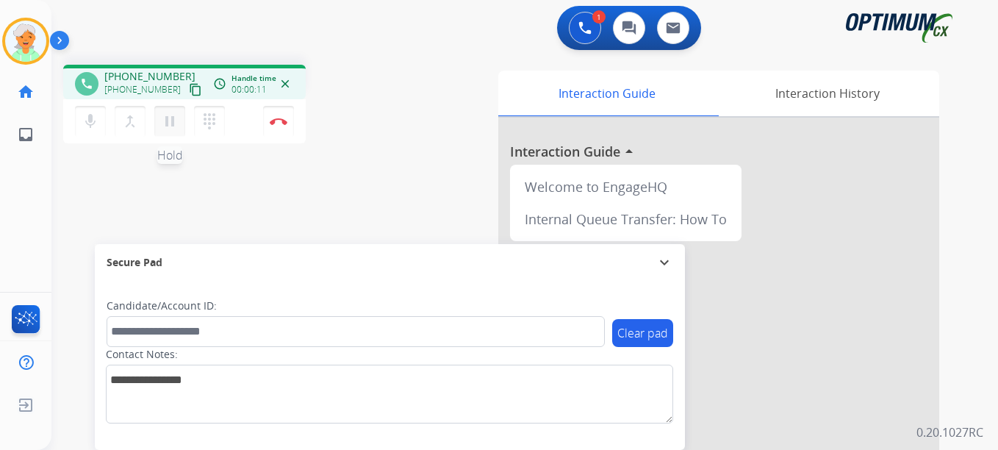
click at [173, 122] on mat-icon "pause" at bounding box center [170, 121] width 18 height 18
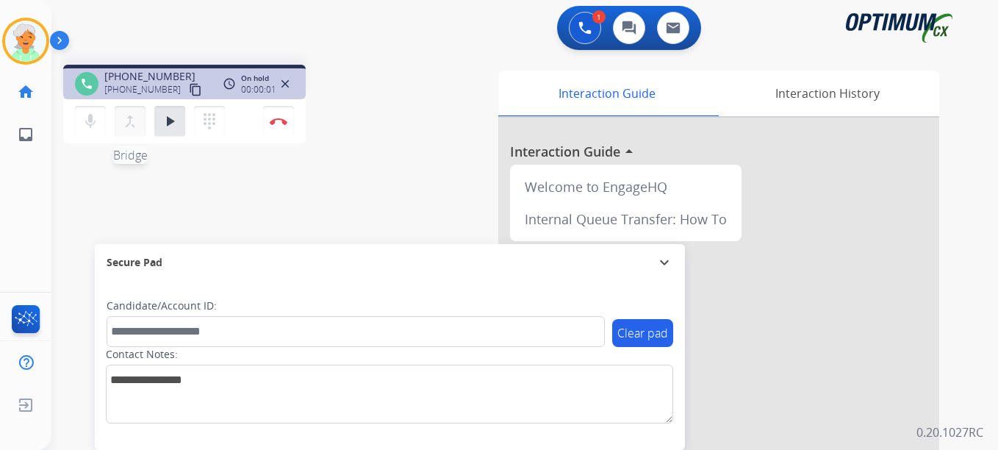
click at [129, 128] on mat-icon "merge_type" at bounding box center [130, 121] width 18 height 18
click at [586, 29] on img at bounding box center [584, 27] width 13 height 13
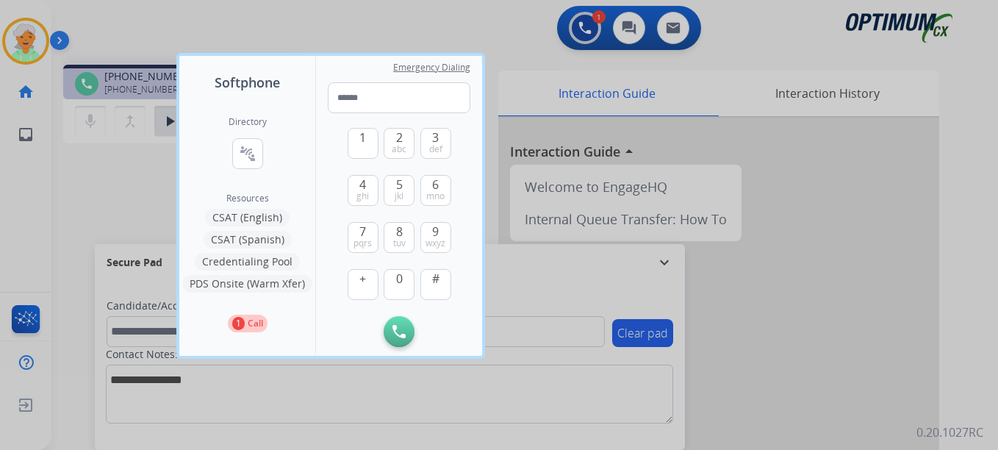
click at [245, 242] on button "CSAT (Spanish)" at bounding box center [248, 240] width 88 height 18
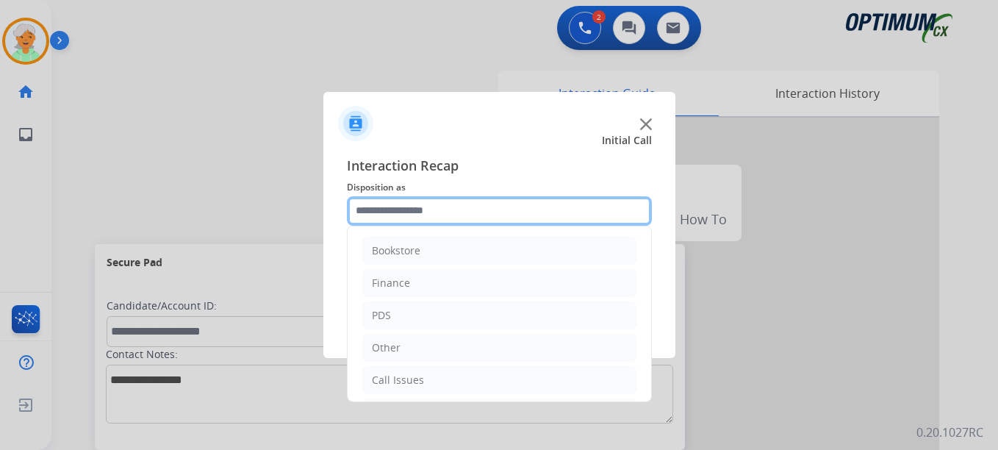
click at [420, 211] on input "text" at bounding box center [499, 210] width 305 height 29
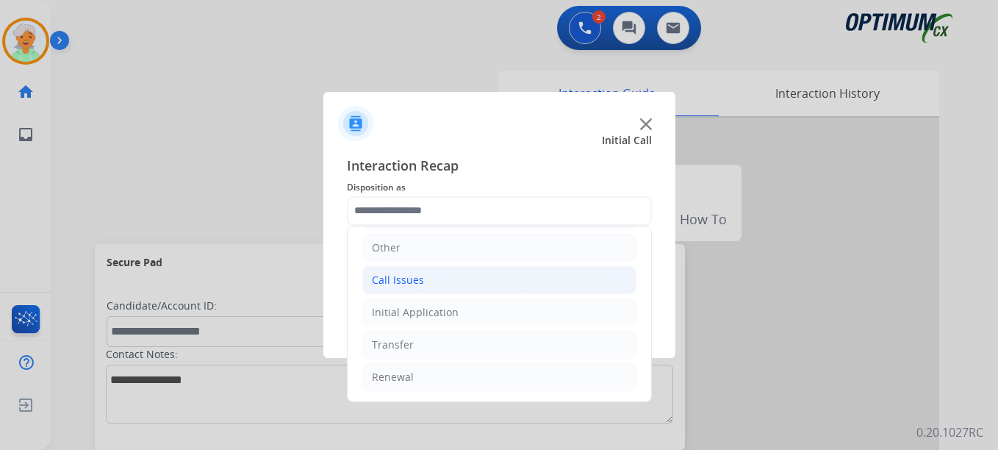
click at [406, 287] on div "Call Issues" at bounding box center [398, 280] width 52 height 15
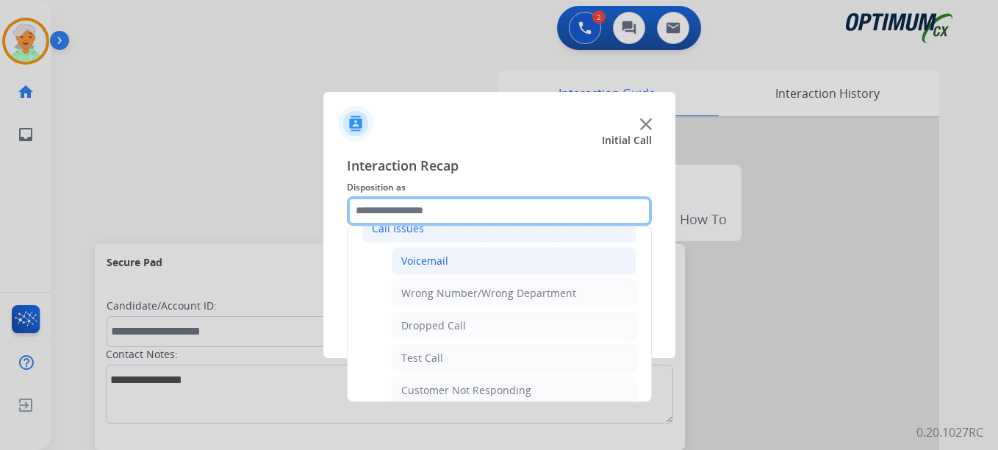
scroll to position [173, 0]
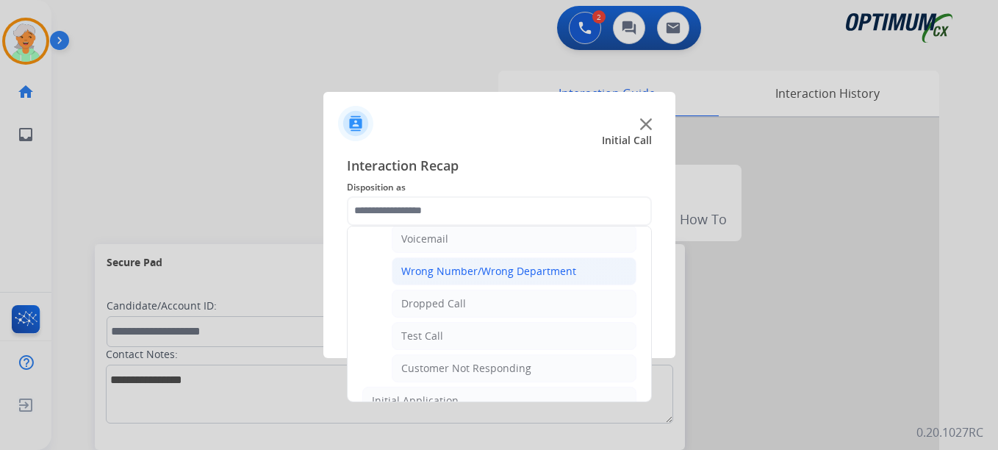
click at [447, 270] on div "Wrong Number/Wrong Department" at bounding box center [488, 271] width 175 height 15
type input "**********"
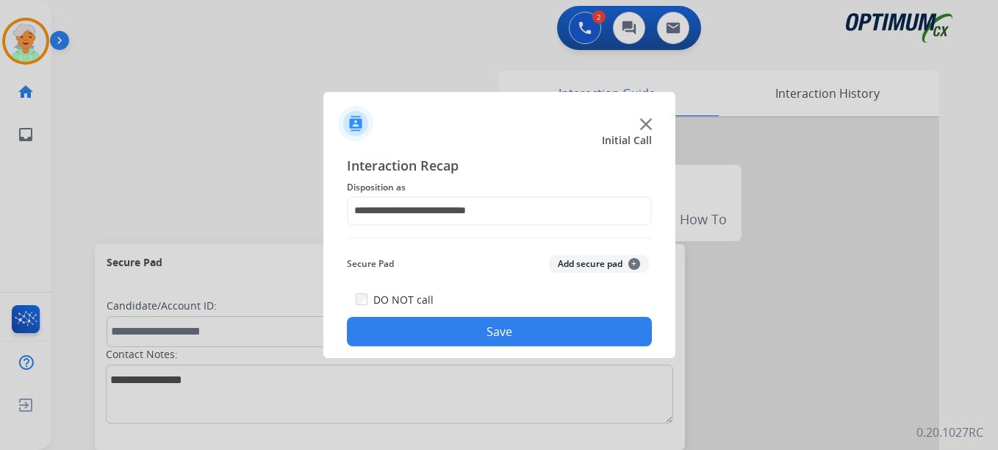
click at [467, 332] on button "Save" at bounding box center [499, 331] width 305 height 29
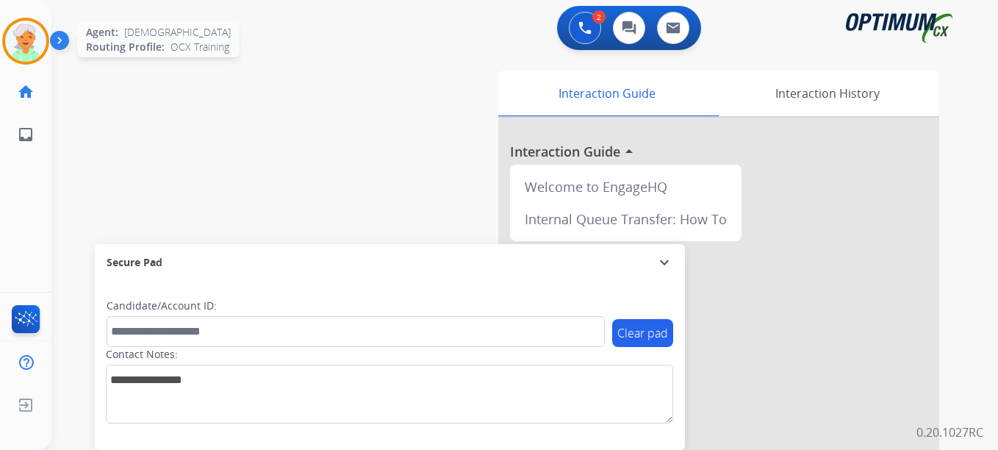
click at [27, 42] on img at bounding box center [25, 41] width 41 height 41
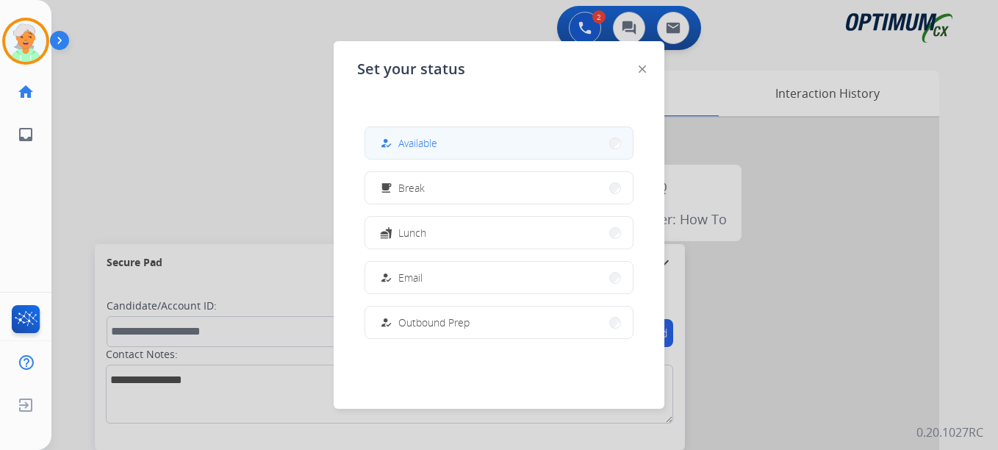
click at [409, 137] on span "Available" at bounding box center [417, 142] width 39 height 15
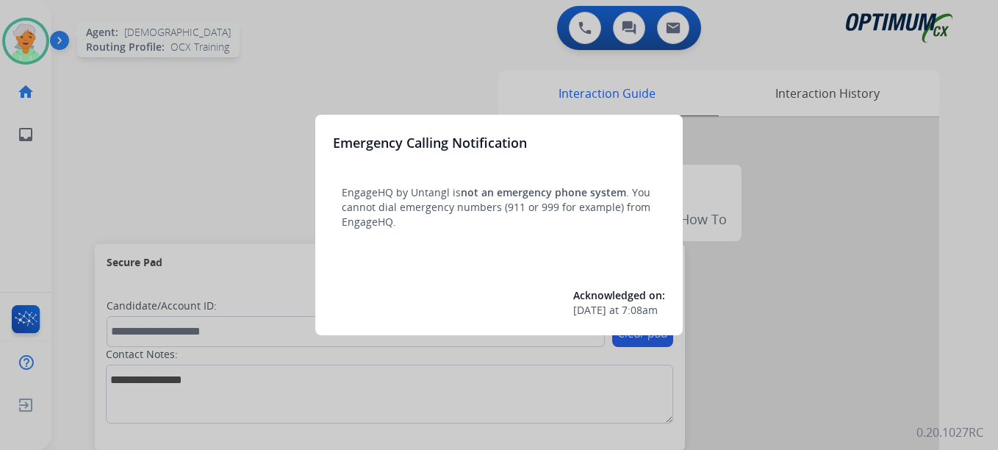
click at [25, 50] on div at bounding box center [499, 225] width 998 height 450
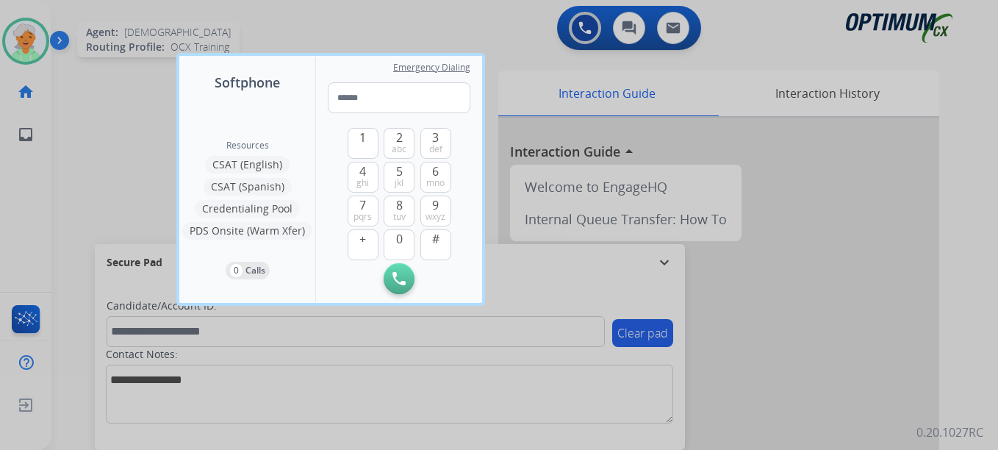
click at [32, 47] on div at bounding box center [499, 225] width 998 height 450
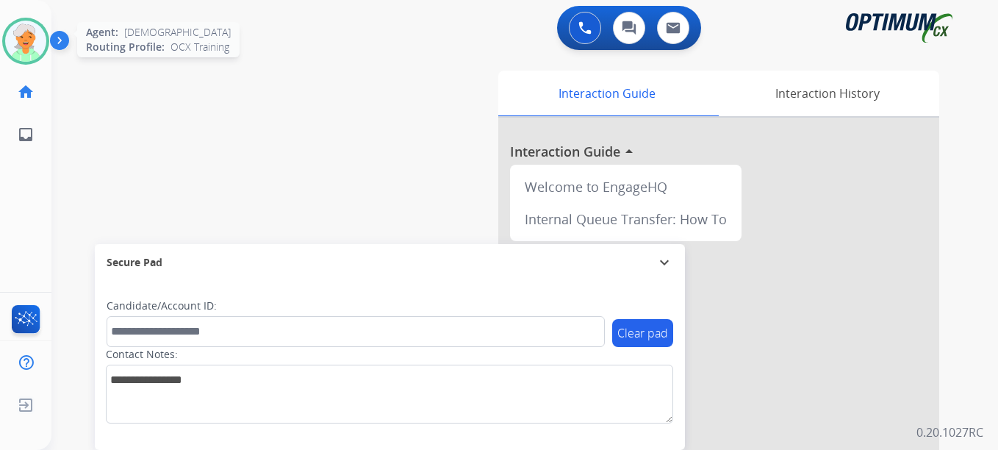
click at [18, 37] on img at bounding box center [25, 41] width 41 height 41
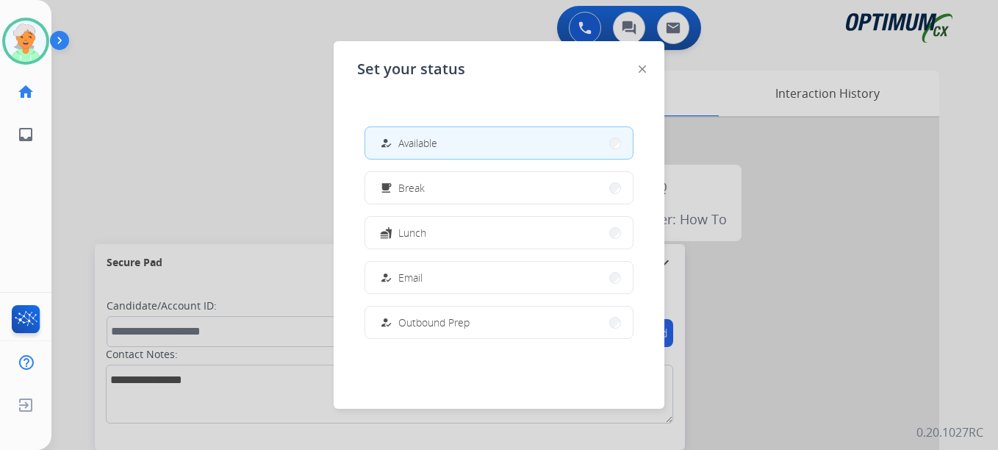
click at [414, 145] on span "Available" at bounding box center [417, 142] width 39 height 15
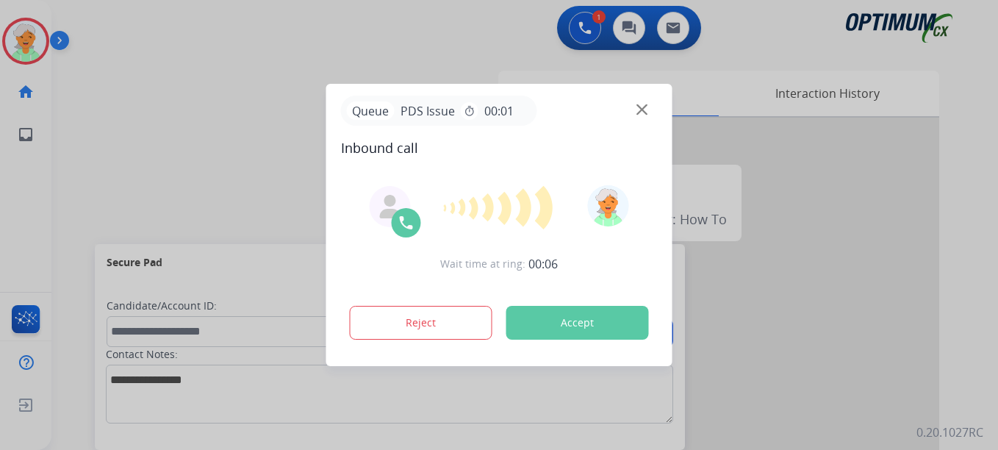
click at [571, 323] on button "Accept" at bounding box center [577, 323] width 143 height 34
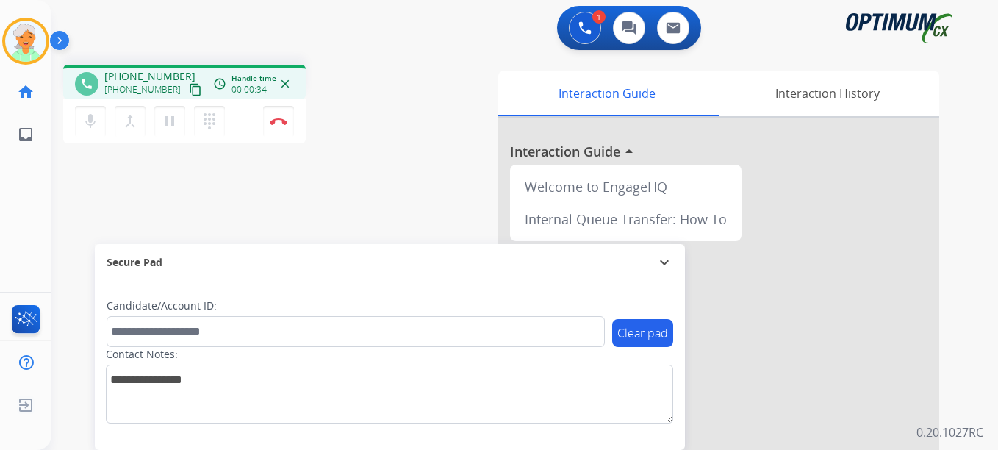
click at [189, 90] on mat-icon "content_copy" at bounding box center [195, 89] width 13 height 13
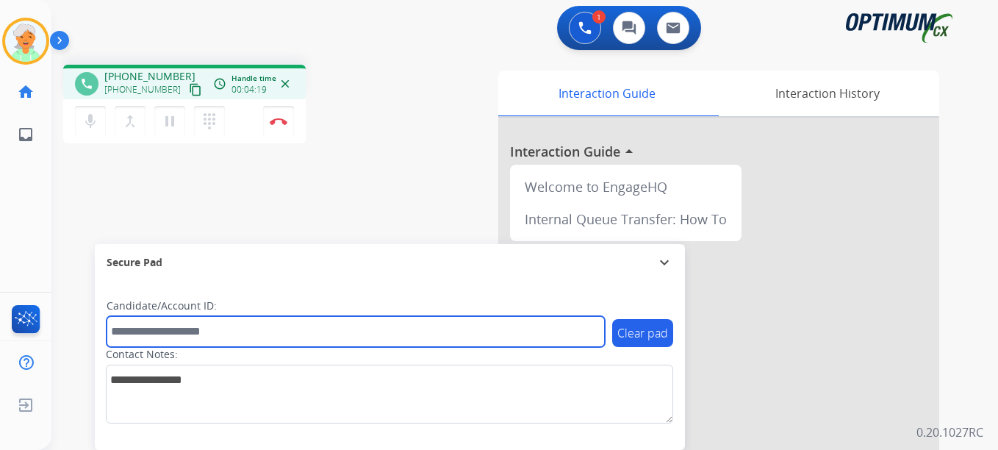
click at [164, 333] on input "text" at bounding box center [356, 331] width 498 height 31
paste input "*******"
type input "*******"
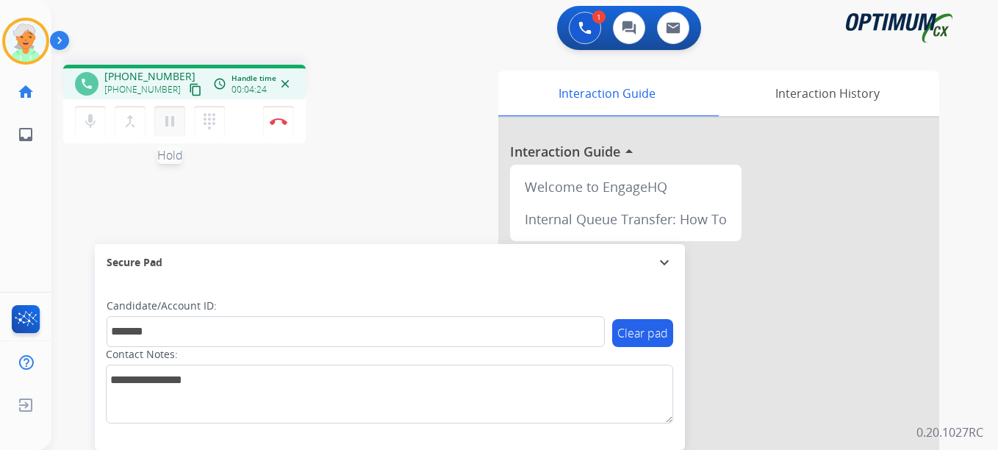
click at [167, 115] on mat-icon "pause" at bounding box center [170, 121] width 18 height 18
click at [275, 125] on button "Disconnect" at bounding box center [278, 121] width 31 height 31
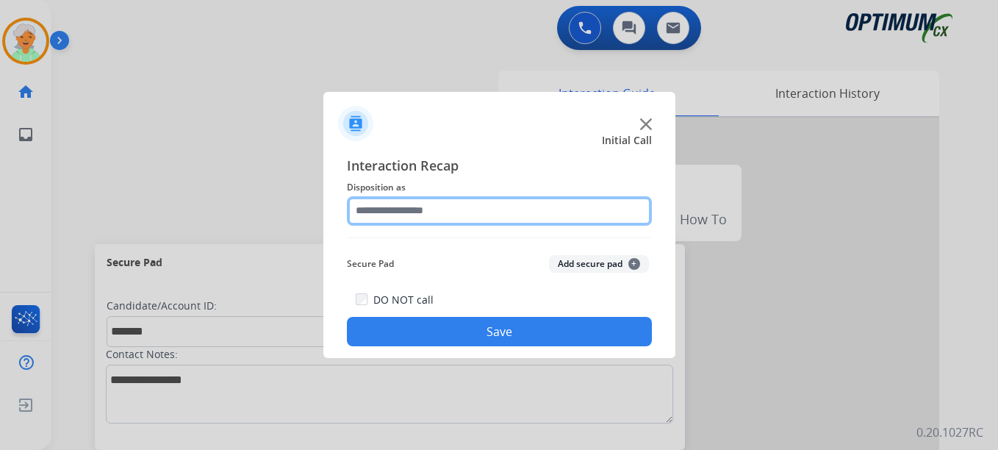
click at [424, 208] on input "text" at bounding box center [499, 210] width 305 height 29
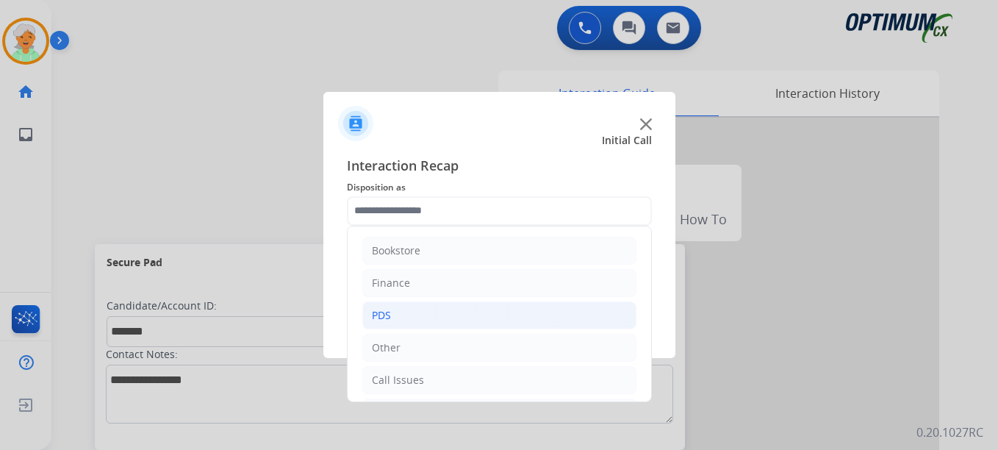
click at [419, 313] on li "PDS" at bounding box center [499, 315] width 274 height 28
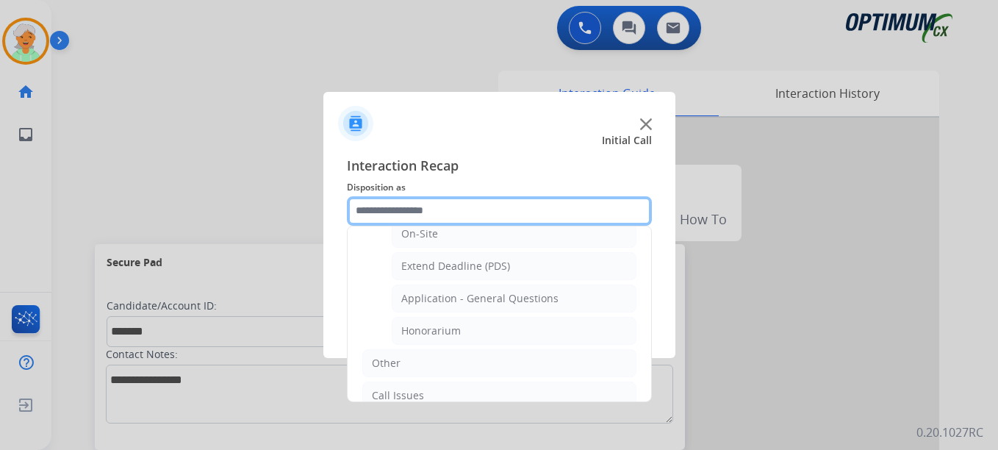
scroll to position [444, 0]
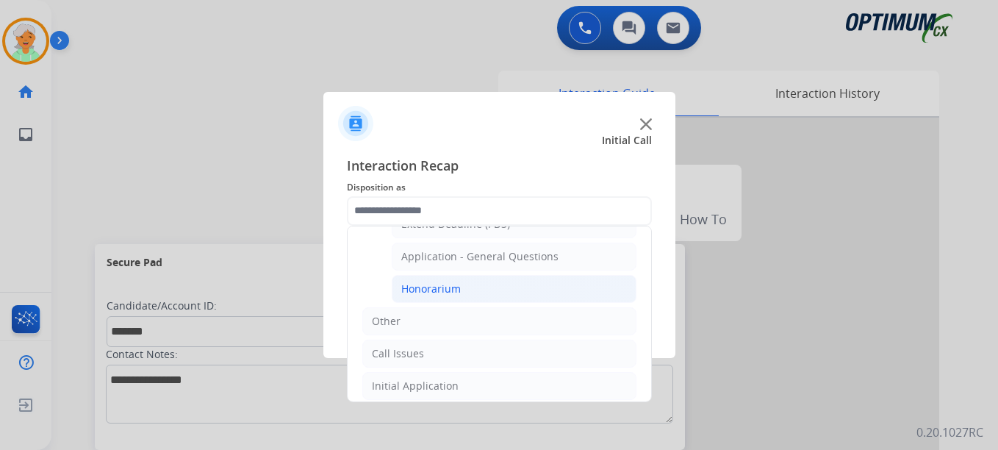
click at [428, 281] on div "Honorarium" at bounding box center [431, 288] width 60 height 15
type input "**********"
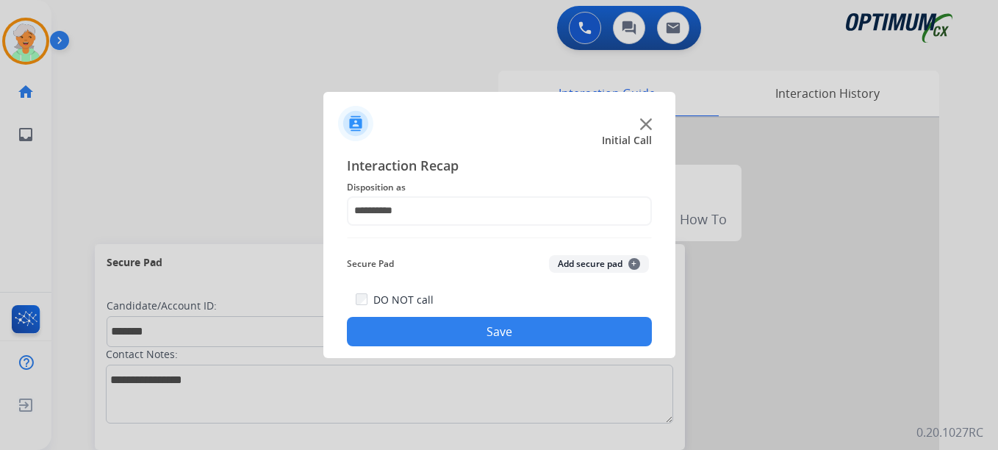
click at [450, 337] on button "Save" at bounding box center [499, 331] width 305 height 29
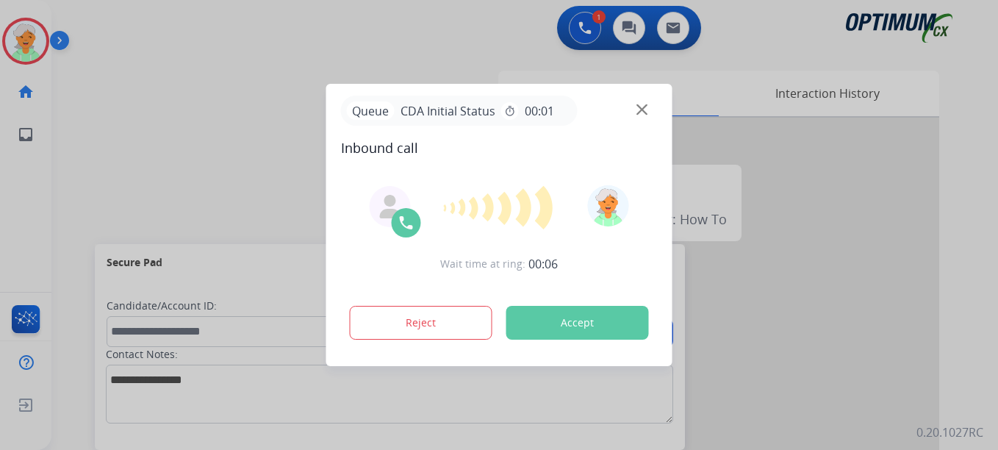
click at [544, 322] on button "Accept" at bounding box center [577, 323] width 143 height 34
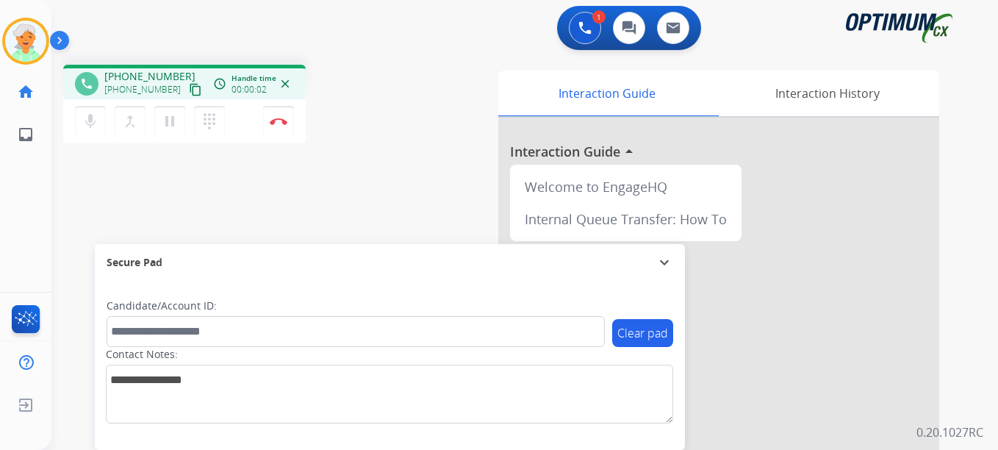
click at [189, 94] on mat-icon "content_copy" at bounding box center [195, 89] width 13 height 13
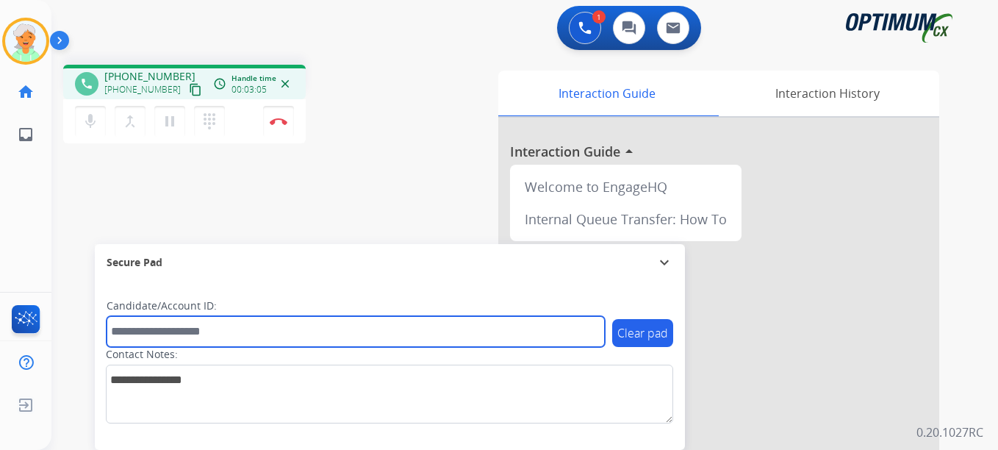
click at [133, 336] on input "text" at bounding box center [356, 331] width 498 height 31
paste input "*******"
type input "*******"
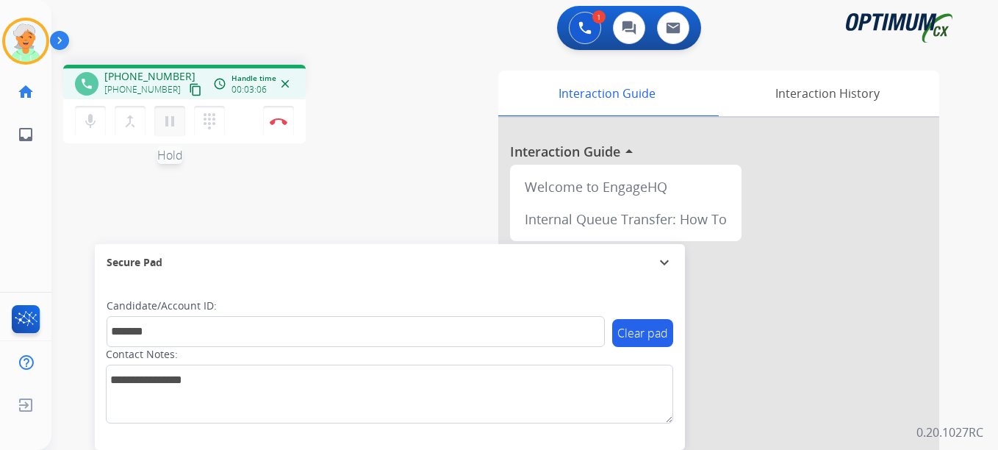
click at [168, 123] on mat-icon "pause" at bounding box center [170, 121] width 18 height 18
click at [271, 124] on img at bounding box center [279, 121] width 18 height 7
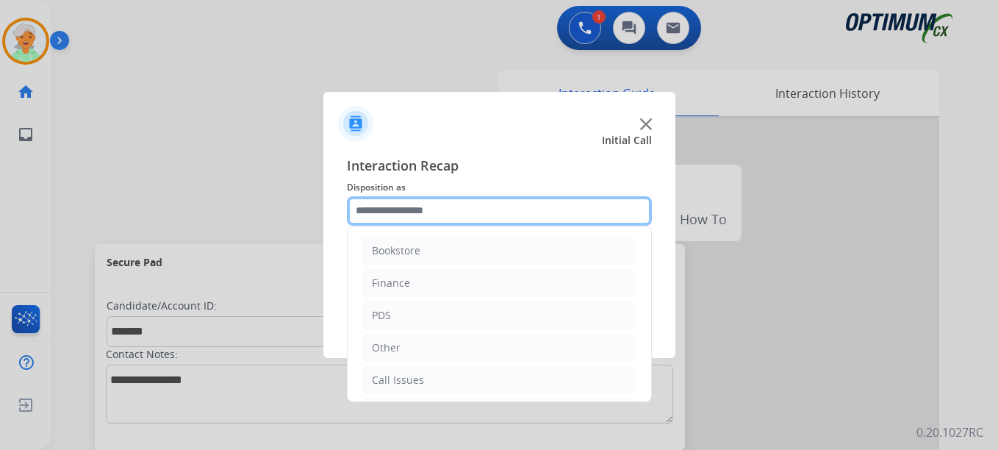
click at [418, 212] on input "text" at bounding box center [499, 210] width 305 height 29
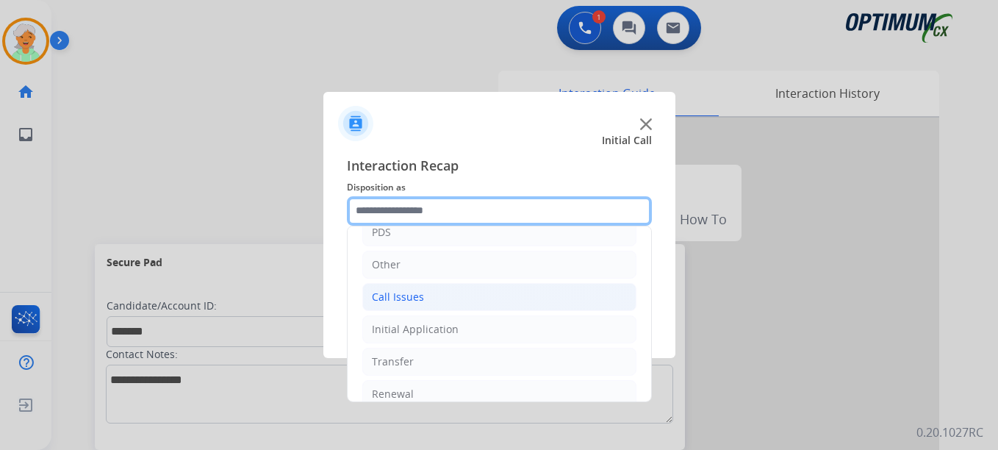
scroll to position [100, 0]
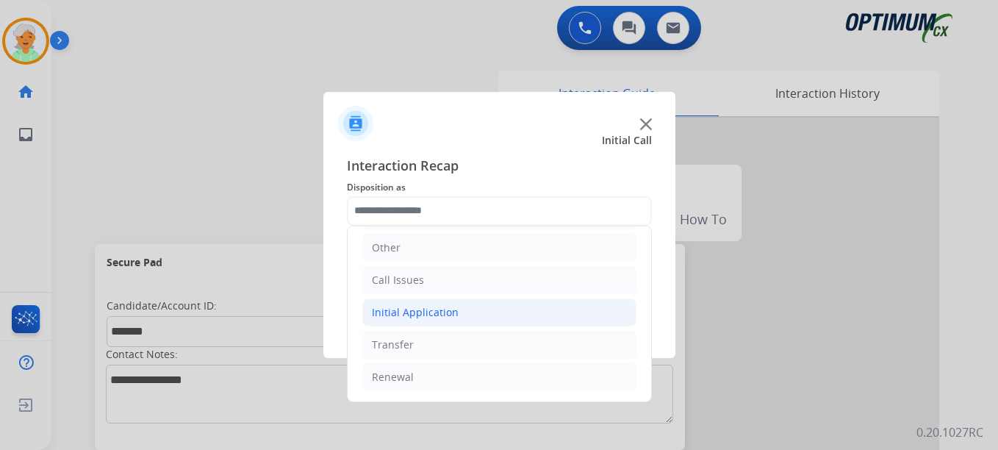
click at [430, 322] on li "Initial Application" at bounding box center [499, 312] width 274 height 28
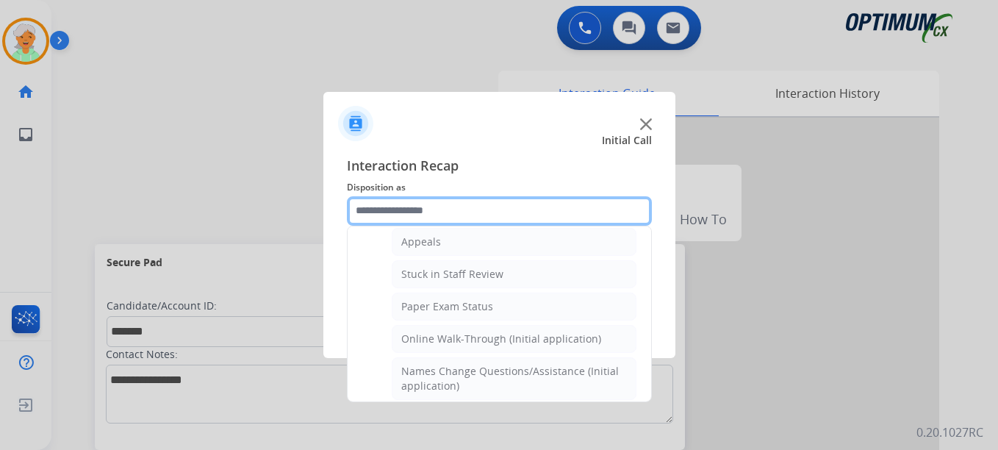
scroll to position [247, 0]
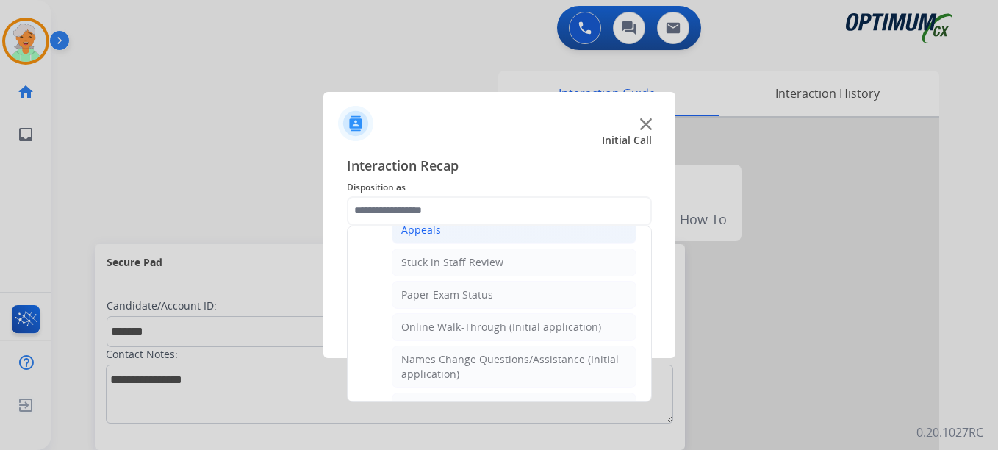
click at [417, 237] on li "Appeals" at bounding box center [514, 230] width 245 height 28
type input "*******"
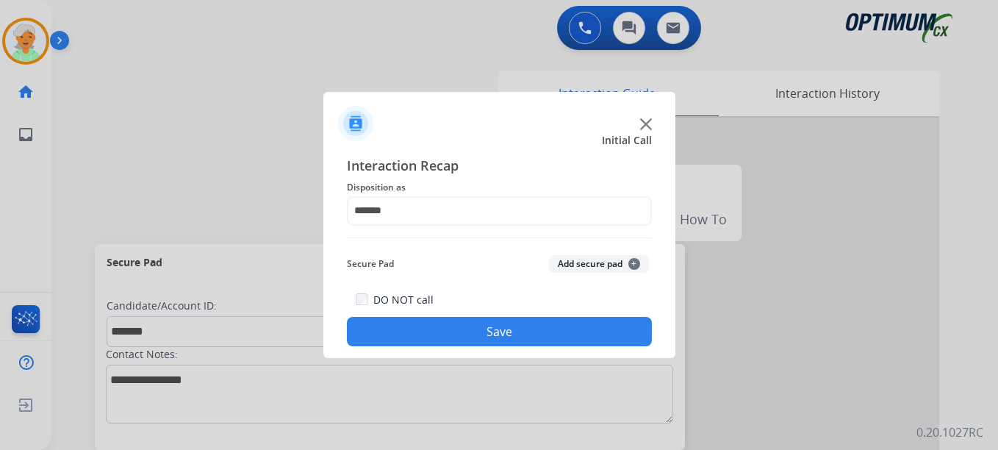
click at [462, 333] on button "Save" at bounding box center [499, 331] width 305 height 29
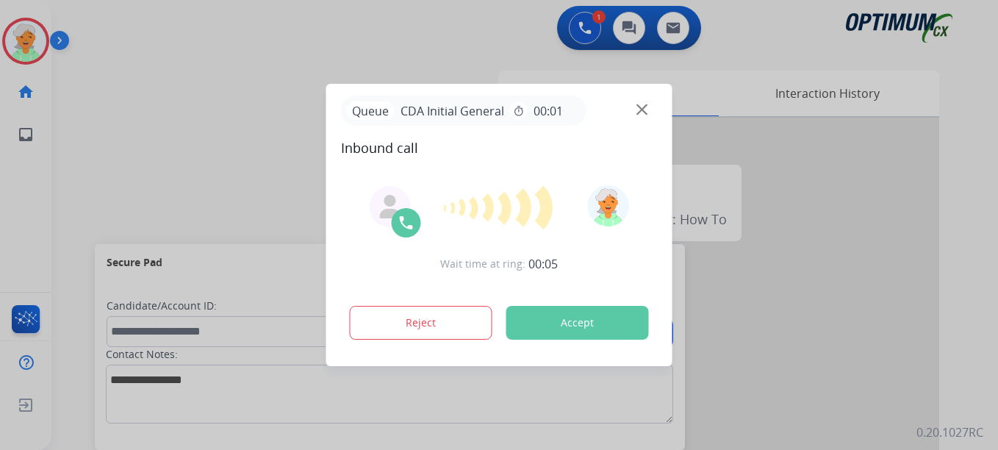
click at [601, 313] on button "Accept" at bounding box center [577, 323] width 143 height 34
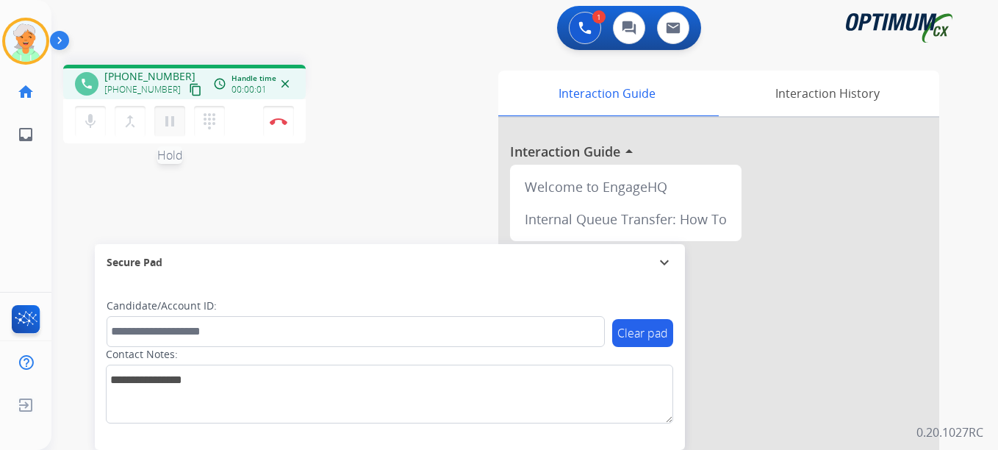
click at [167, 121] on mat-icon "pause" at bounding box center [170, 121] width 18 height 18
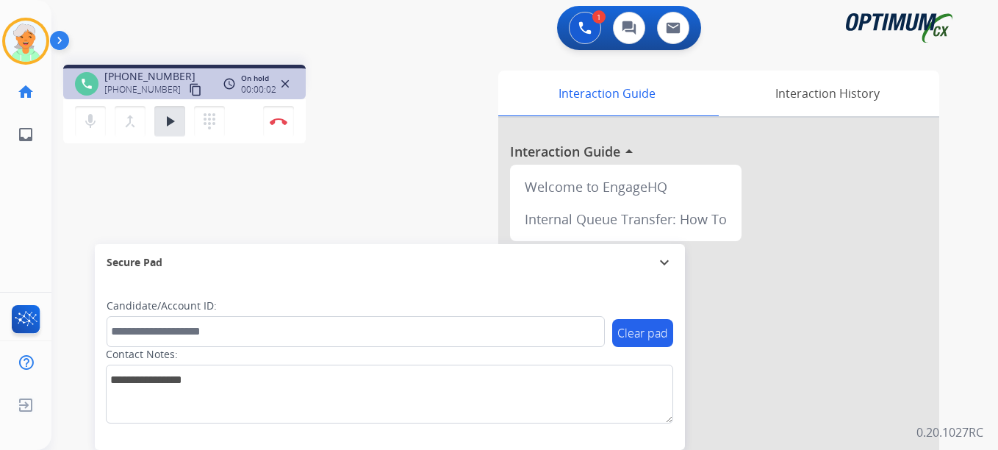
click at [162, 141] on div "mic Mute merge_type Bridge play_arrow Hold dialpad Dialpad Disconnect" at bounding box center [184, 121] width 242 height 44
click at [157, 111] on button "play_arrow Hold" at bounding box center [169, 121] width 31 height 31
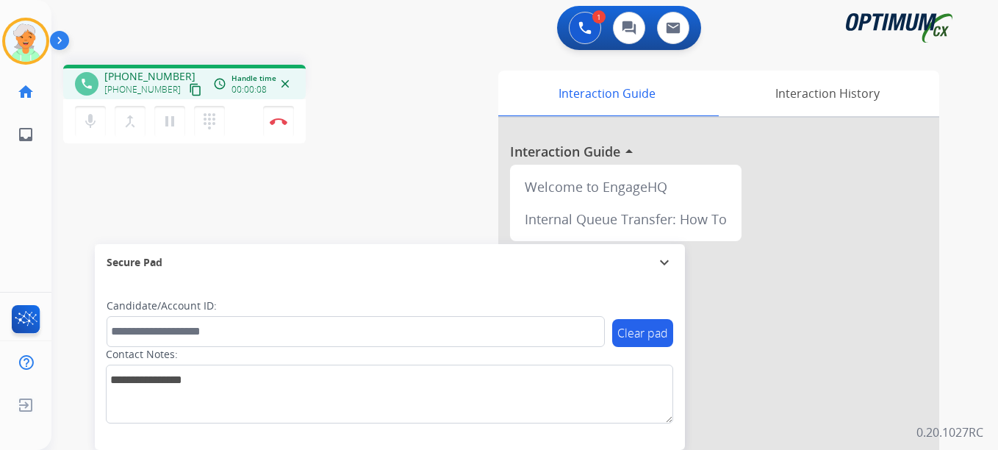
drag, startPoint x: 188, startPoint y: 96, endPoint x: 179, endPoint y: 93, distance: 10.0
click at [187, 96] on button "content_copy" at bounding box center [196, 90] width 18 height 18
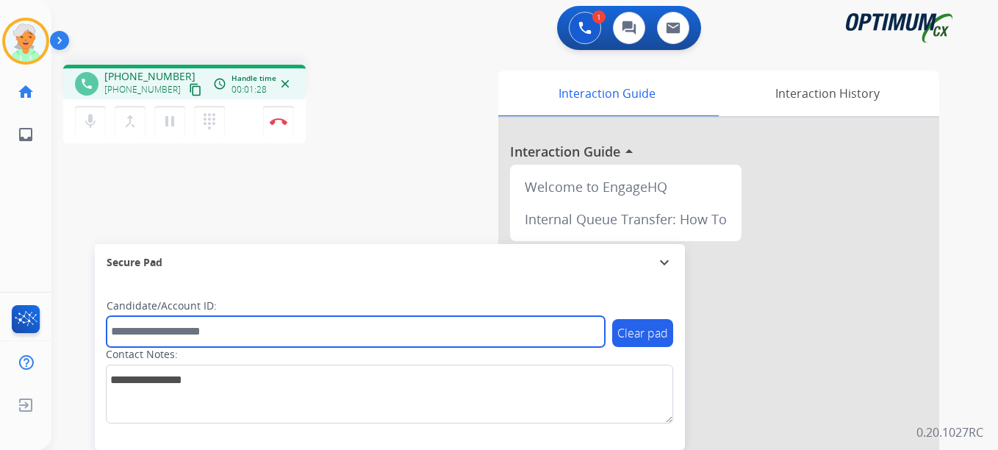
click at [140, 326] on input "text" at bounding box center [356, 331] width 498 height 31
paste input "*******"
type input "*******"
drag, startPoint x: 166, startPoint y: 334, endPoint x: 91, endPoint y: 351, distance: 77.0
click at [88, 348] on div "phone [PHONE_NUMBER] [PHONE_NUMBER] content_copy access_time Call metrics Queue…" at bounding box center [506, 359] width 911 height 613
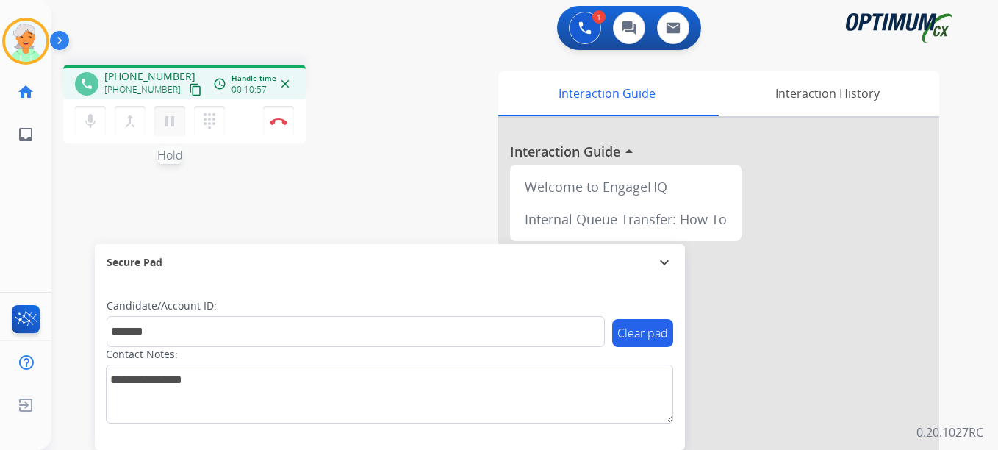
click at [179, 122] on button "pause Hold" at bounding box center [169, 121] width 31 height 31
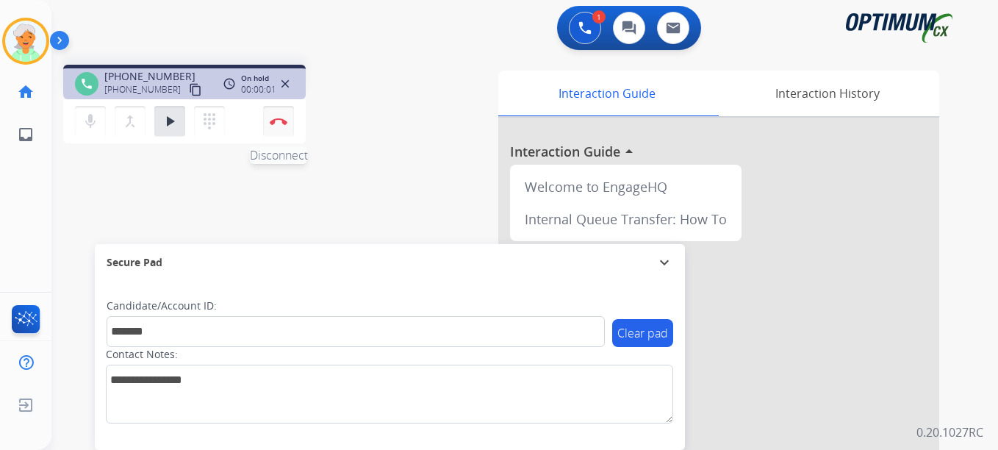
click at [279, 118] on img at bounding box center [279, 121] width 18 height 7
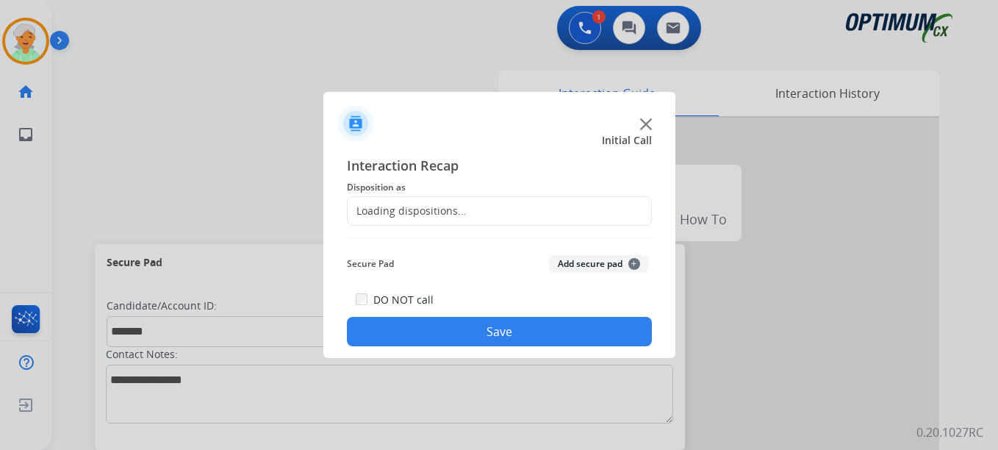
click at [419, 226] on div "Interaction Recap Disposition as Loading dispositions... Secure Pad Add secure …" at bounding box center [499, 251] width 305 height 192
click at [425, 204] on div "Loading dispositions..." at bounding box center [407, 211] width 119 height 15
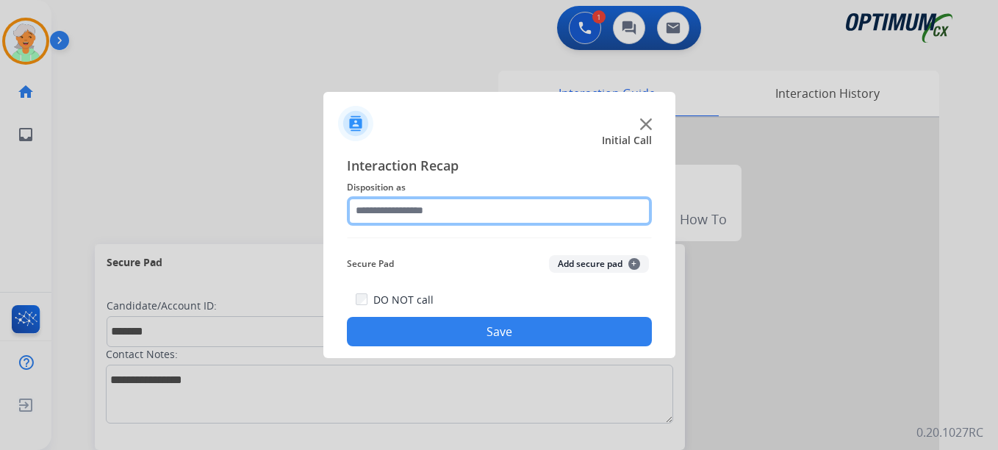
click at [446, 212] on input "text" at bounding box center [499, 210] width 305 height 29
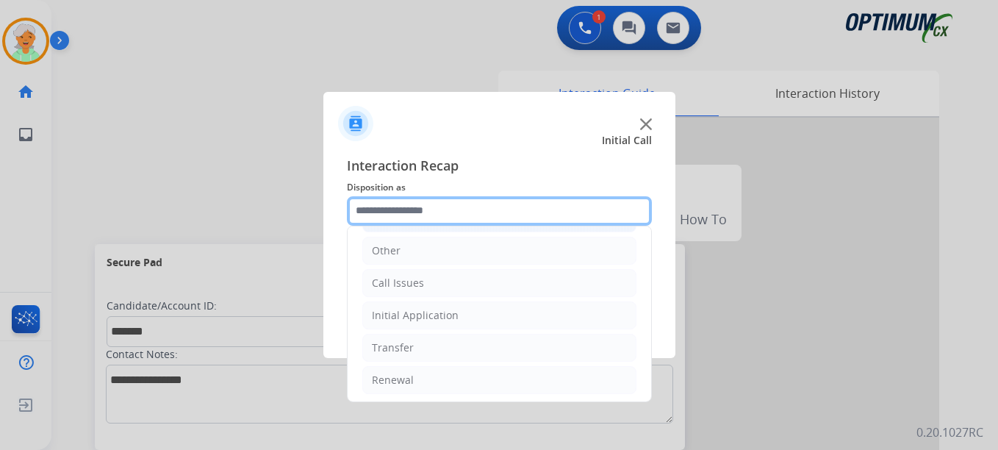
scroll to position [100, 0]
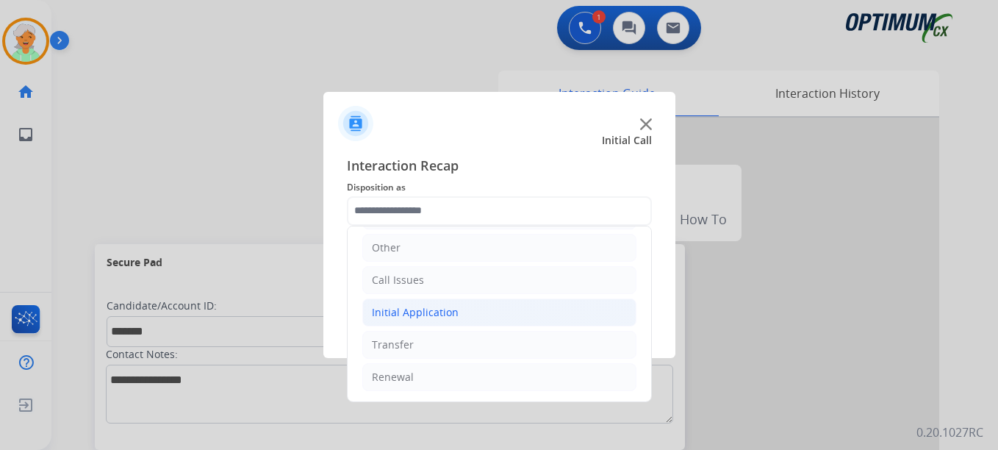
click at [406, 307] on div "Initial Application" at bounding box center [415, 312] width 87 height 15
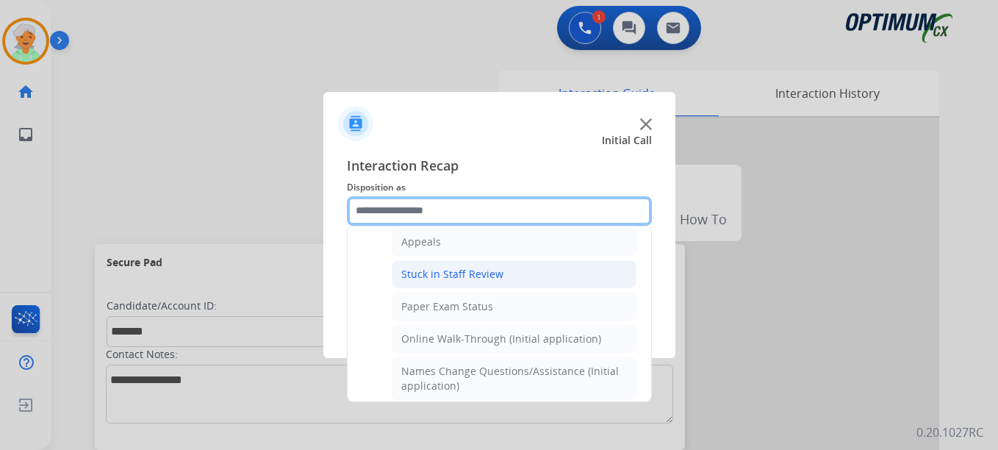
scroll to position [247, 0]
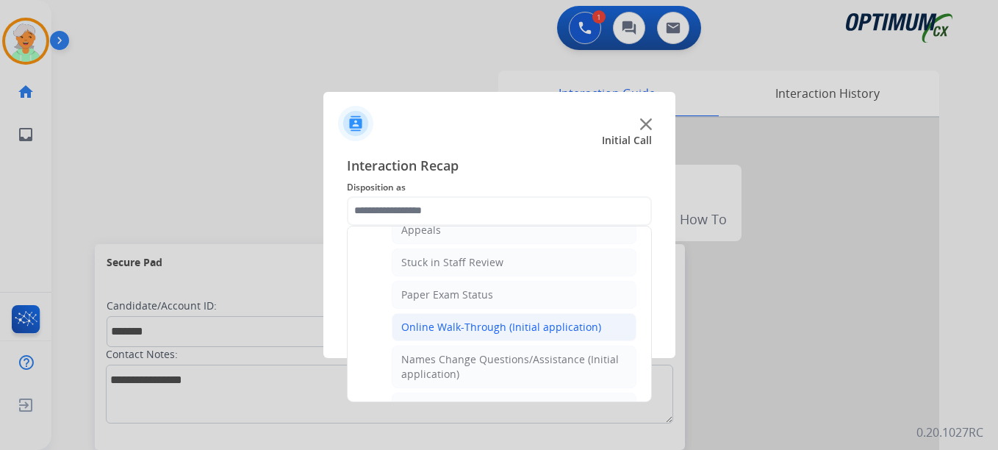
click at [454, 329] on div "Online Walk-Through (Initial application)" at bounding box center [501, 327] width 200 height 15
type input "**********"
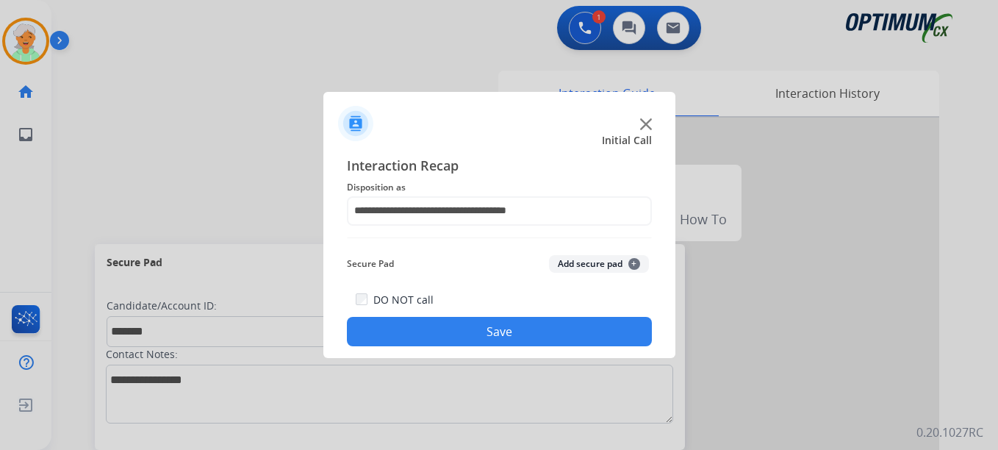
click at [454, 318] on button "Save" at bounding box center [499, 331] width 305 height 29
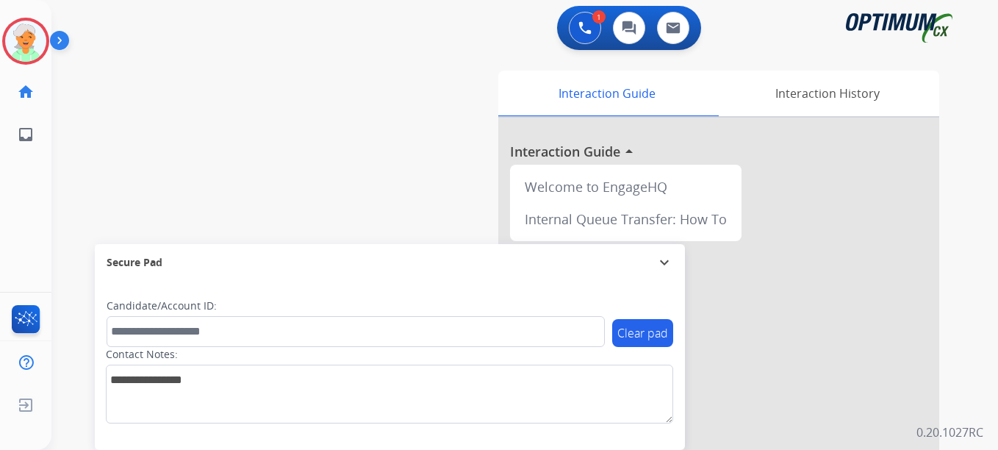
click at [580, 326] on button "Accept" at bounding box center [577, 323] width 143 height 34
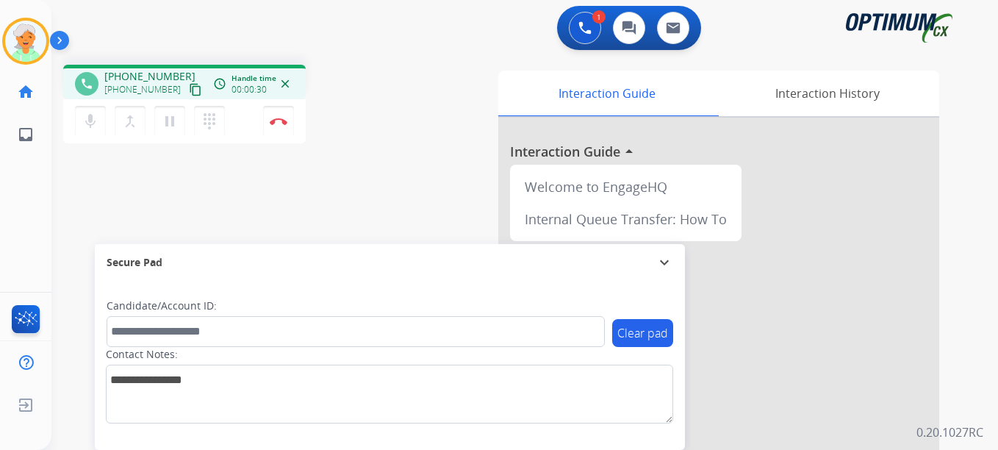
click at [189, 91] on mat-icon "content_copy" at bounding box center [195, 89] width 13 height 13
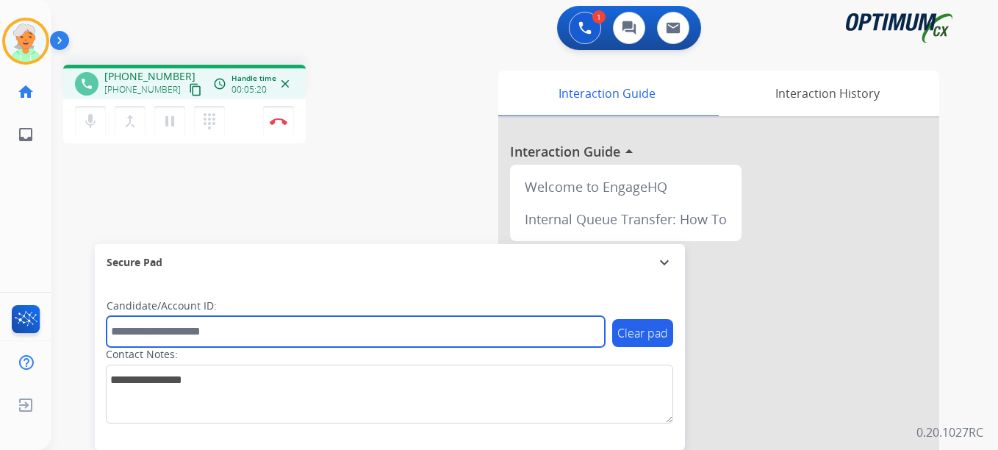
click at [147, 329] on input "text" at bounding box center [356, 331] width 498 height 31
paste input "*******"
type input "*******"
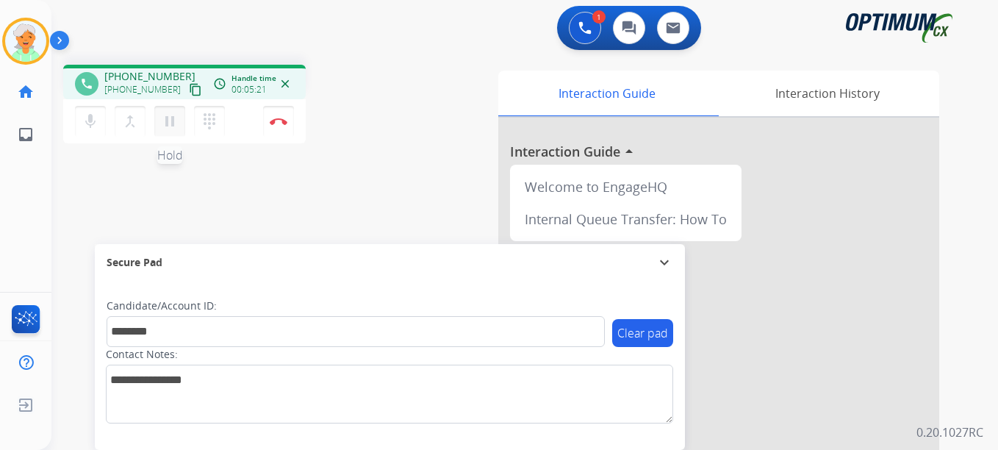
click at [168, 112] on mat-icon "pause" at bounding box center [170, 121] width 18 height 18
click at [286, 125] on button "Disconnect" at bounding box center [278, 121] width 31 height 31
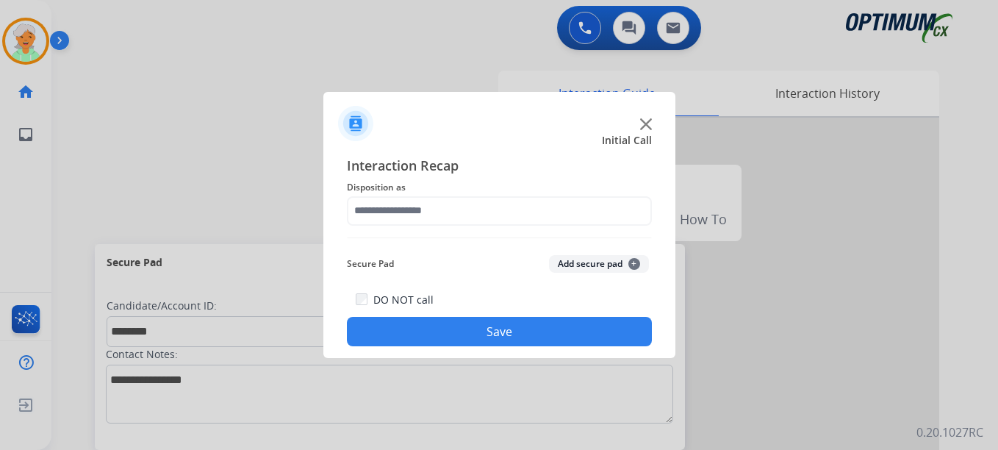
click at [400, 236] on div "Interaction Recap Disposition as Secure Pad Add secure pad + DO NOT call Save" at bounding box center [499, 251] width 305 height 192
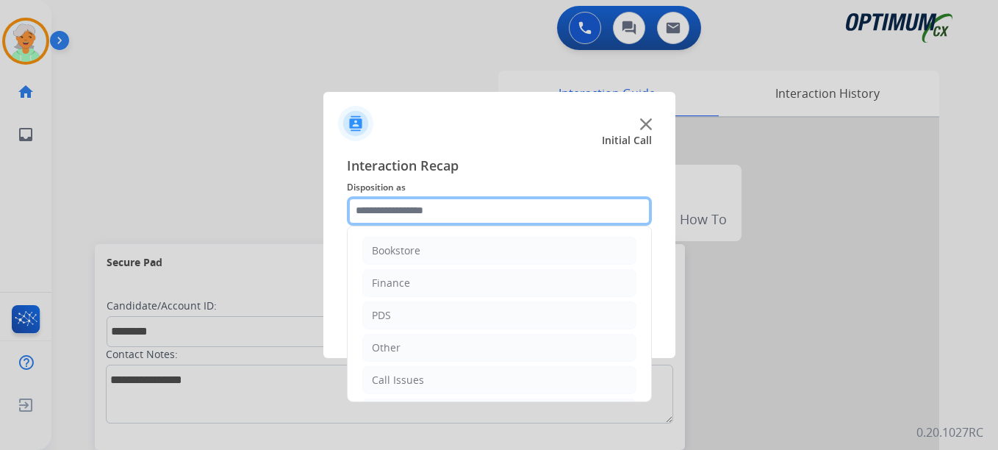
click at [403, 209] on input "text" at bounding box center [499, 210] width 305 height 29
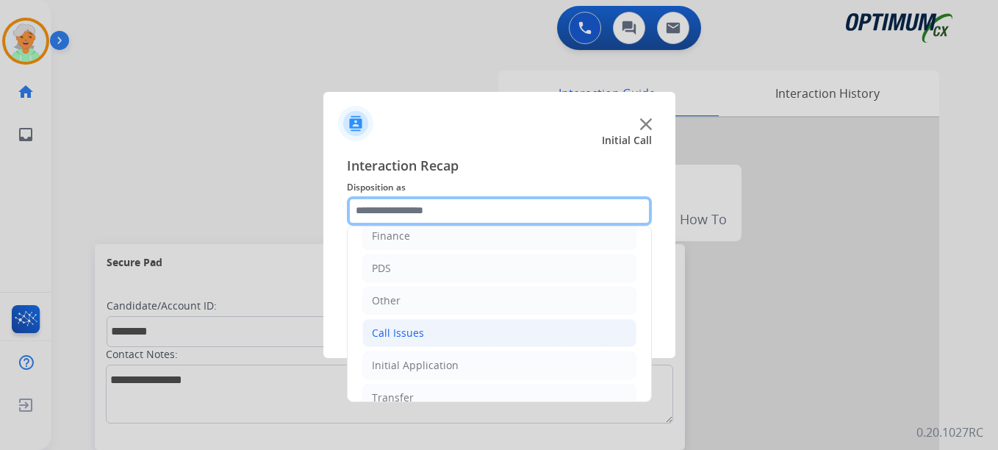
scroll to position [100, 0]
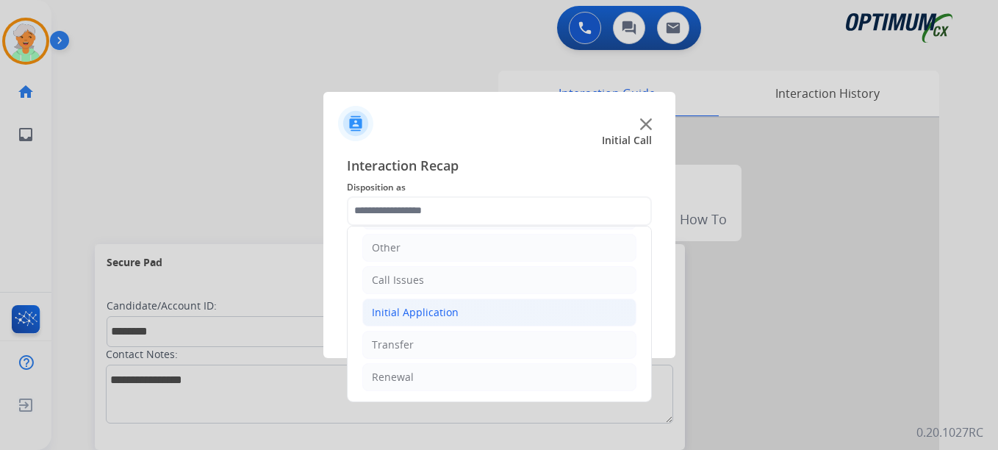
click at [435, 308] on div "Initial Application" at bounding box center [415, 312] width 87 height 15
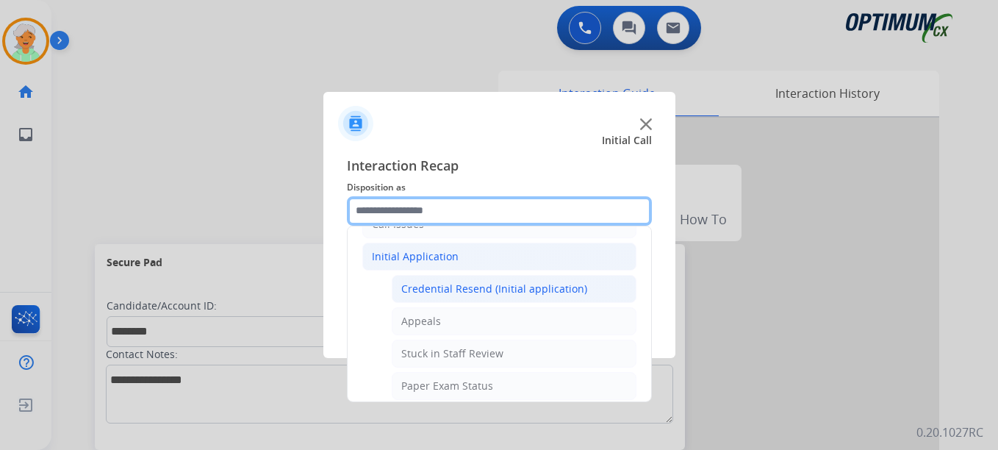
scroll to position [247, 0]
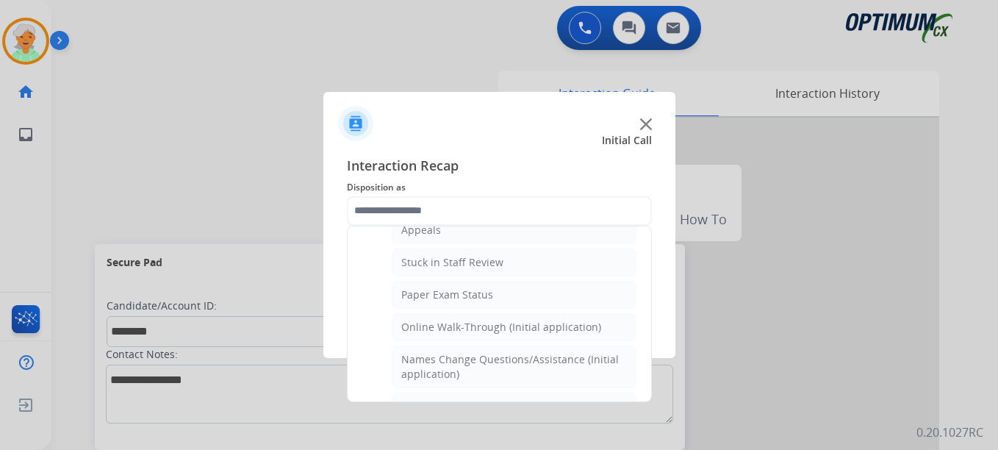
drag, startPoint x: 425, startPoint y: 231, endPoint x: 434, endPoint y: 242, distance: 13.7
click at [431, 236] on div "Appeals" at bounding box center [421, 230] width 40 height 15
type input "*******"
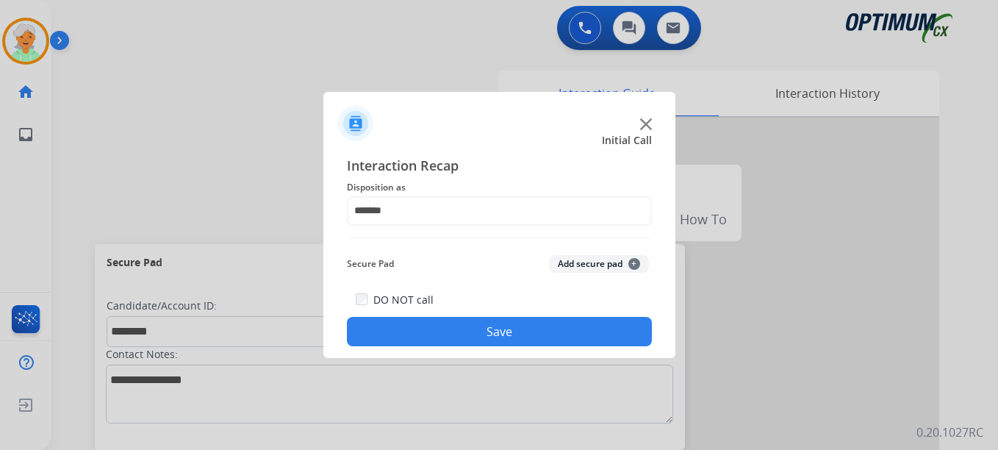
click at [442, 325] on button "Save" at bounding box center [499, 331] width 305 height 29
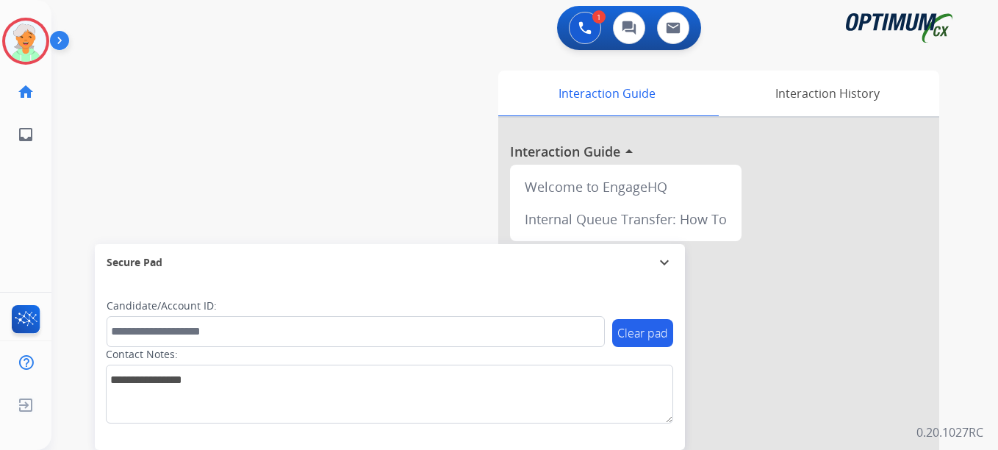
click at [558, 326] on button "Accept" at bounding box center [577, 323] width 143 height 34
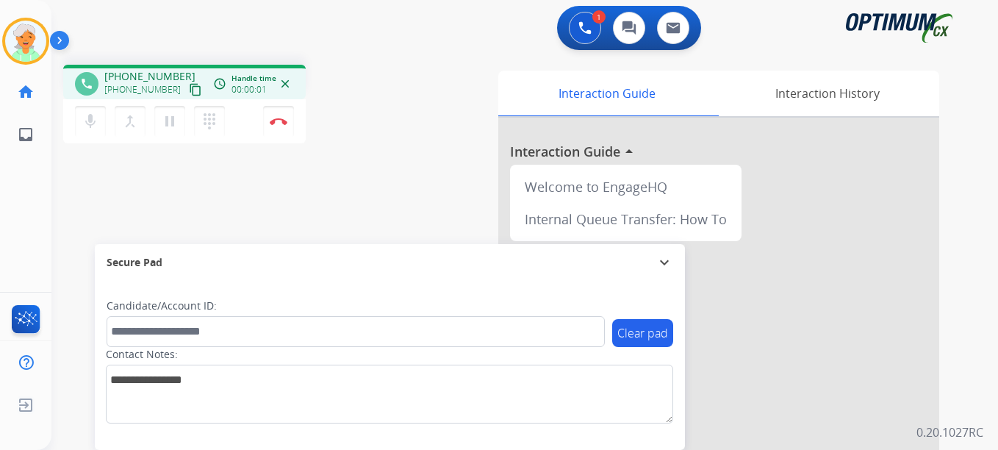
click at [189, 90] on mat-icon "content_copy" at bounding box center [195, 89] width 13 height 13
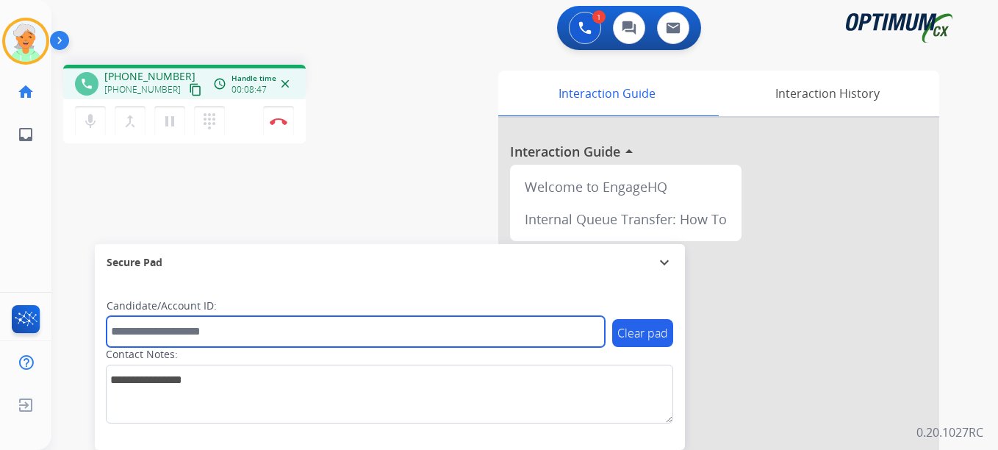
click at [138, 335] on input "text" at bounding box center [356, 331] width 498 height 31
paste input "*******"
type input "*******"
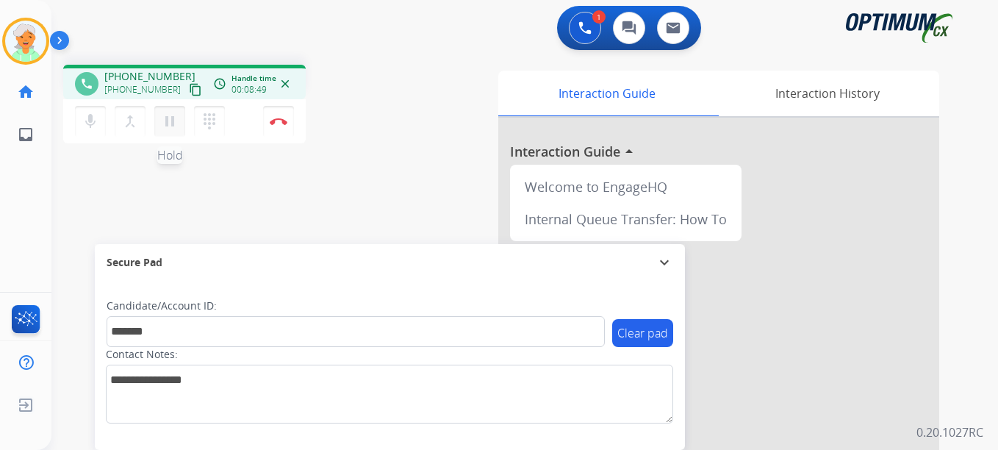
click at [163, 118] on mat-icon "pause" at bounding box center [170, 121] width 18 height 18
click at [275, 112] on button "Disconnect" at bounding box center [278, 121] width 31 height 31
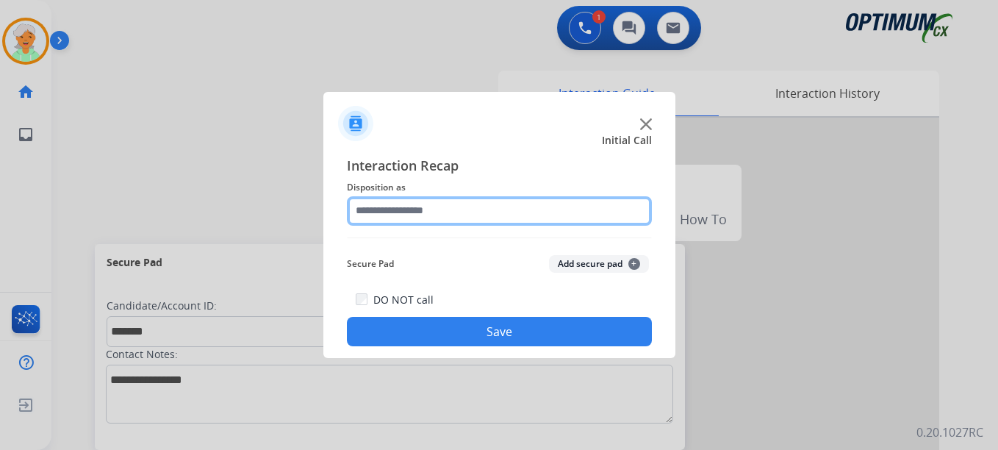
click at [401, 201] on input "text" at bounding box center [499, 210] width 305 height 29
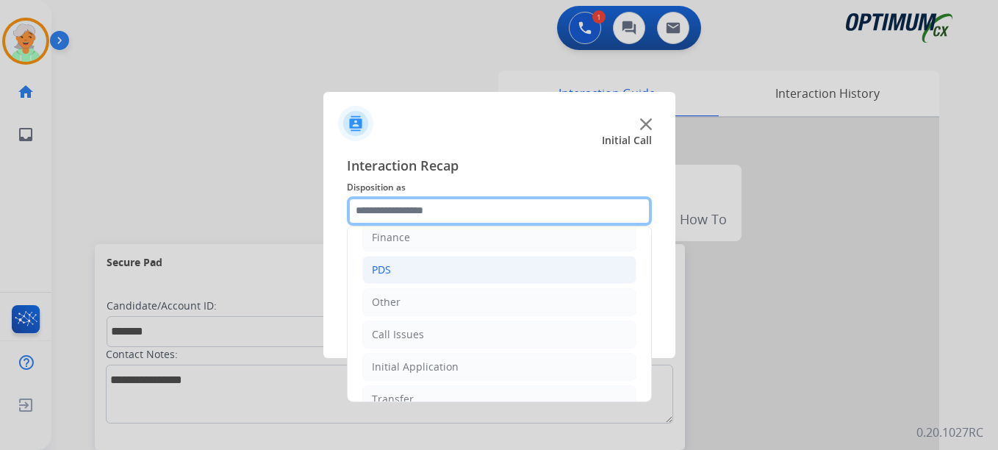
scroll to position [100, 0]
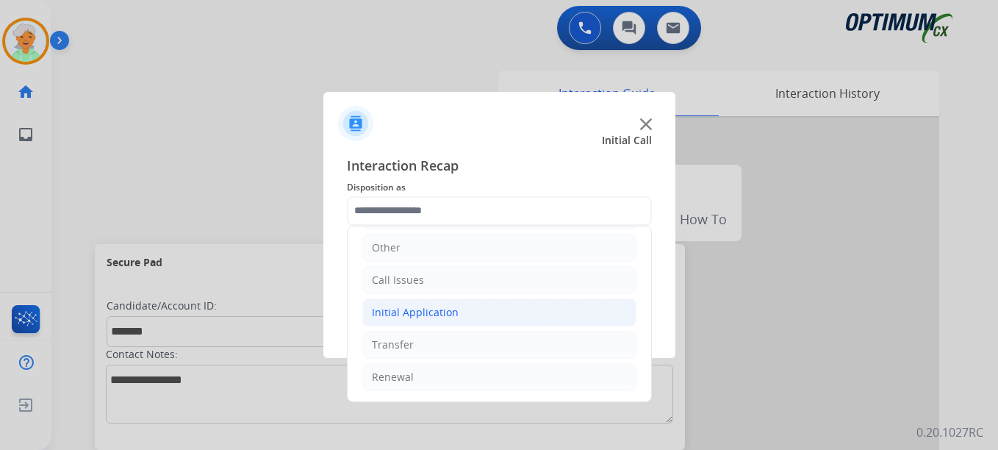
click at [421, 313] on div "Initial Application" at bounding box center [415, 312] width 87 height 15
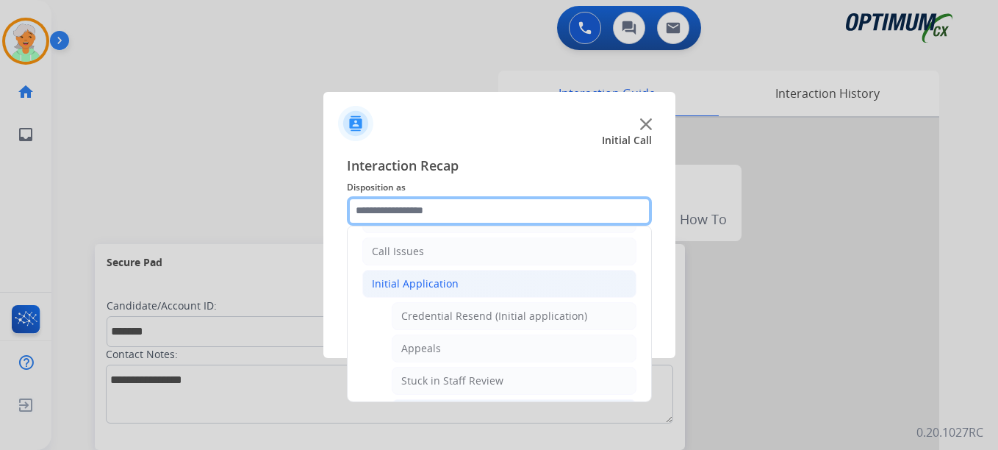
scroll to position [0, 0]
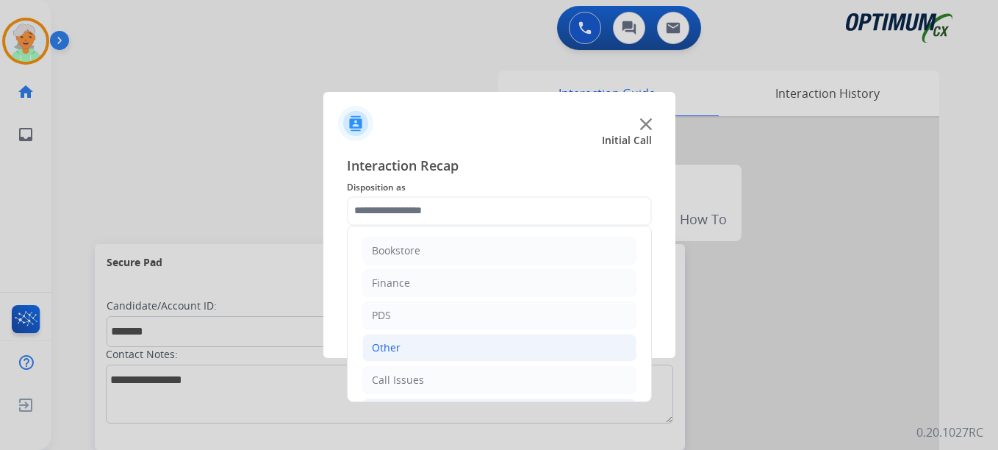
click at [398, 350] on div "Other" at bounding box center [386, 347] width 29 height 15
click at [424, 290] on li "Finance" at bounding box center [499, 283] width 274 height 28
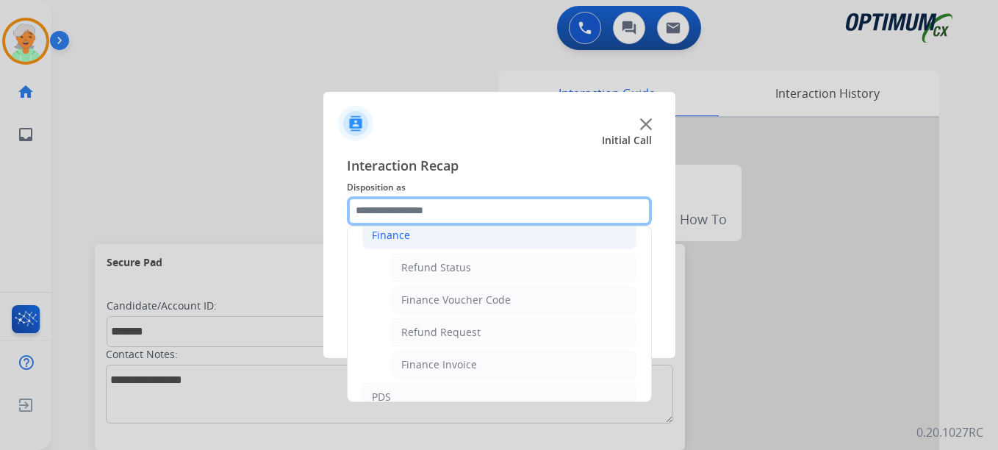
scroll to position [73, 0]
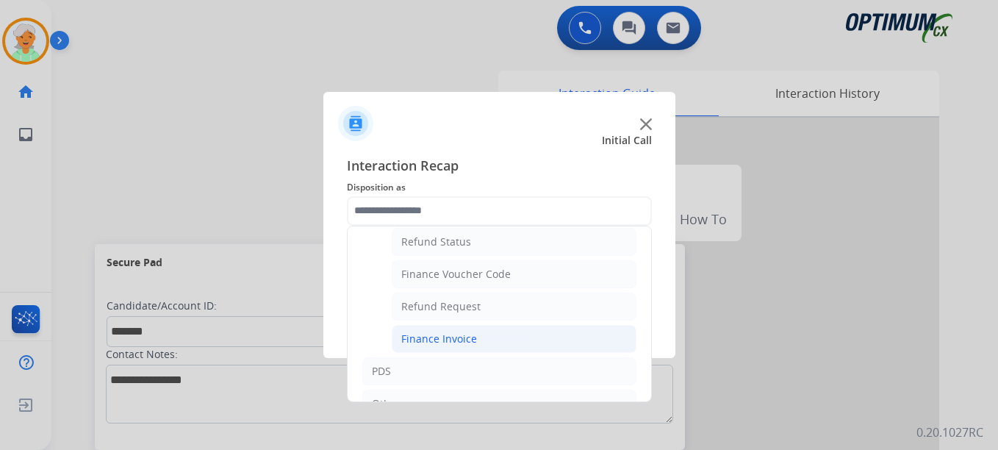
click at [444, 344] on div "Finance Invoice" at bounding box center [439, 338] width 76 height 15
type input "**********"
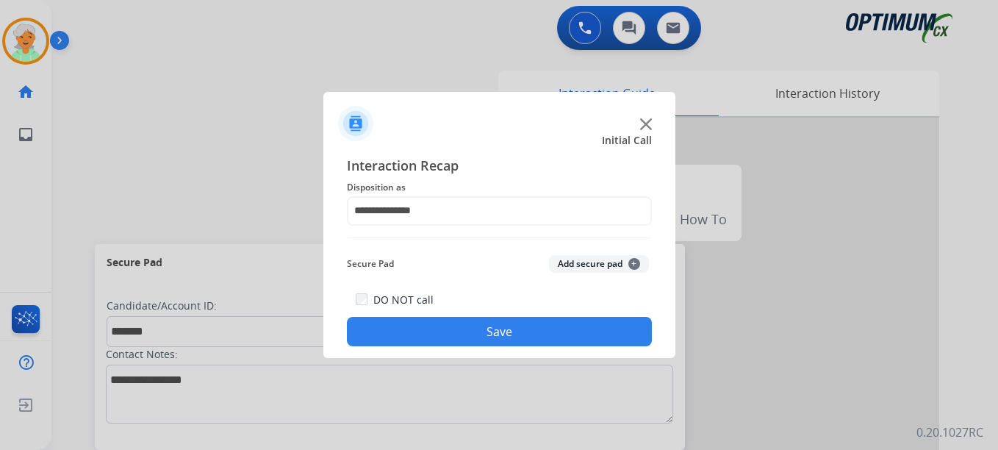
click at [461, 328] on button "Save" at bounding box center [499, 331] width 305 height 29
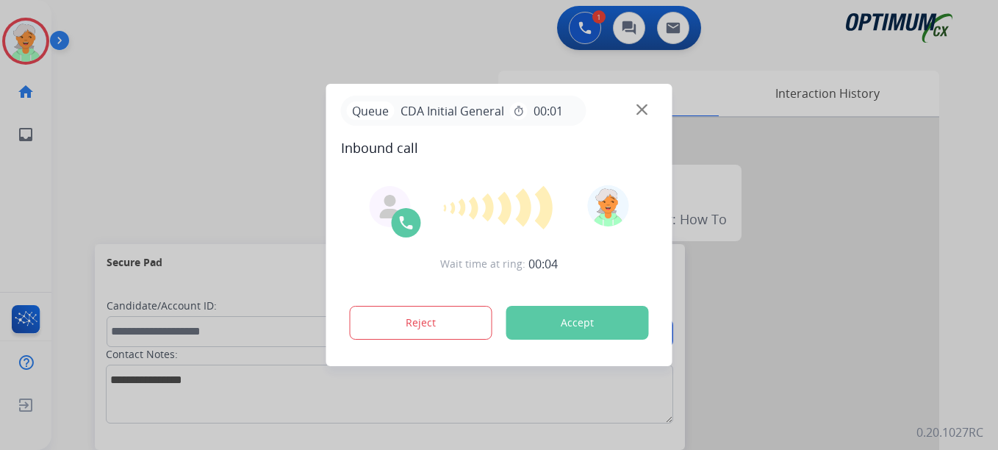
click at [578, 331] on button "Accept" at bounding box center [577, 323] width 143 height 34
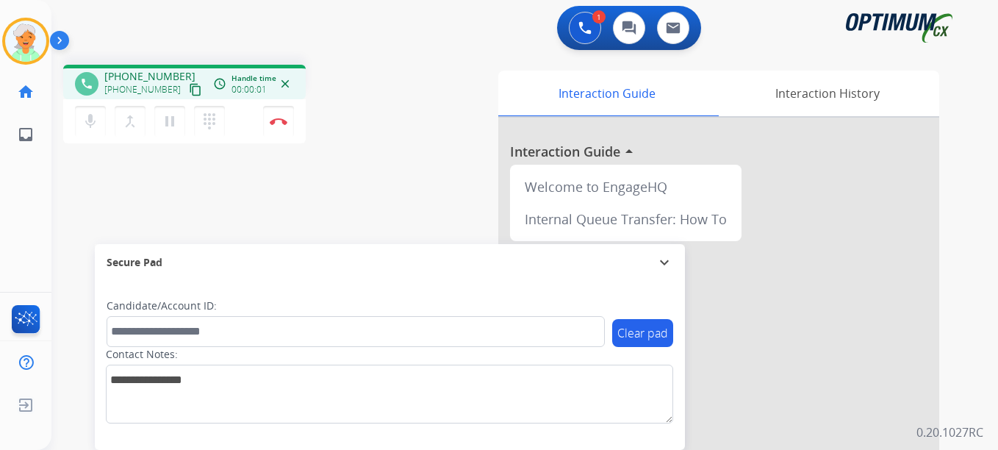
click at [189, 89] on mat-icon "content_copy" at bounding box center [195, 89] width 13 height 13
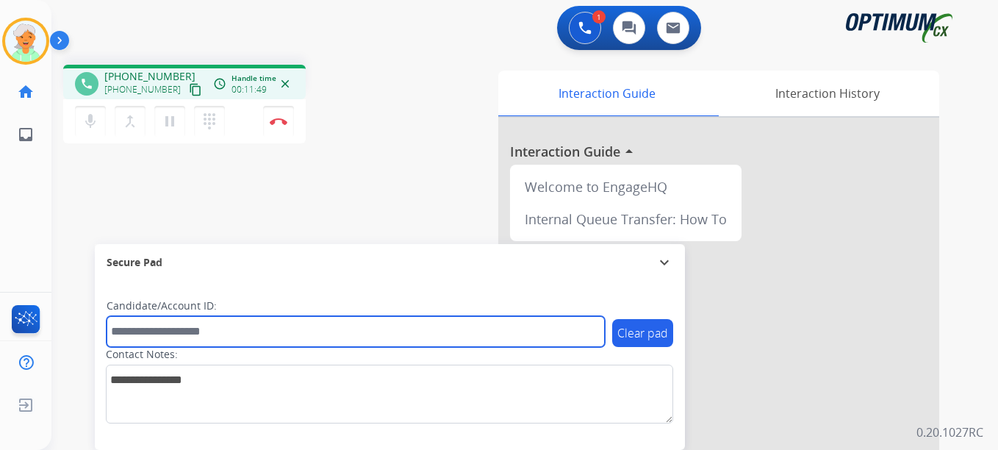
click at [137, 334] on input "text" at bounding box center [356, 331] width 498 height 31
paste input "*******"
type input "*******"
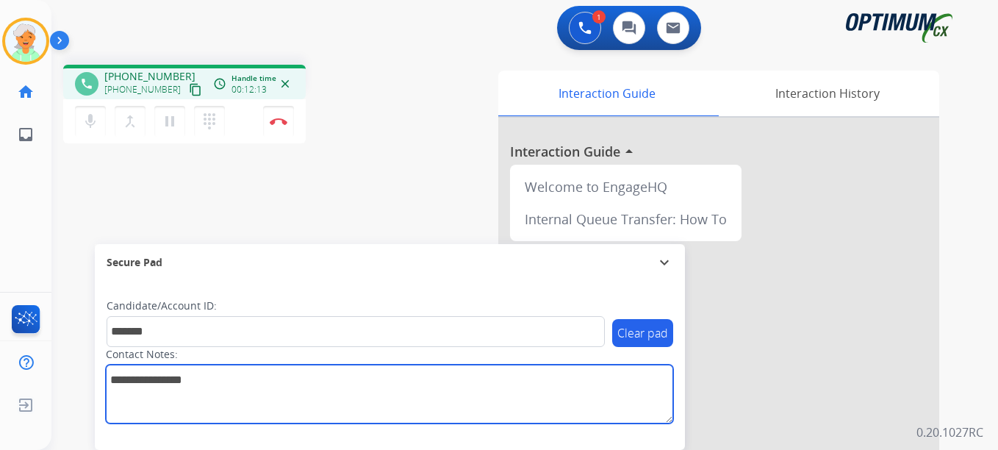
click at [158, 383] on textarea at bounding box center [389, 393] width 567 height 59
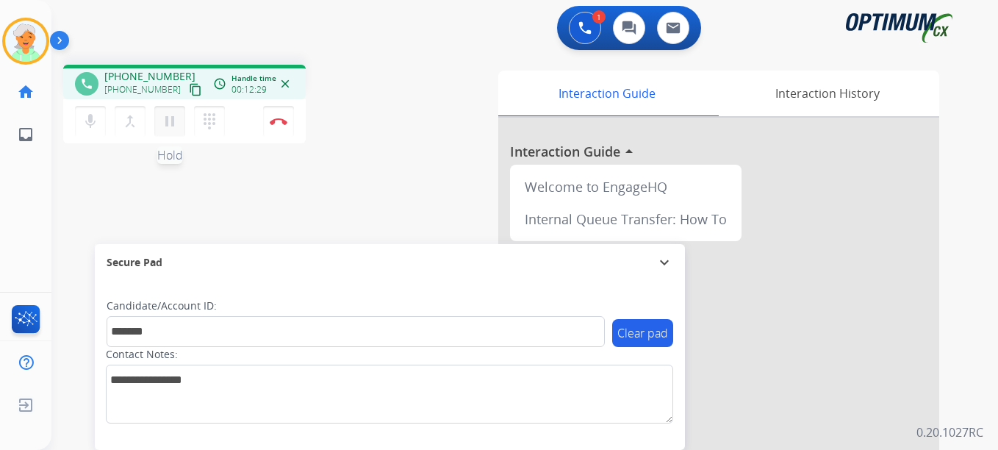
click at [175, 123] on mat-icon "pause" at bounding box center [170, 121] width 18 height 18
click at [286, 123] on img at bounding box center [279, 121] width 18 height 7
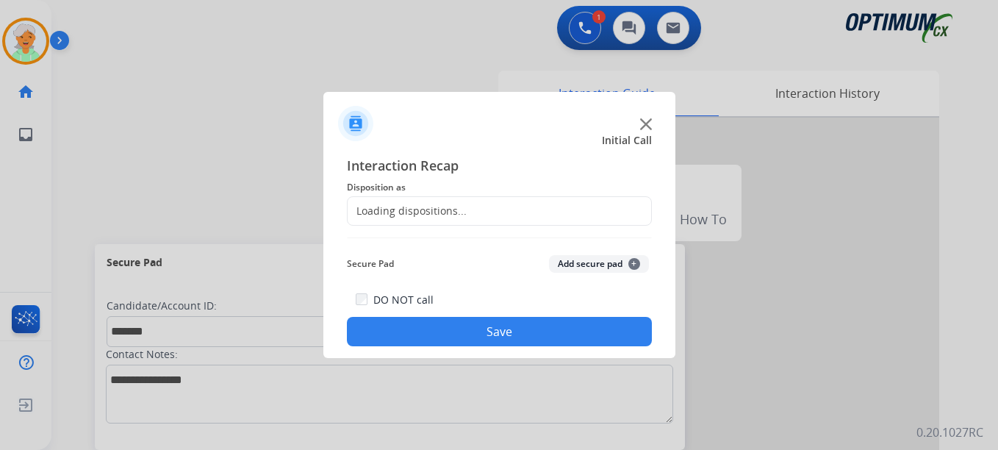
click at [437, 217] on div "Loading dispositions..." at bounding box center [407, 211] width 119 height 15
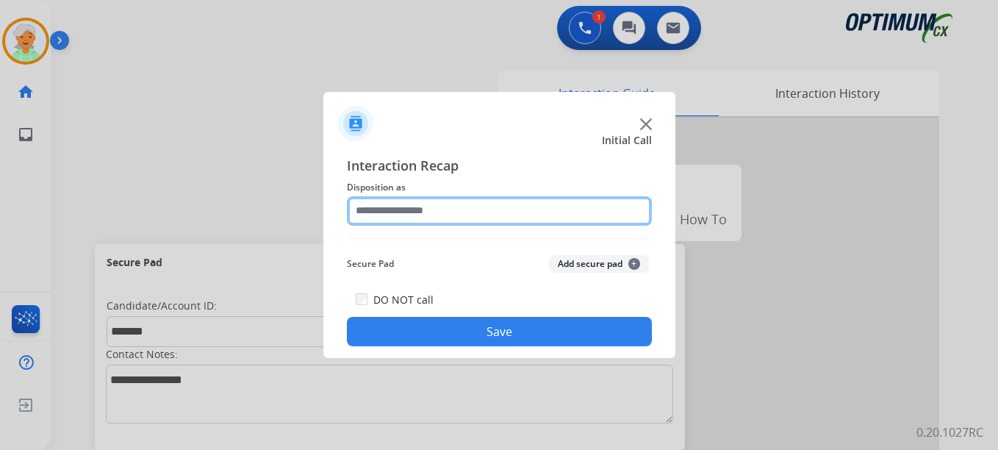
click at [434, 212] on input "text" at bounding box center [499, 210] width 305 height 29
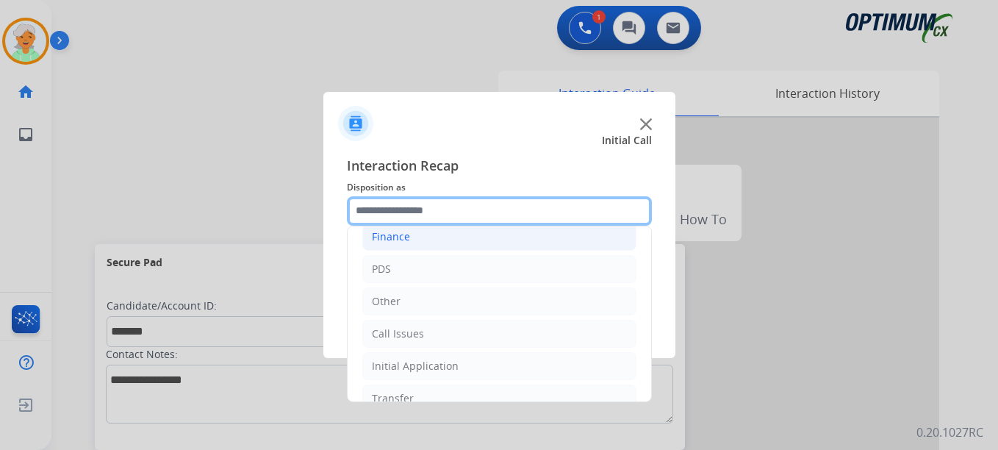
scroll to position [100, 0]
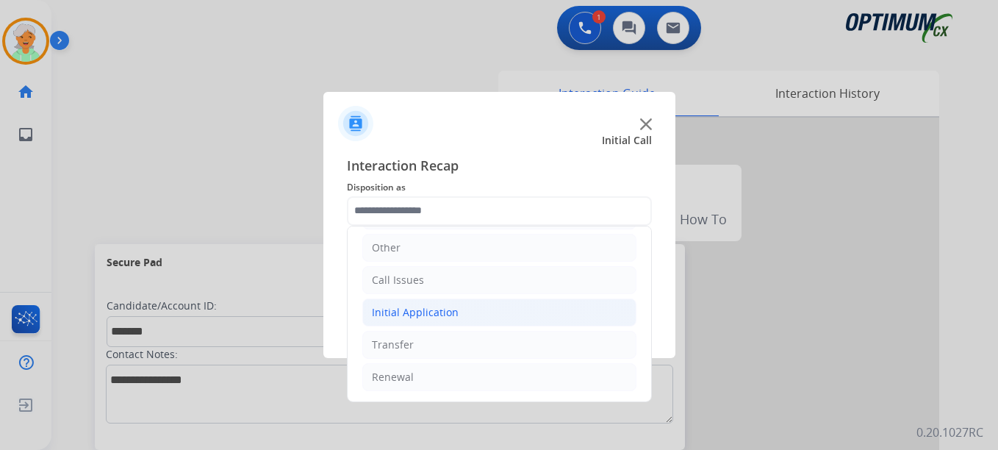
click at [404, 318] on div "Initial Application" at bounding box center [415, 312] width 87 height 15
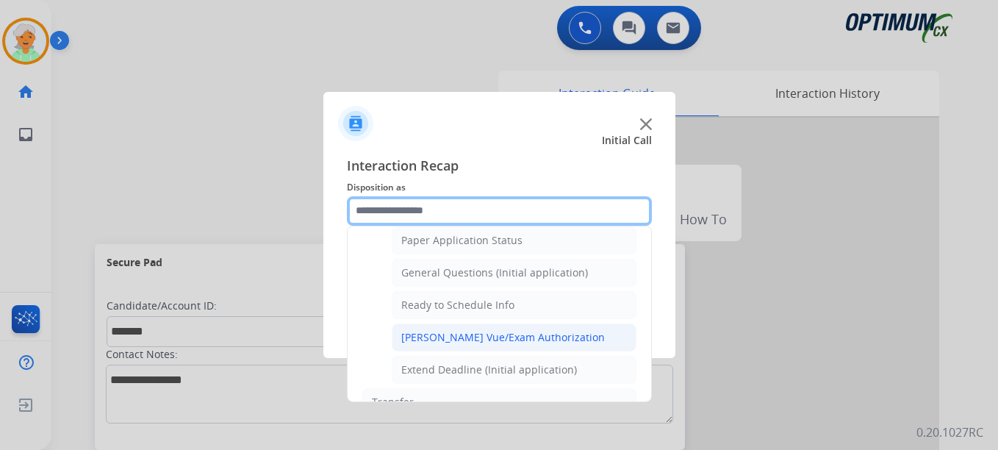
scroll to position [835, 0]
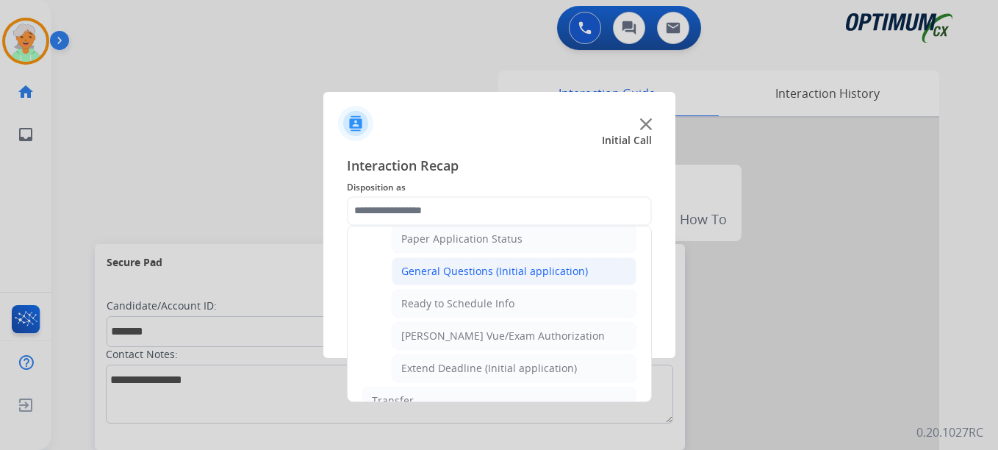
click at [445, 270] on div "General Questions (Initial application)" at bounding box center [494, 271] width 187 height 15
type input "**********"
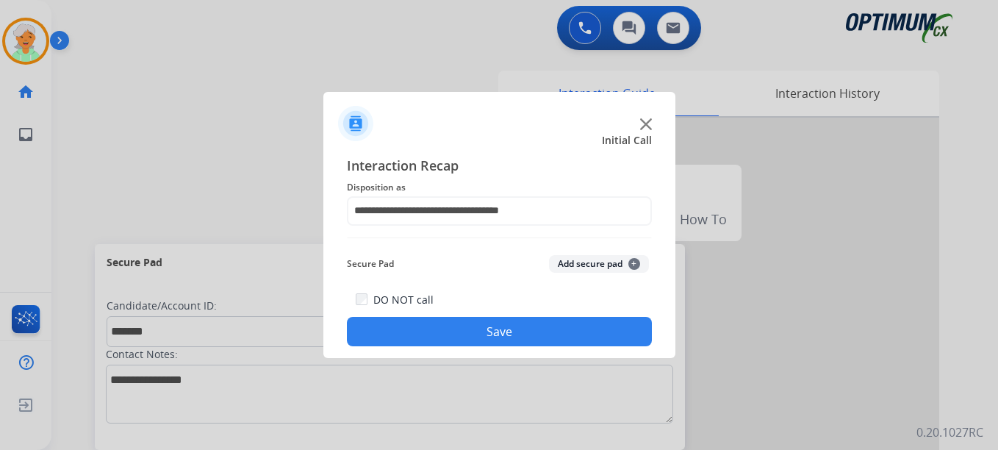
click at [453, 335] on button "Save" at bounding box center [499, 331] width 305 height 29
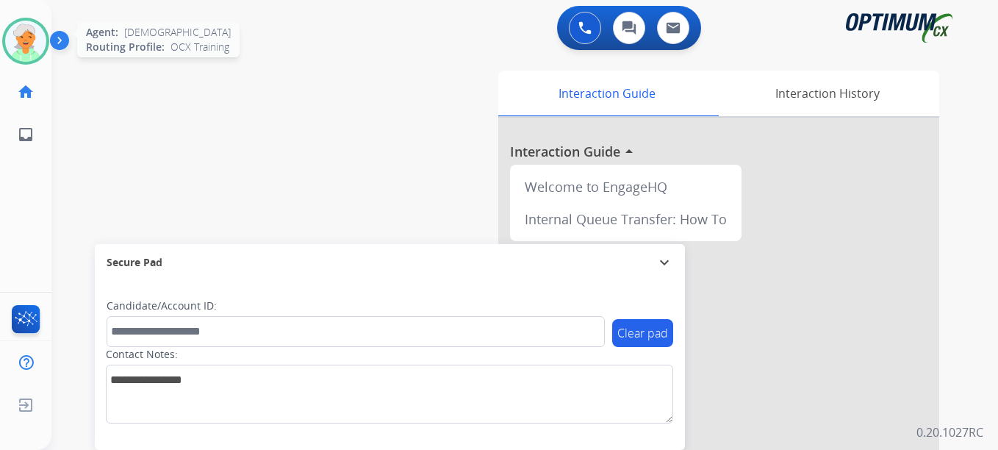
click at [14, 50] on img at bounding box center [25, 41] width 41 height 41
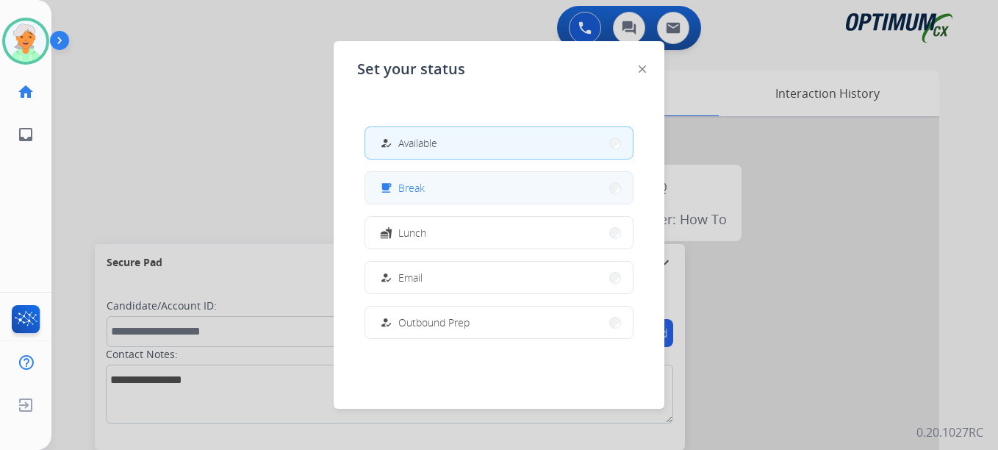
click at [436, 179] on button "free_breakfast Break" at bounding box center [498, 188] width 267 height 32
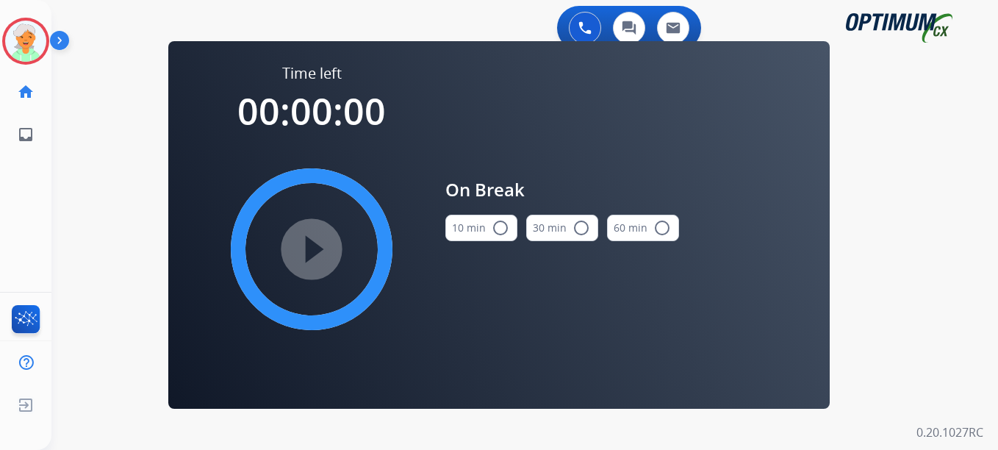
click at [496, 224] on mat-icon "radio_button_unchecked" at bounding box center [501, 228] width 18 height 18
click at [317, 243] on mat-icon "play_circle_filled" at bounding box center [312, 249] width 18 height 18
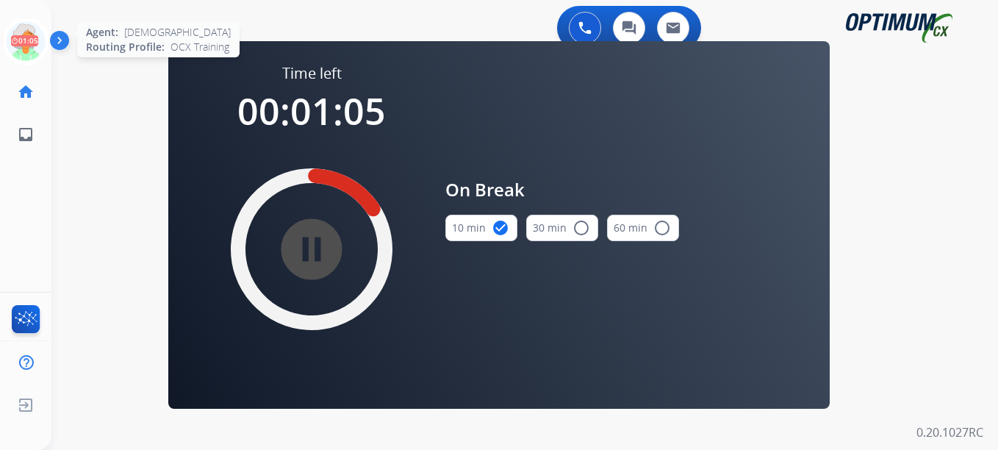
click at [24, 48] on icon at bounding box center [26, 42] width 48 height 48
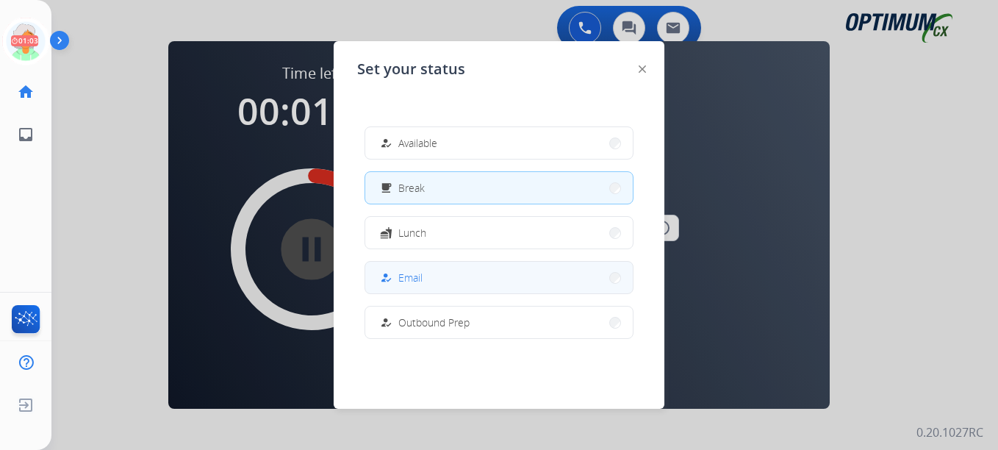
click at [448, 282] on button "how_to_reg Email" at bounding box center [498, 278] width 267 height 32
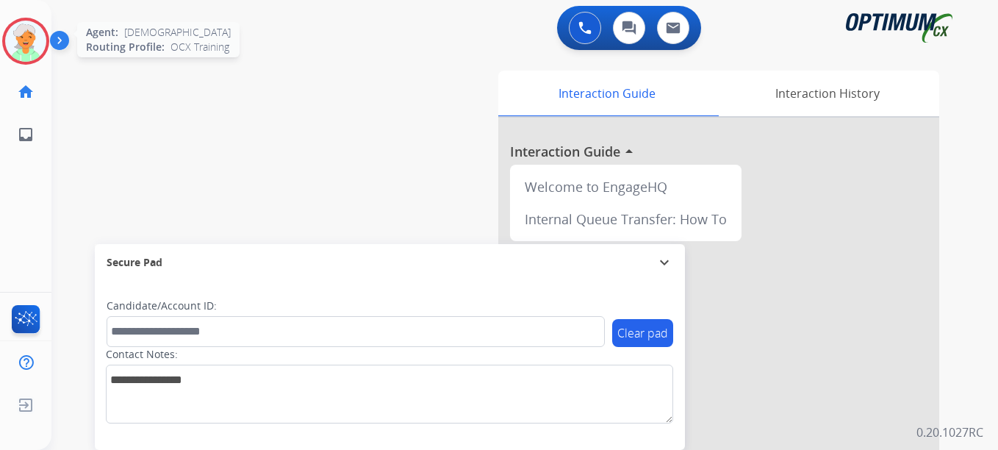
click at [35, 51] on img at bounding box center [25, 41] width 41 height 41
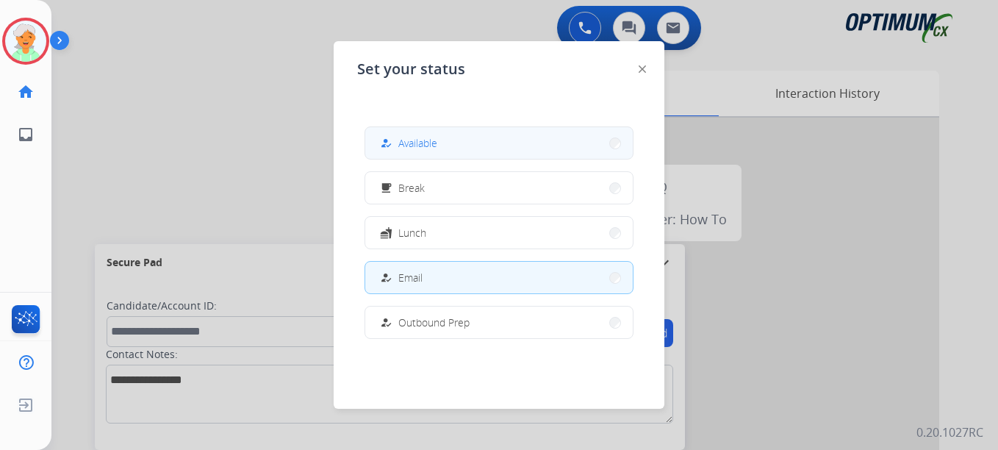
click at [415, 145] on span "Available" at bounding box center [417, 142] width 39 height 15
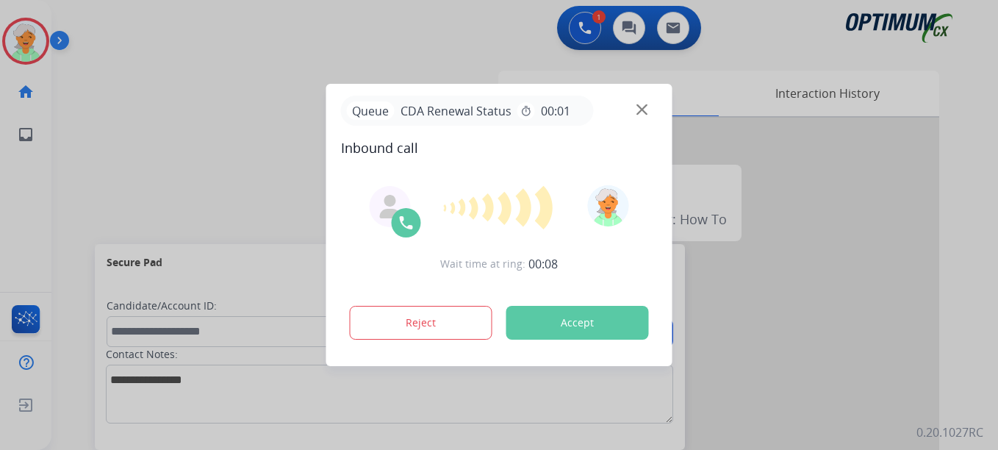
click at [590, 323] on button "Accept" at bounding box center [577, 323] width 143 height 34
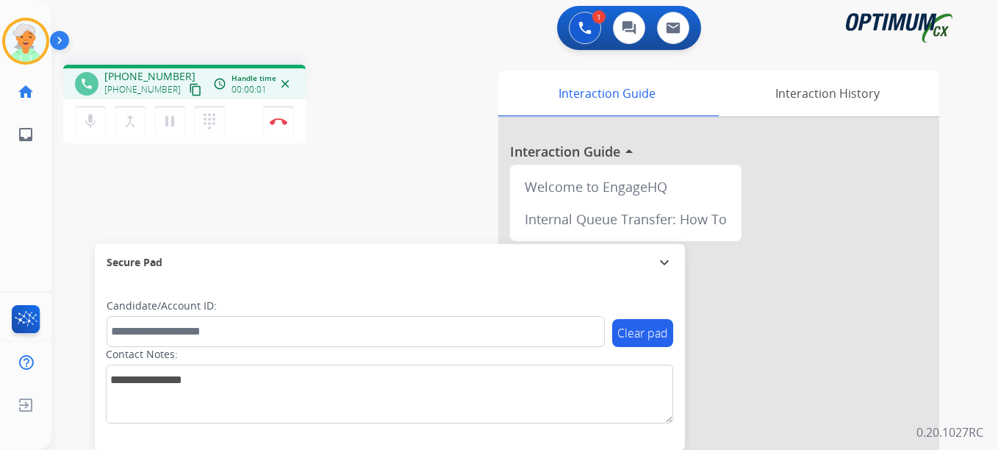
click at [189, 89] on mat-icon "content_copy" at bounding box center [195, 89] width 13 height 13
click at [145, 353] on label "Contact Notes:" at bounding box center [142, 354] width 72 height 15
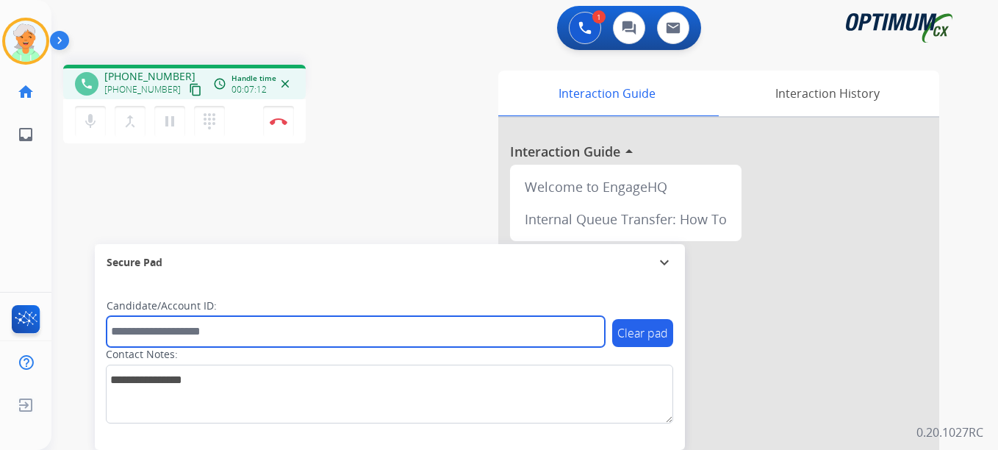
click at [153, 325] on input "text" at bounding box center [356, 331] width 498 height 31
paste input "*******"
type input "*******"
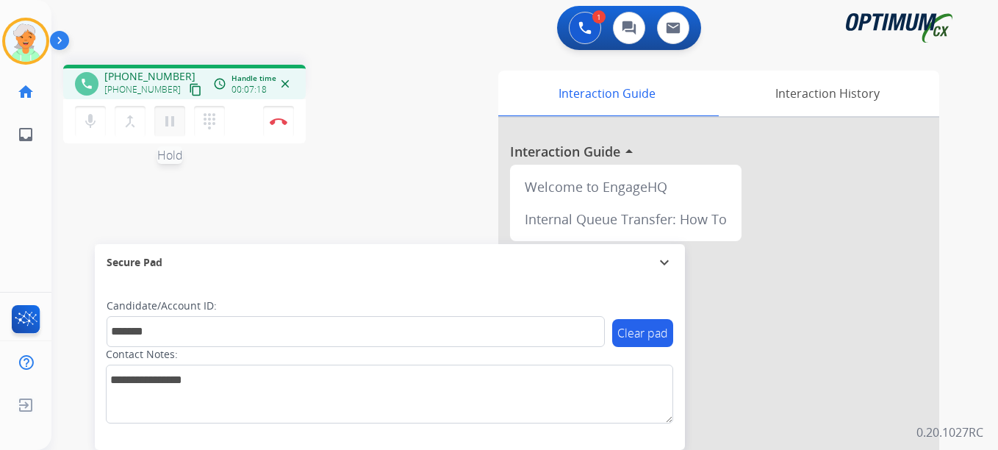
click at [174, 127] on mat-icon "pause" at bounding box center [170, 121] width 18 height 18
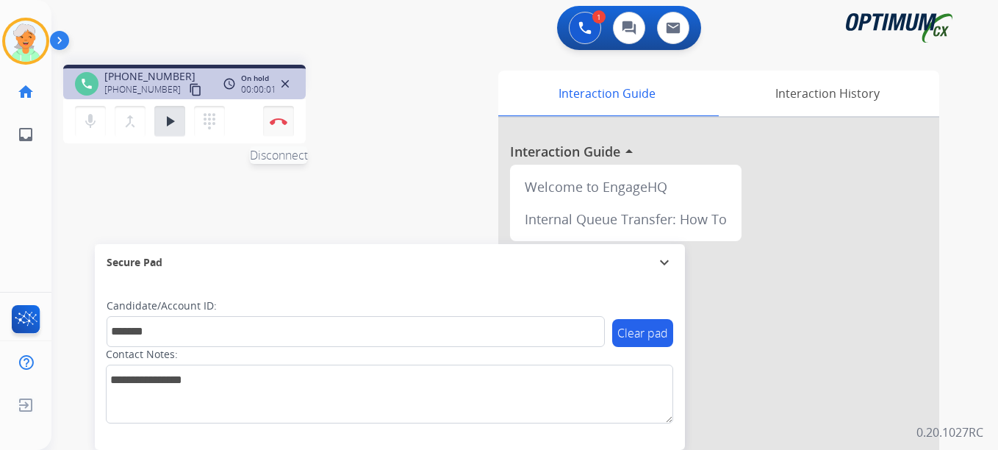
click at [278, 119] on img at bounding box center [279, 121] width 18 height 7
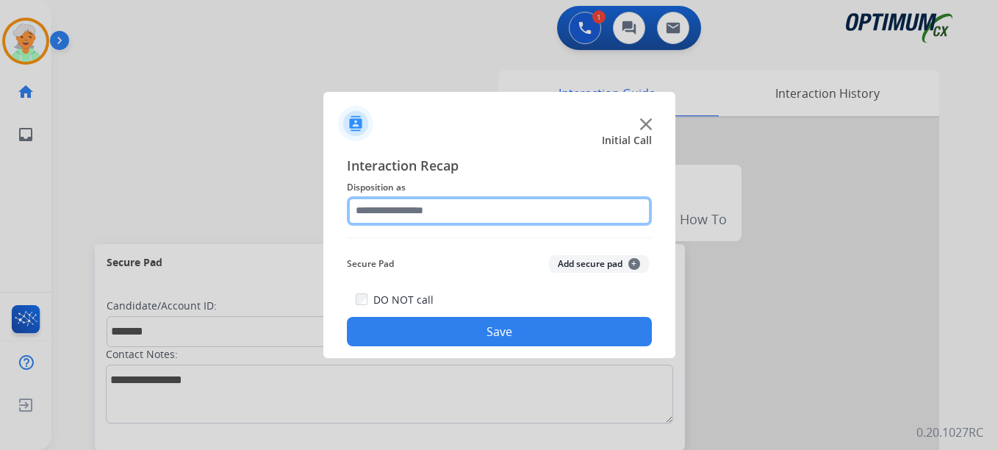
click at [391, 214] on input "text" at bounding box center [499, 210] width 305 height 29
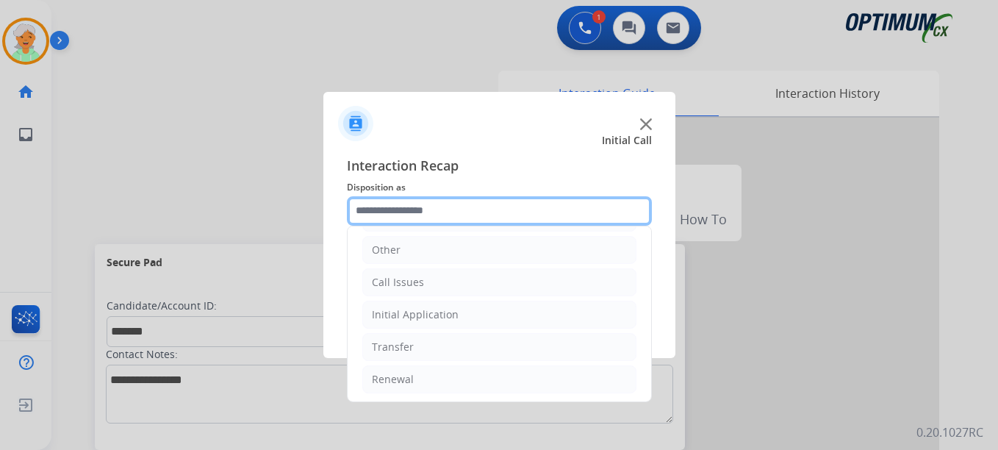
scroll to position [100, 0]
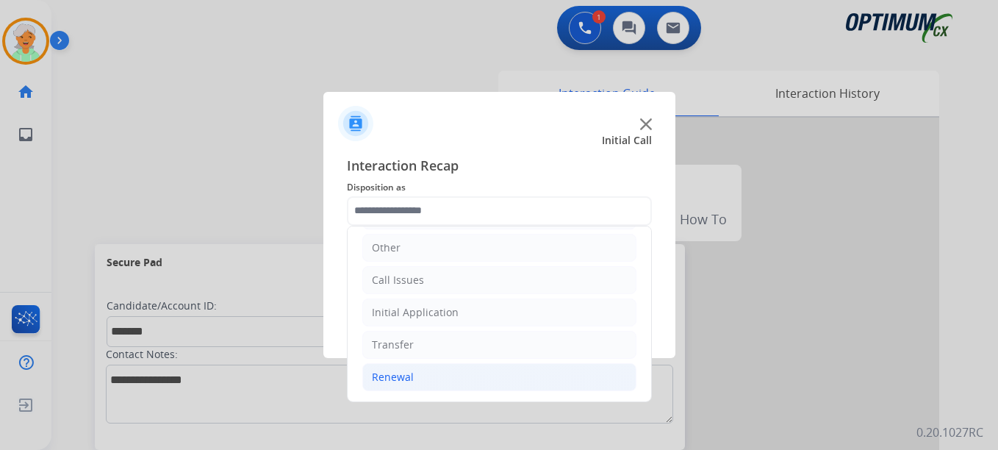
click at [405, 382] on div "Renewal" at bounding box center [393, 377] width 42 height 15
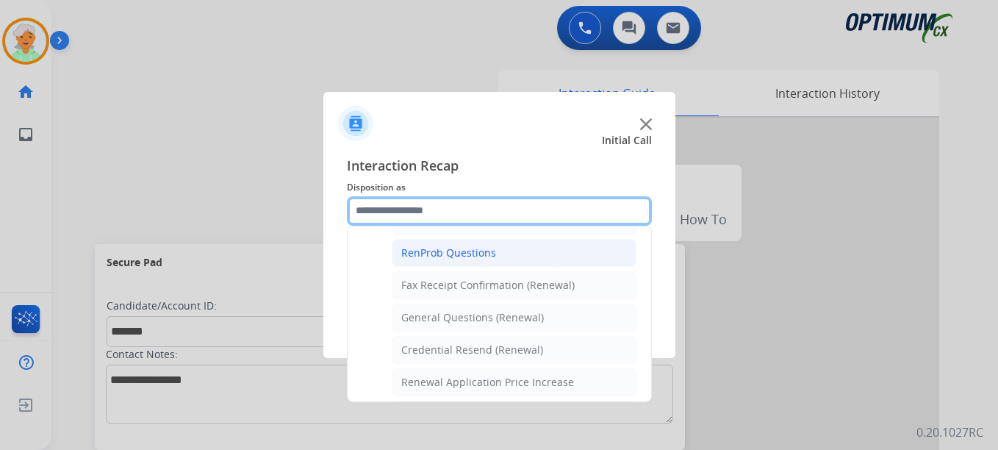
scroll to position [394, 0]
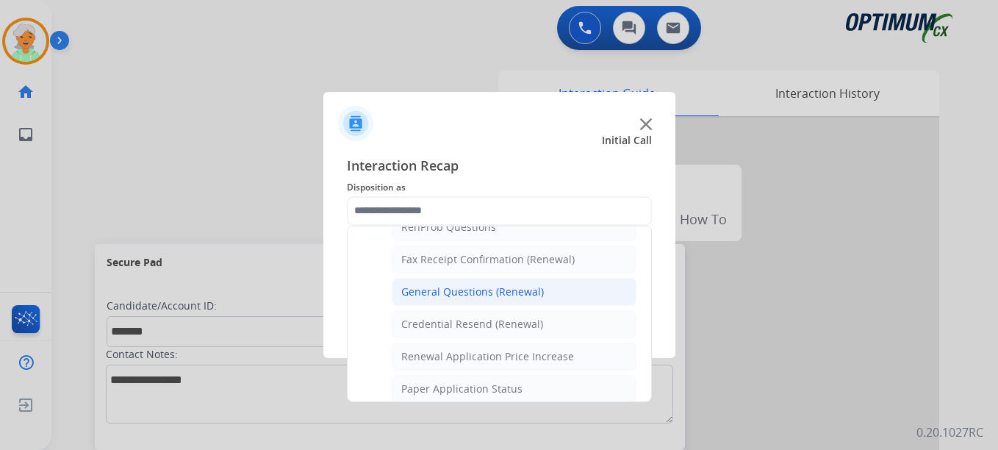
click at [451, 292] on div "General Questions (Renewal)" at bounding box center [472, 291] width 143 height 15
type input "**********"
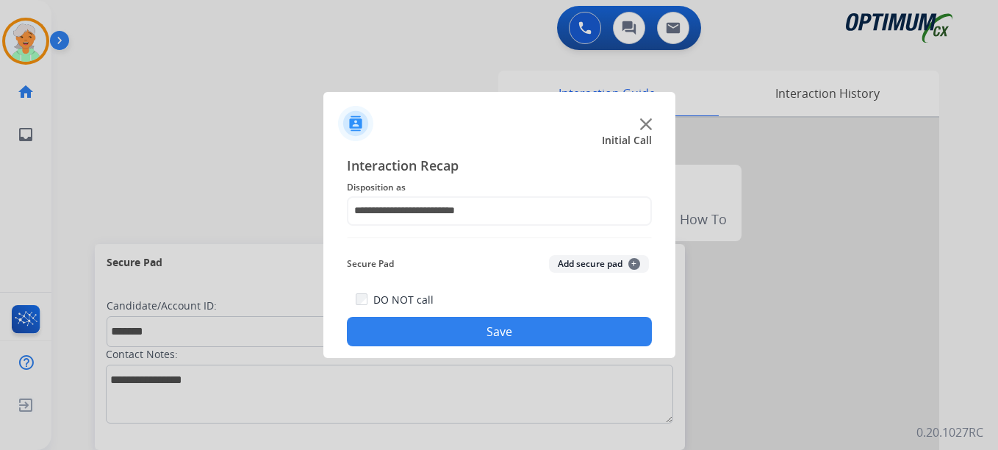
click at [458, 337] on button "Save" at bounding box center [499, 331] width 305 height 29
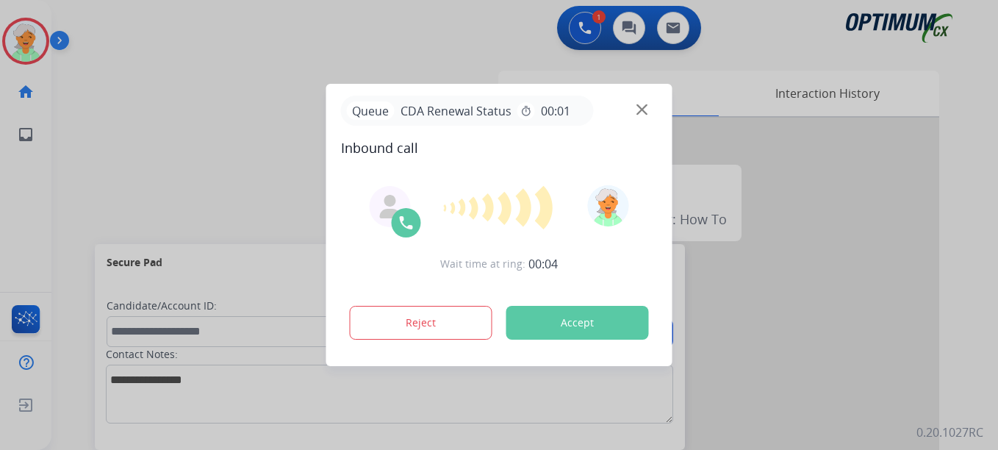
drag, startPoint x: 578, startPoint y: 319, endPoint x: 638, endPoint y: 262, distance: 83.2
click at [579, 320] on button "Accept" at bounding box center [577, 323] width 143 height 34
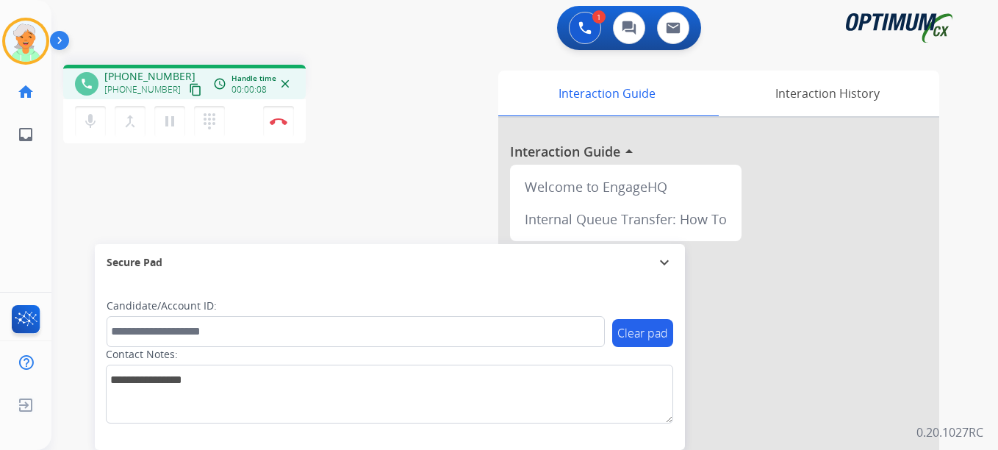
click at [189, 85] on mat-icon "content_copy" at bounding box center [195, 89] width 13 height 13
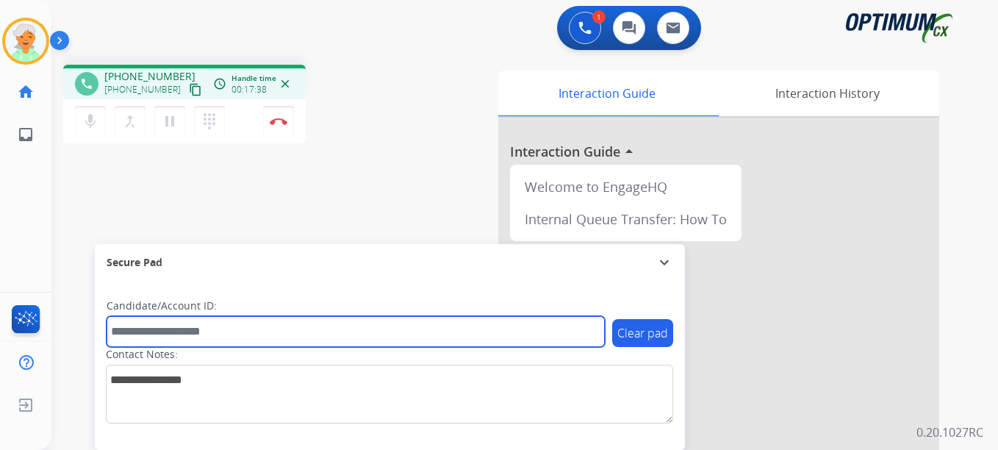
drag, startPoint x: 184, startPoint y: 331, endPoint x: 178, endPoint y: 266, distance: 64.9
click at [184, 322] on input "text" at bounding box center [356, 331] width 498 height 31
paste input "*******"
type input "*******"
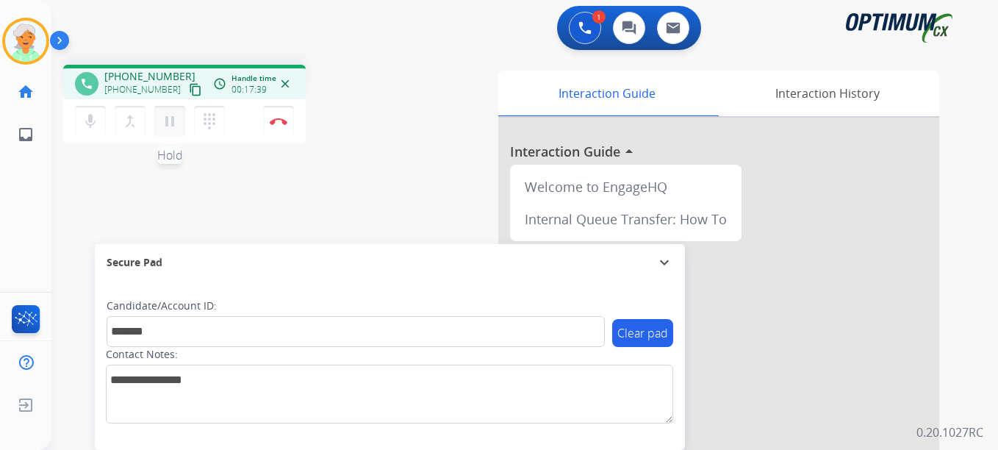
click at [161, 127] on mat-icon "pause" at bounding box center [170, 121] width 18 height 18
click at [284, 125] on button "Disconnect" at bounding box center [278, 121] width 31 height 31
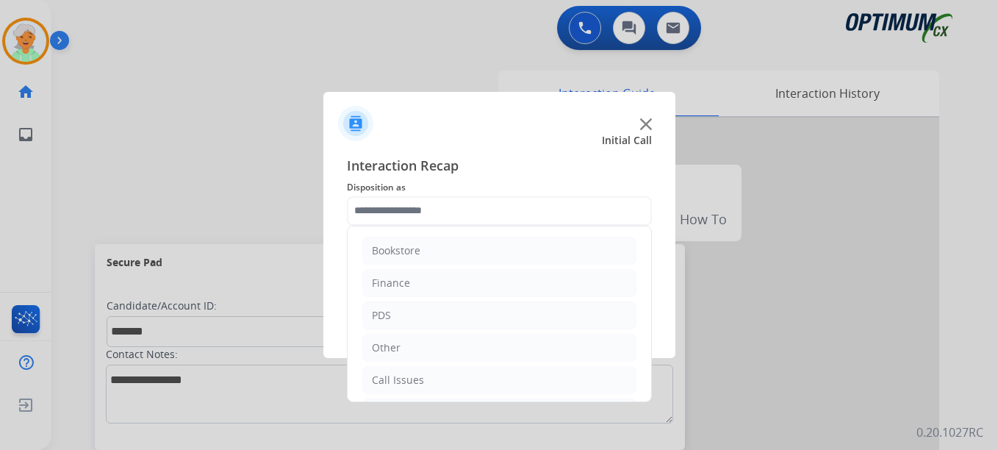
click at [409, 207] on input "text" at bounding box center [499, 210] width 305 height 29
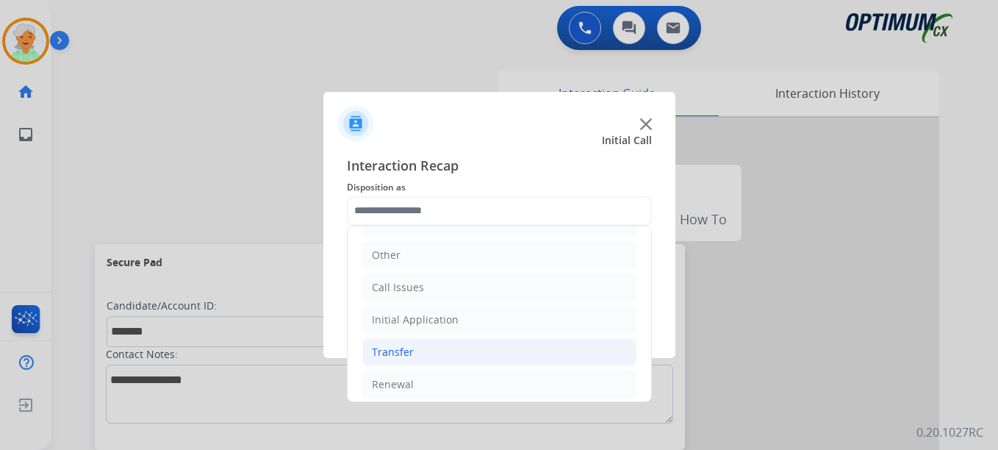
scroll to position [100, 0]
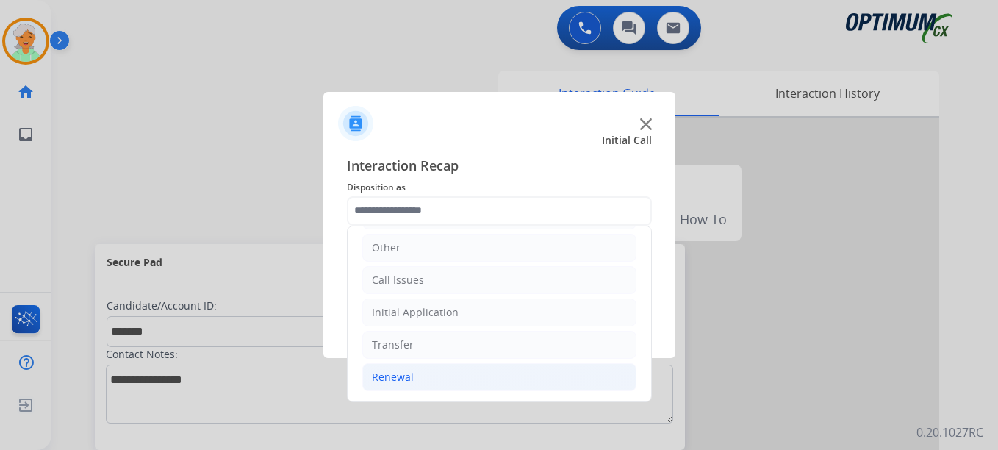
click at [405, 384] on div "Renewal" at bounding box center [393, 377] width 42 height 15
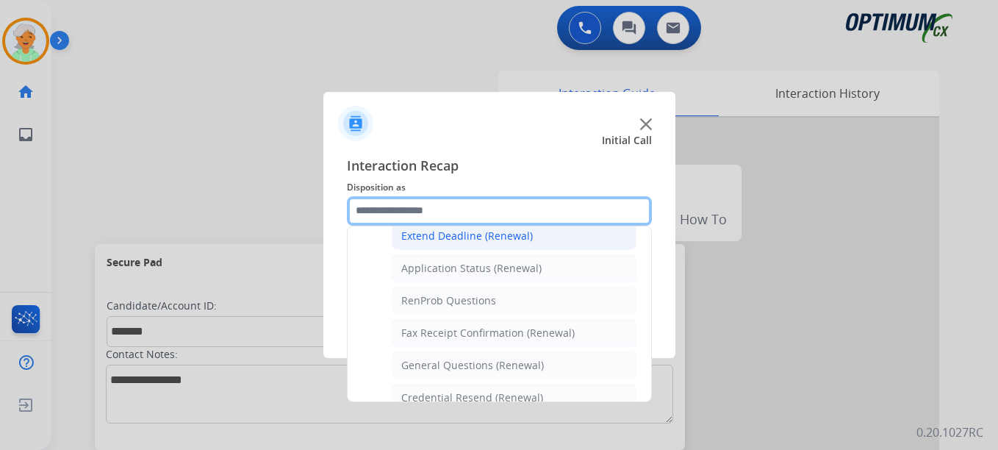
scroll to position [394, 0]
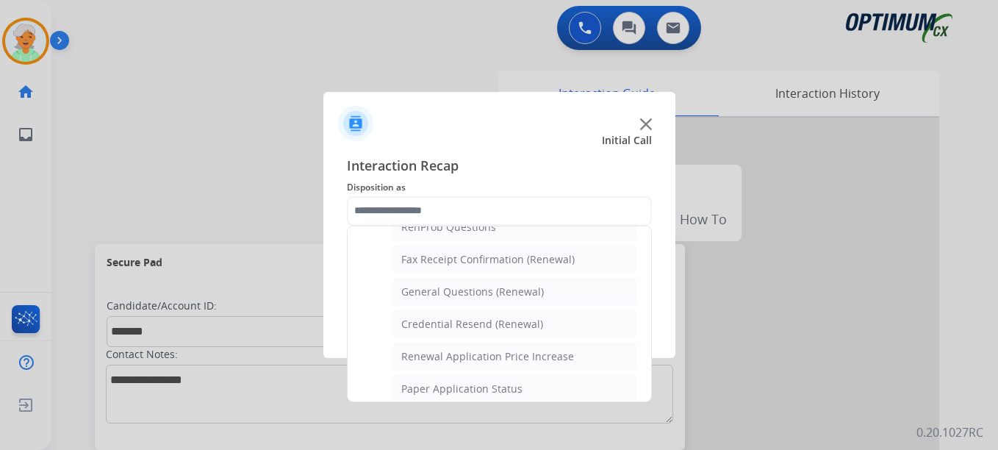
click at [454, 318] on div "Credential Resend (Renewal)" at bounding box center [472, 324] width 142 height 15
type input "**********"
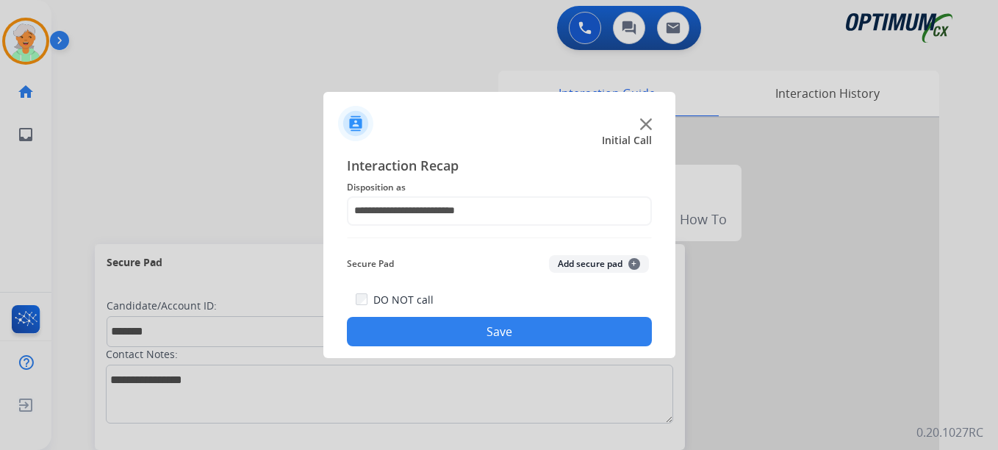
click at [464, 332] on button "Save" at bounding box center [499, 331] width 305 height 29
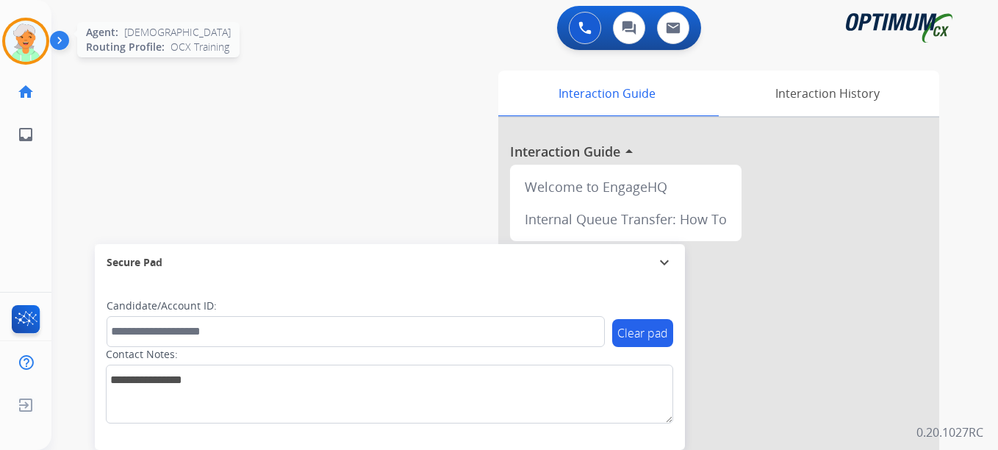
click at [31, 41] on img at bounding box center [25, 41] width 41 height 41
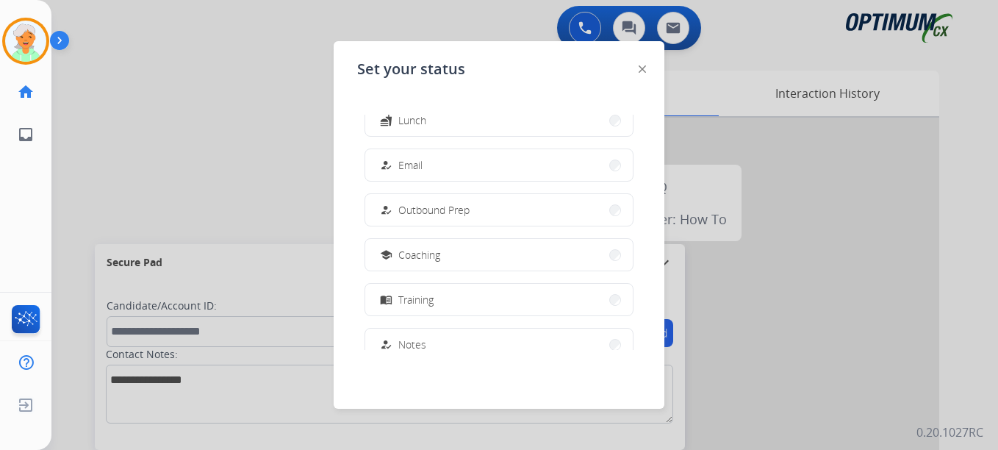
scroll to position [367, 0]
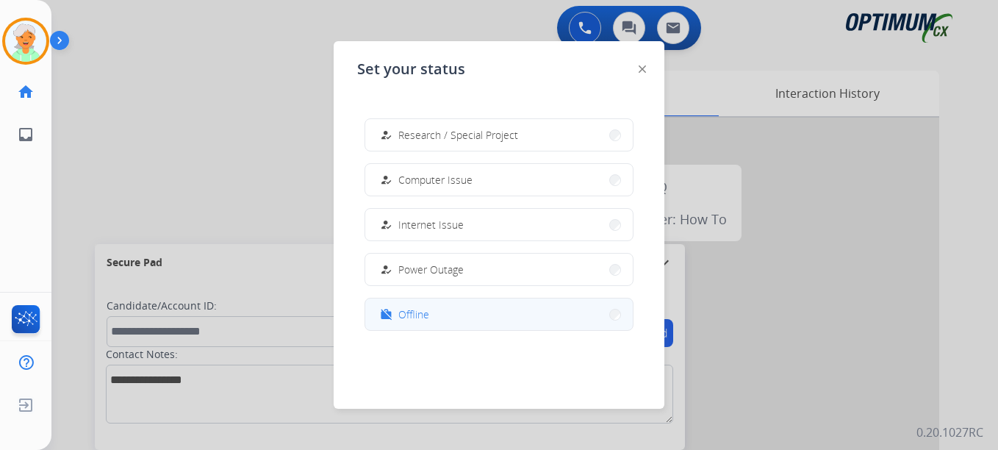
click at [436, 304] on button "work_off Offline" at bounding box center [498, 314] width 267 height 32
